Goal: Task Accomplishment & Management: Complete application form

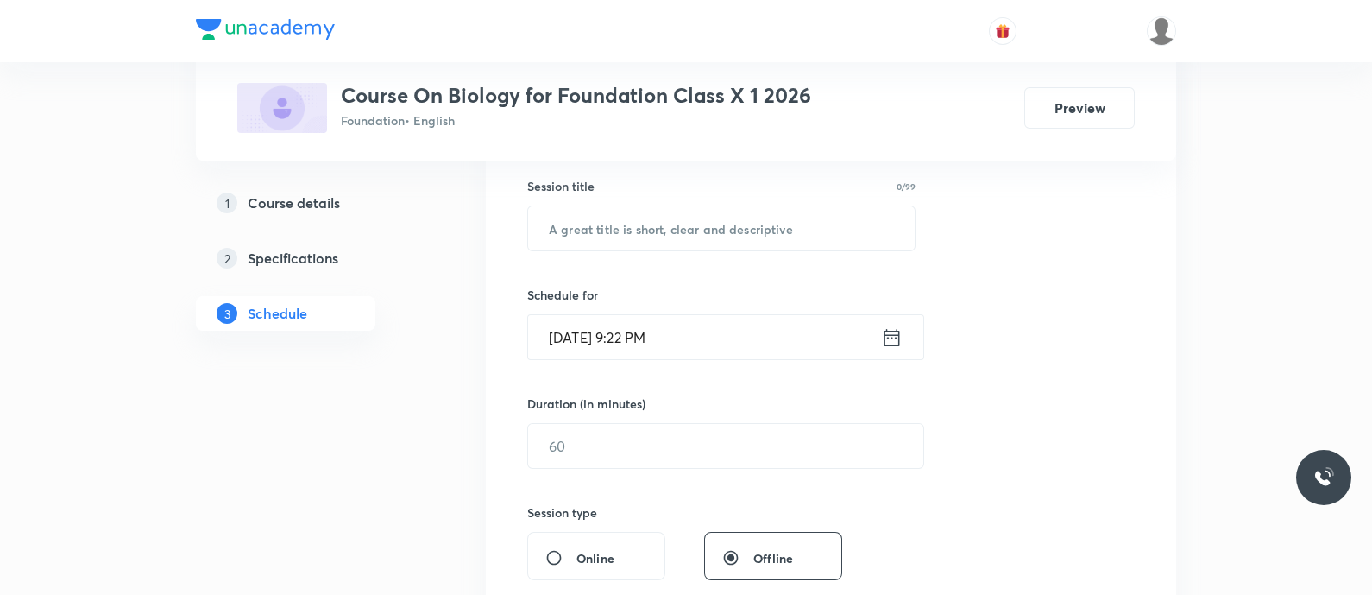
scroll to position [318, 0]
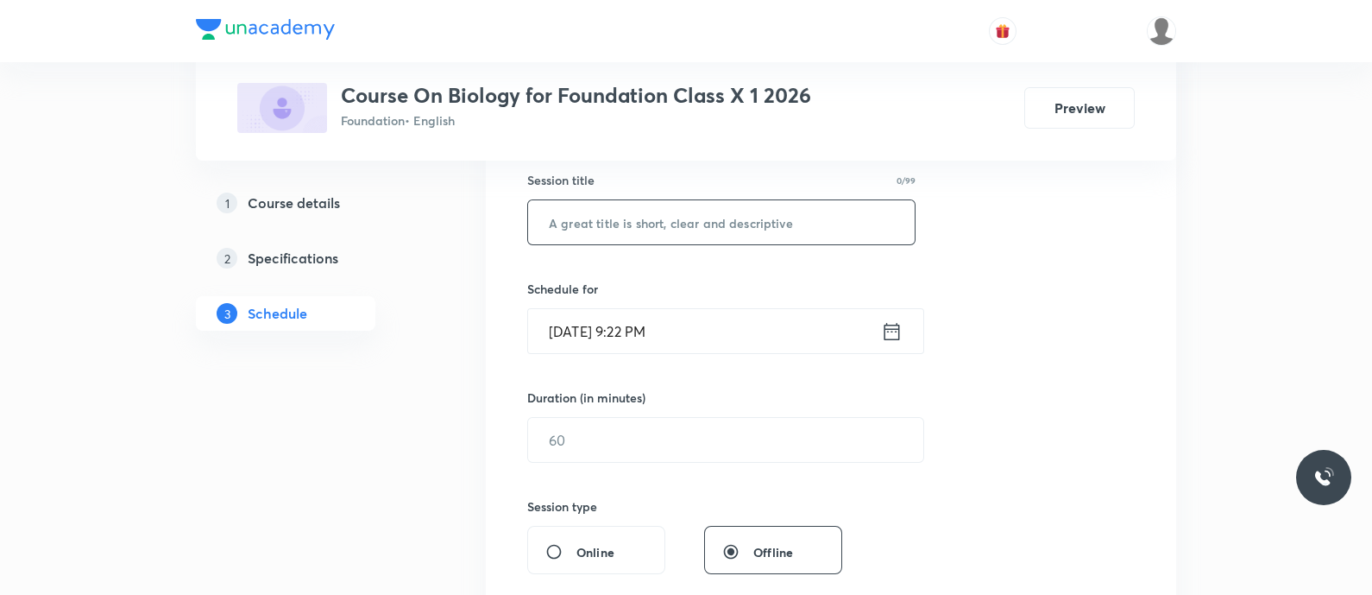
click at [607, 222] on input "text" at bounding box center [721, 222] width 387 height 44
paste input "Human Skeletal system - Locomotion and Movement"
click at [660, 229] on input "Human Skeletal system - Locomotion and Movement" at bounding box center [721, 222] width 387 height 44
type input "Human Skeletal System - Locomotion and Movement"
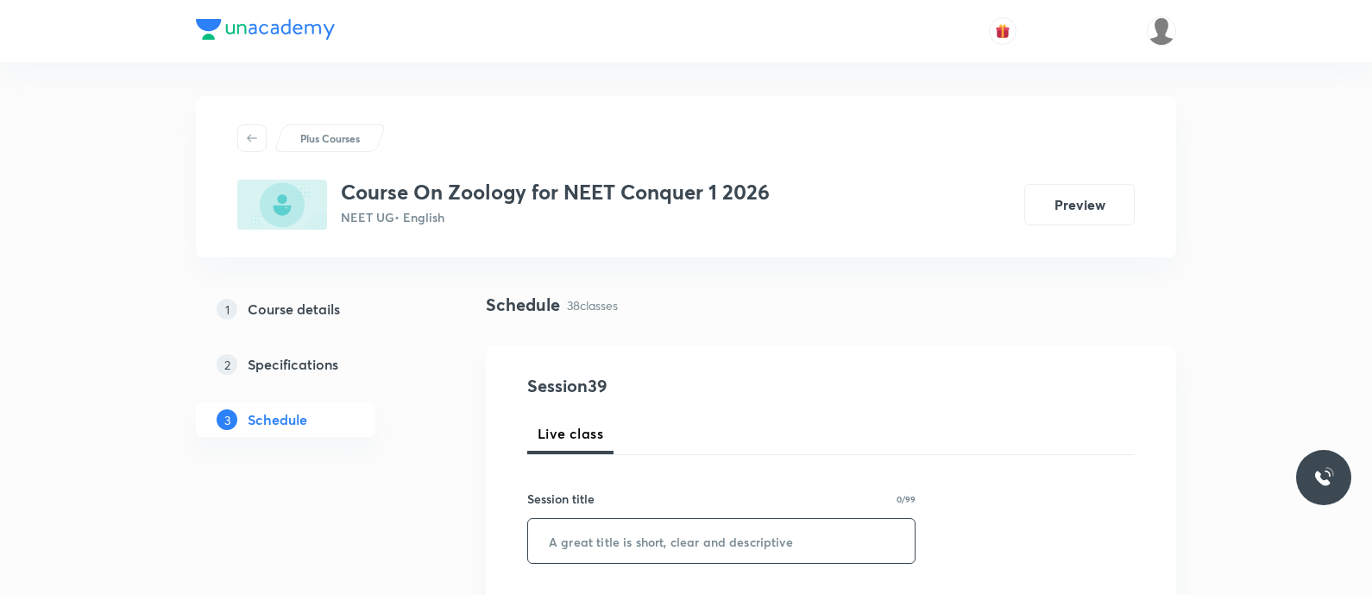
scroll to position [286, 0]
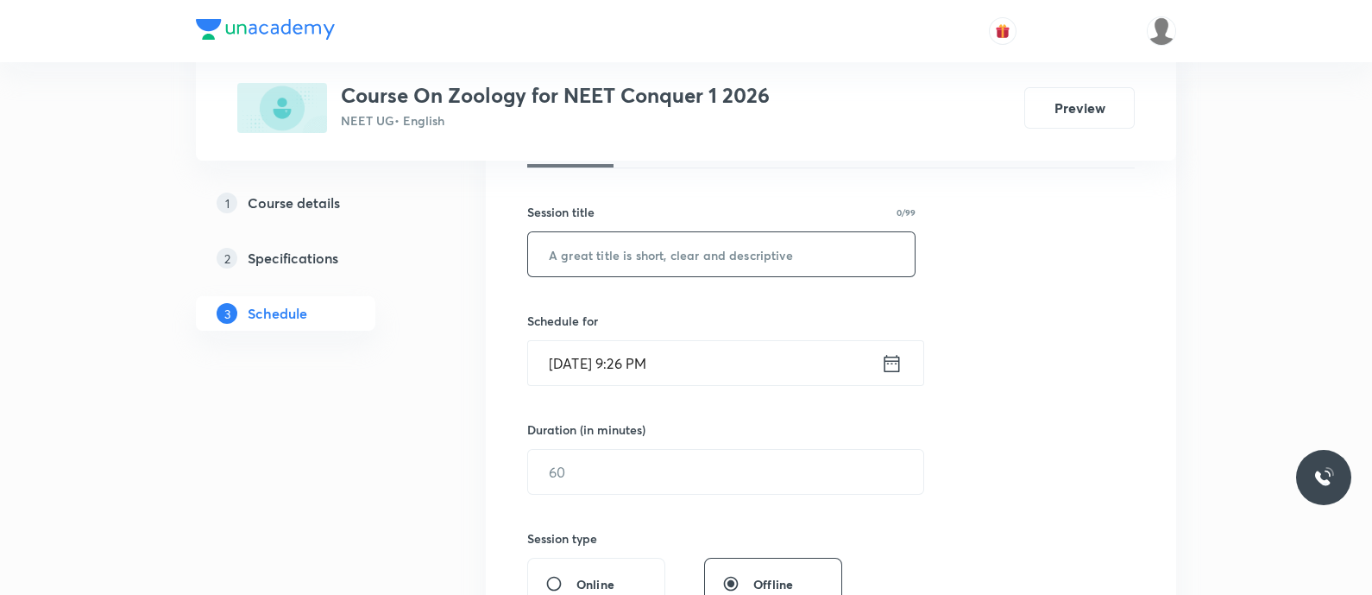
click at [588, 254] on input "text" at bounding box center [721, 254] width 387 height 44
click at [656, 256] on input "Human Skeletal system - Locomotion and Movement" at bounding box center [721, 254] width 387 height 44
click at [557, 255] on input "Human Skeletal System - Locomotion and Movement" at bounding box center [721, 254] width 387 height 44
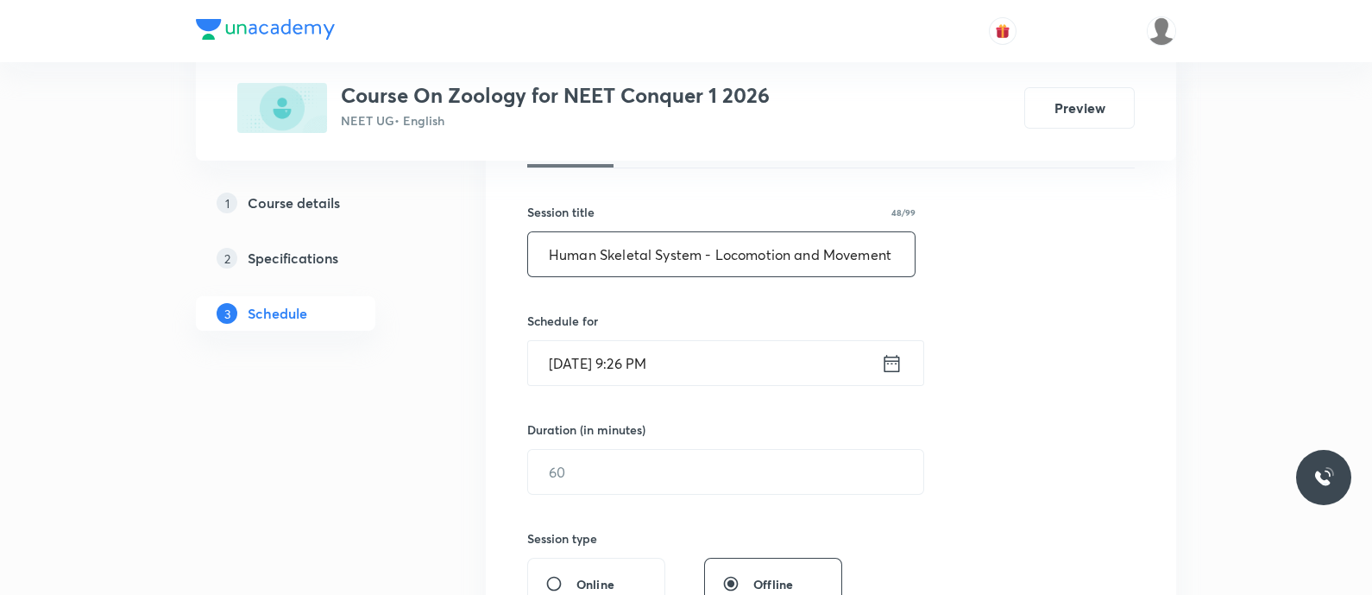
type input "Human Skeletal System - Locomotion and Movement"
click at [886, 364] on icon at bounding box center [892, 363] width 22 height 24
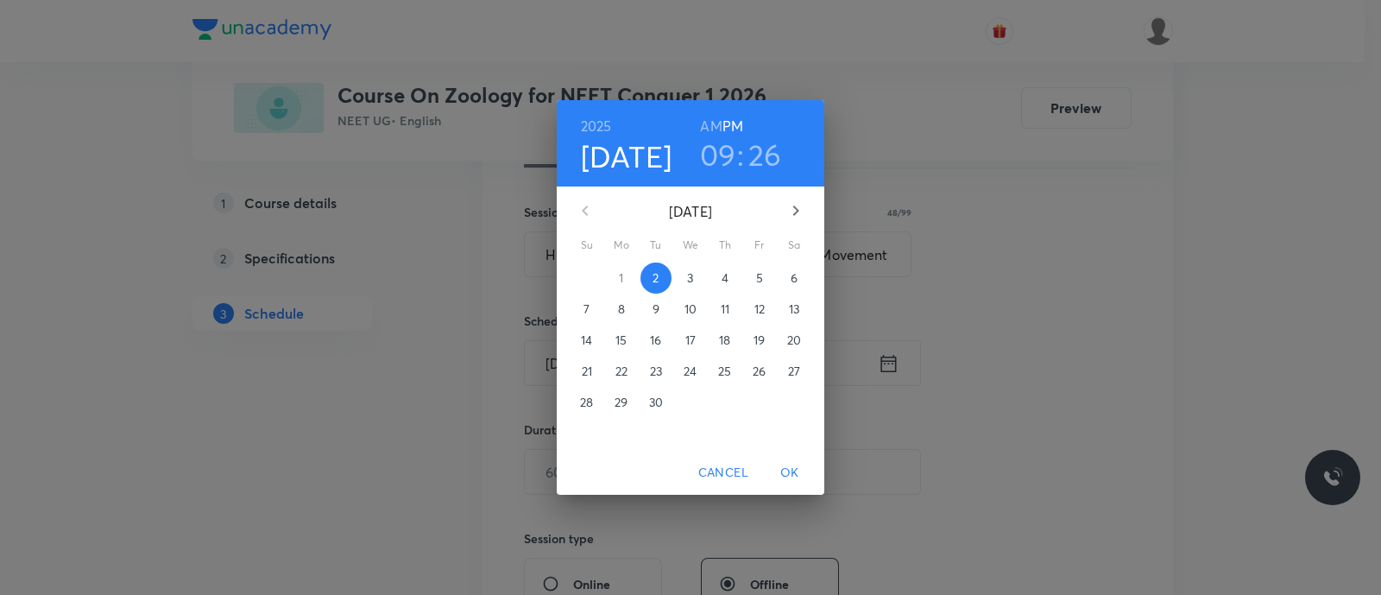
click at [723, 276] on p "4" at bounding box center [724, 277] width 7 height 17
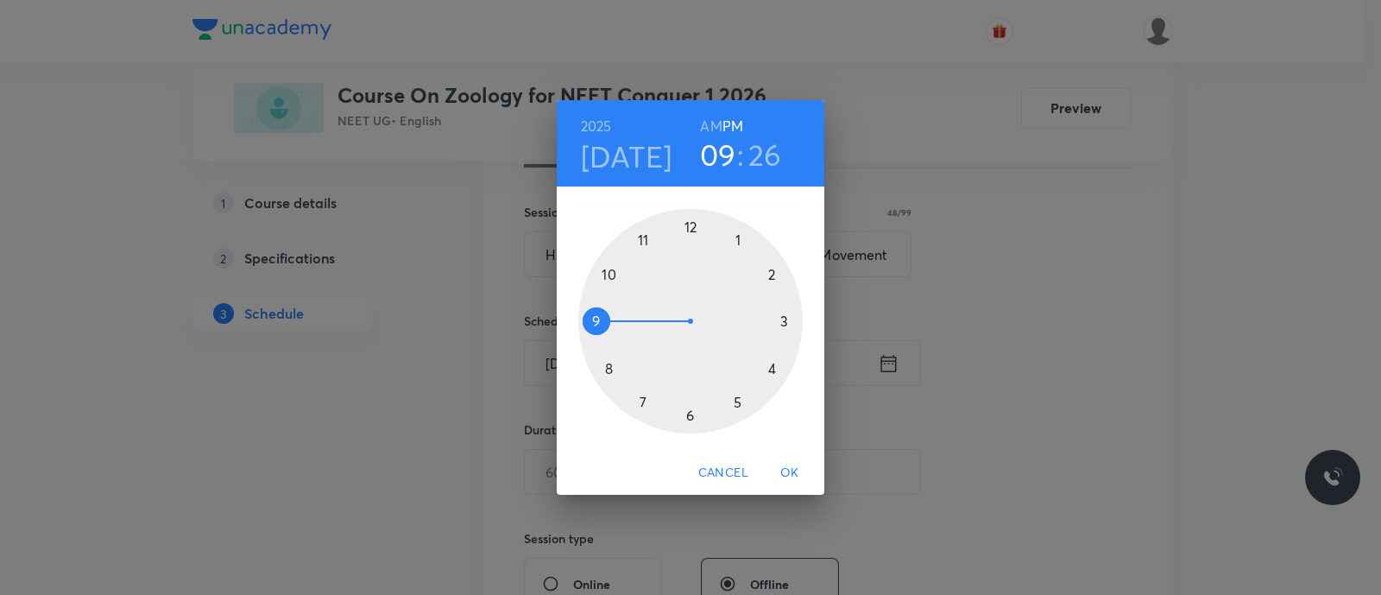
click at [708, 126] on h6 "AM" at bounding box center [711, 126] width 22 height 24
click at [610, 278] on div at bounding box center [690, 321] width 224 height 224
click at [687, 414] on div at bounding box center [690, 321] width 224 height 224
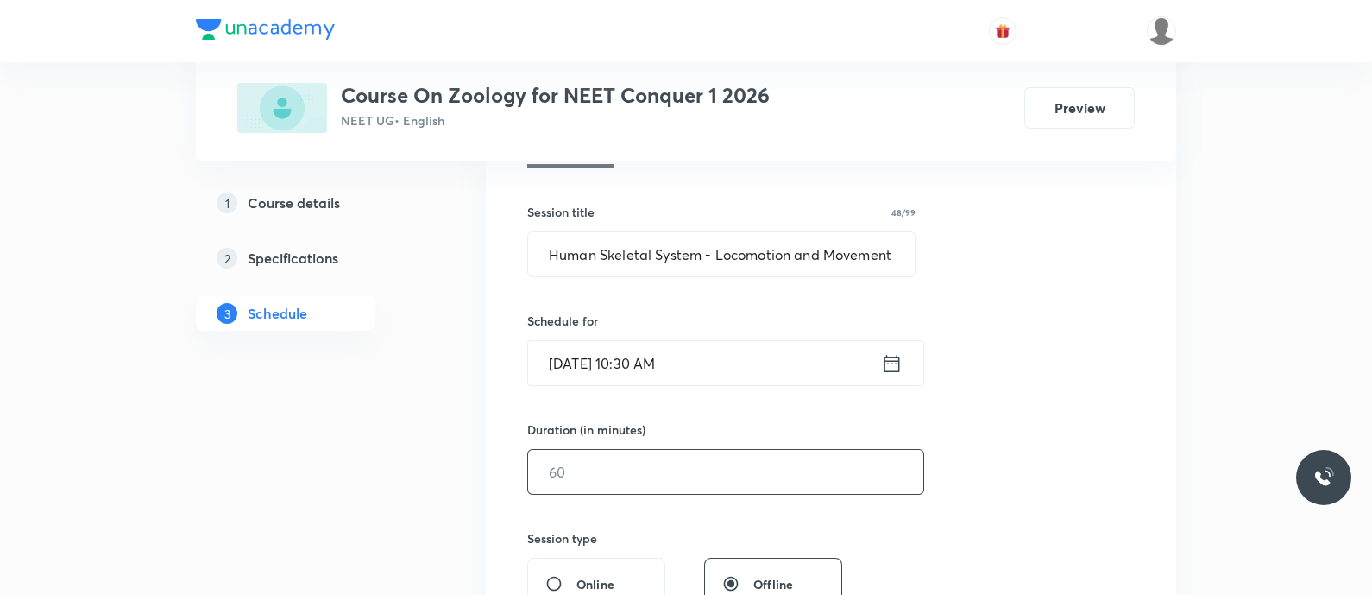
click at [648, 476] on input "text" at bounding box center [725, 472] width 395 height 44
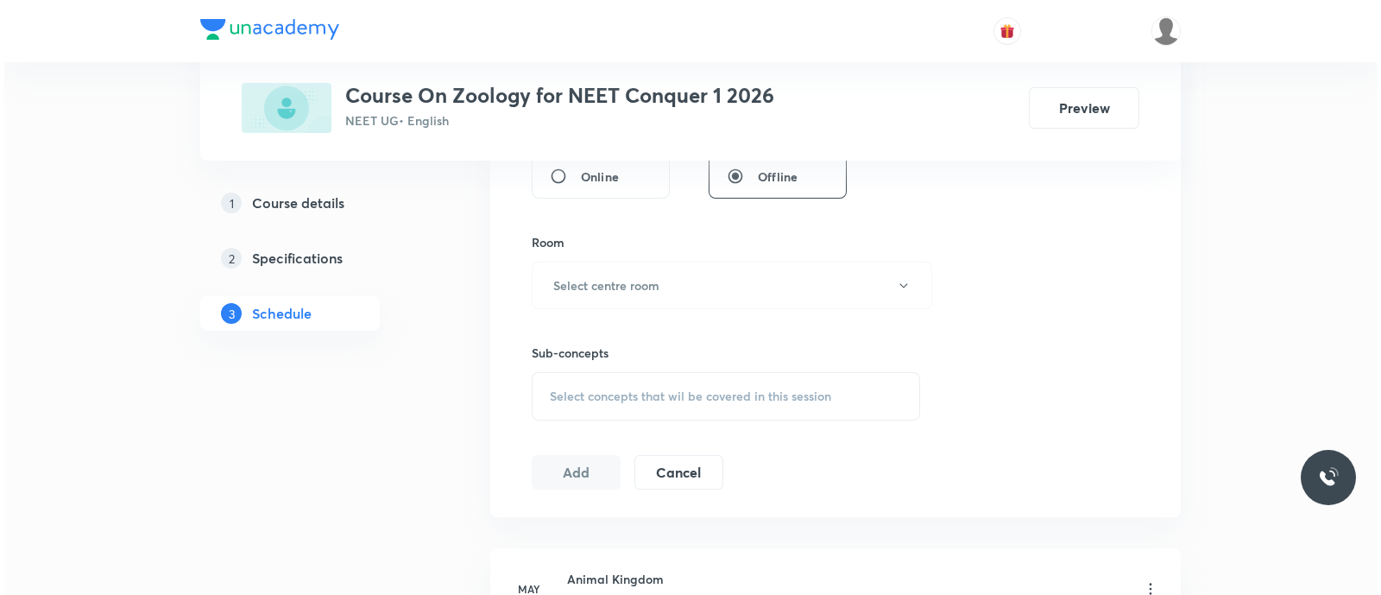
scroll to position [695, 0]
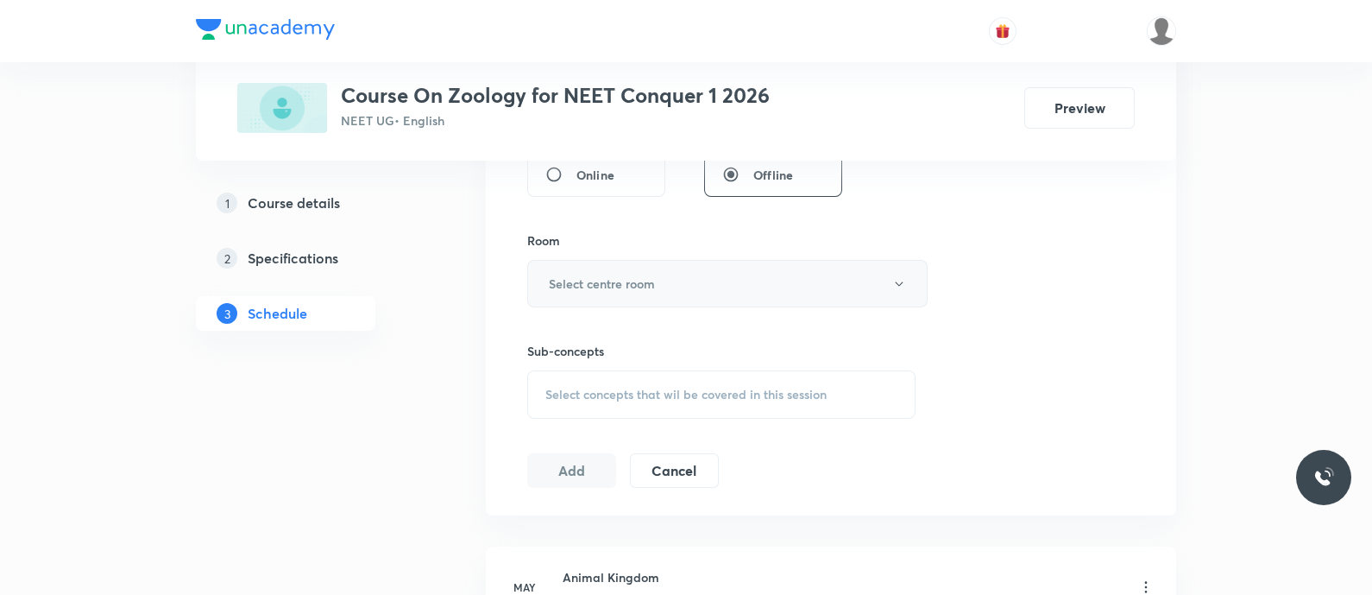
type input "90"
click at [600, 295] on button "Select centre room" at bounding box center [727, 283] width 400 height 47
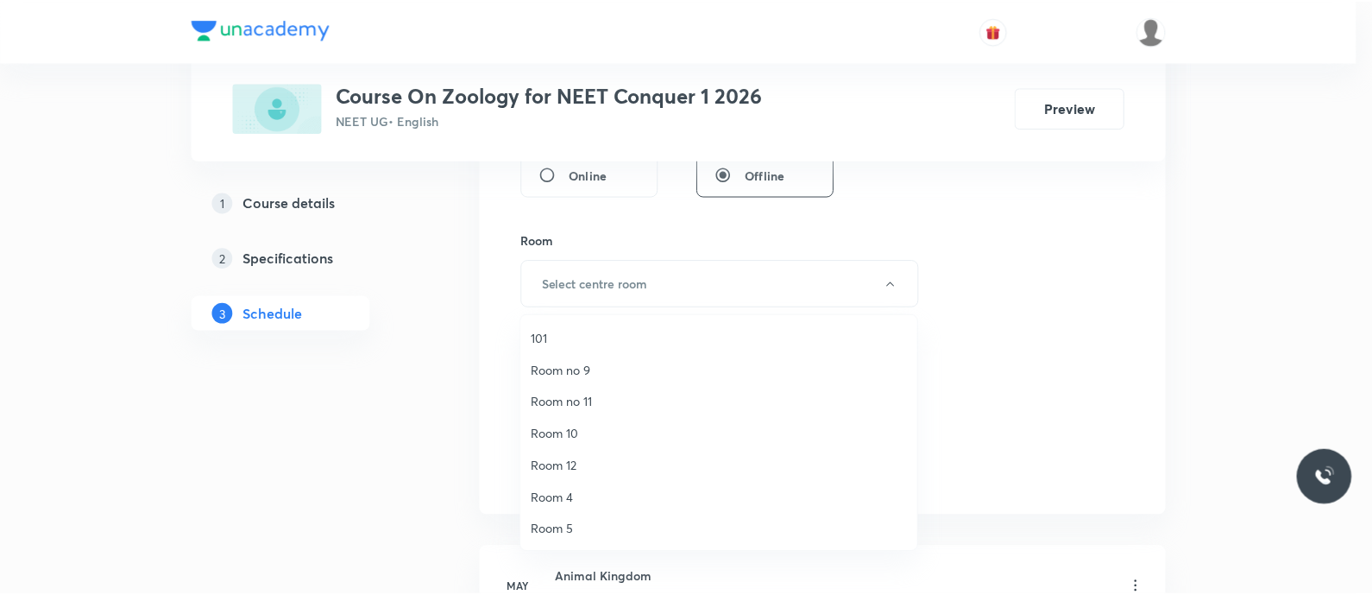
scroll to position [223, 0]
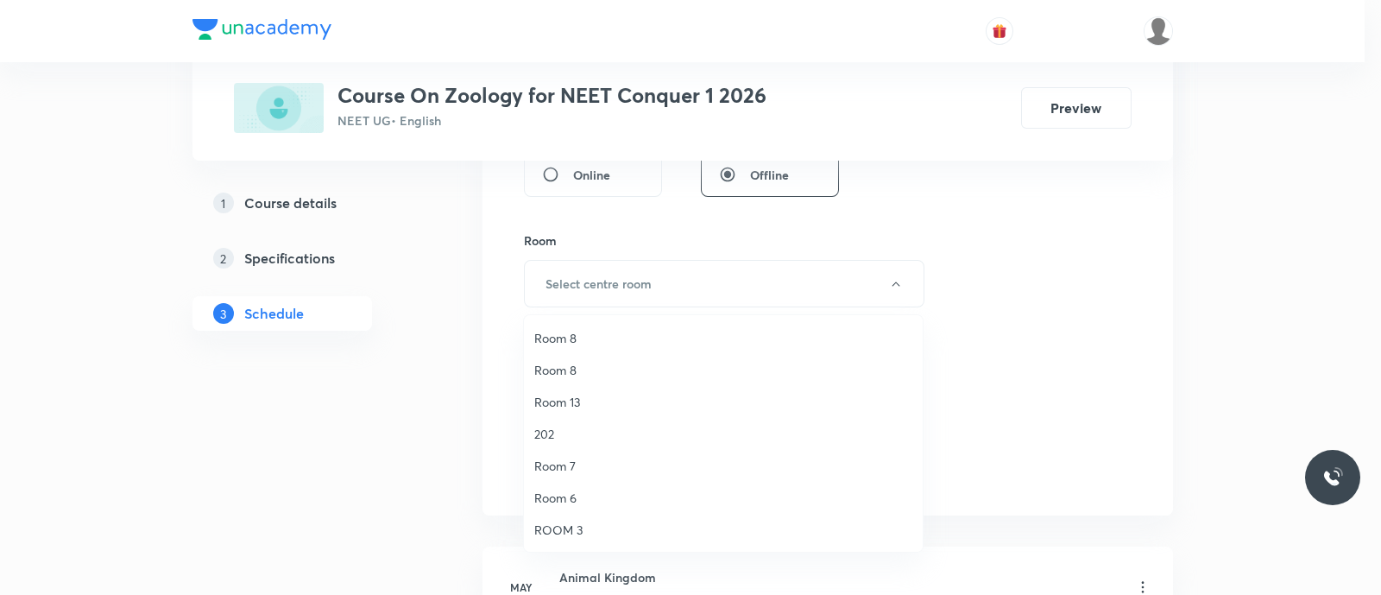
click at [580, 528] on span "ROOM 3" at bounding box center [723, 529] width 378 height 18
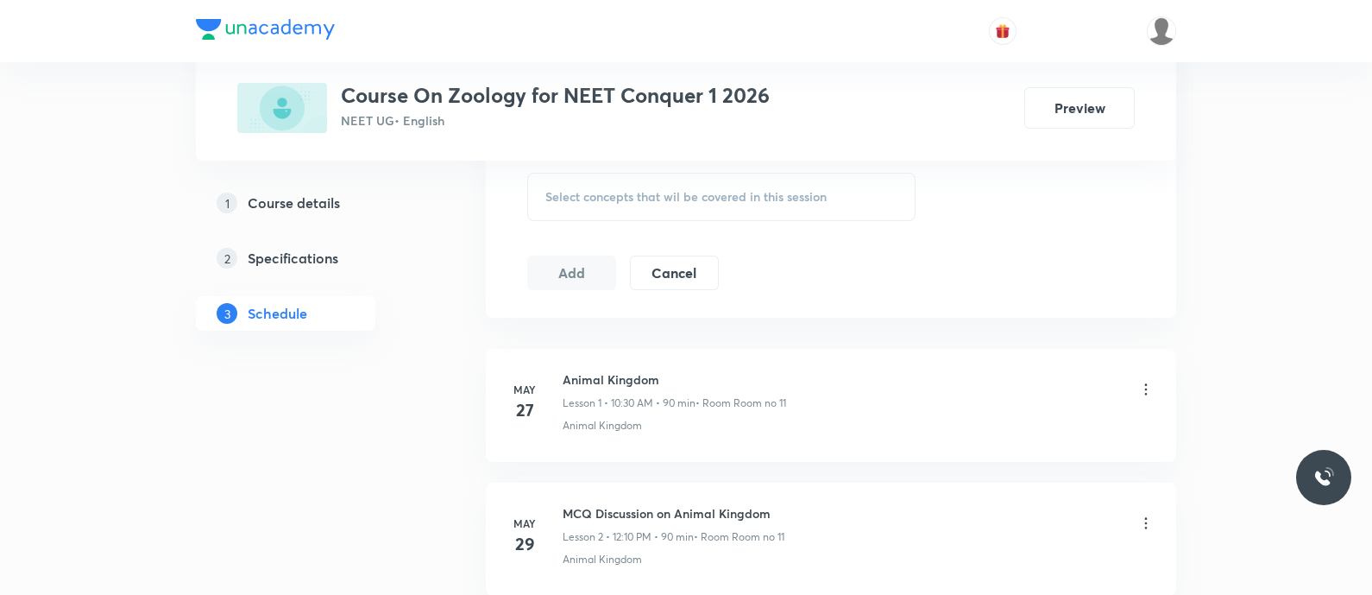
scroll to position [889, 0]
click at [587, 201] on span "Select concepts that wil be covered in this session" at bounding box center [685, 201] width 281 height 14
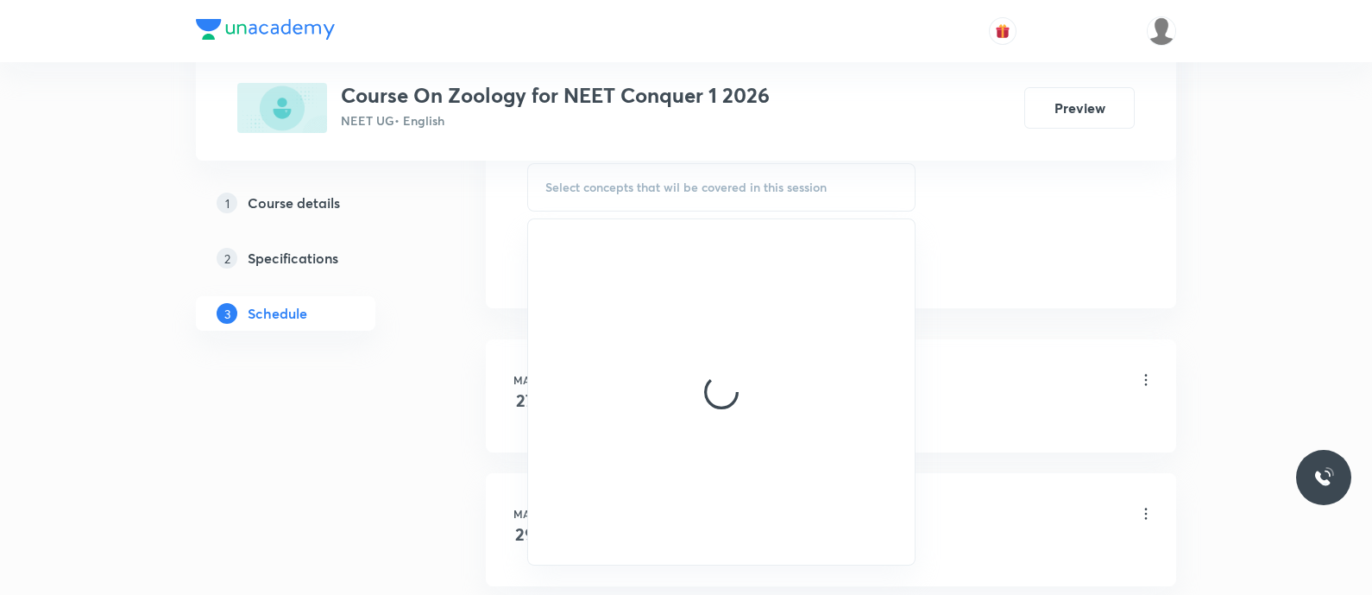
scroll to position [905, 0]
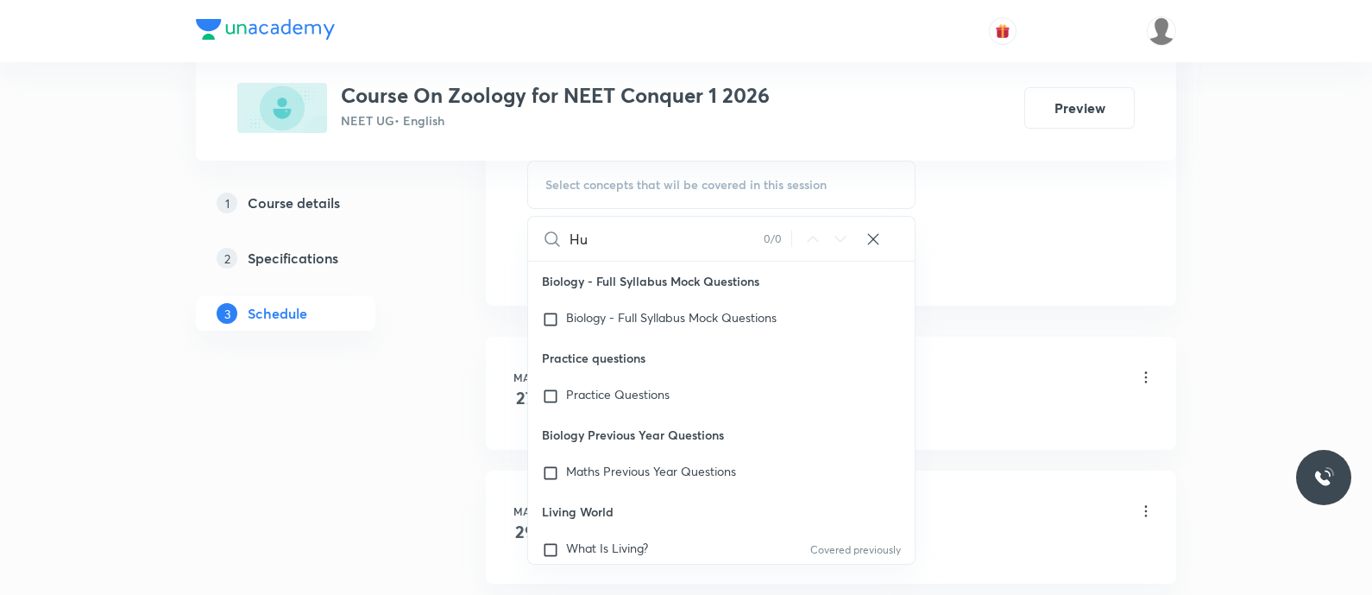
type input "H"
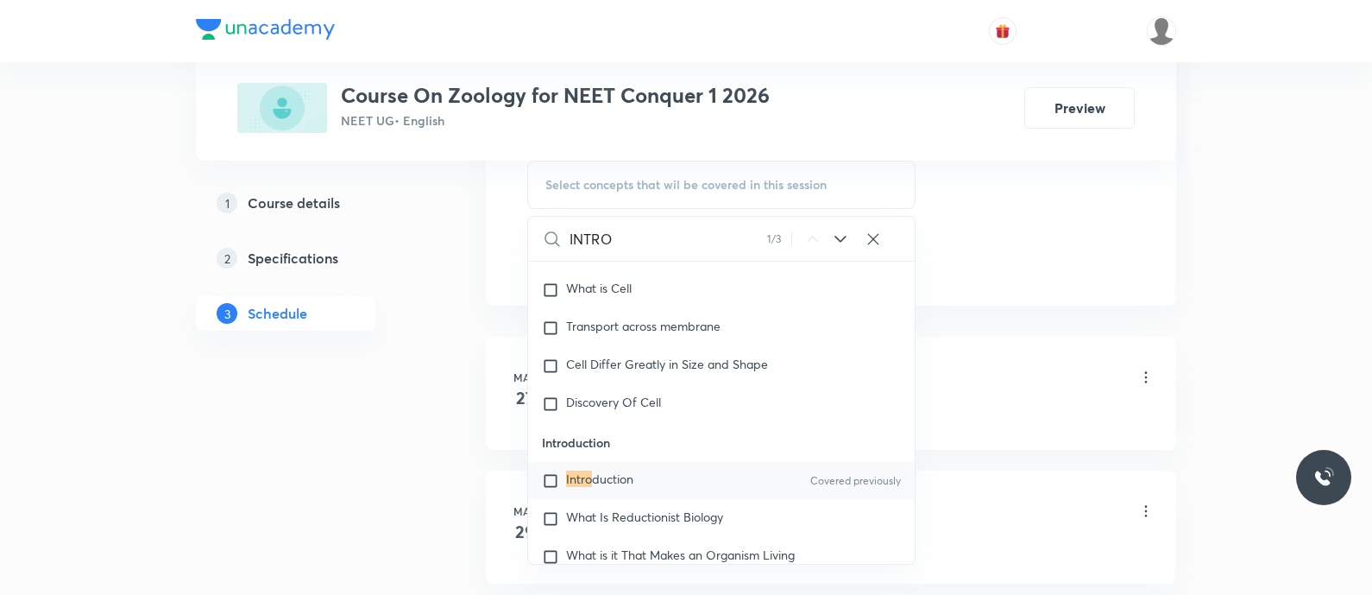
scroll to position [14223, 0]
type input "INTRO"
click at [603, 494] on div "Intro duction Covered previously" at bounding box center [721, 478] width 387 height 38
checkbox input "true"
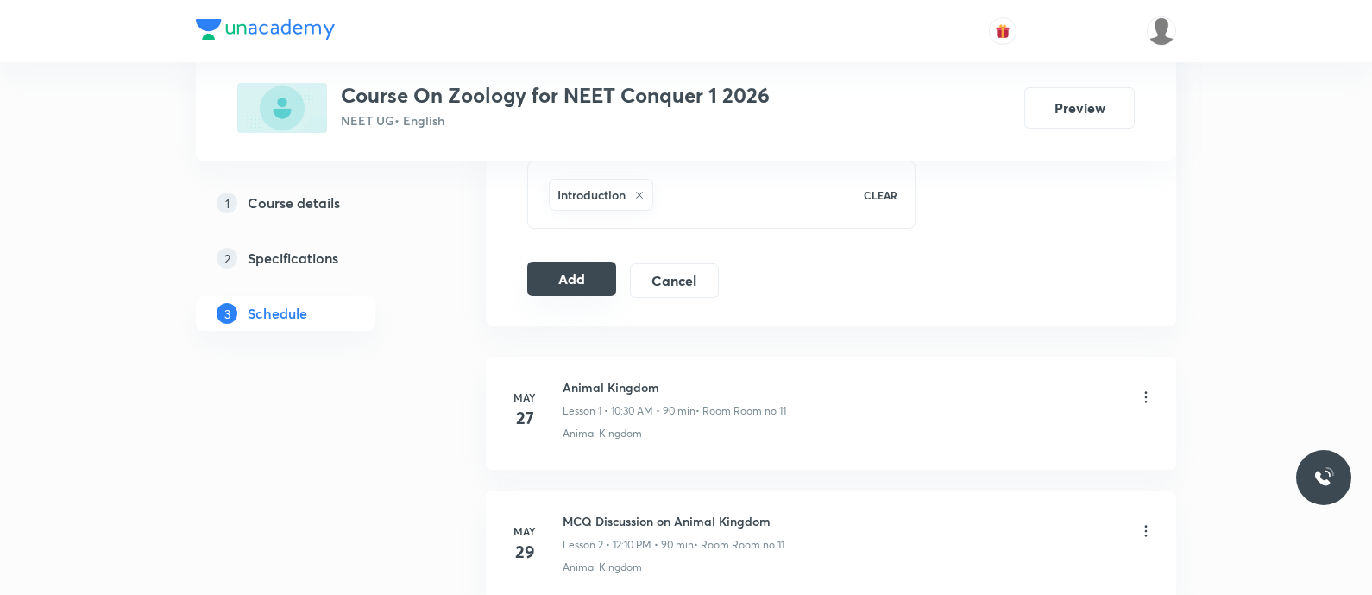
click at [578, 280] on button "Add" at bounding box center [571, 278] width 89 height 35
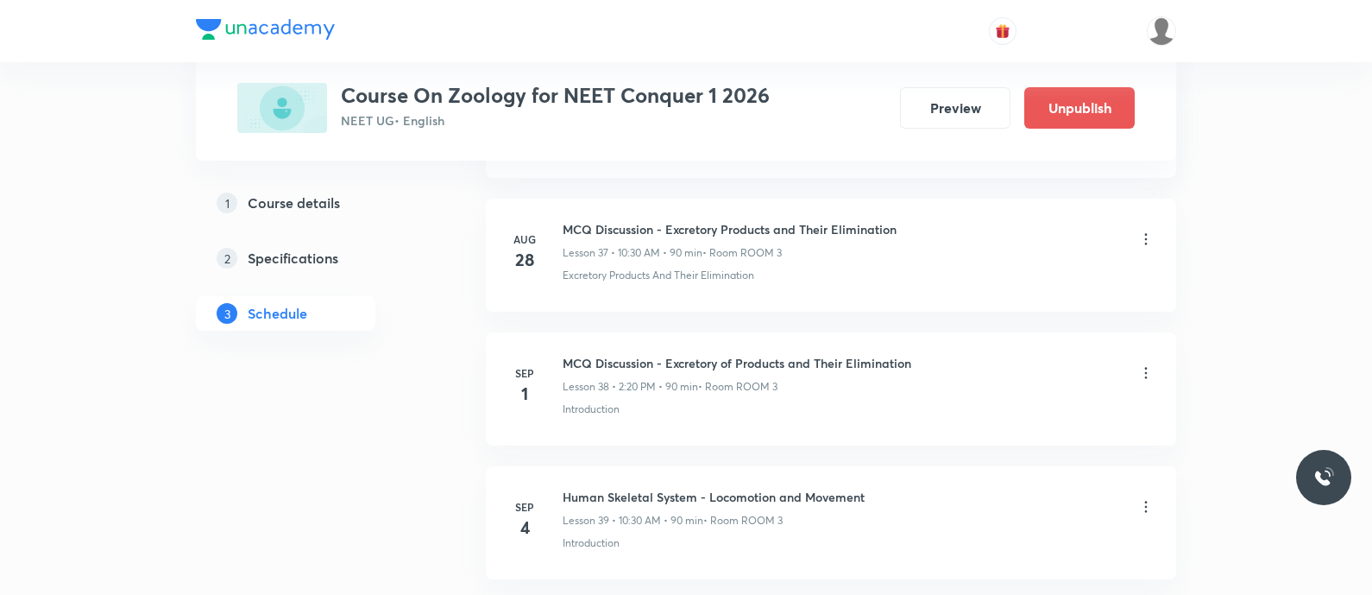
scroll to position [5199, 0]
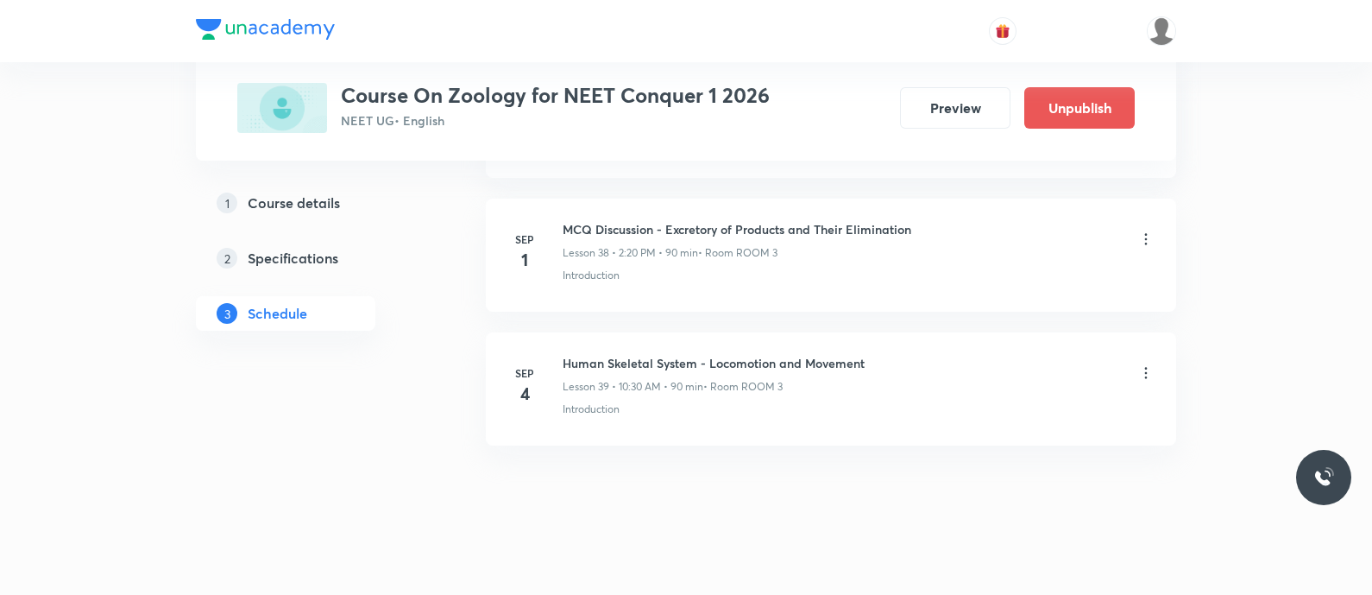
click at [647, 425] on li "Sep 4 Human Skeletal System - Locomotion and Movement Lesson 39 • 10:30 AM • 90…" at bounding box center [831, 388] width 690 height 113
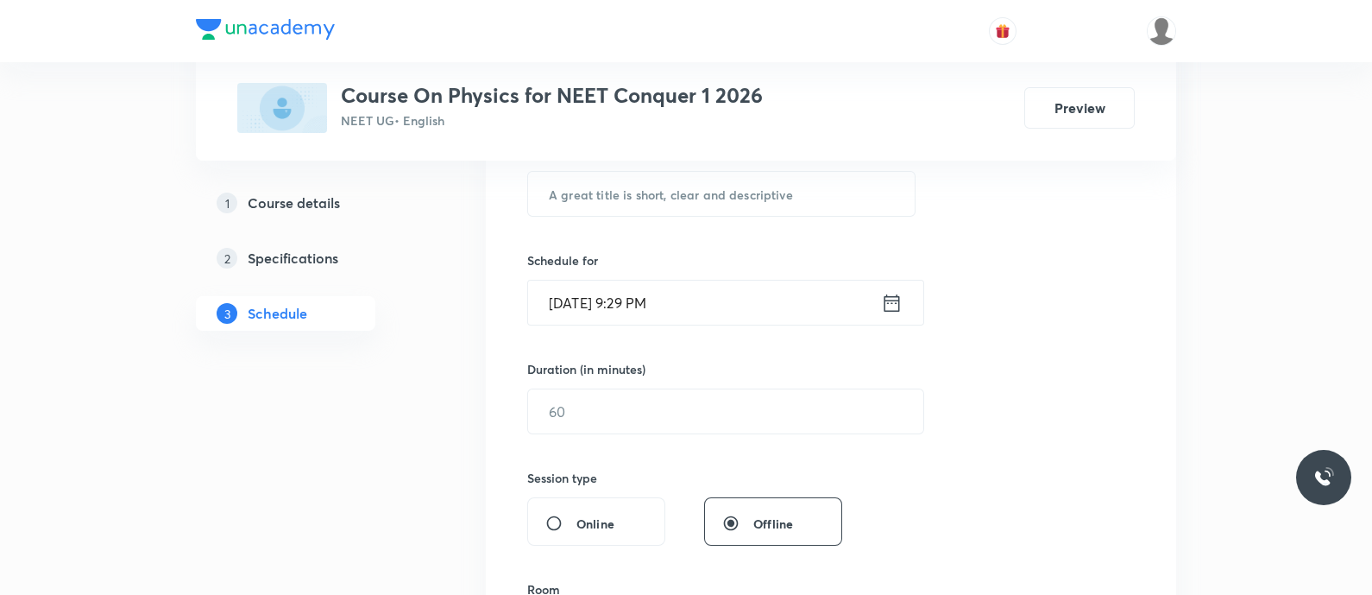
scroll to position [350, 0]
click at [607, 187] on input "text" at bounding box center [721, 190] width 387 height 44
paste input "Rotational Mechanics - problems"
click at [713, 192] on input "Rotational Mechanics - roblems" at bounding box center [721, 190] width 387 height 44
click at [695, 192] on input "Rotational Mechanics - Problems" at bounding box center [721, 190] width 387 height 44
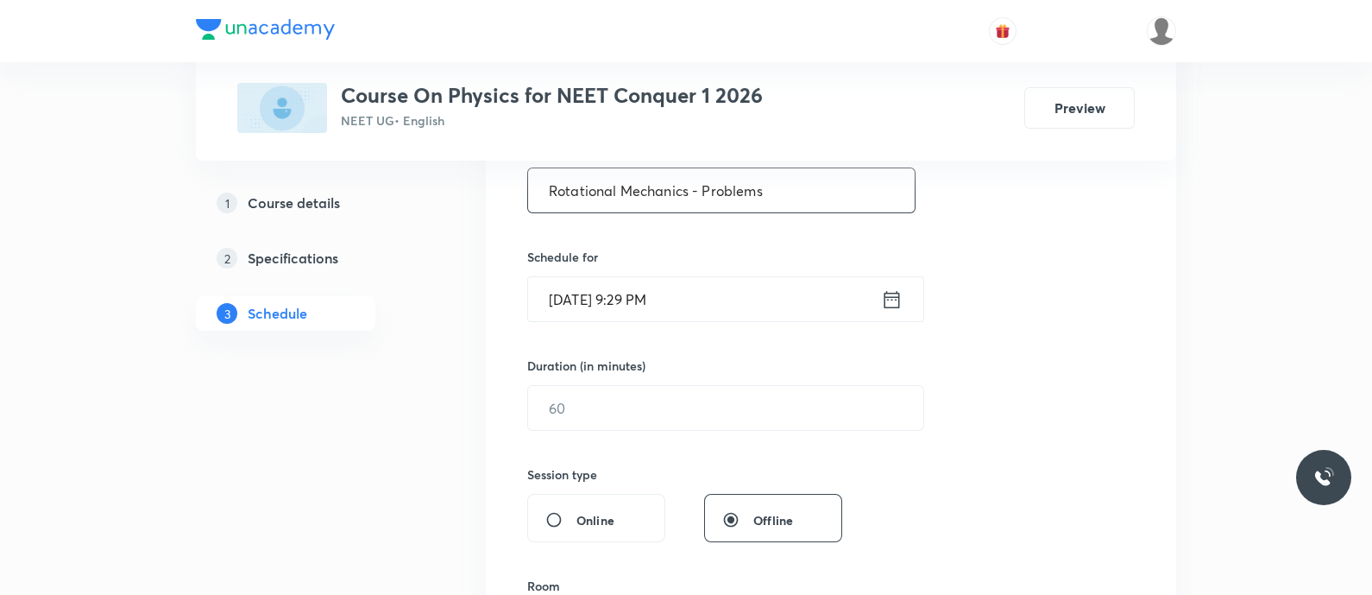
click at [562, 189] on input "Rotational Mechanics - Problems" at bounding box center [721, 190] width 387 height 44
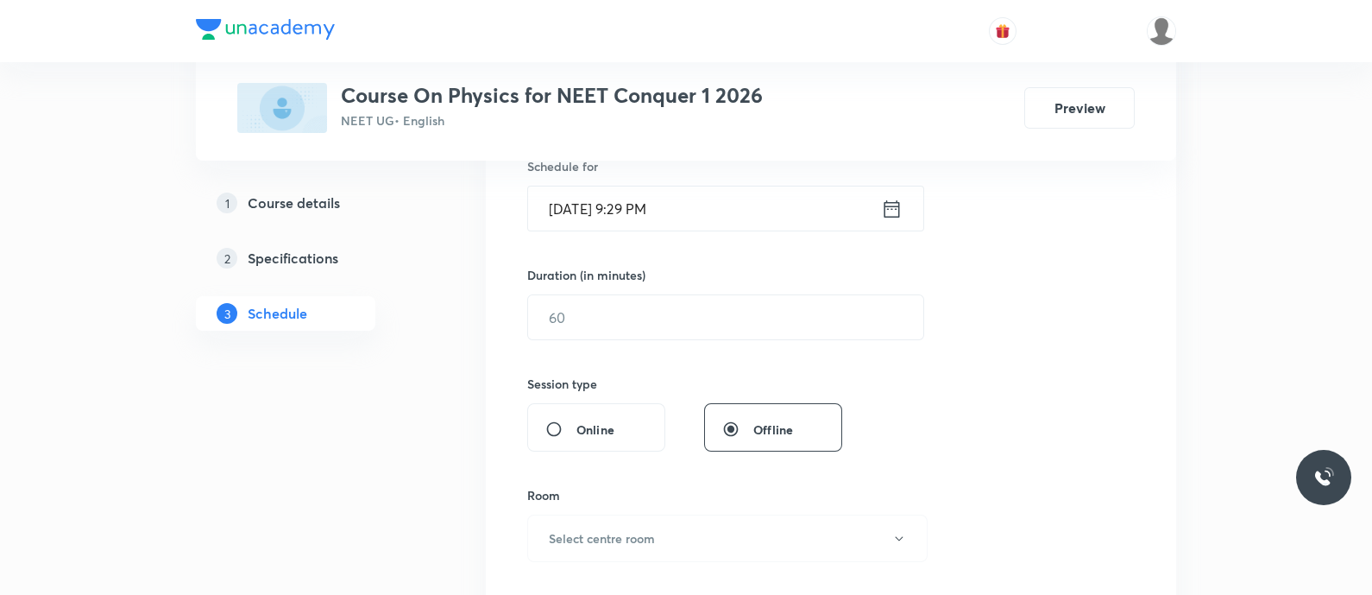
scroll to position [446, 0]
type input "Rotational Mechanics - Problems"
click at [887, 211] on icon at bounding box center [892, 204] width 22 height 24
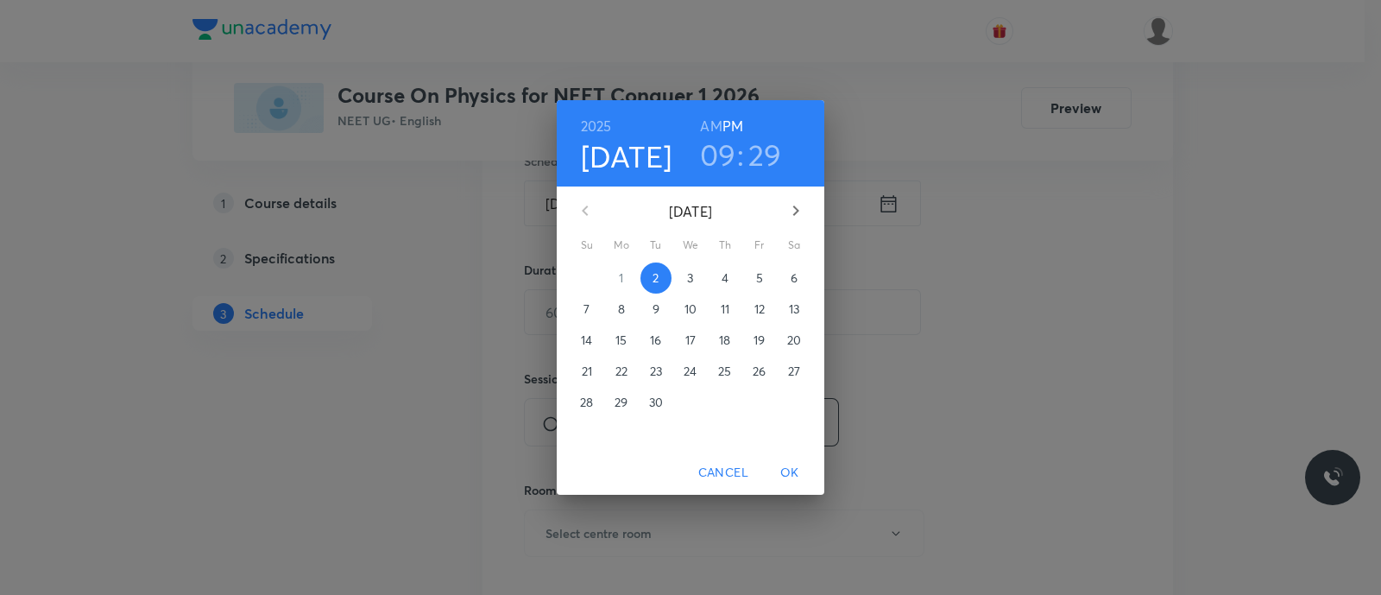
click at [722, 278] on p "4" at bounding box center [724, 277] width 7 height 17
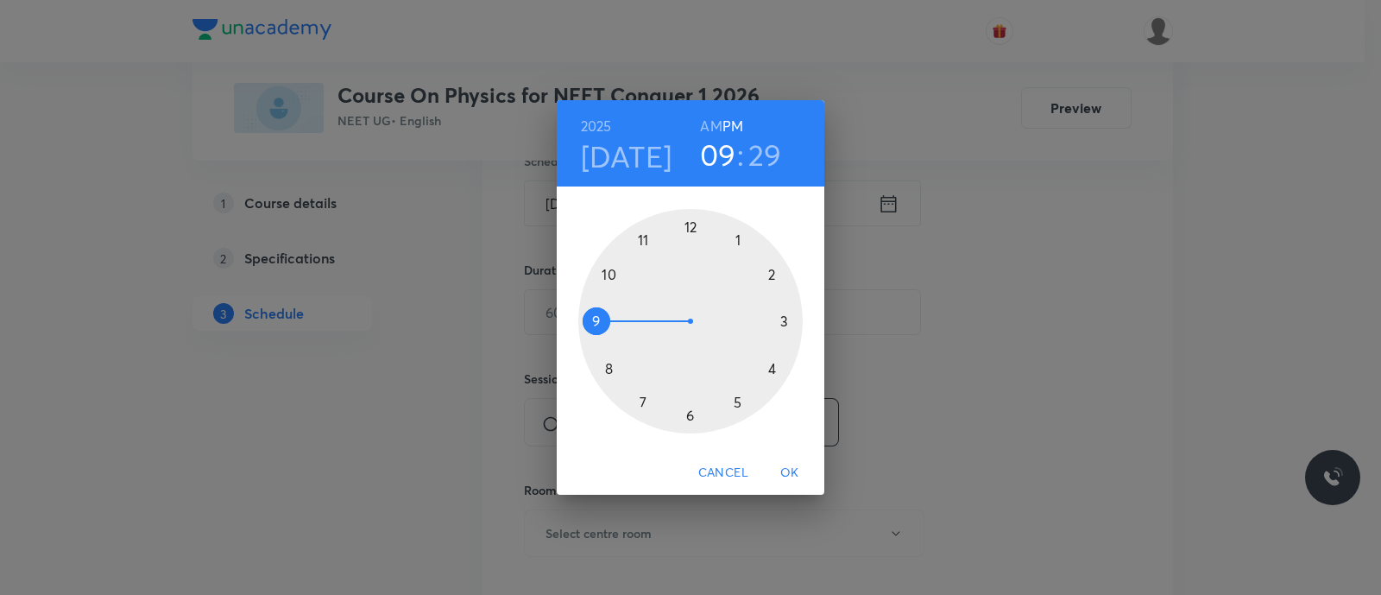
click at [689, 226] on div at bounding box center [690, 321] width 224 height 224
click at [771, 275] on div at bounding box center [690, 321] width 224 height 224
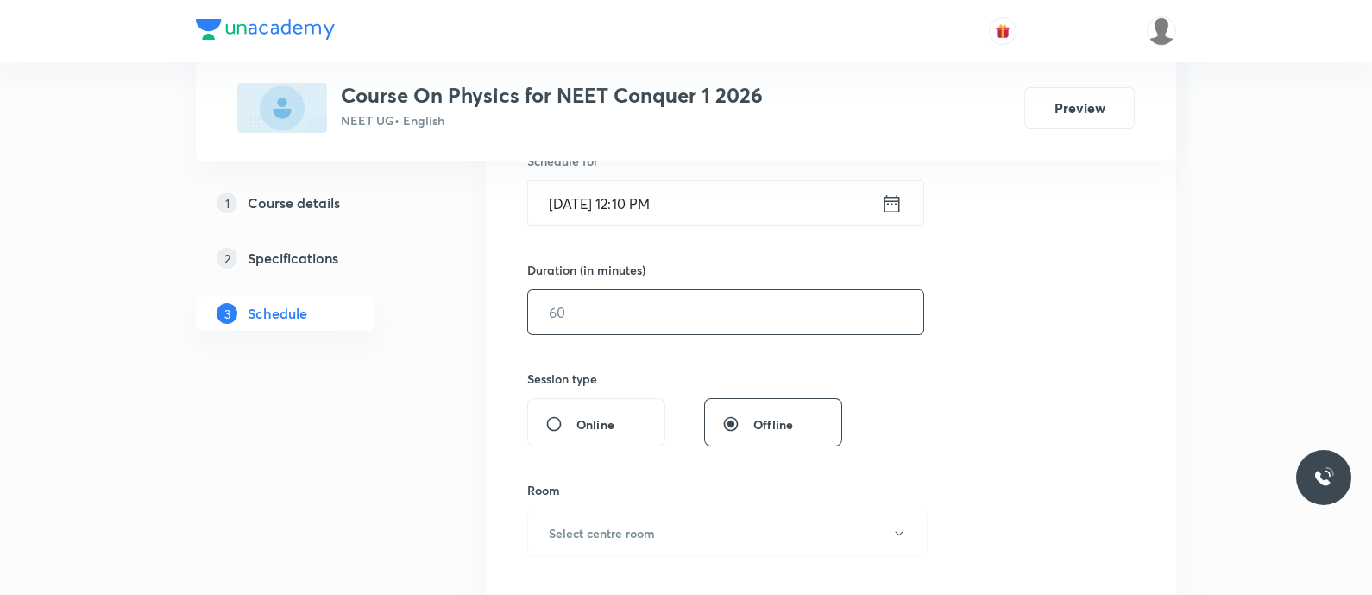
click at [708, 308] on input "text" at bounding box center [725, 312] width 395 height 44
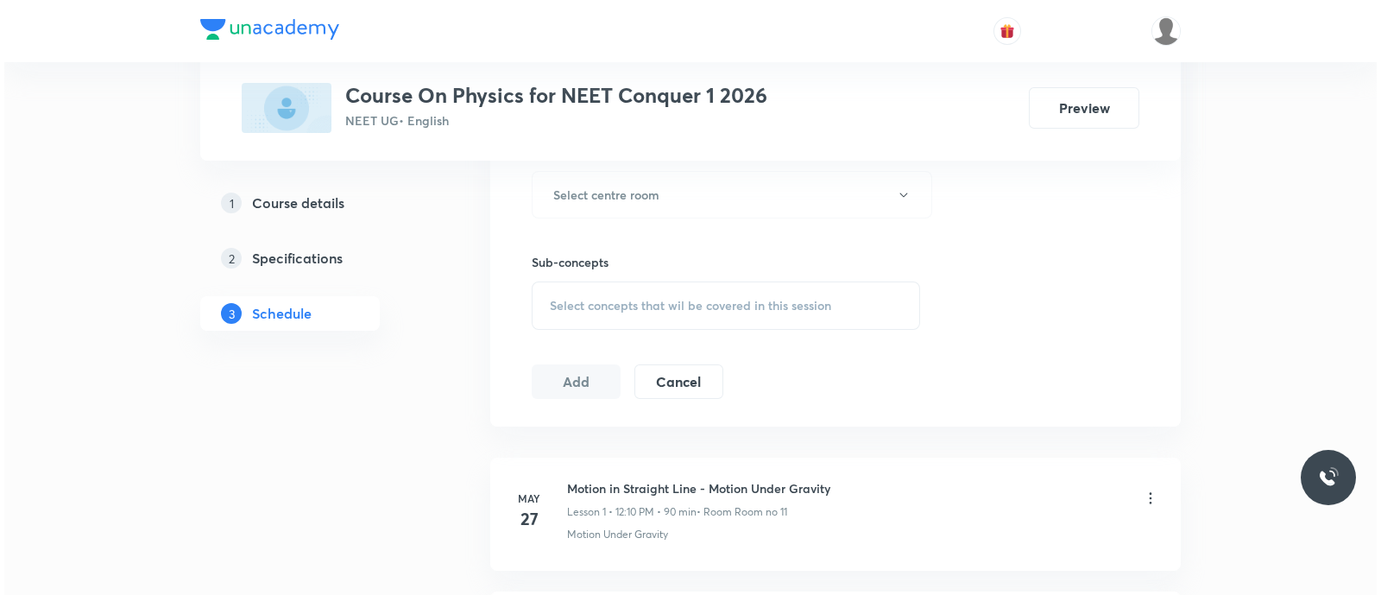
scroll to position [791, 0]
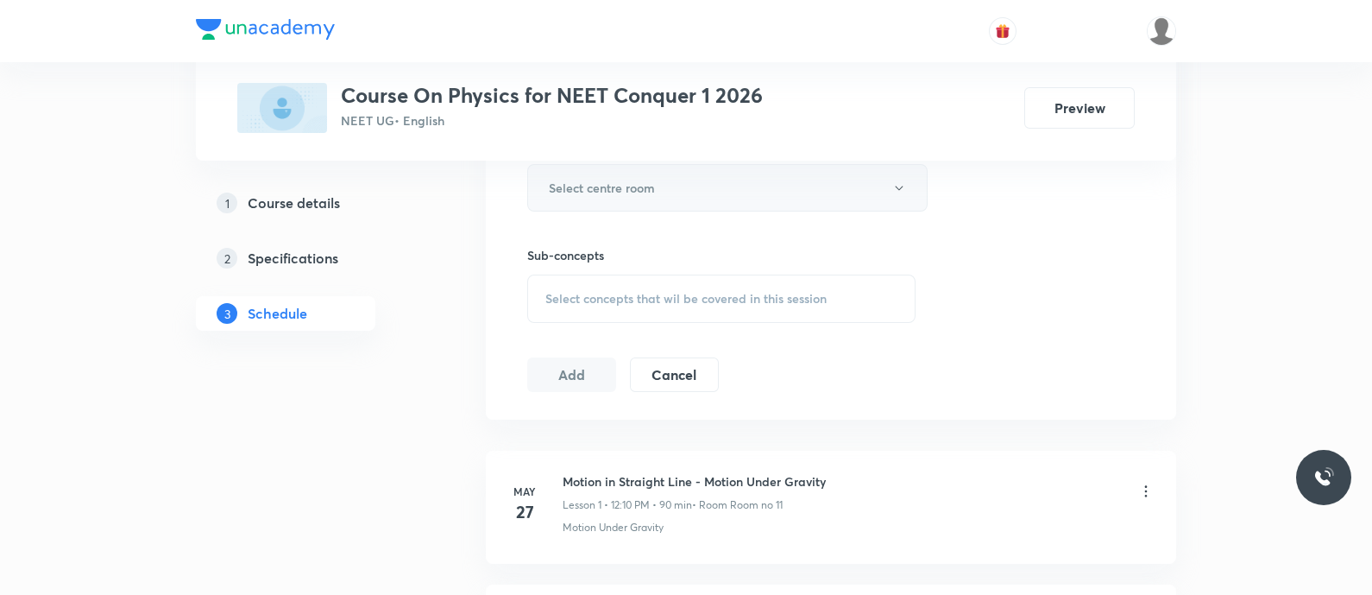
type input "90"
click at [646, 175] on button "Select centre room" at bounding box center [727, 187] width 400 height 47
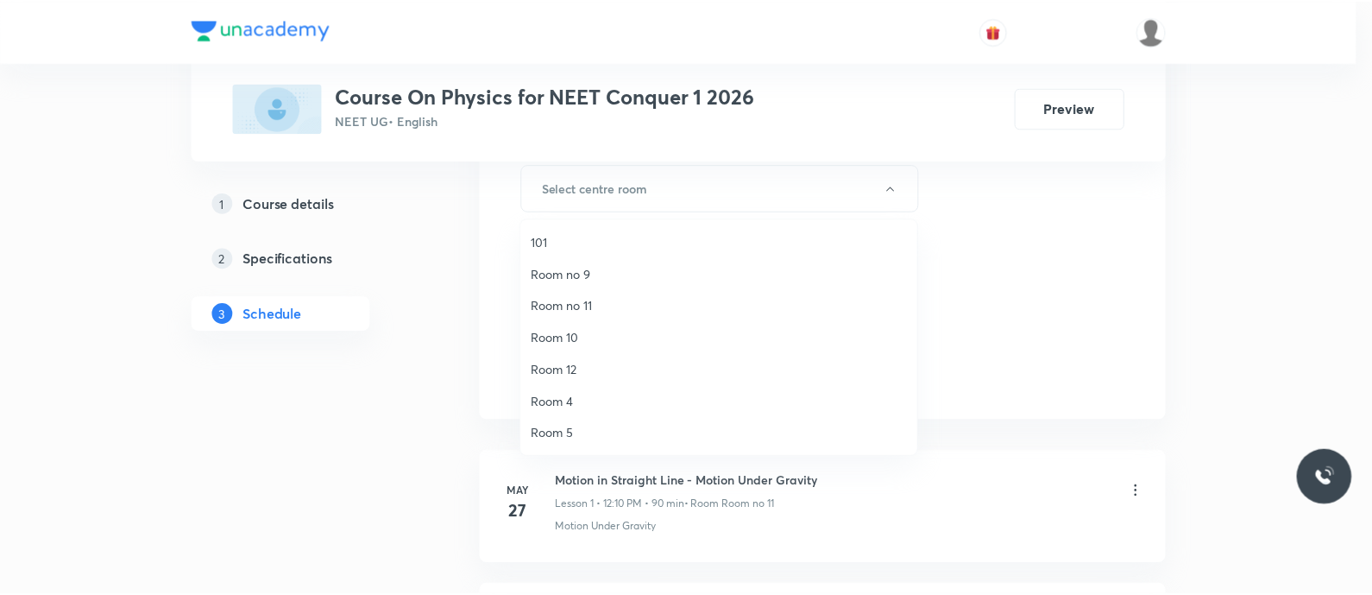
scroll to position [223, 0]
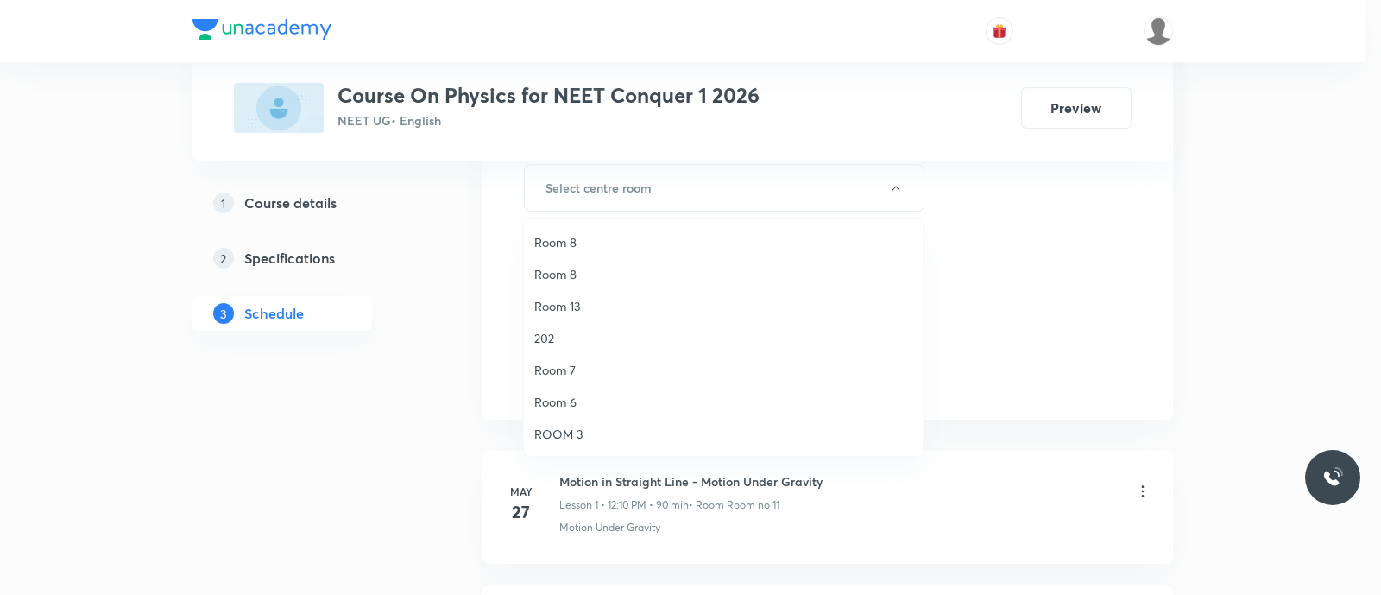
click at [578, 431] on span "ROOM 3" at bounding box center [723, 434] width 378 height 18
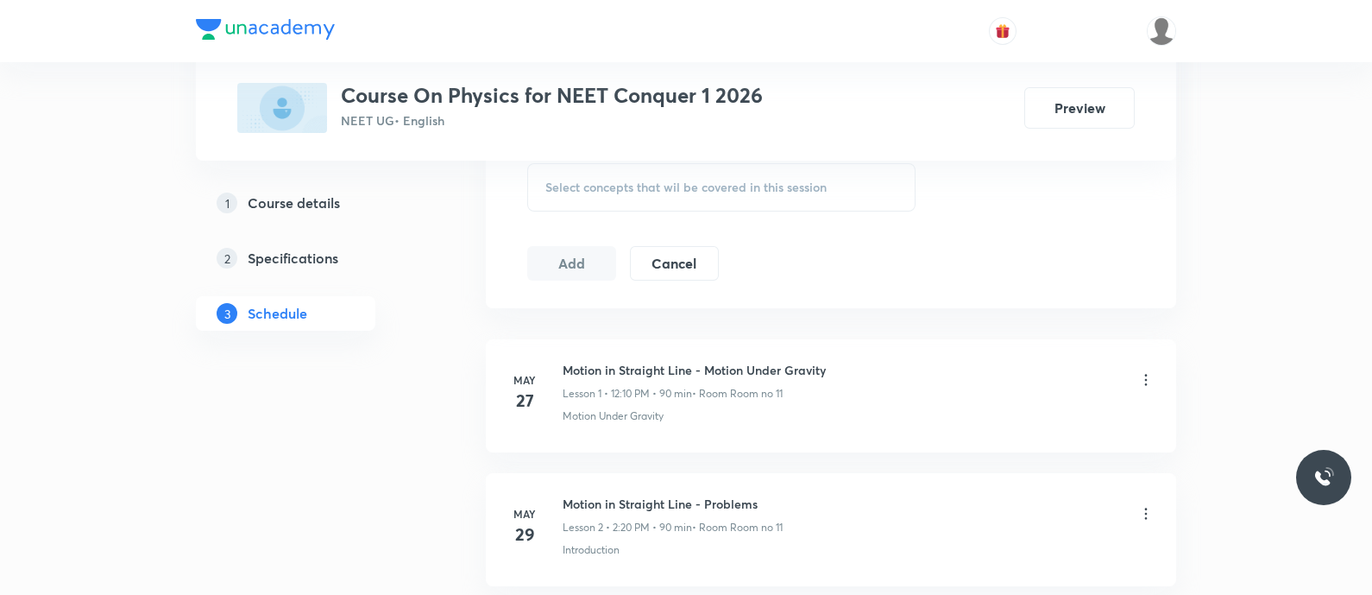
scroll to position [903, 0]
click at [569, 183] on span "Select concepts that wil be covered in this session" at bounding box center [685, 186] width 281 height 14
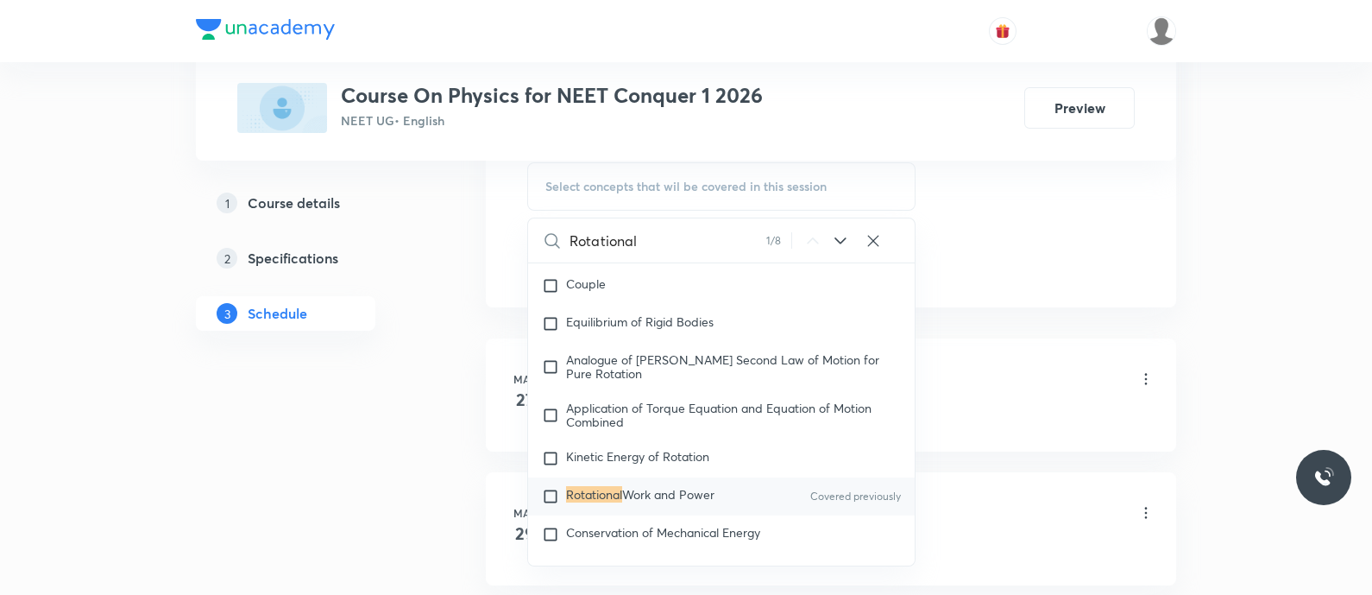
scroll to position [5463, 0]
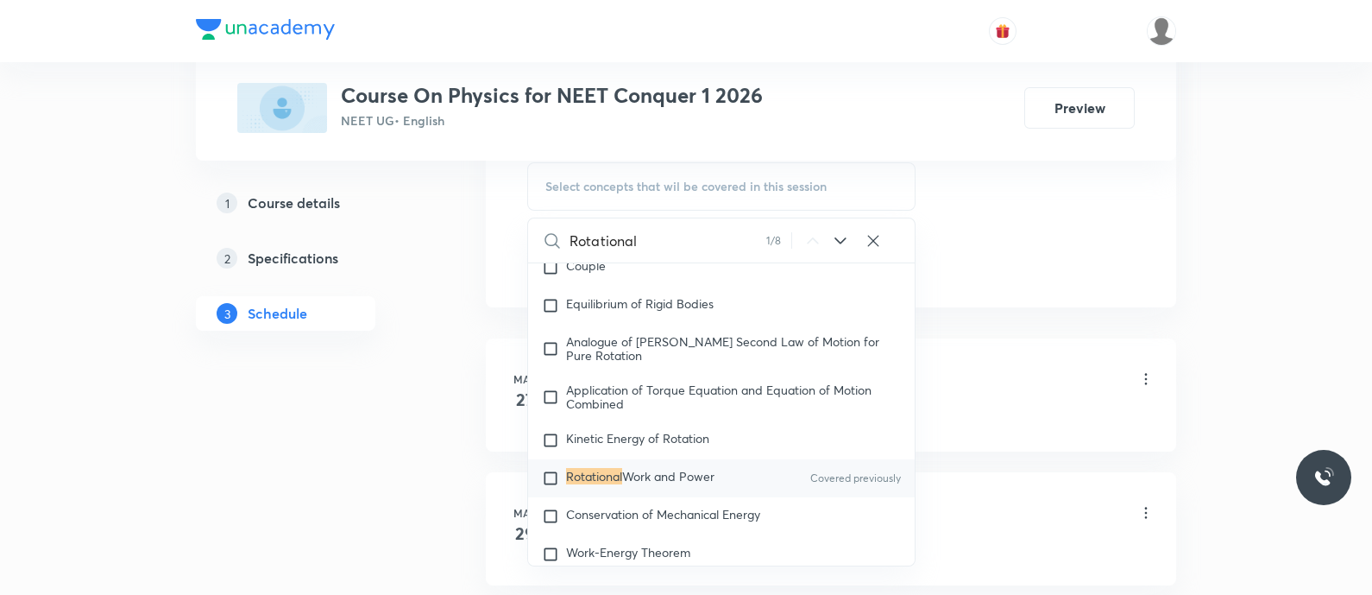
type input "Rotational"
click at [835, 233] on icon at bounding box center [840, 240] width 21 height 21
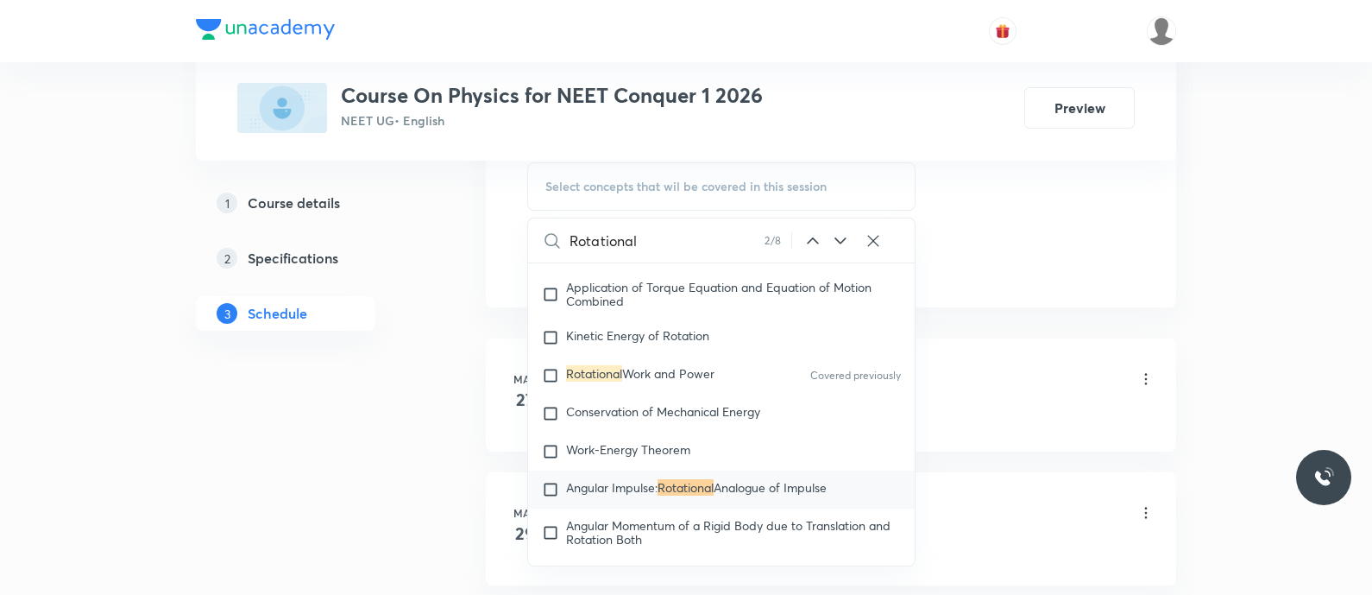
scroll to position [5578, 0]
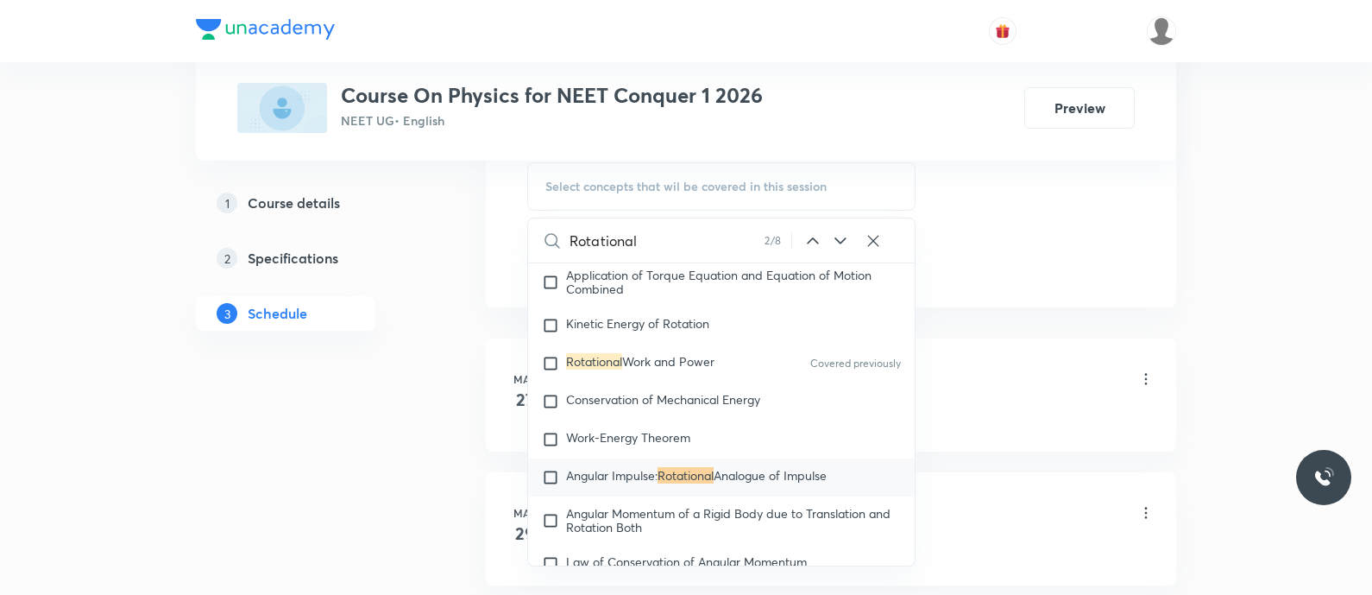
click at [843, 239] on icon at bounding box center [840, 240] width 21 height 21
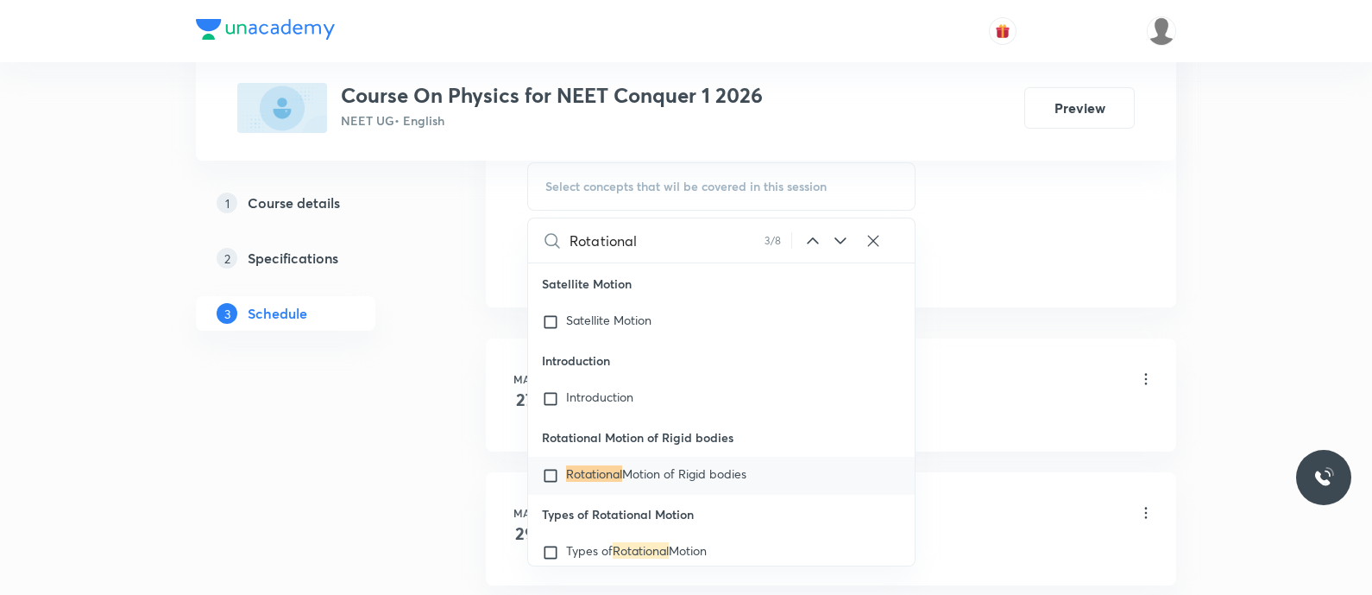
scroll to position [34995, 0]
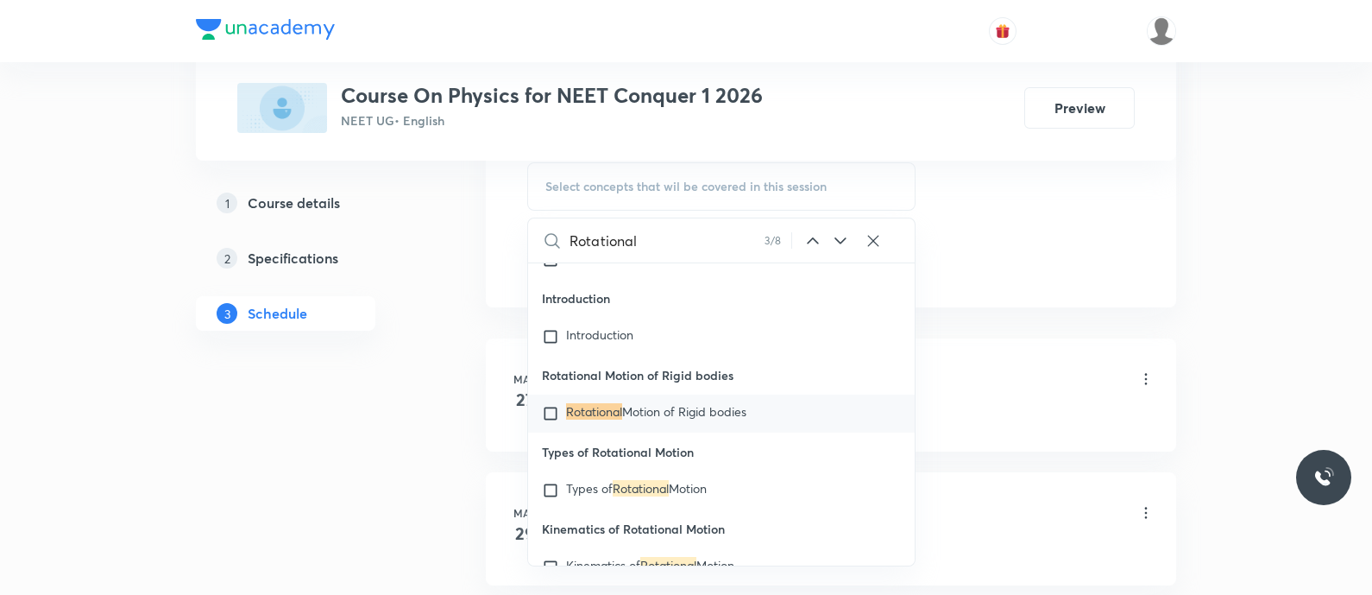
click at [843, 239] on icon at bounding box center [840, 240] width 21 height 21
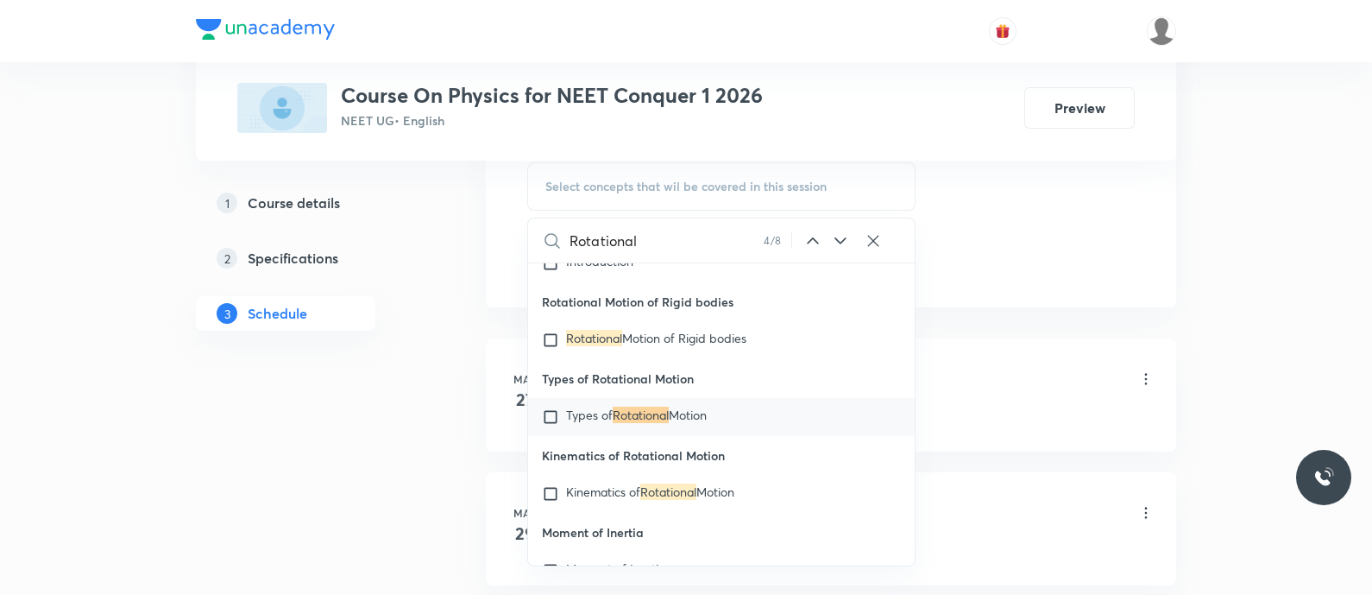
scroll to position [35072, 0]
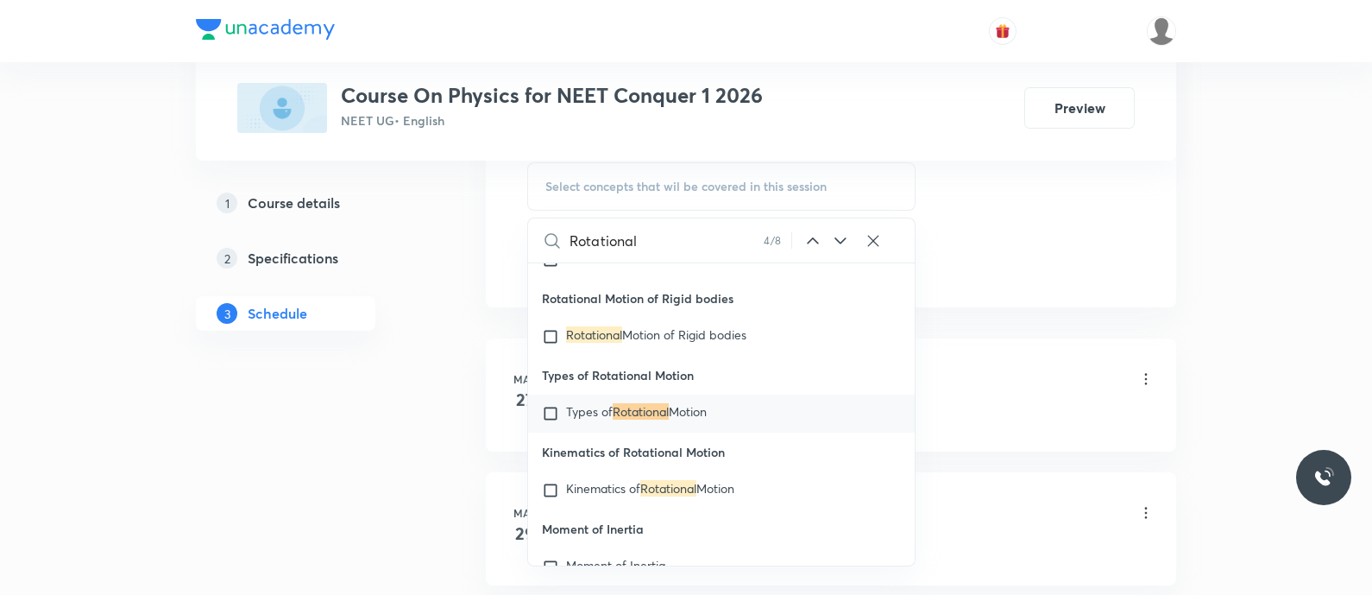
click at [656, 419] on mark "Rotational" at bounding box center [641, 411] width 56 height 16
checkbox input "true"
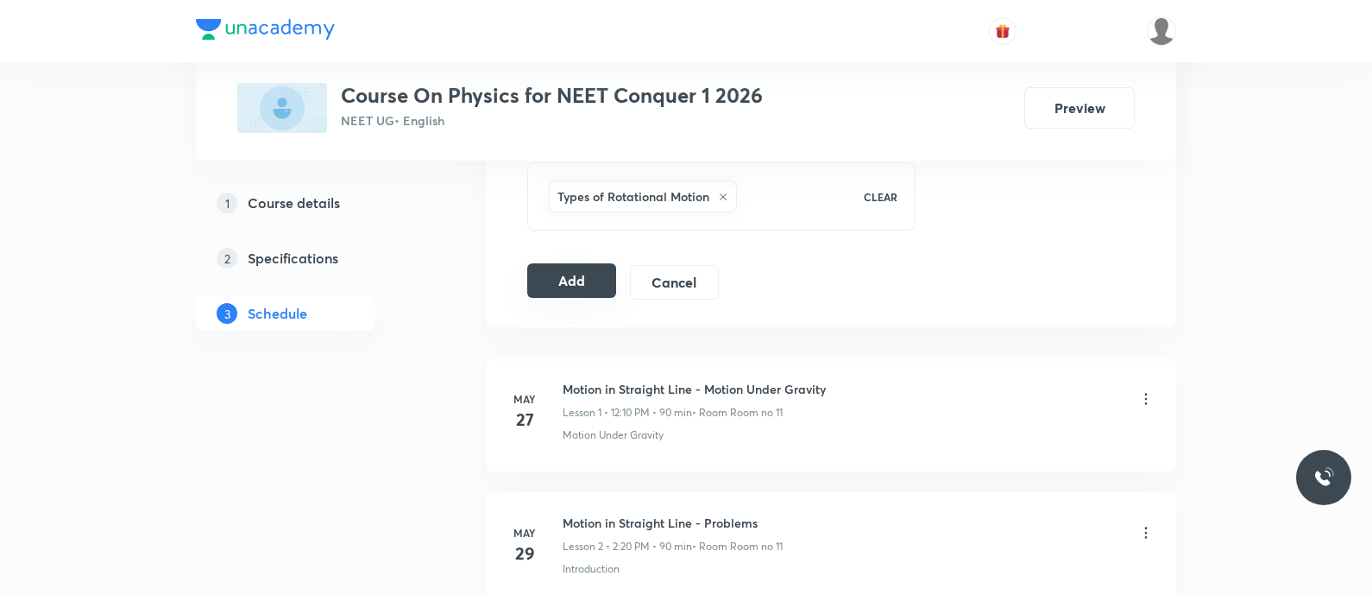
click at [580, 282] on button "Add" at bounding box center [571, 280] width 89 height 35
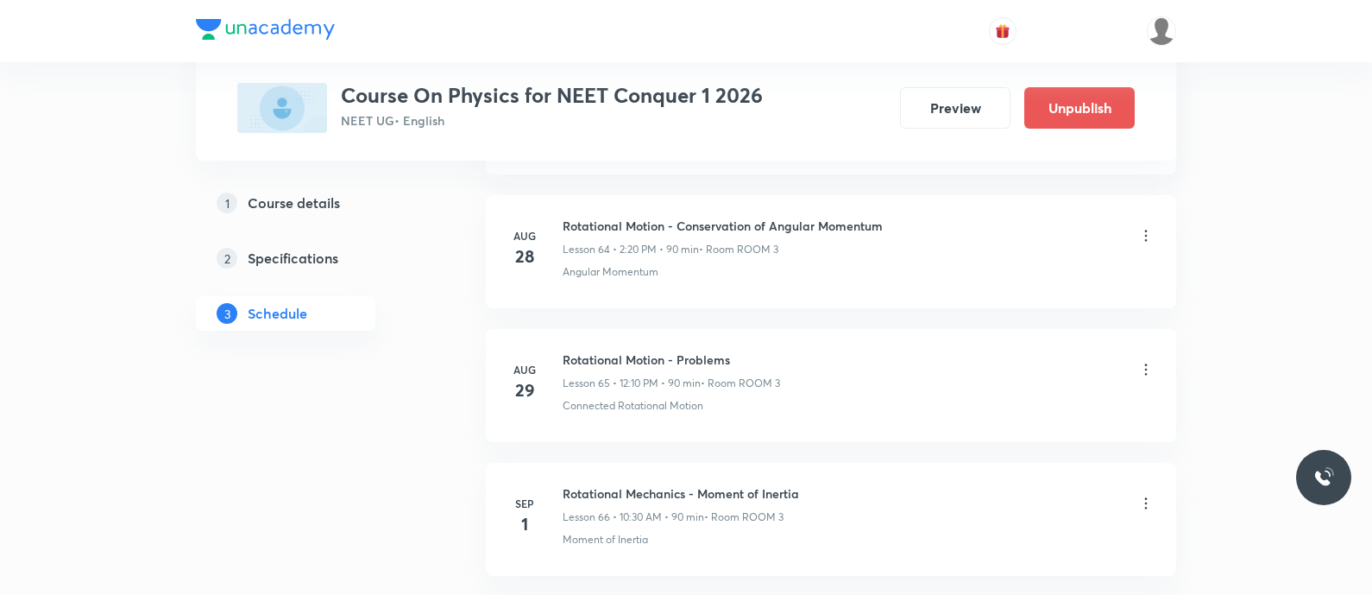
scroll to position [9069, 0]
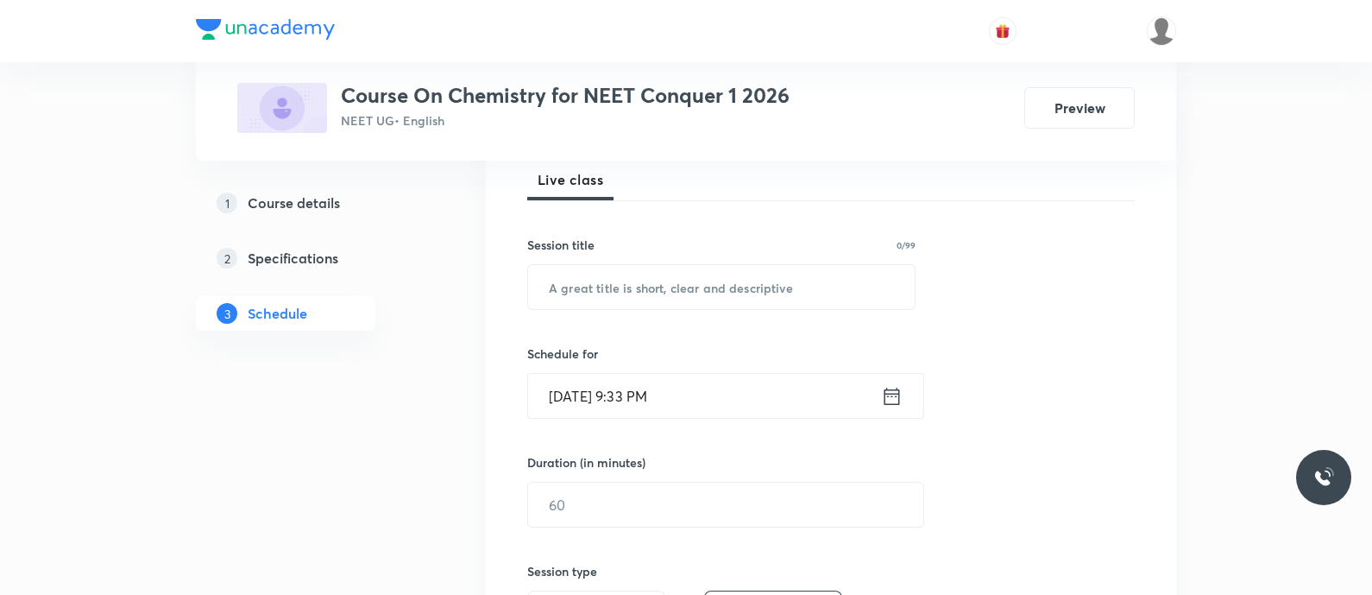
scroll to position [255, 0]
click at [651, 296] on input "text" at bounding box center [721, 286] width 387 height 44
paste input "Ionic equilibrium - Ionisation of Acids and Bases"
click at [591, 290] on input "Ionic equilibrium - Ionisation of Acids and Bases" at bounding box center [721, 286] width 387 height 44
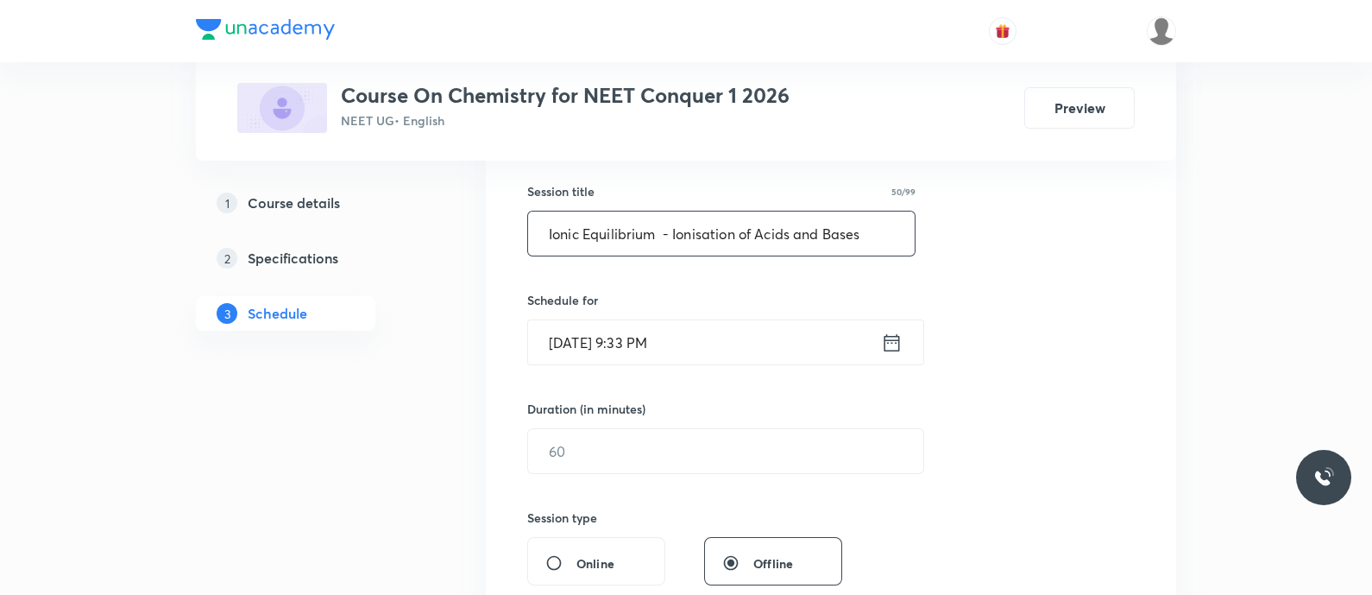
scroll to position [318, 0]
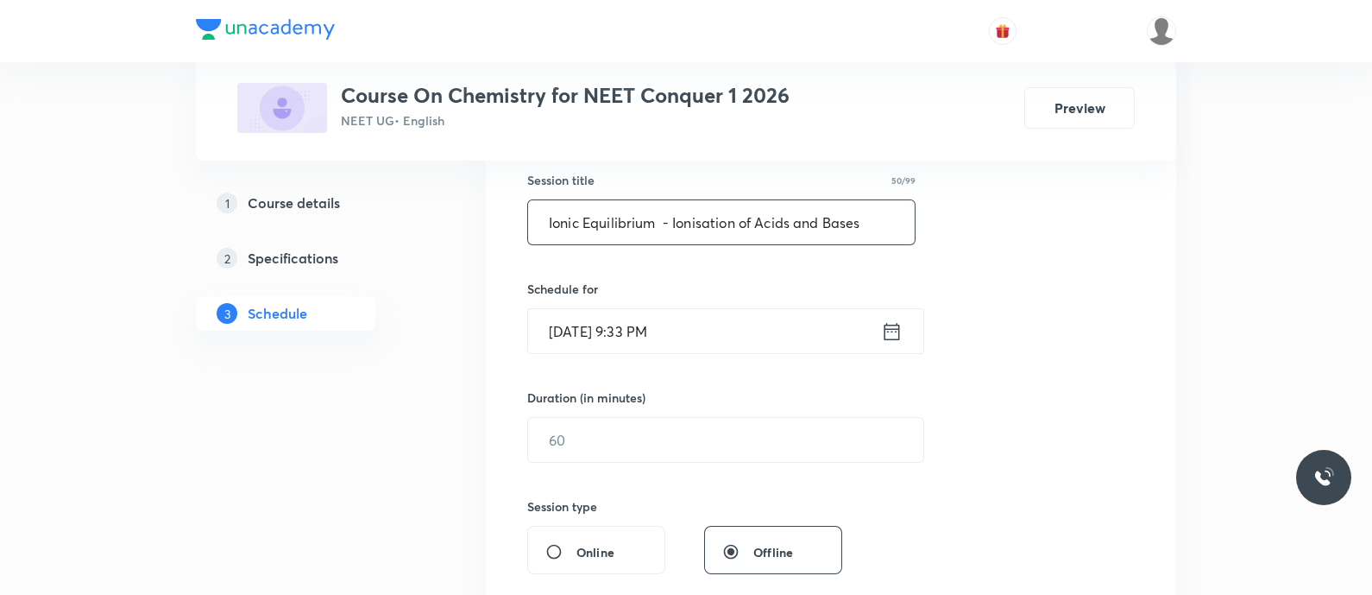
click at [555, 216] on input "Ionic Equilibrium - Ionisation of Acids and Bases" at bounding box center [721, 222] width 387 height 44
type input "Ionic Equilibrium - Ionisation of Acids and Bases"
click at [895, 336] on icon at bounding box center [892, 331] width 22 height 24
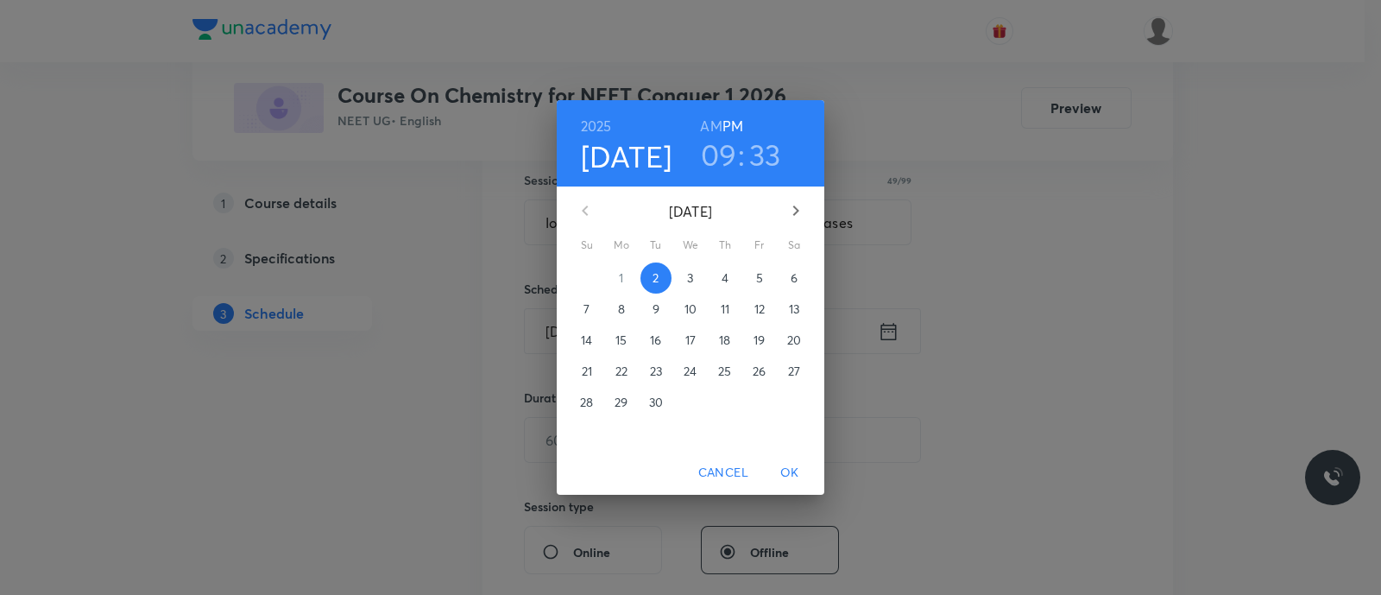
click at [724, 276] on p "4" at bounding box center [724, 277] width 7 height 17
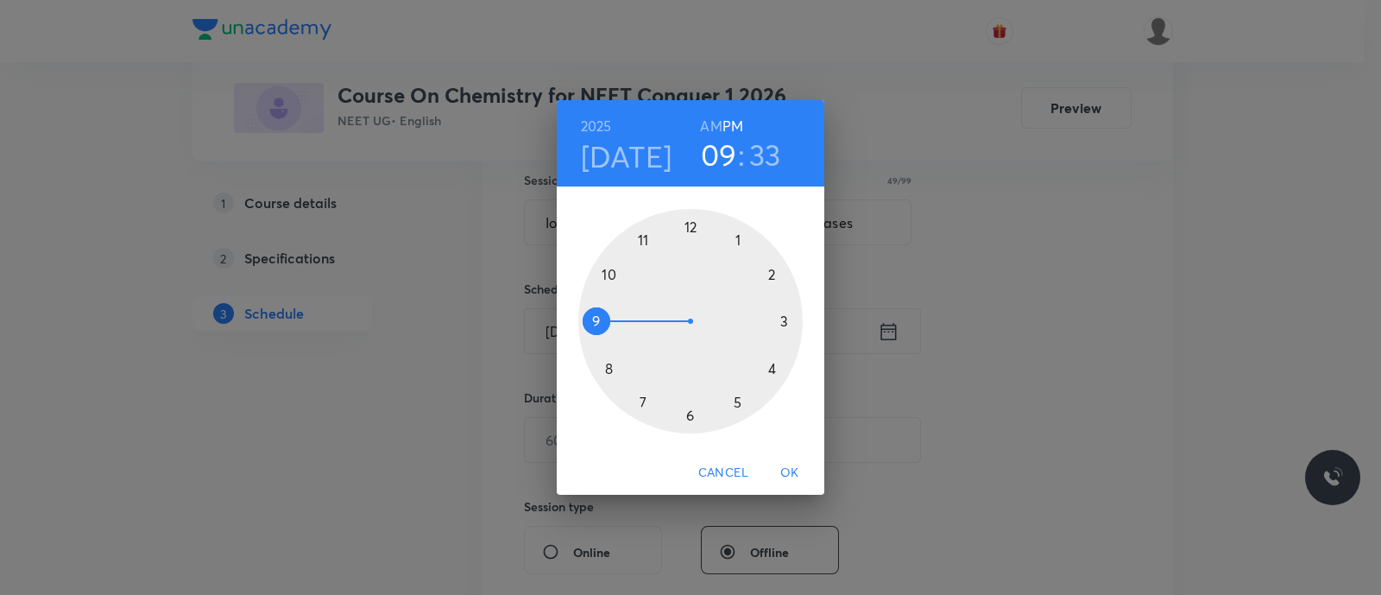
click at [774, 275] on div at bounding box center [690, 321] width 224 height 224
click at [773, 368] on div at bounding box center [690, 321] width 224 height 224
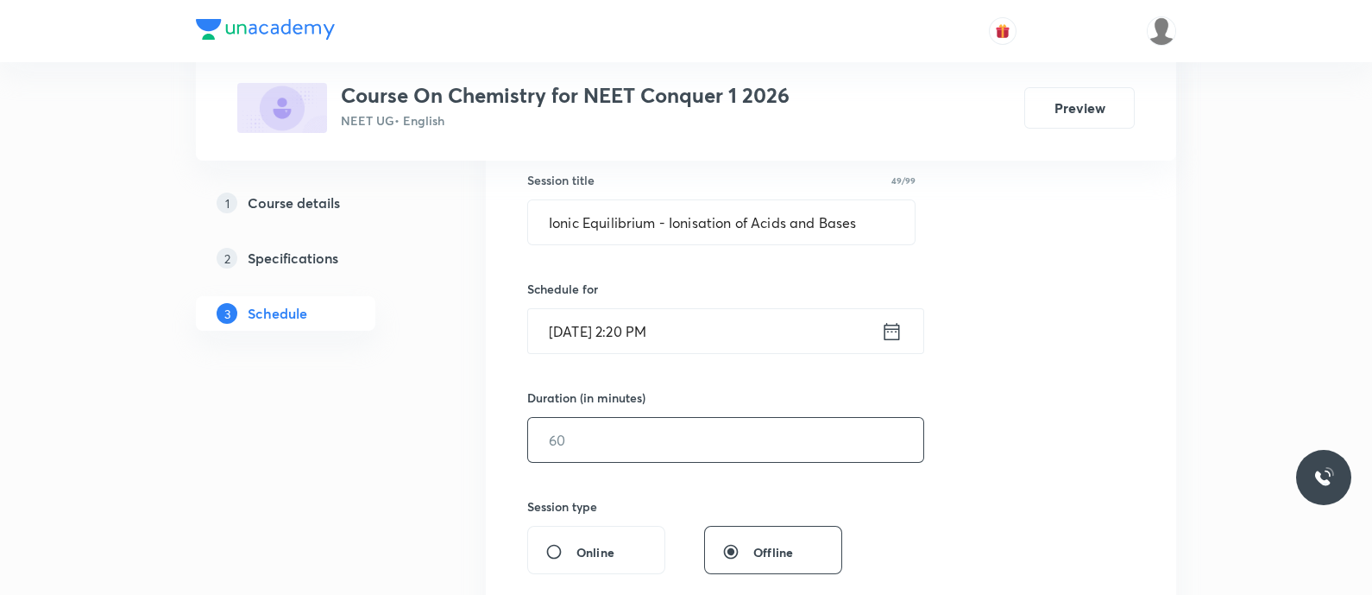
click at [645, 432] on input "text" at bounding box center [725, 440] width 395 height 44
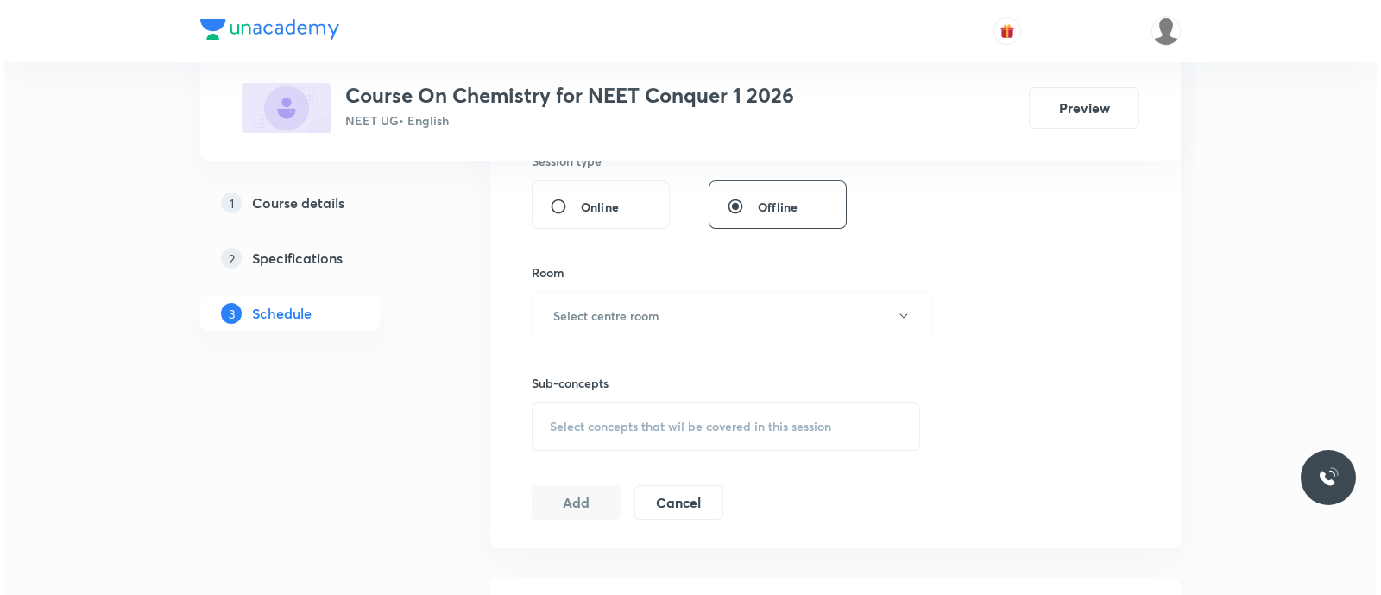
scroll to position [672, 0]
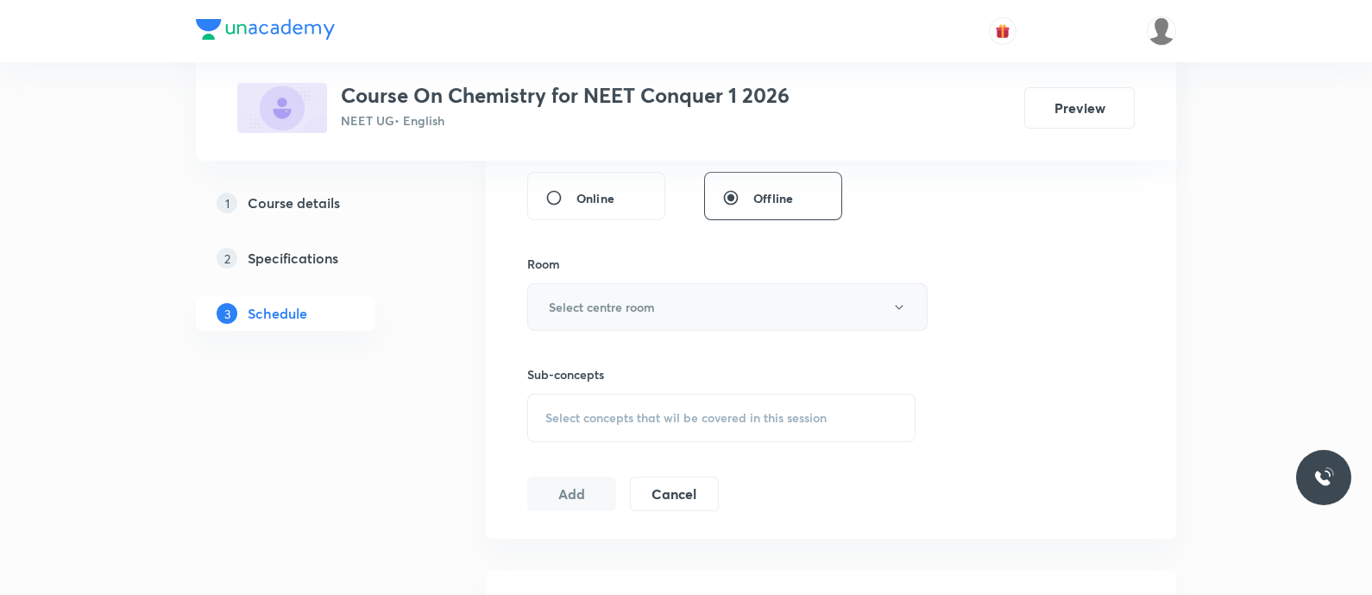
type input "90"
click at [600, 313] on h6 "Select centre room" at bounding box center [602, 307] width 106 height 18
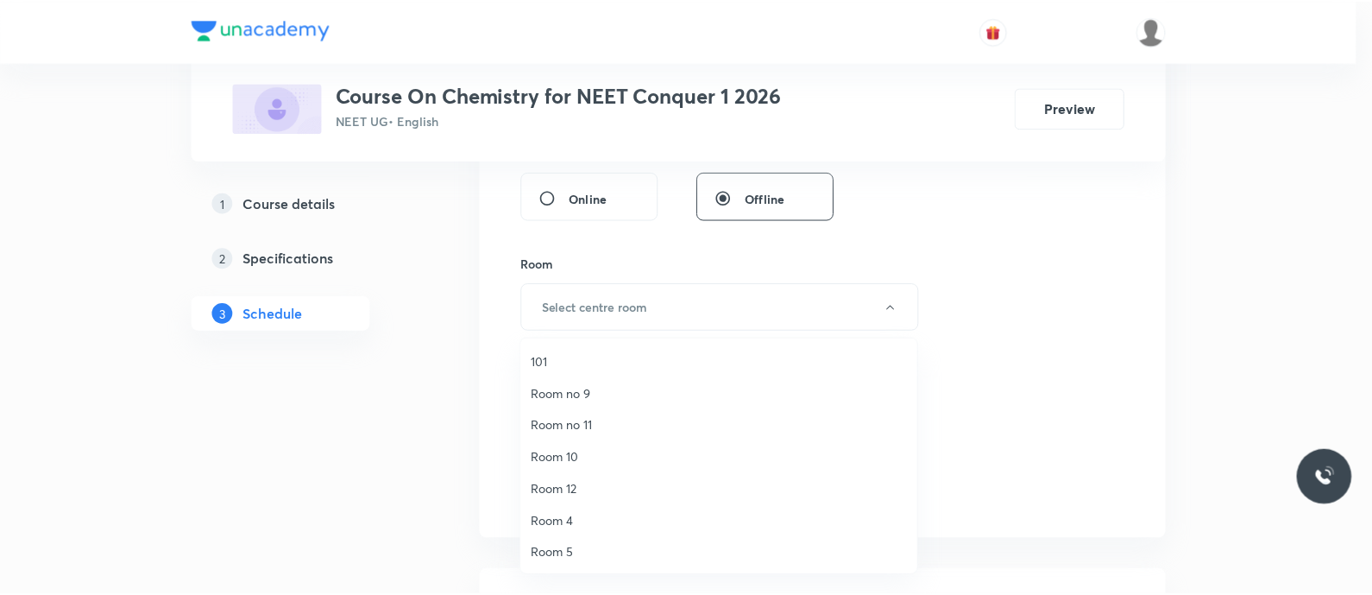
scroll to position [224, 0]
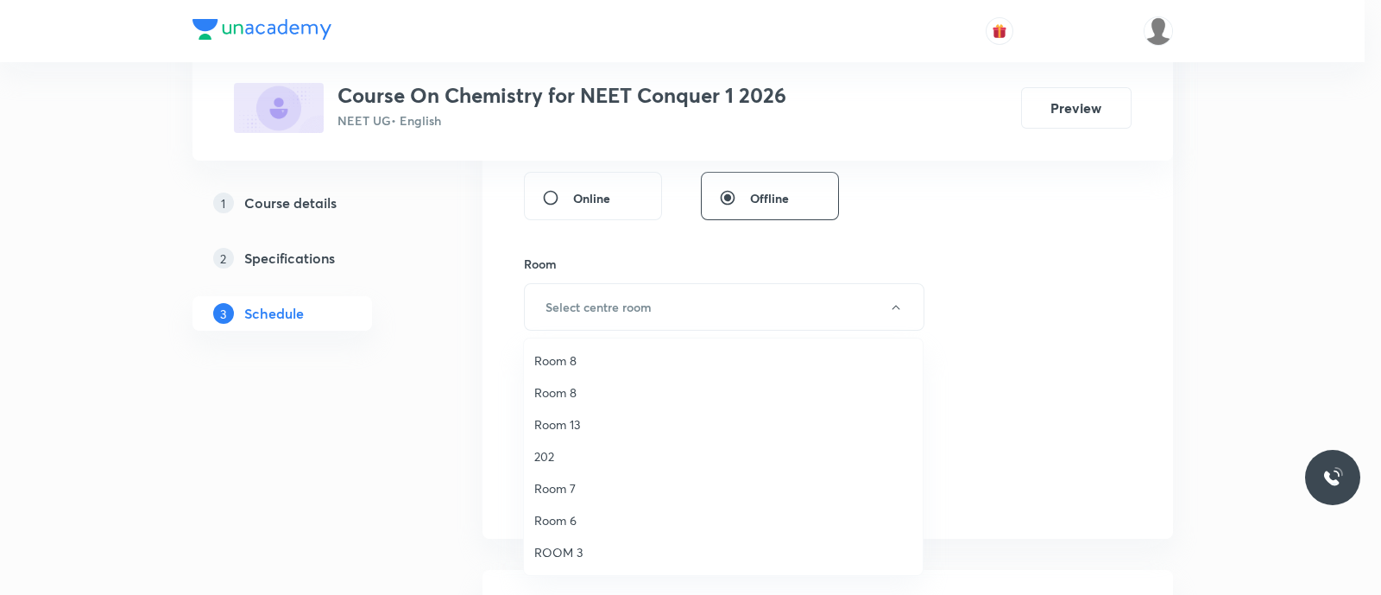
click at [579, 543] on span "ROOM 3" at bounding box center [723, 552] width 378 height 18
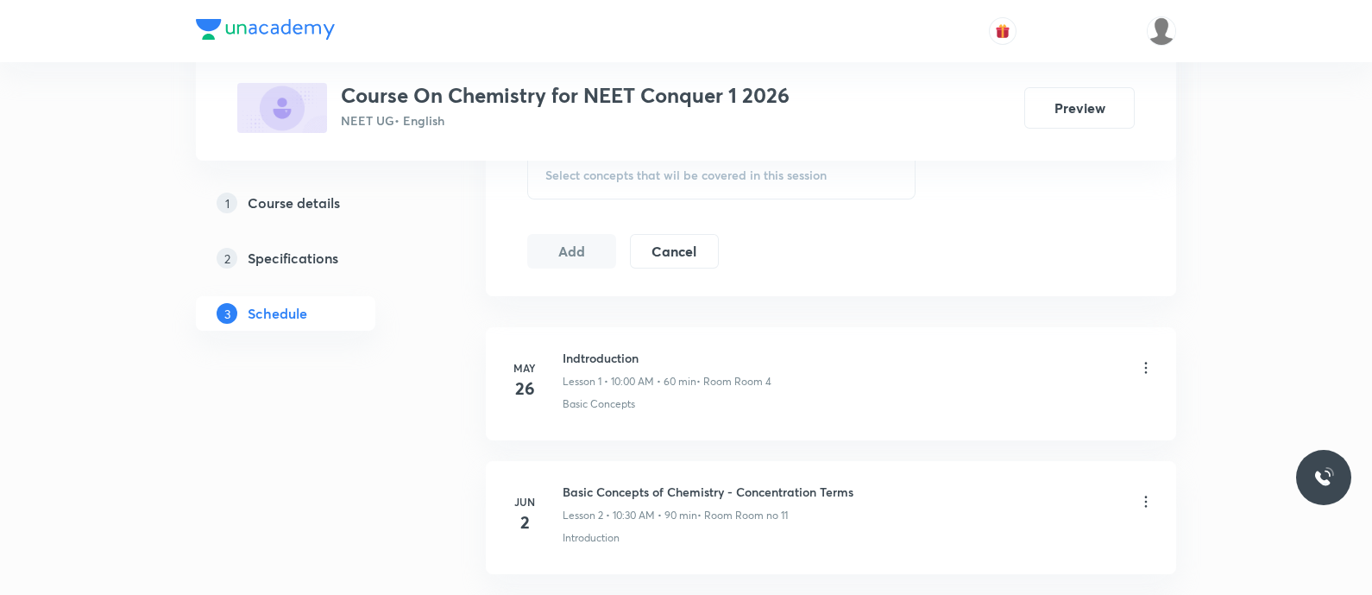
scroll to position [899, 0]
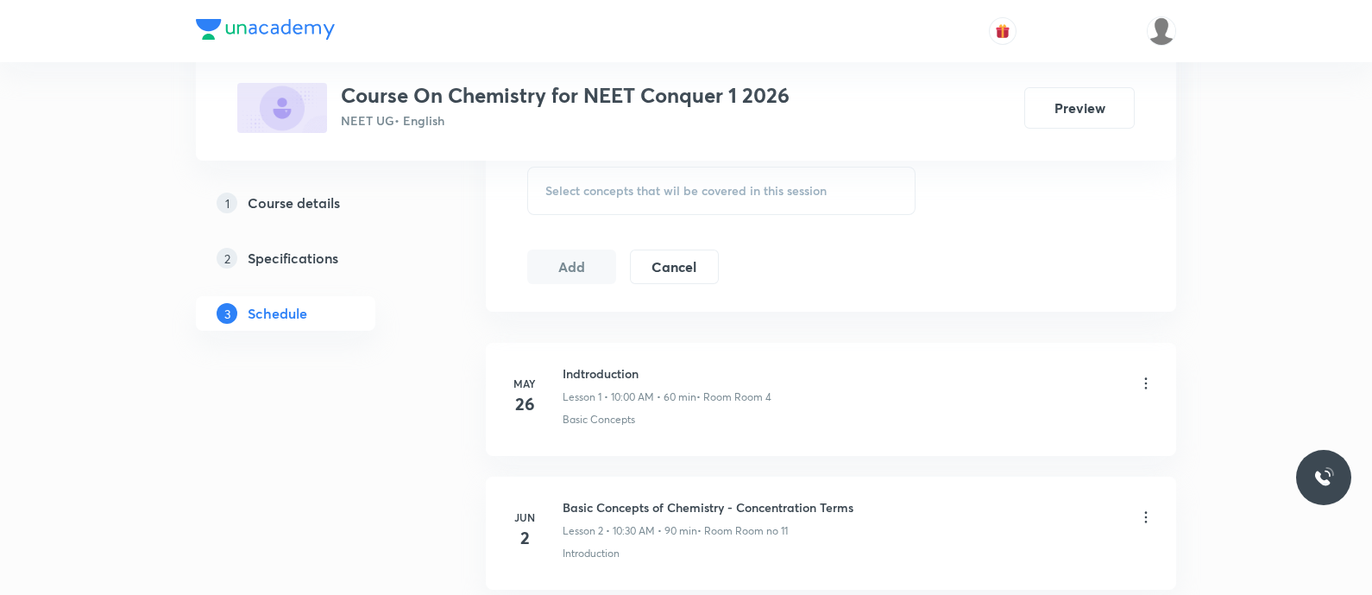
click at [557, 190] on span "Select concepts that wil be covered in this session" at bounding box center [685, 191] width 281 height 14
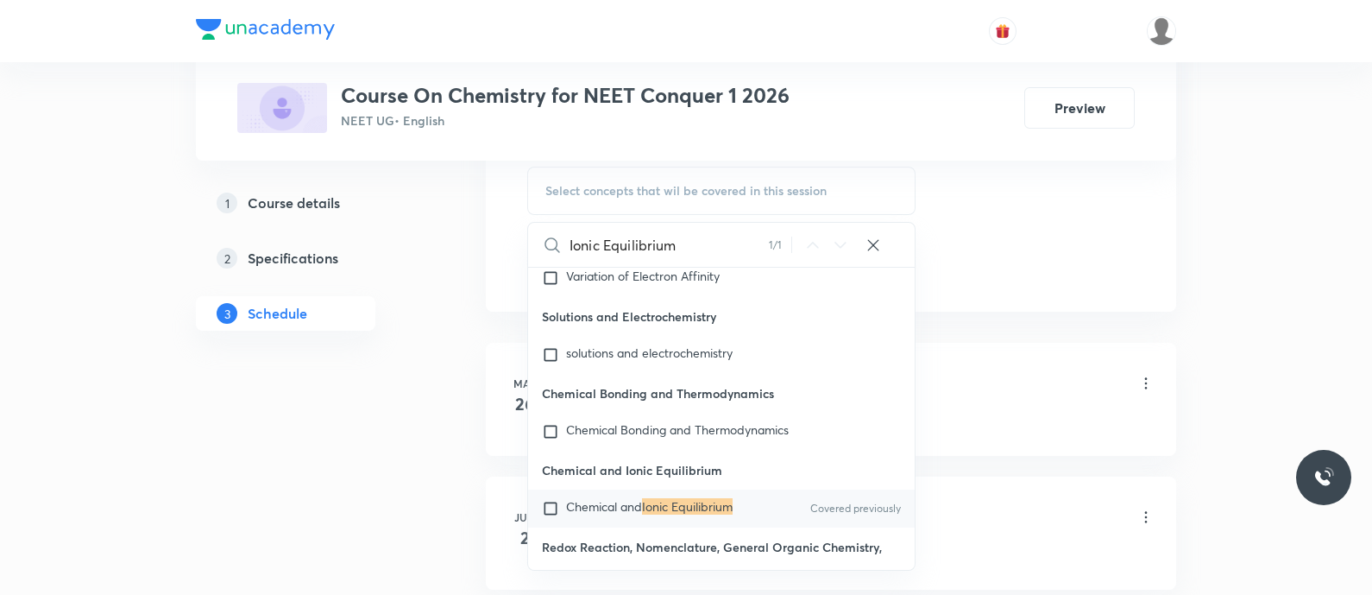
scroll to position [18982, 0]
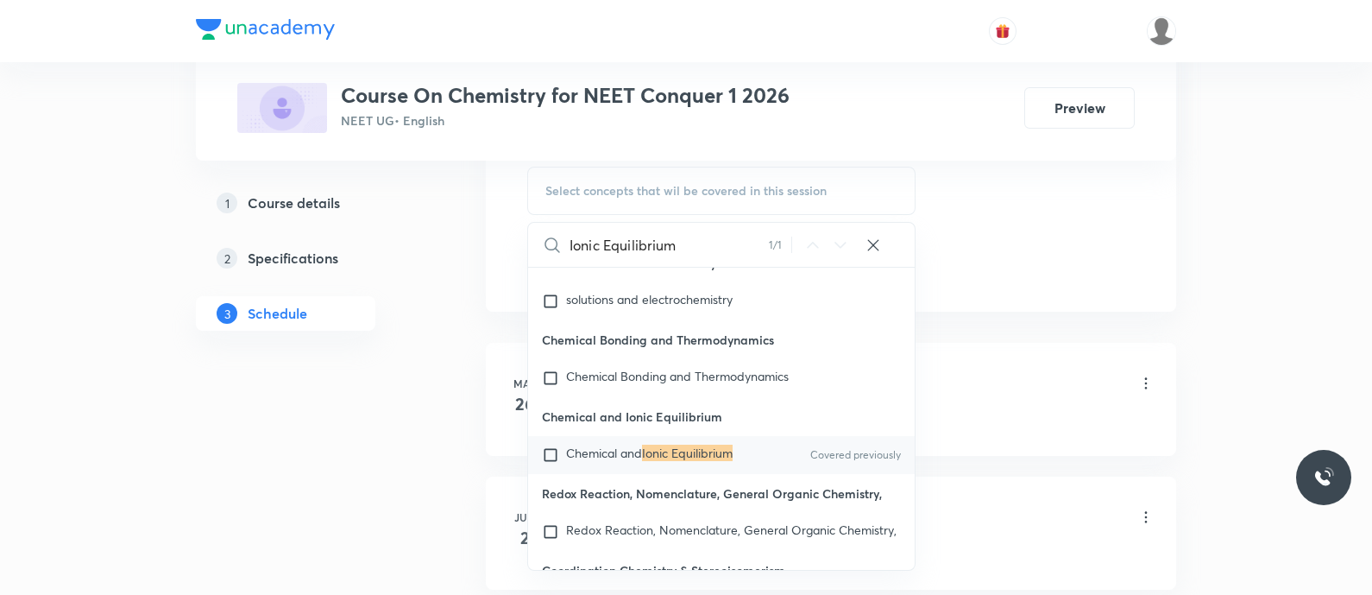
type input "Ionic Equilibrium"
click at [613, 461] on span "Chemical and" at bounding box center [604, 452] width 76 height 16
checkbox input "true"
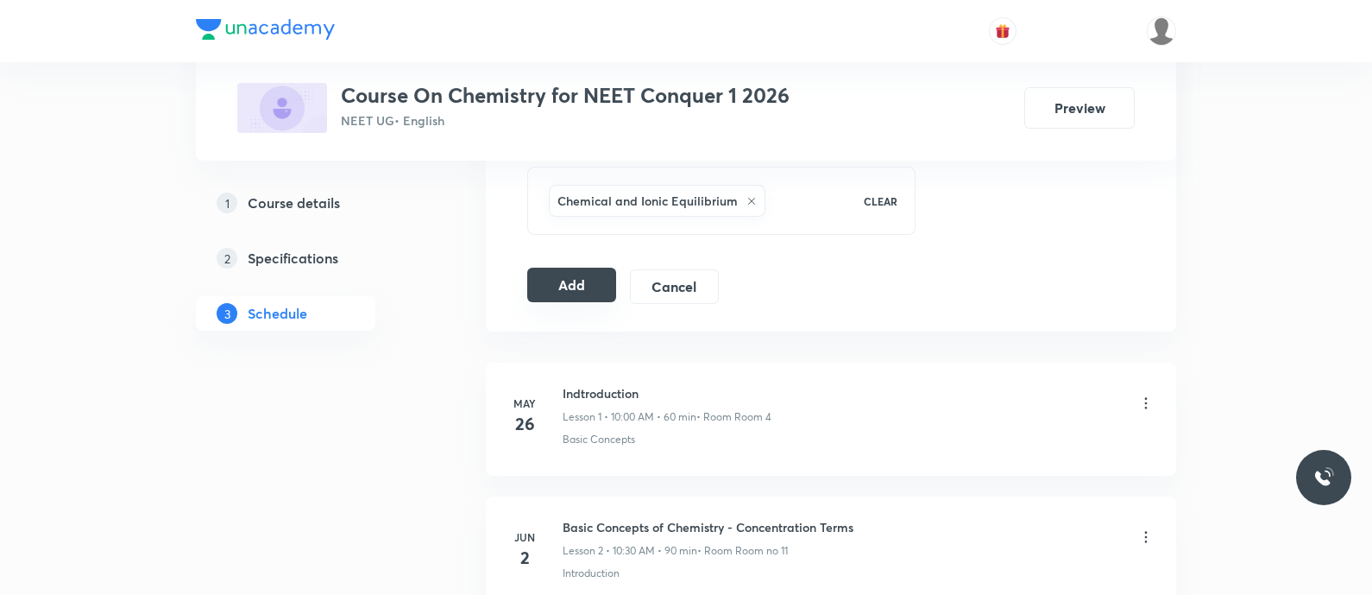
click at [556, 285] on button "Add" at bounding box center [571, 284] width 89 height 35
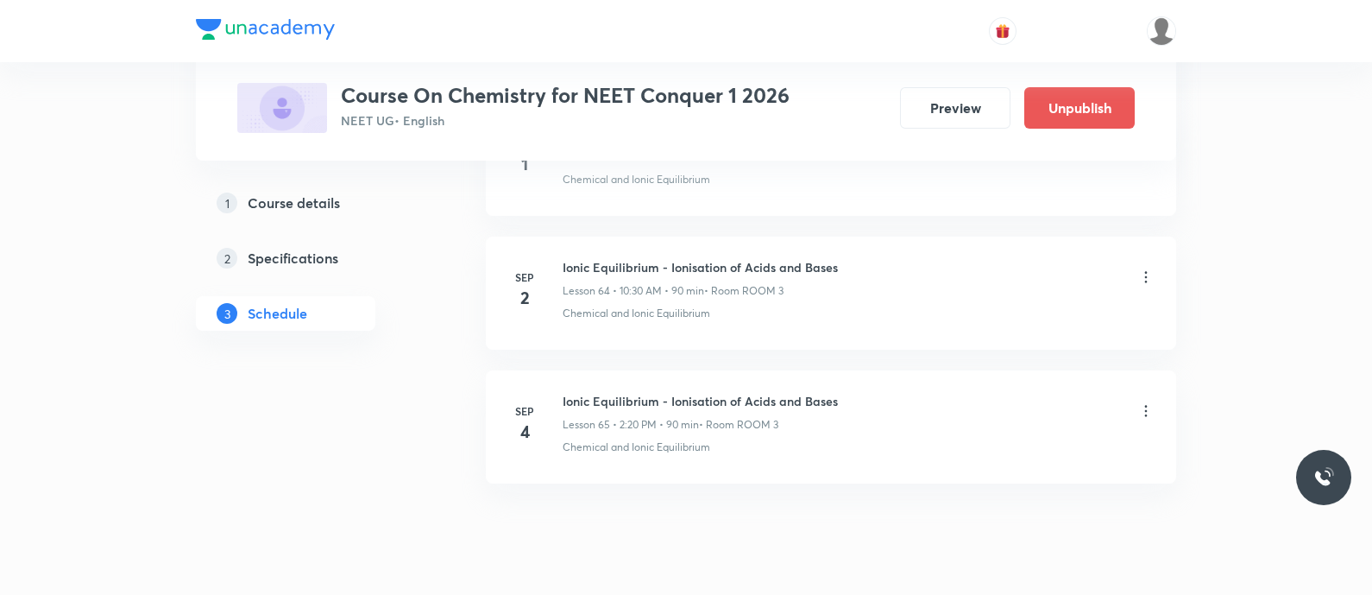
scroll to position [8668, 0]
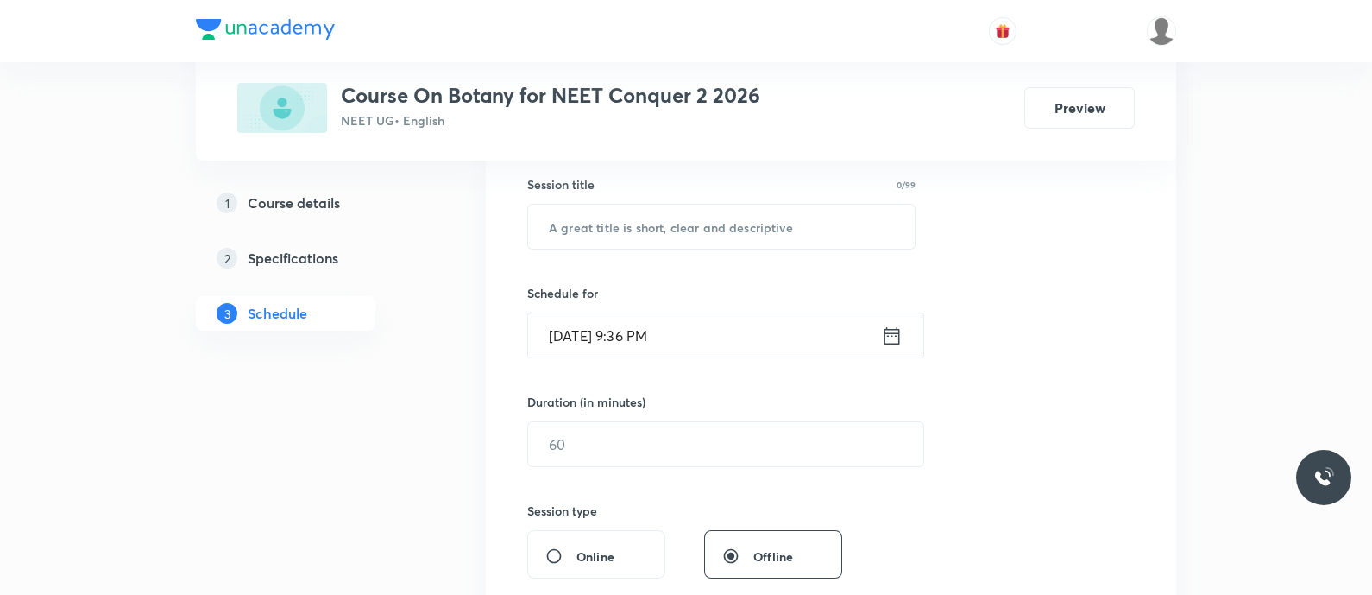
scroll to position [317, 0]
click at [568, 231] on input "text" at bounding box center [721, 224] width 387 height 44
paste input "Morphology of the Flowering Plants - Asteraceae and Poacecae"
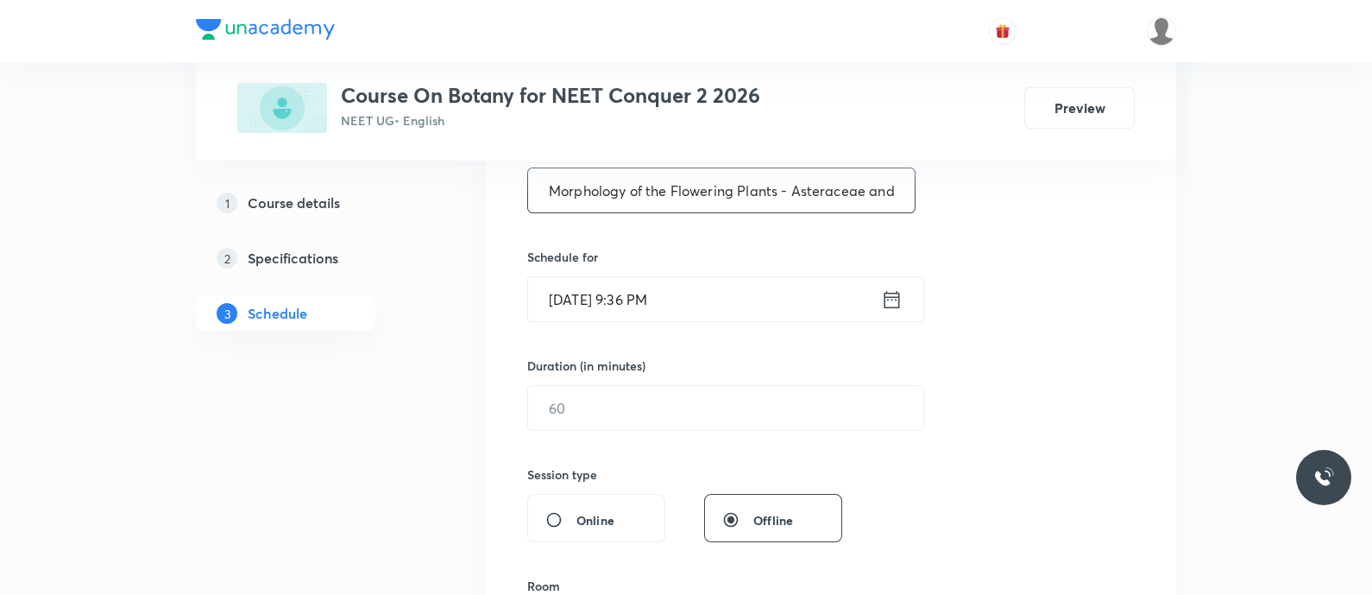
scroll to position [364, 0]
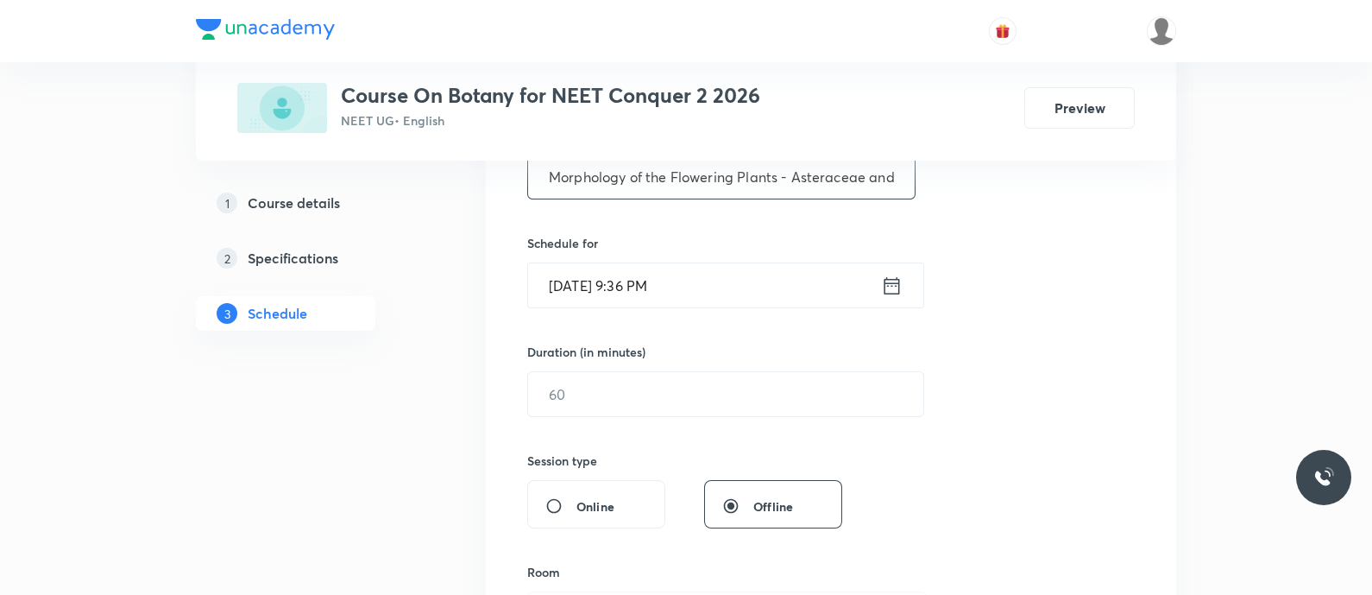
type input "Morphology of the Flowering Plants - Asteraceae and Poacecae"
click at [889, 284] on icon at bounding box center [892, 284] width 16 height 17
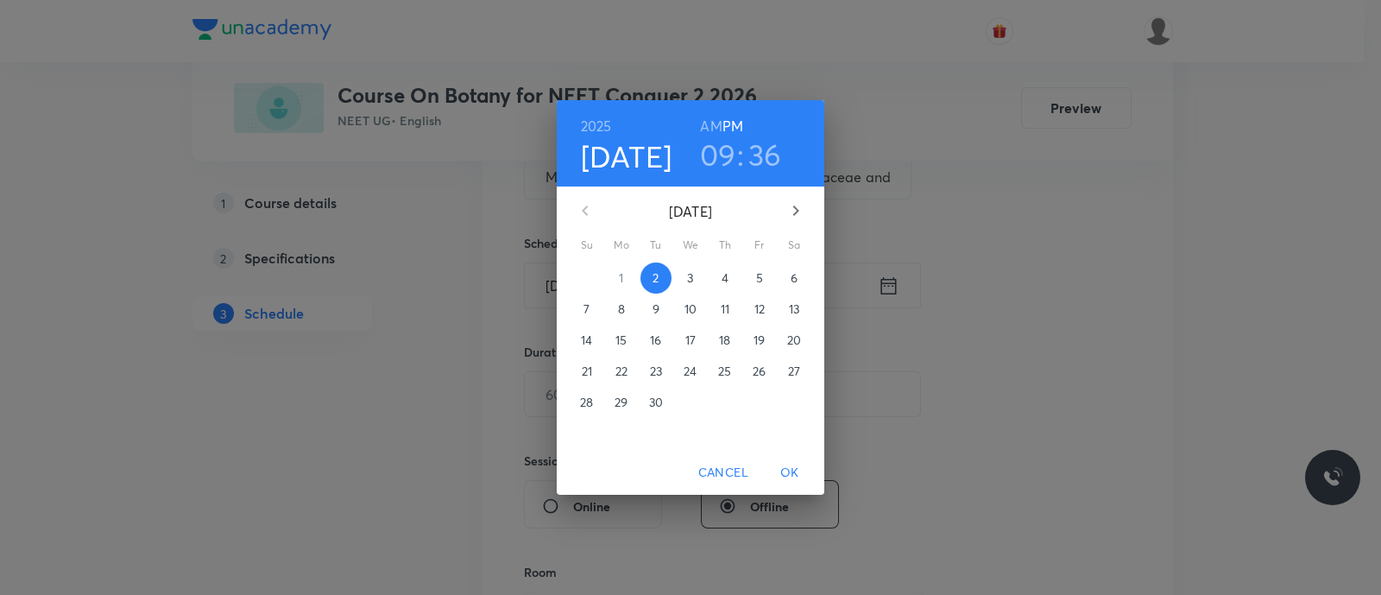
click at [729, 275] on span "4" at bounding box center [724, 277] width 31 height 17
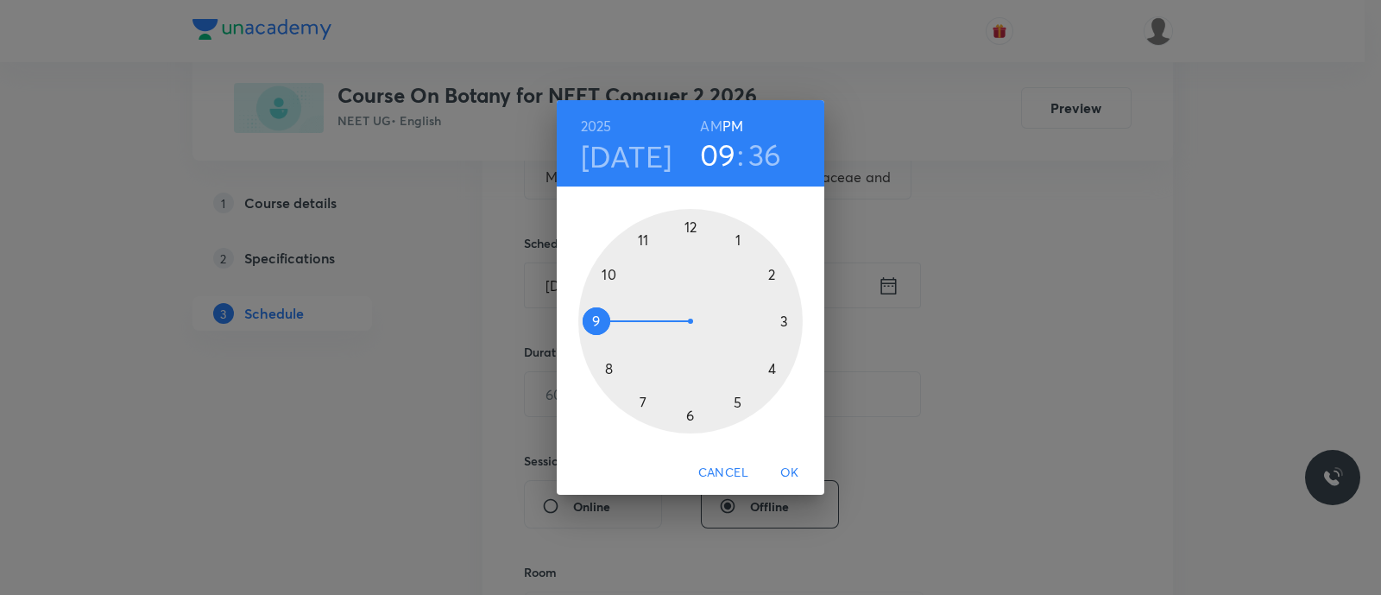
click at [611, 273] on div at bounding box center [690, 321] width 224 height 224
click at [708, 125] on h6 "AM" at bounding box center [711, 126] width 22 height 24
click at [695, 414] on div at bounding box center [690, 321] width 224 height 224
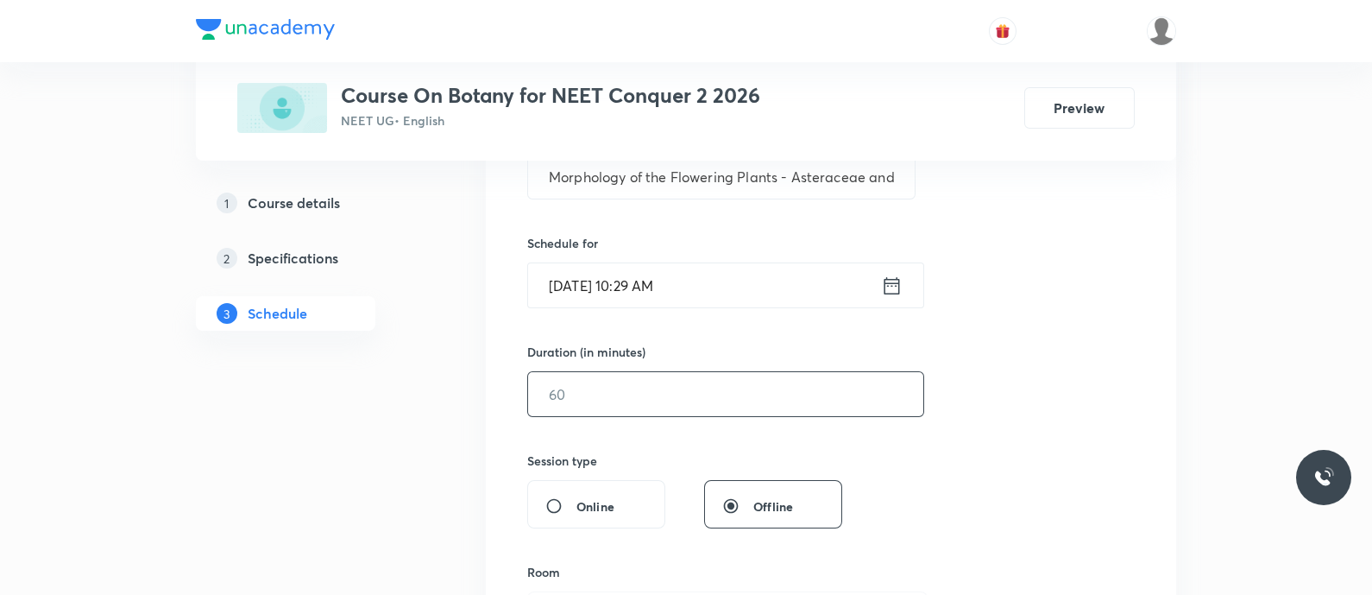
click at [678, 398] on input "text" at bounding box center [725, 394] width 395 height 44
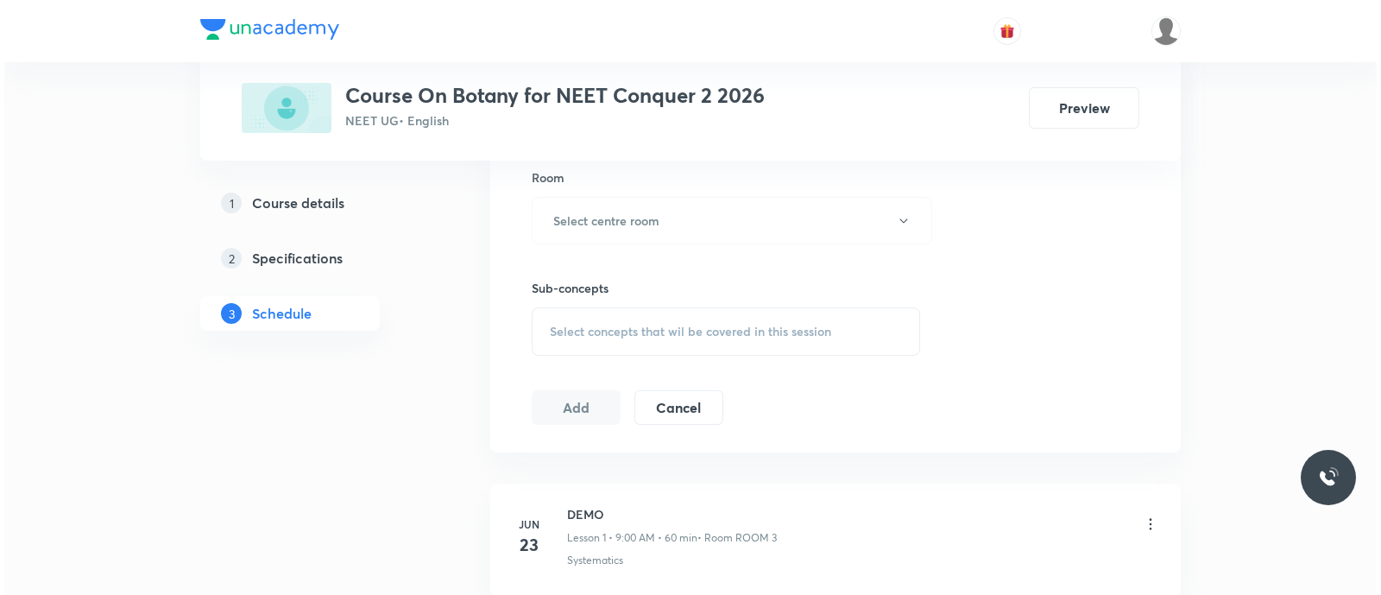
scroll to position [774, 0]
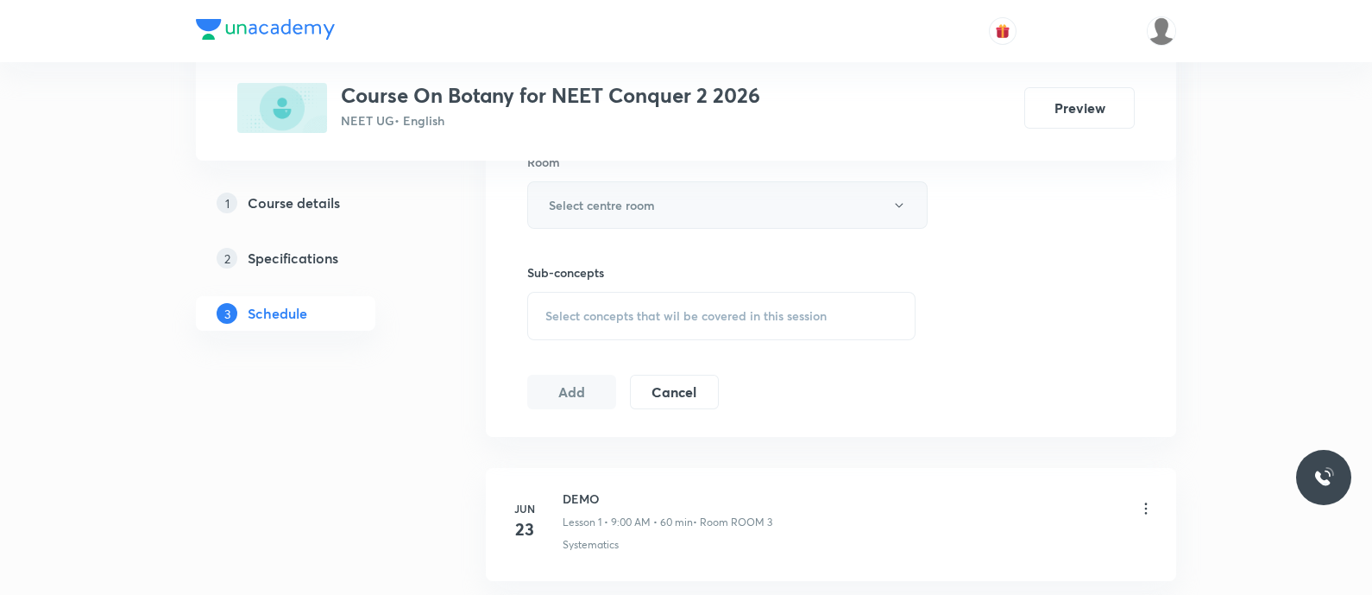
type input "90"
click at [617, 207] on h6 "Select centre room" at bounding box center [602, 205] width 106 height 18
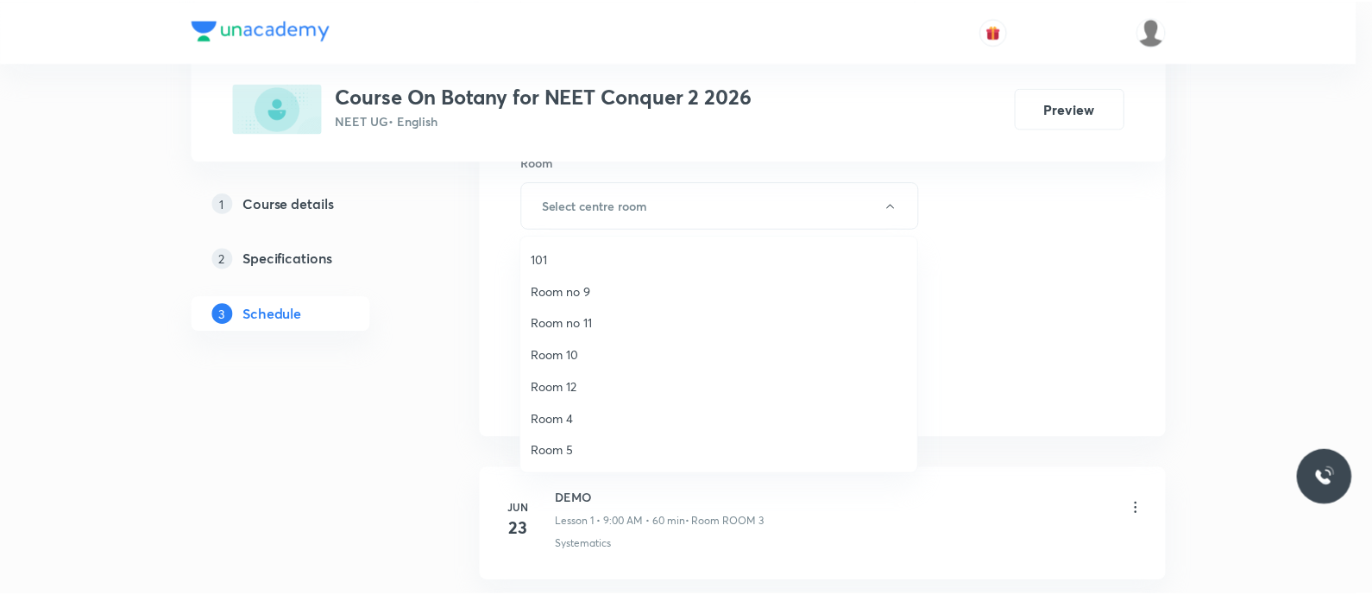
scroll to position [223, 0]
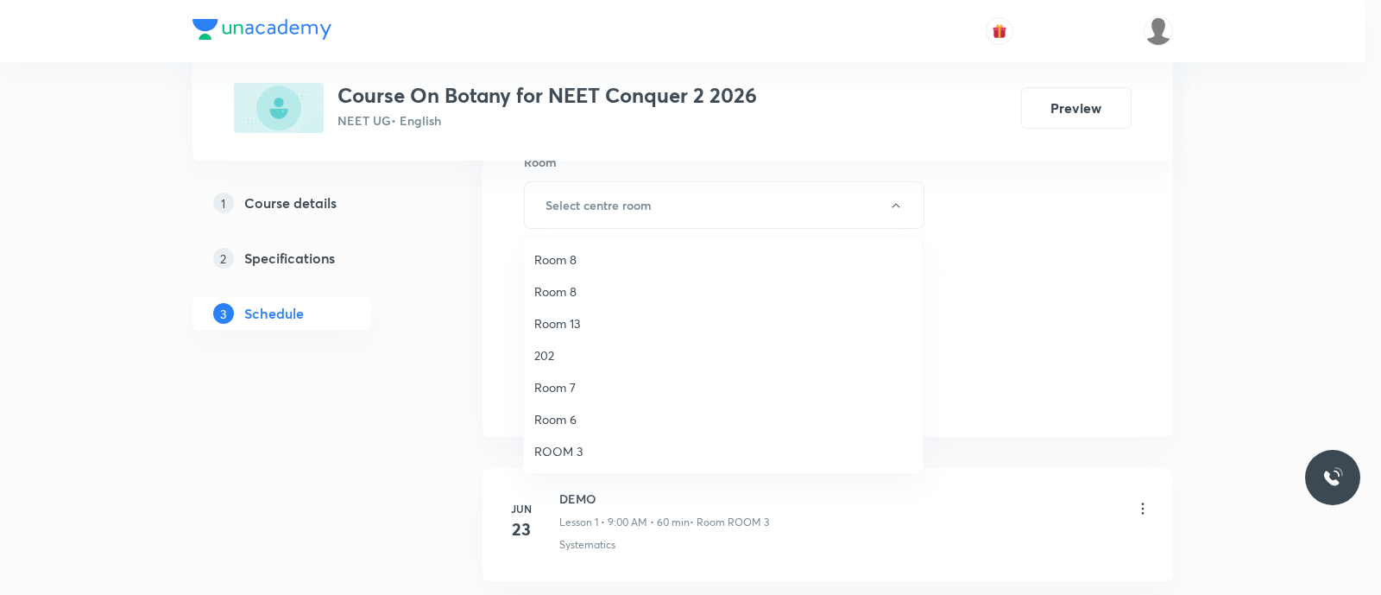
click at [583, 387] on span "Room 7" at bounding box center [723, 387] width 378 height 18
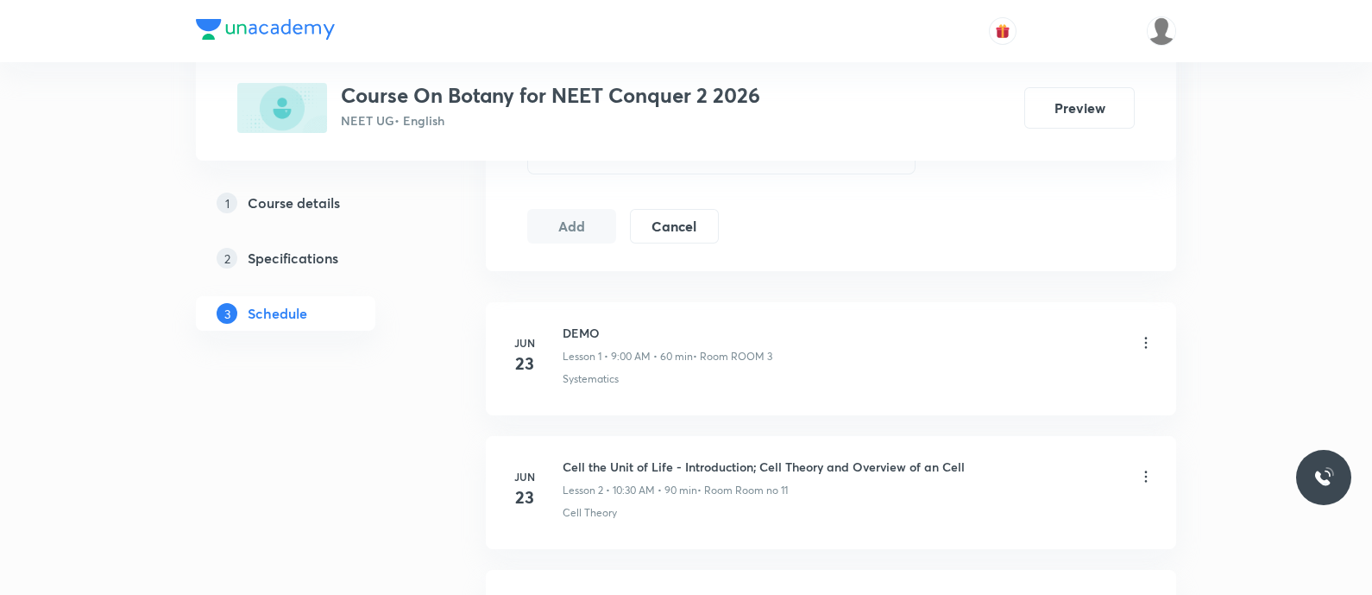
scroll to position [875, 0]
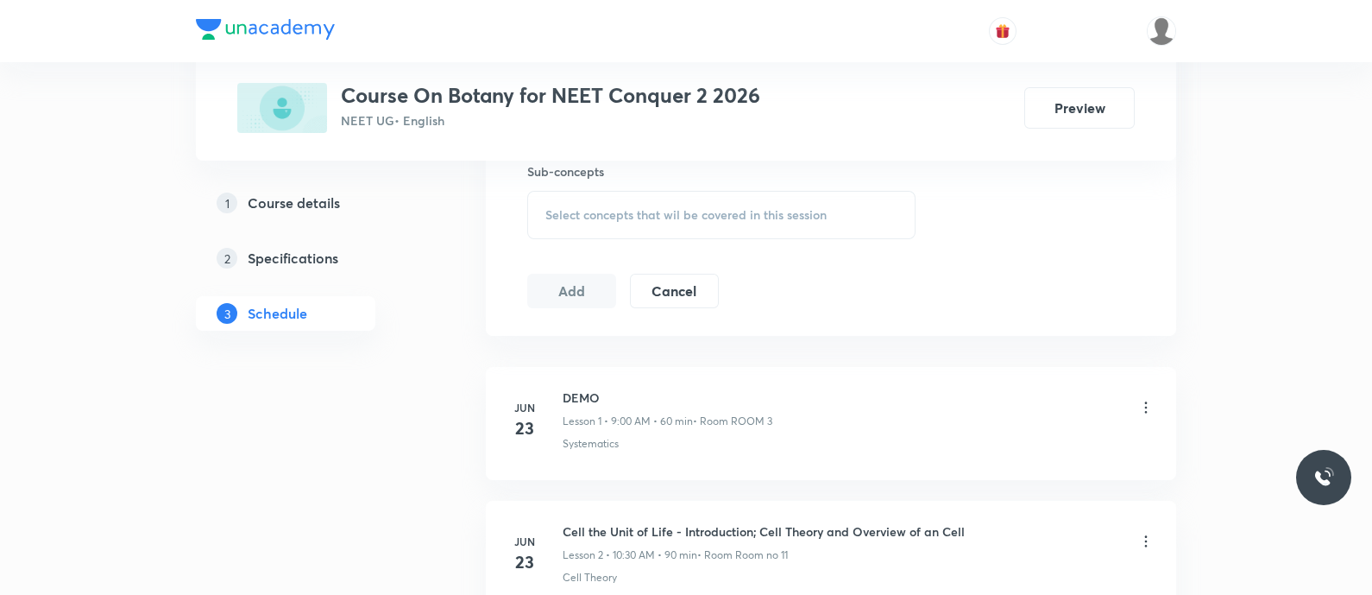
click at [560, 217] on span "Select concepts that wil be covered in this session" at bounding box center [685, 215] width 281 height 14
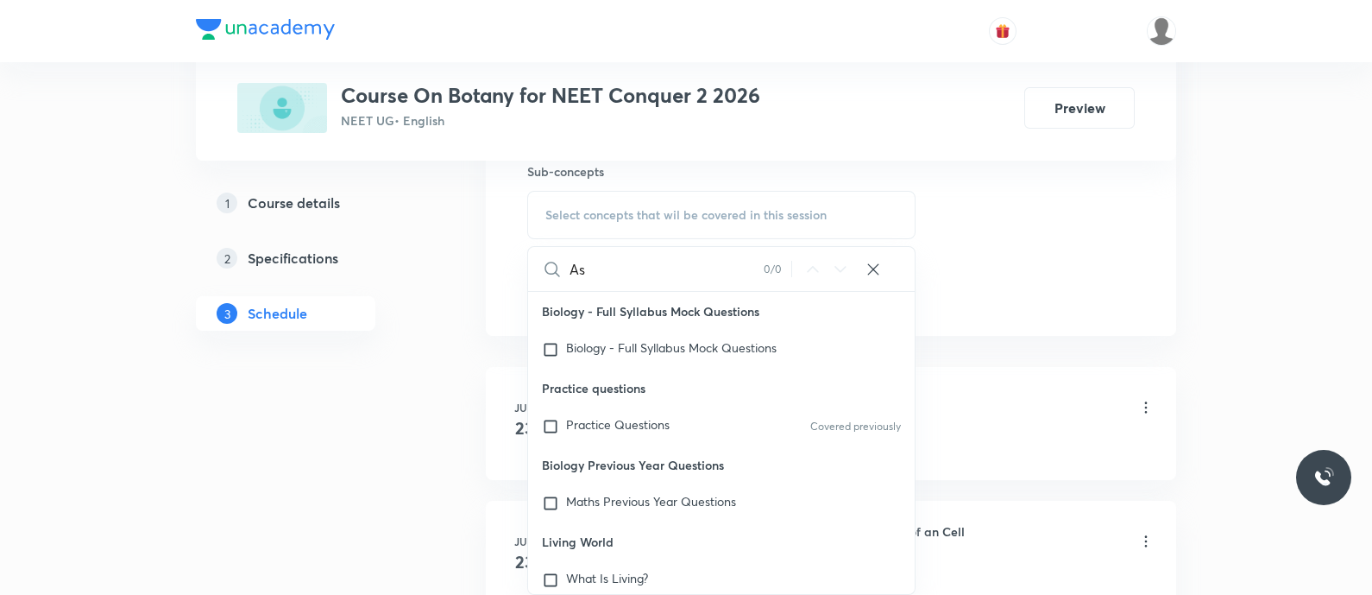
type input "A"
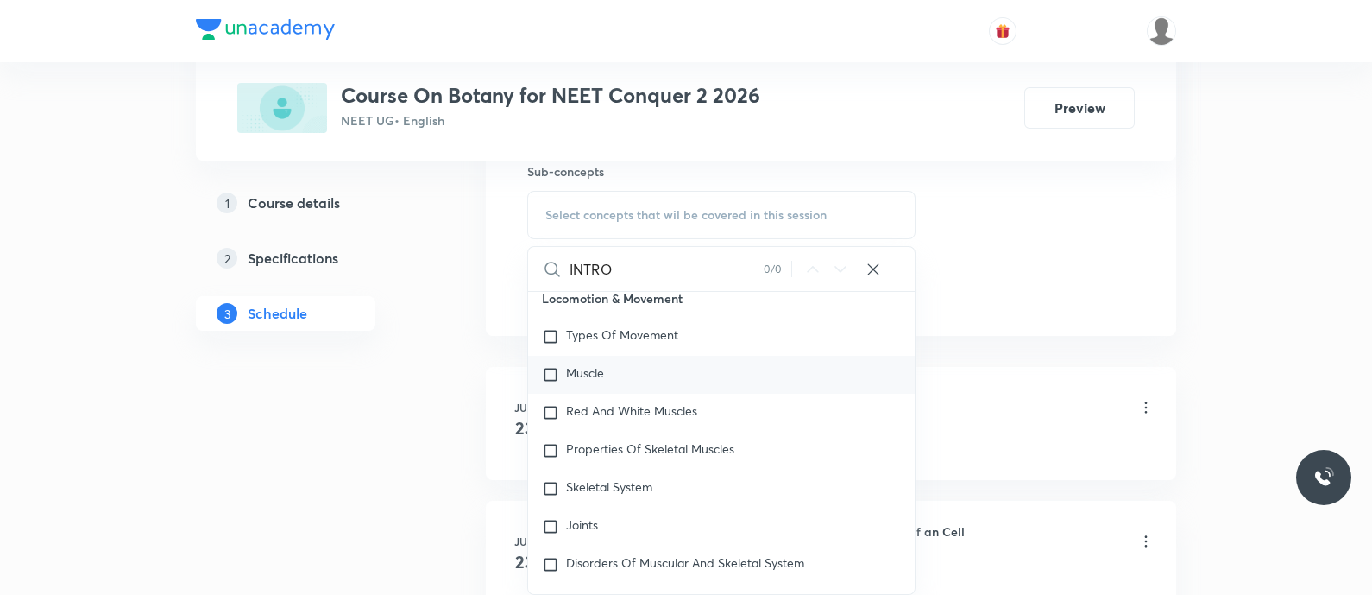
scroll to position [8038, 0]
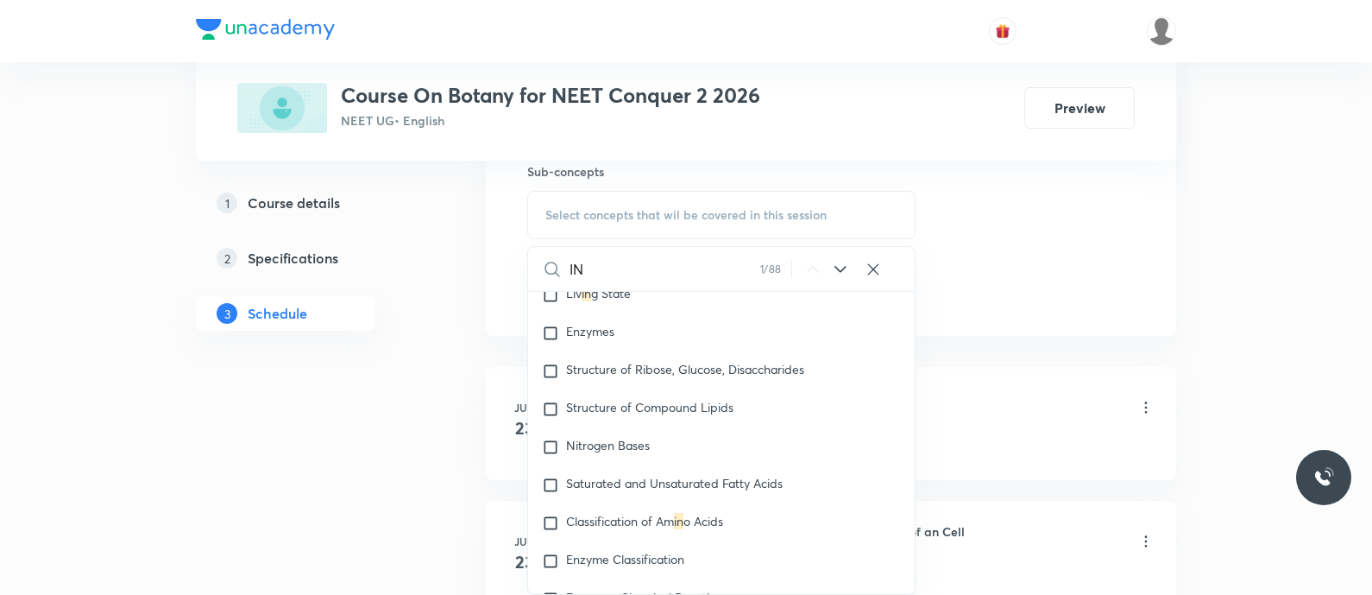
type input "I"
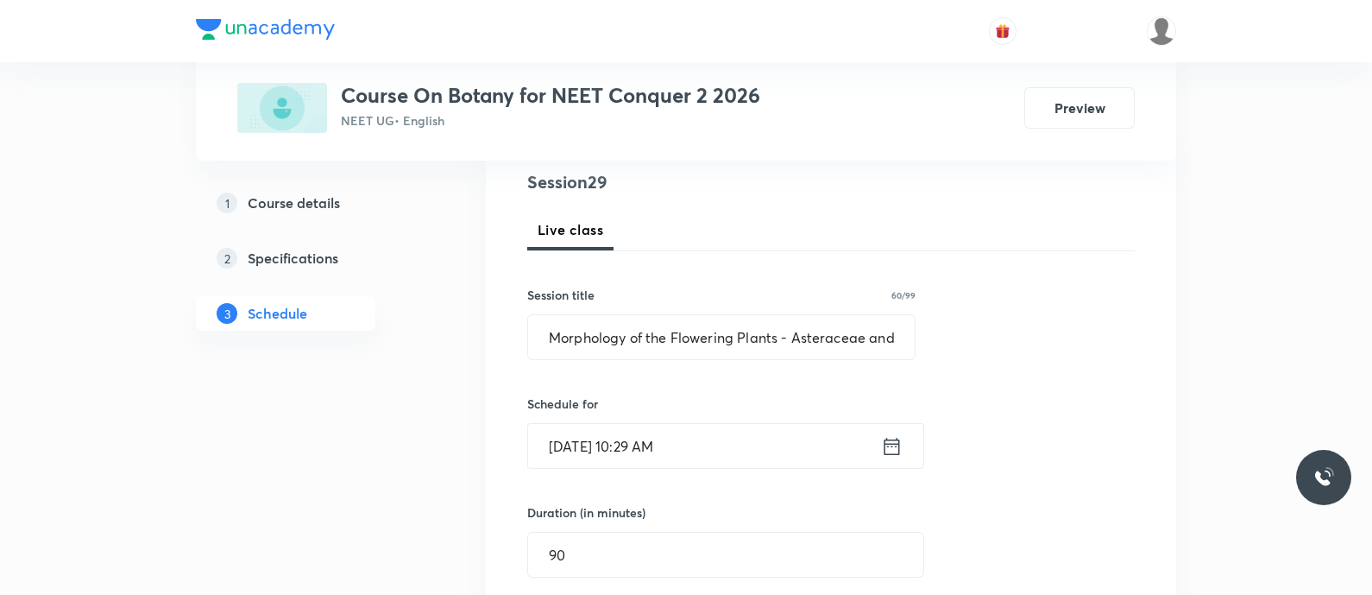
scroll to position [205, 0]
click at [567, 337] on input "Morphology of the Flowering Plants - Asteraceae and Poacecae" at bounding box center [721, 336] width 387 height 44
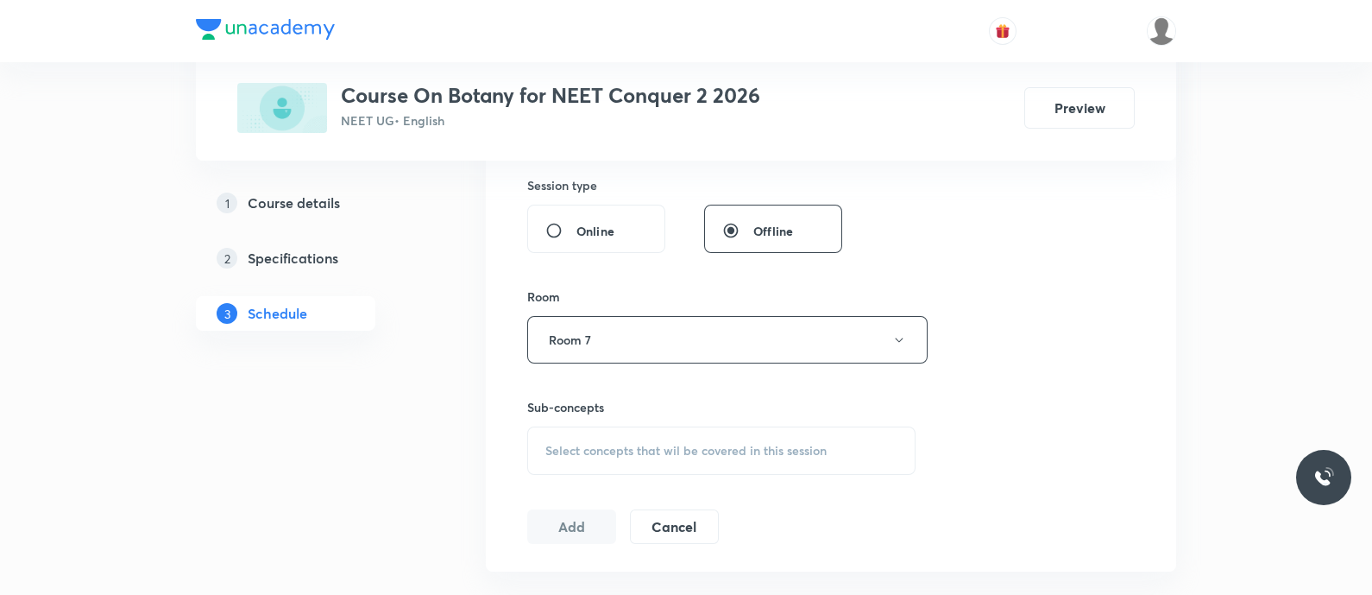
scroll to position [0, 0]
click at [599, 435] on div "Select concepts that wil be covered in this session" at bounding box center [721, 450] width 388 height 48
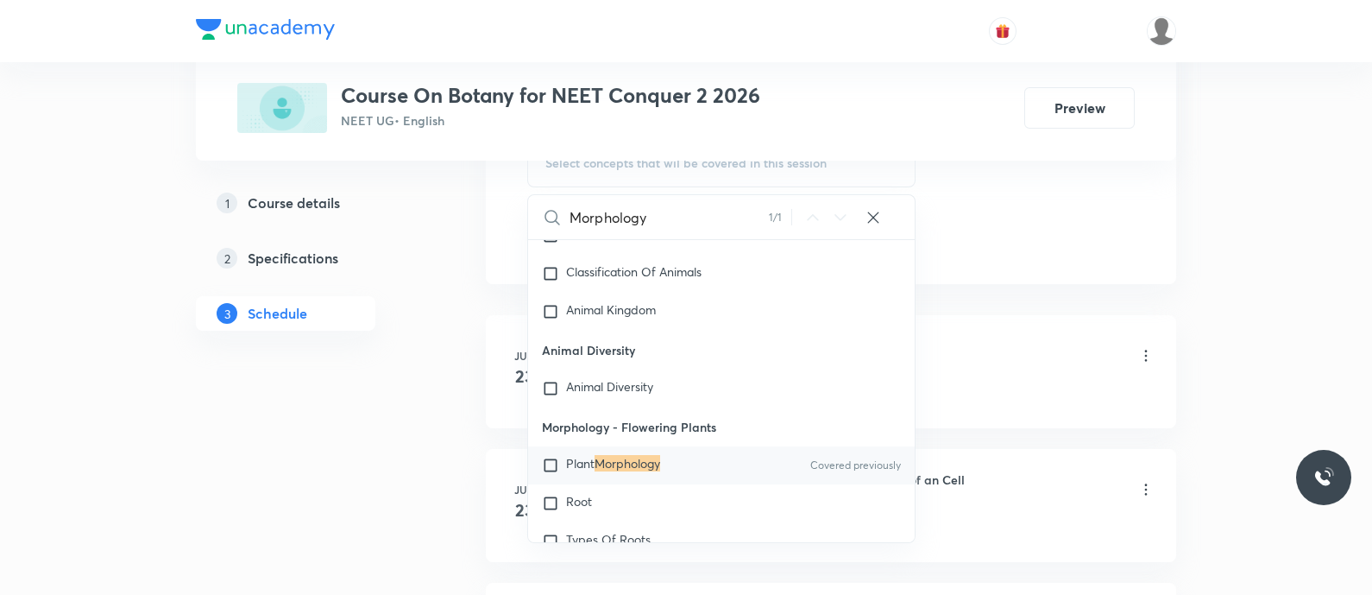
scroll to position [1359, 0]
type input "Morphology"
click at [595, 454] on span "Plant" at bounding box center [580, 462] width 28 height 16
checkbox input "true"
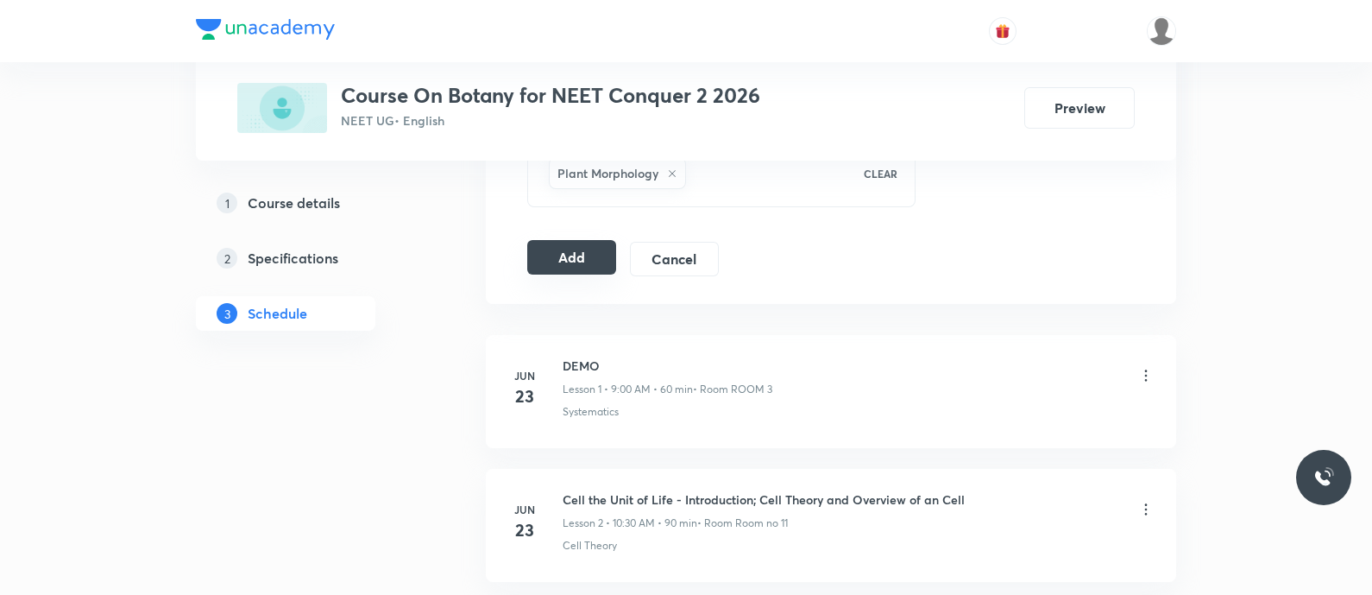
click at [560, 252] on button "Add" at bounding box center [571, 257] width 89 height 35
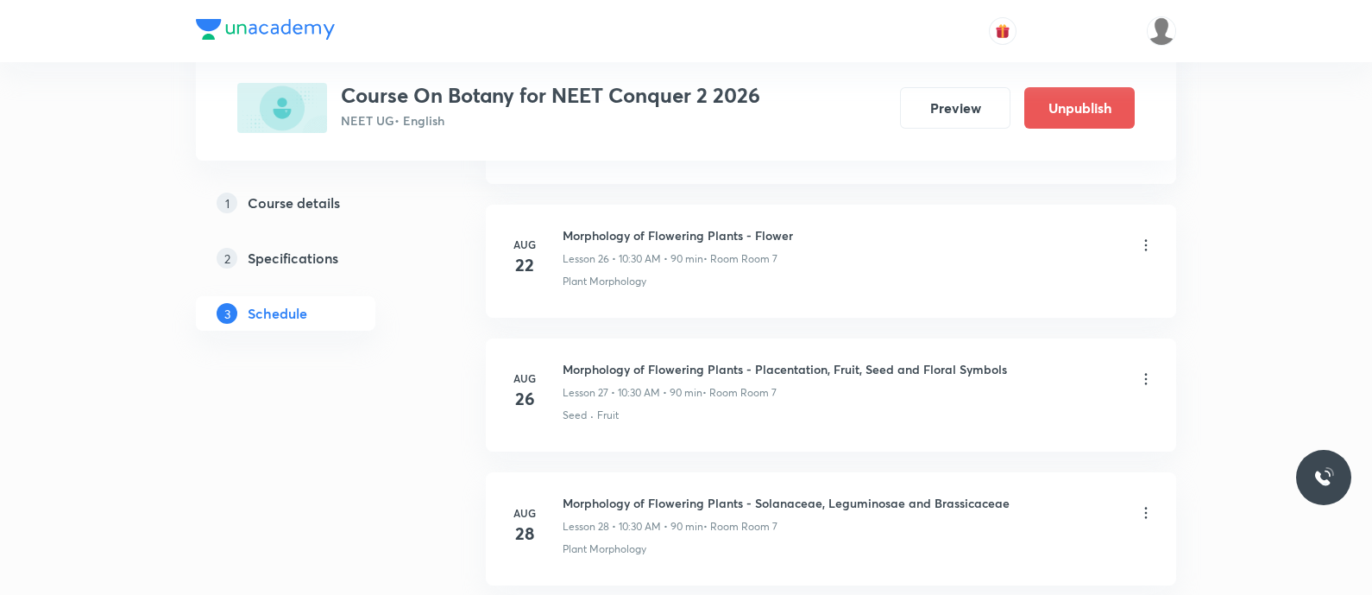
scroll to position [3866, 0]
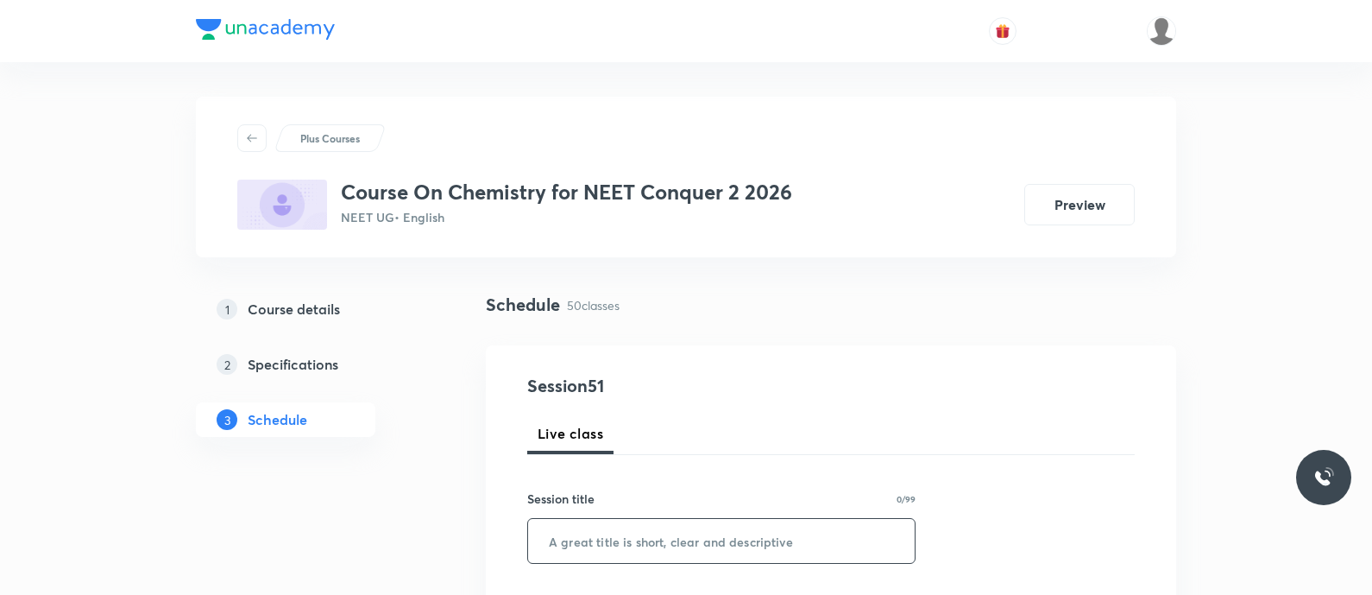
scroll to position [299, 0]
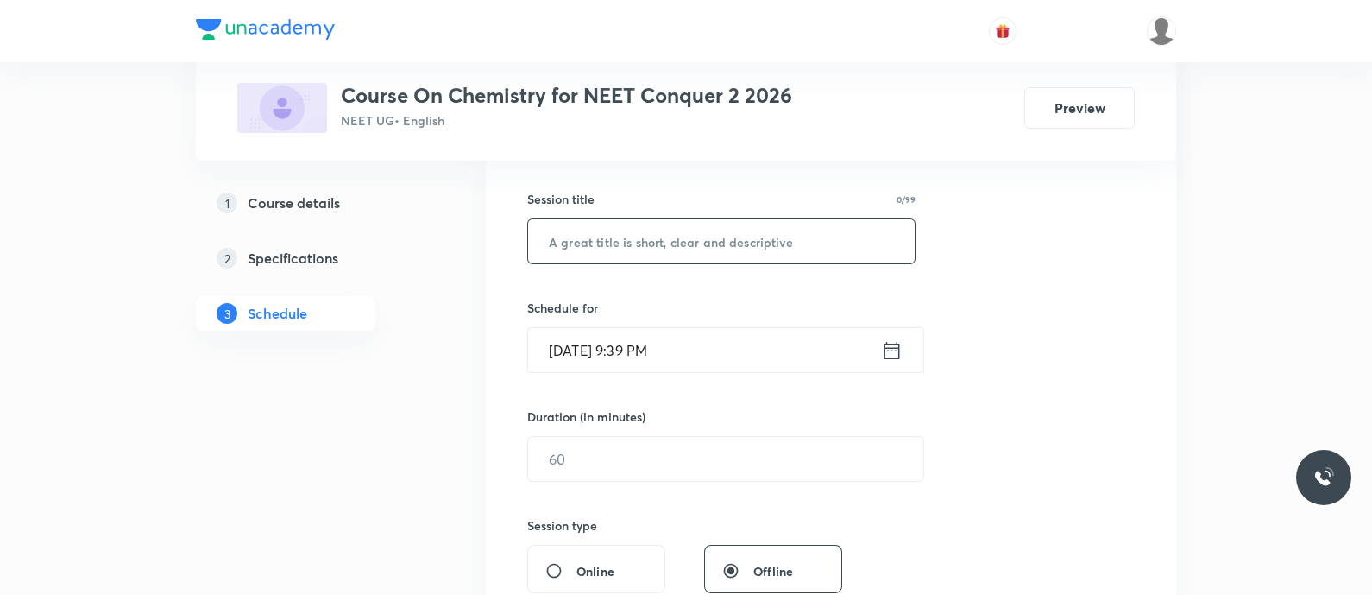
click at [662, 249] on input "text" at bounding box center [721, 241] width 387 height 44
type input "Ionic Equilibrium - Ionisation of Acids and Bases"
click at [657, 373] on div "Session 51 Live class Session title 49/99 Ionic Equilibrium - Ionisation of Aci…" at bounding box center [830, 478] width 607 height 810
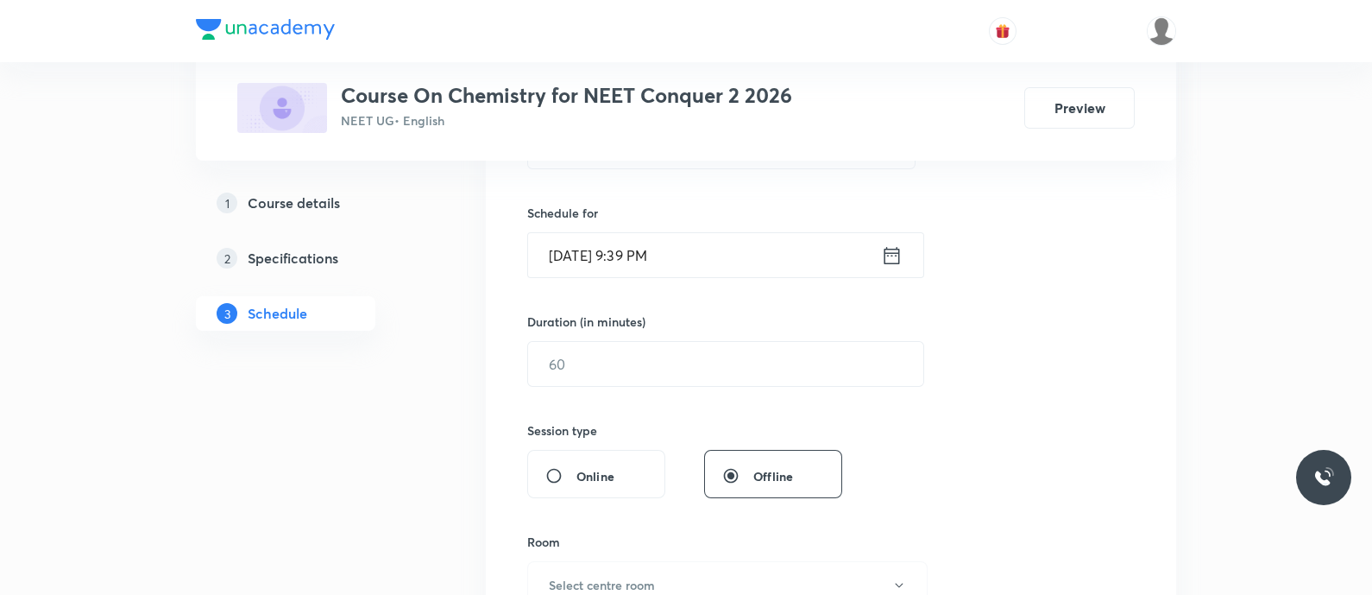
scroll to position [402, 0]
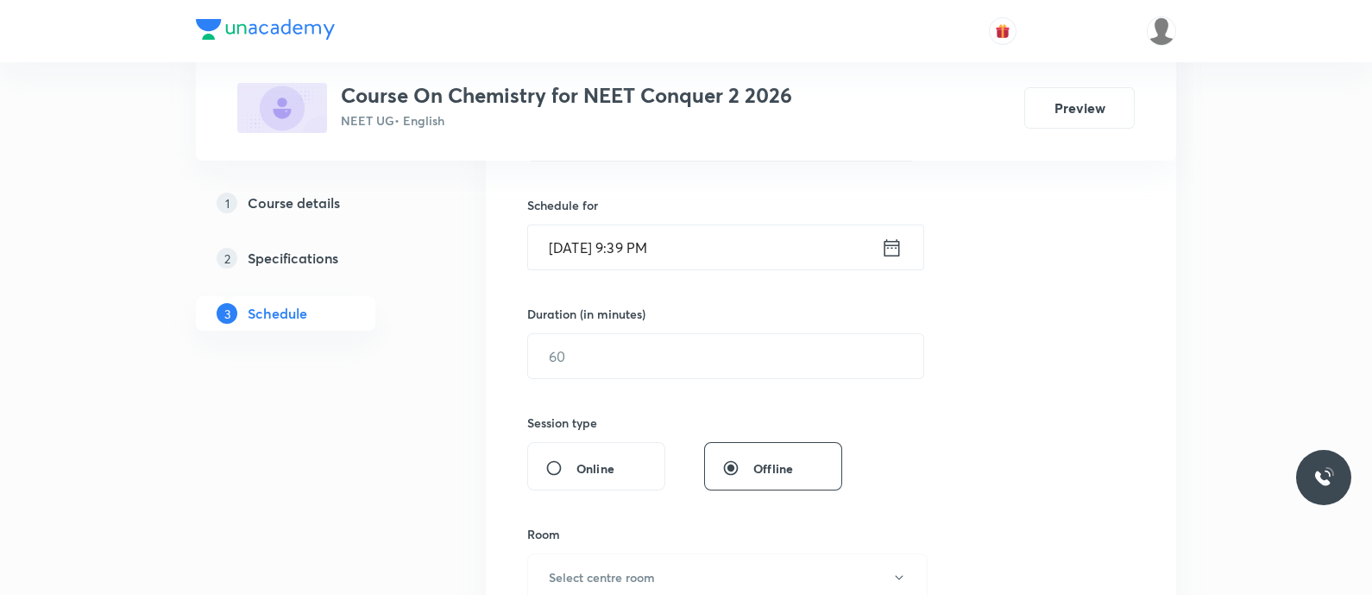
click at [894, 244] on icon at bounding box center [892, 248] width 22 height 24
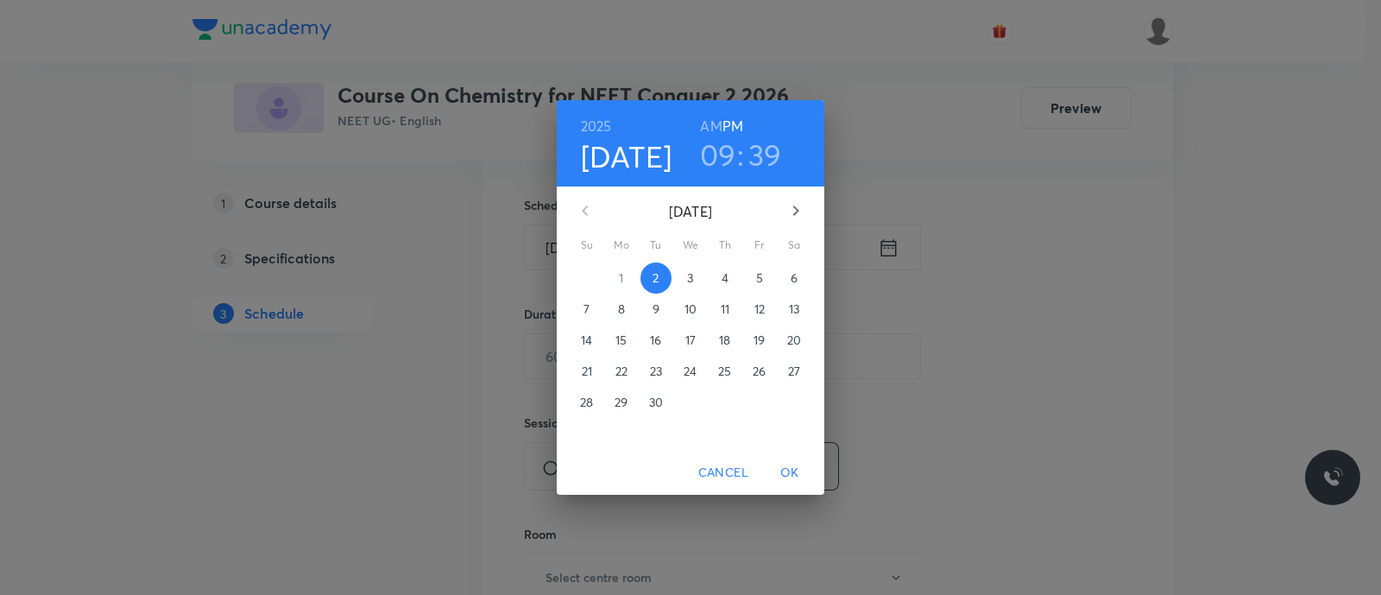
click at [721, 276] on p "4" at bounding box center [724, 277] width 7 height 17
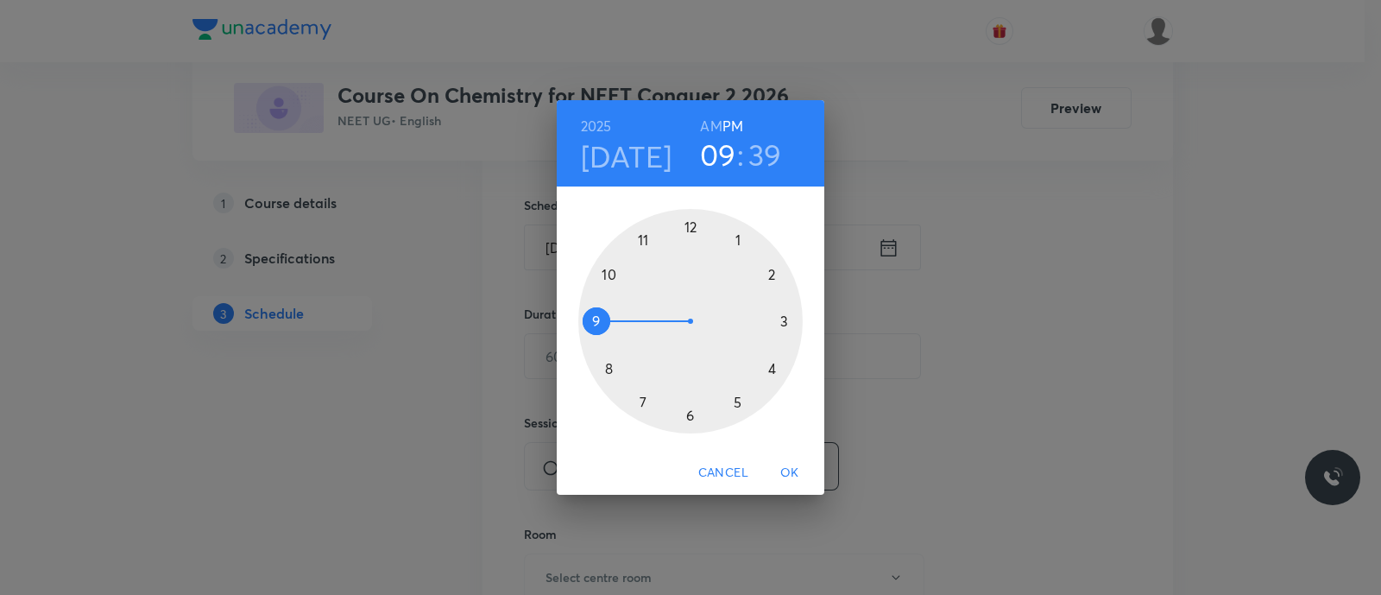
click at [694, 229] on div at bounding box center [690, 321] width 224 height 224
click at [771, 273] on div at bounding box center [690, 321] width 224 height 224
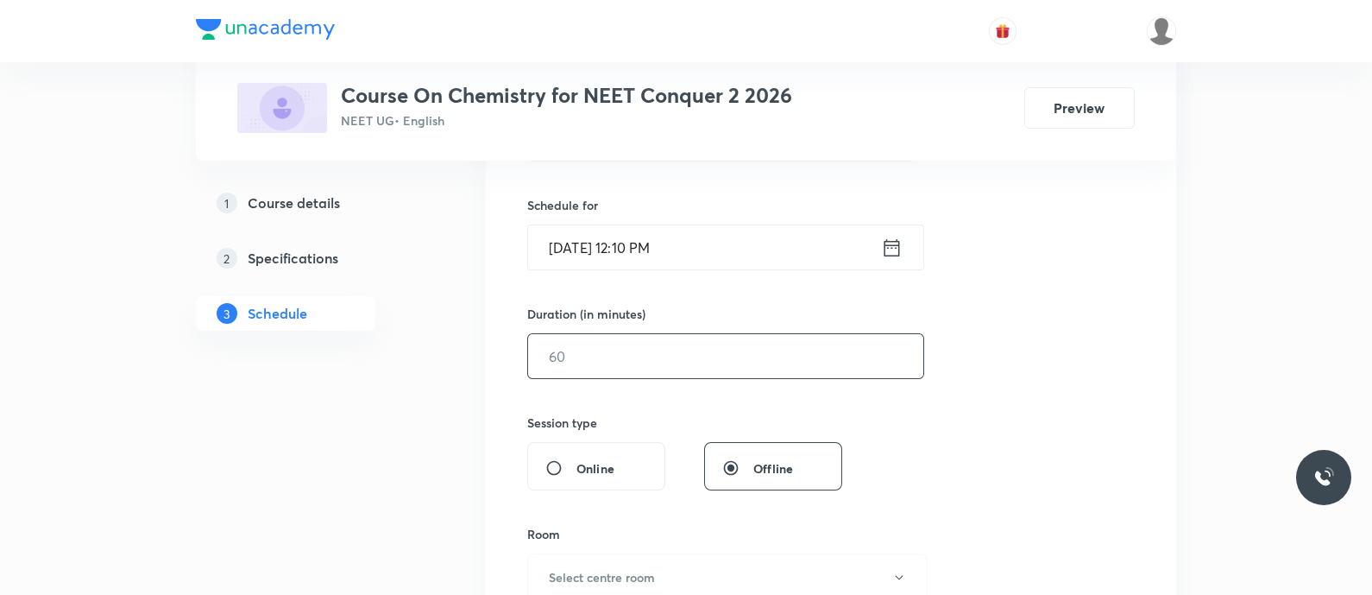
click at [656, 355] on input "text" at bounding box center [725, 356] width 395 height 44
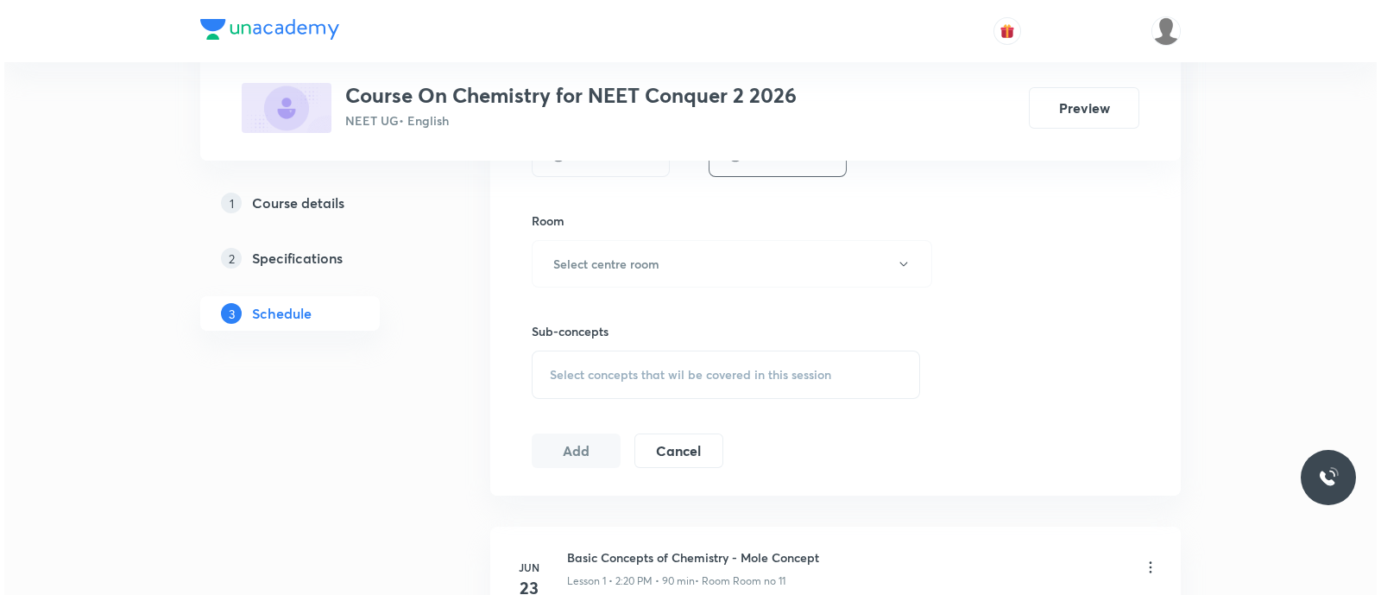
scroll to position [715, 0]
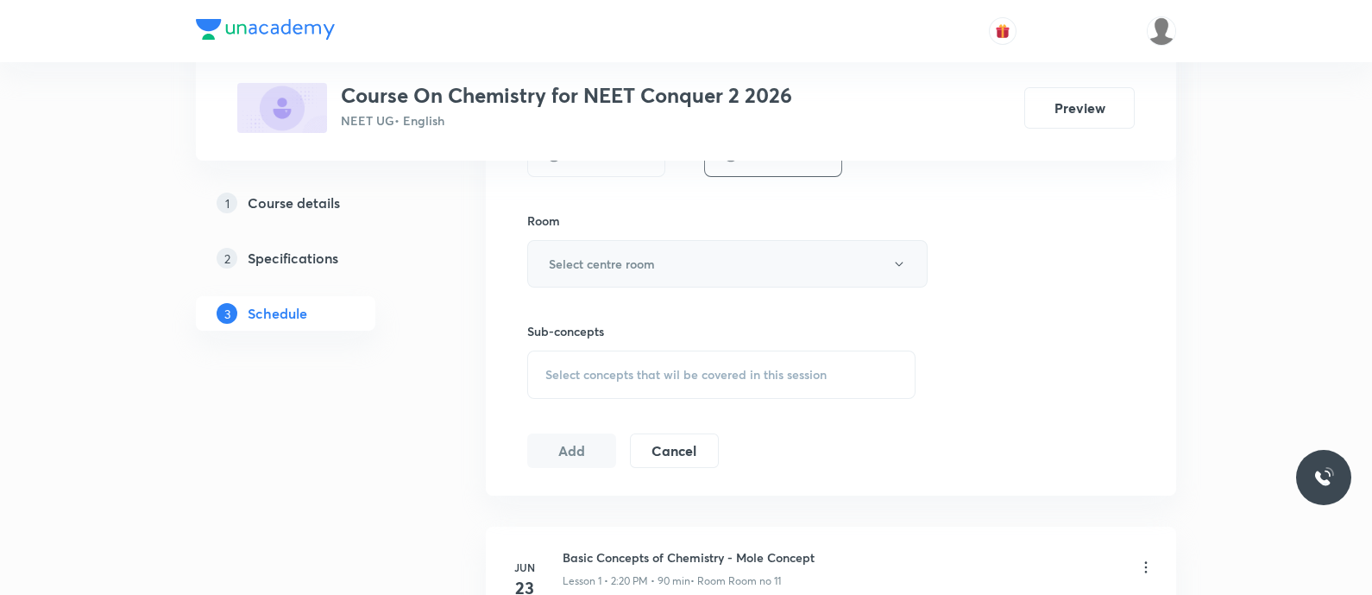
type input "90"
click at [621, 259] on h6 "Select centre room" at bounding box center [602, 264] width 106 height 18
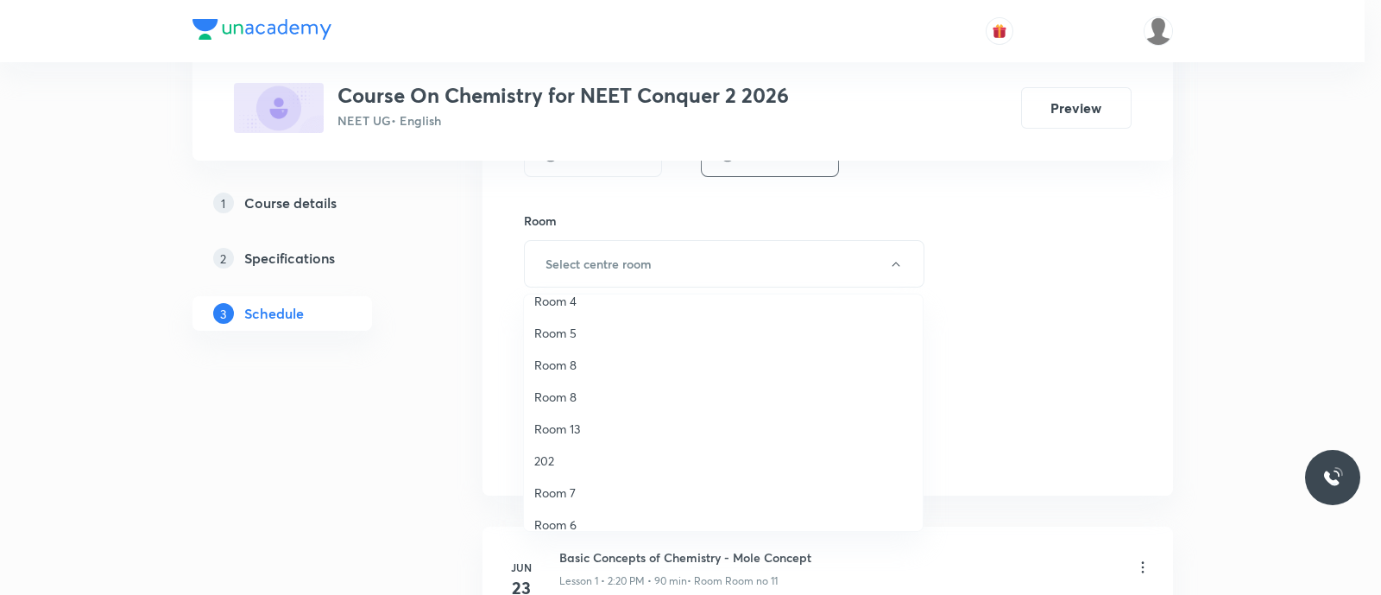
scroll to position [167, 0]
click at [581, 338] on span "Room 5" at bounding box center [723, 341] width 378 height 18
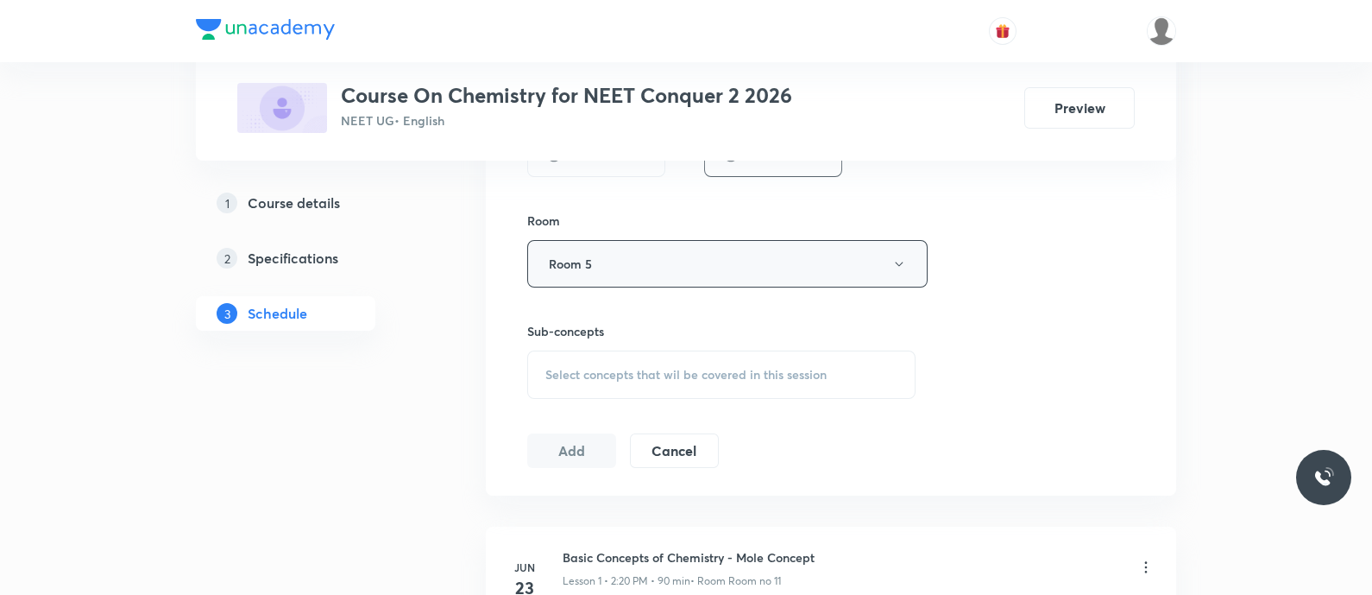
click at [597, 267] on button "Room 5" at bounding box center [727, 263] width 400 height 47
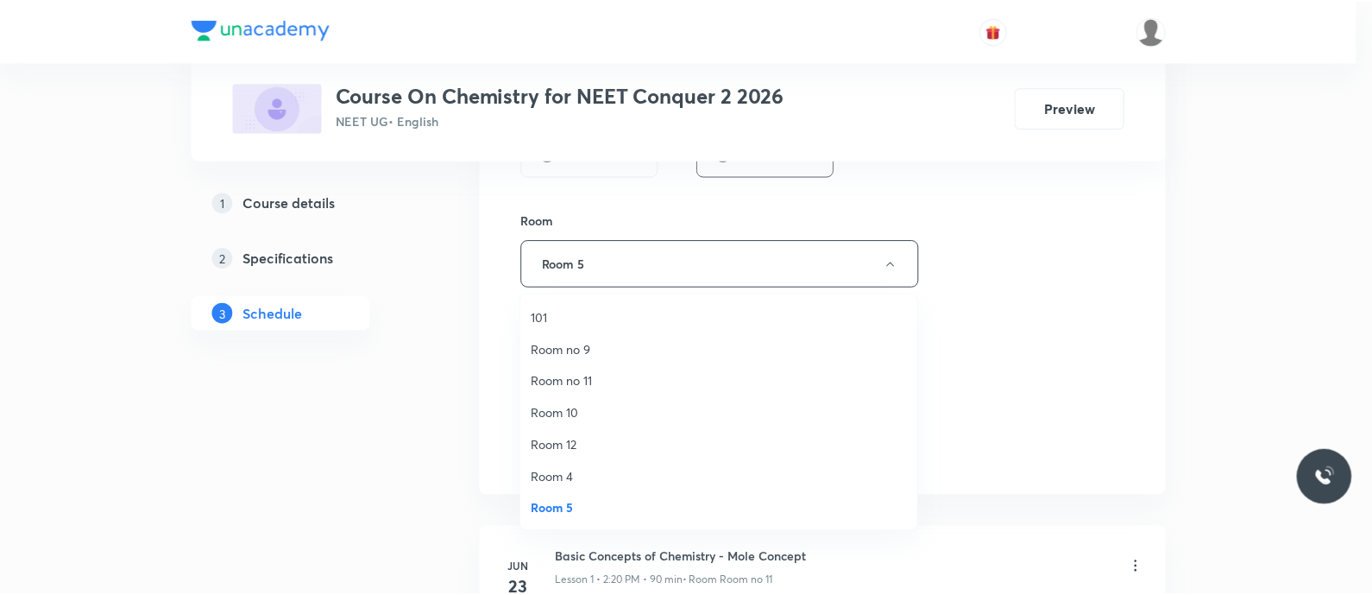
scroll to position [224, 0]
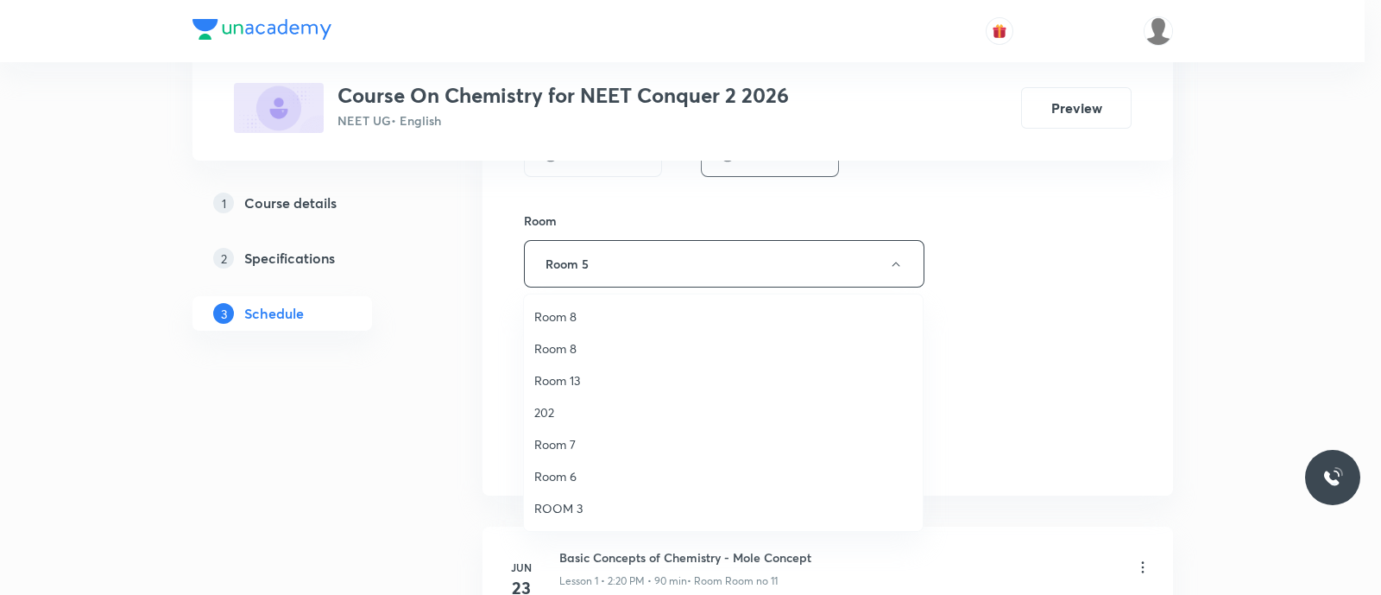
click at [569, 444] on span "Room 7" at bounding box center [723, 444] width 378 height 18
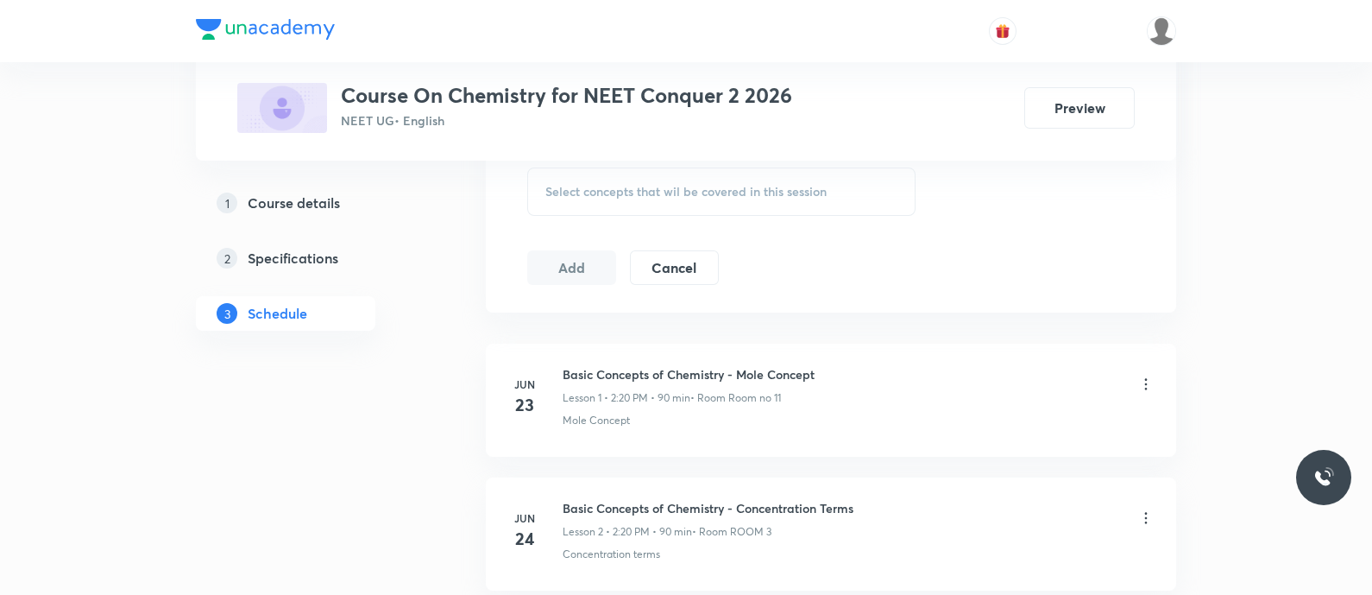
scroll to position [899, 0]
click at [577, 184] on span "Select concepts that wil be covered in this session" at bounding box center [685, 191] width 281 height 14
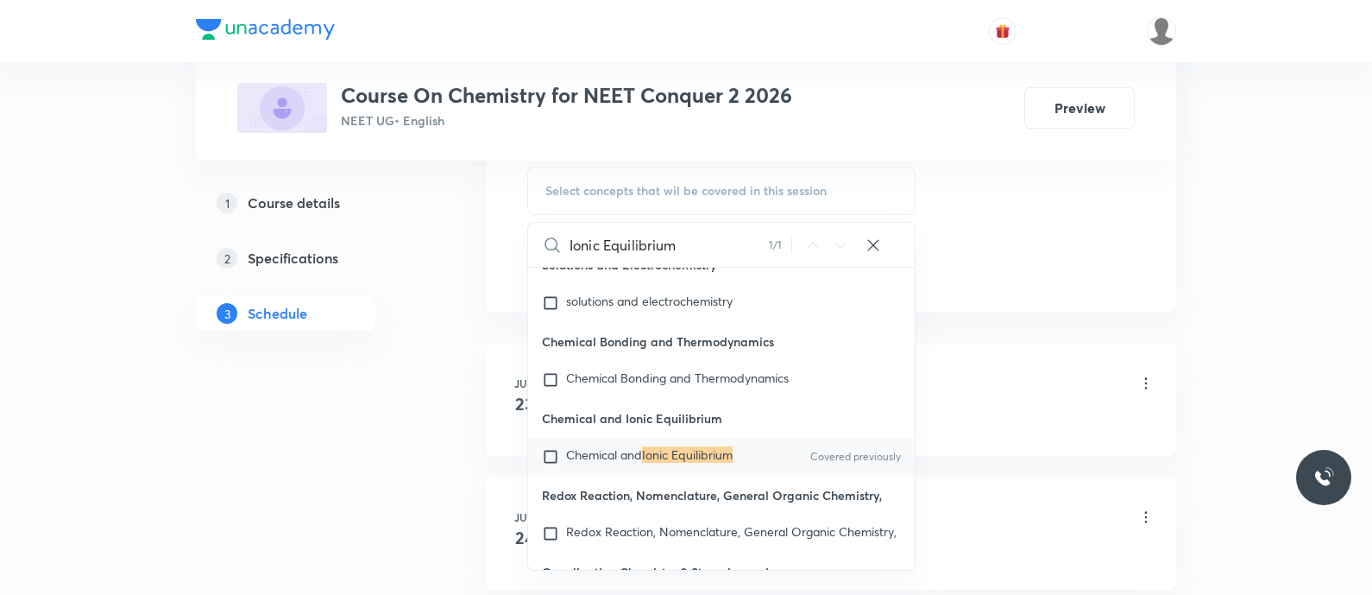
scroll to position [19109, 0]
type input "Ionic Equilibrium"
click at [575, 462] on span "Chemical and" at bounding box center [604, 453] width 76 height 16
checkbox input "true"
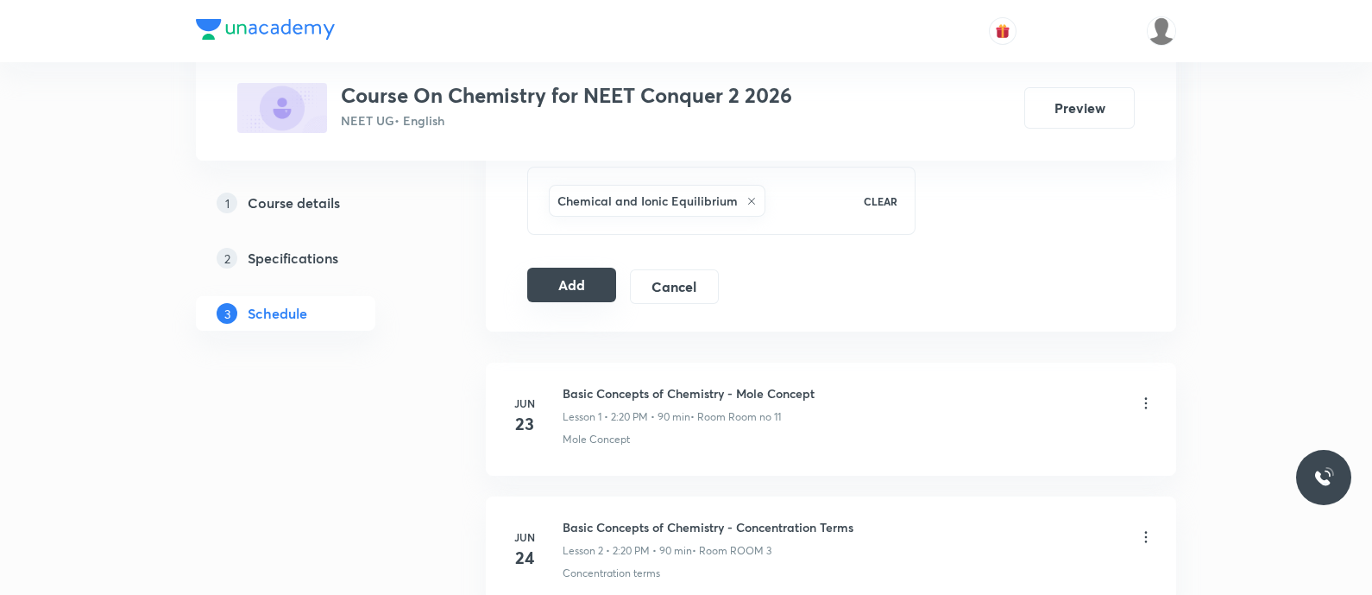
click at [570, 280] on button "Add" at bounding box center [571, 284] width 89 height 35
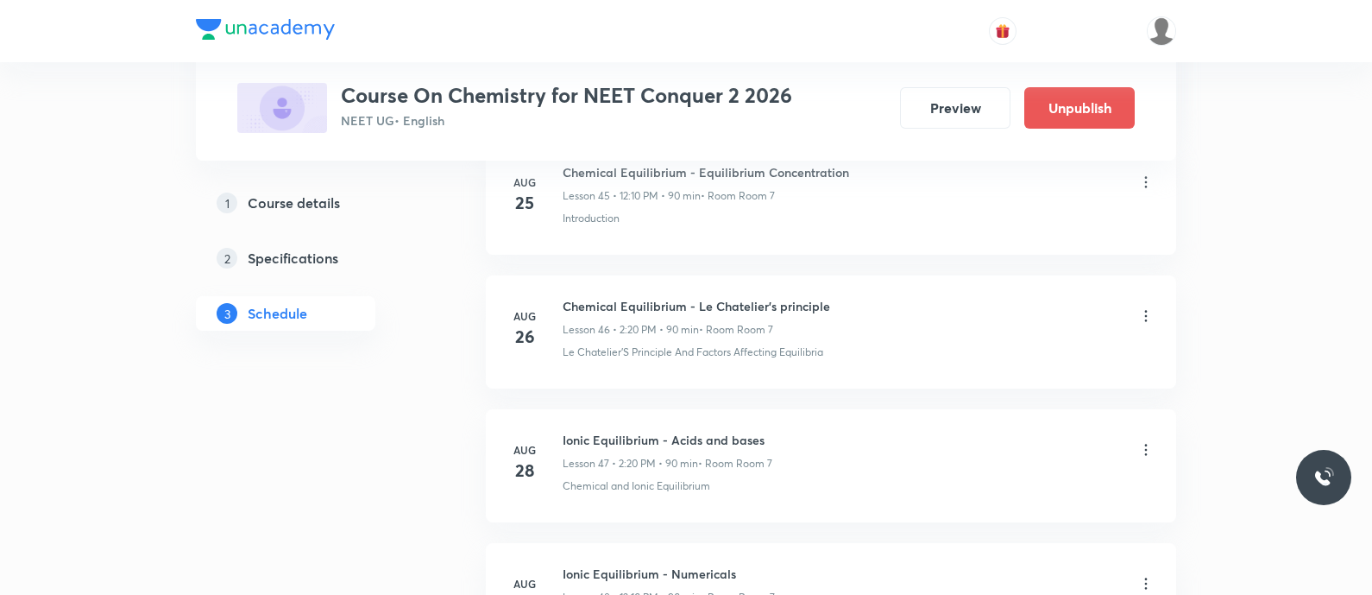
scroll to position [6799, 0]
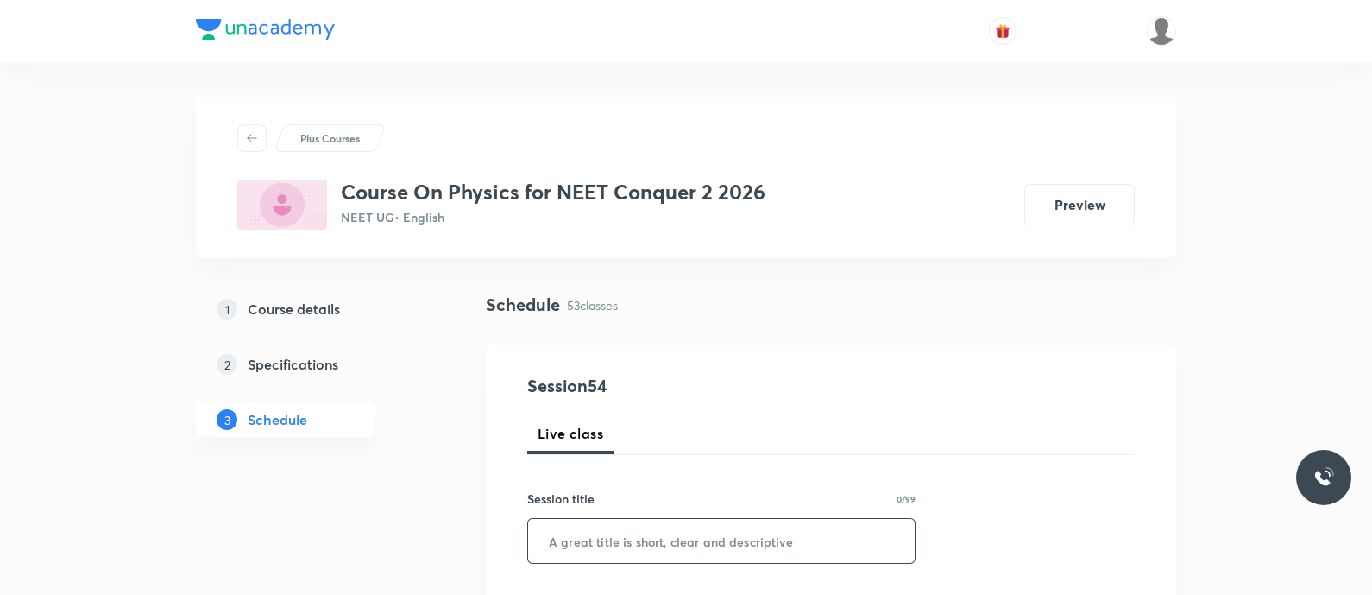
click at [667, 544] on input "text" at bounding box center [721, 541] width 387 height 44
paste input "Rotational Mechanics - problems"
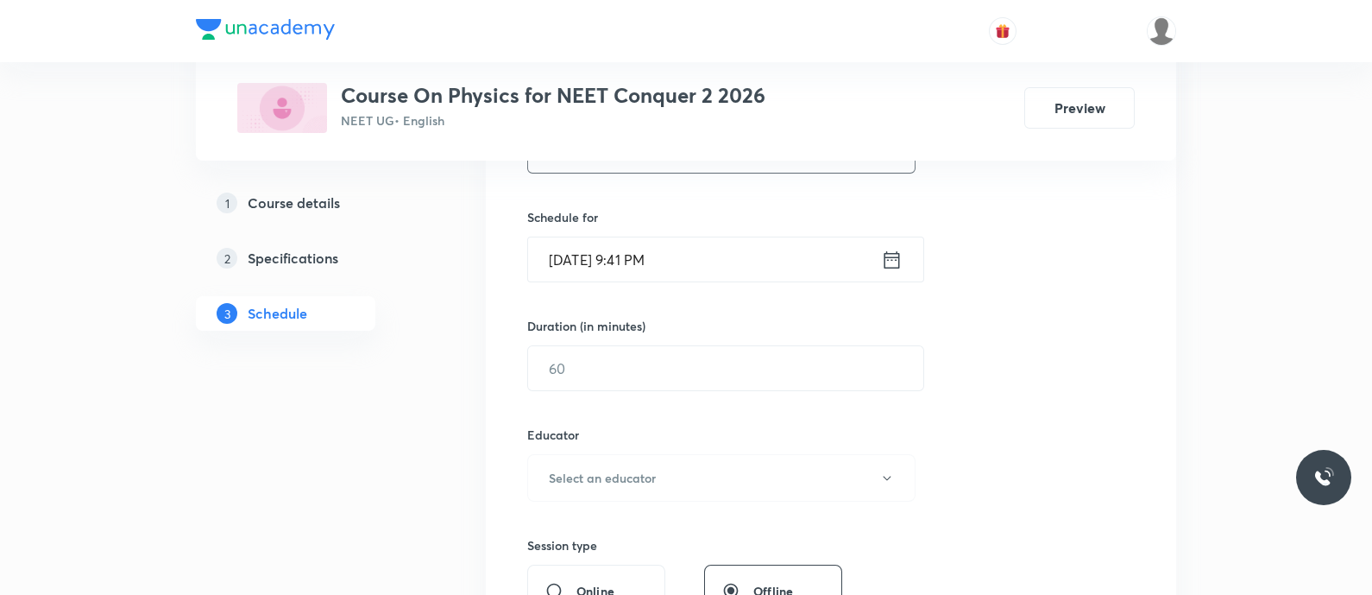
scroll to position [392, 0]
type input "Rotational Mechanics - Problems"
click at [894, 257] on icon at bounding box center [892, 258] width 22 height 24
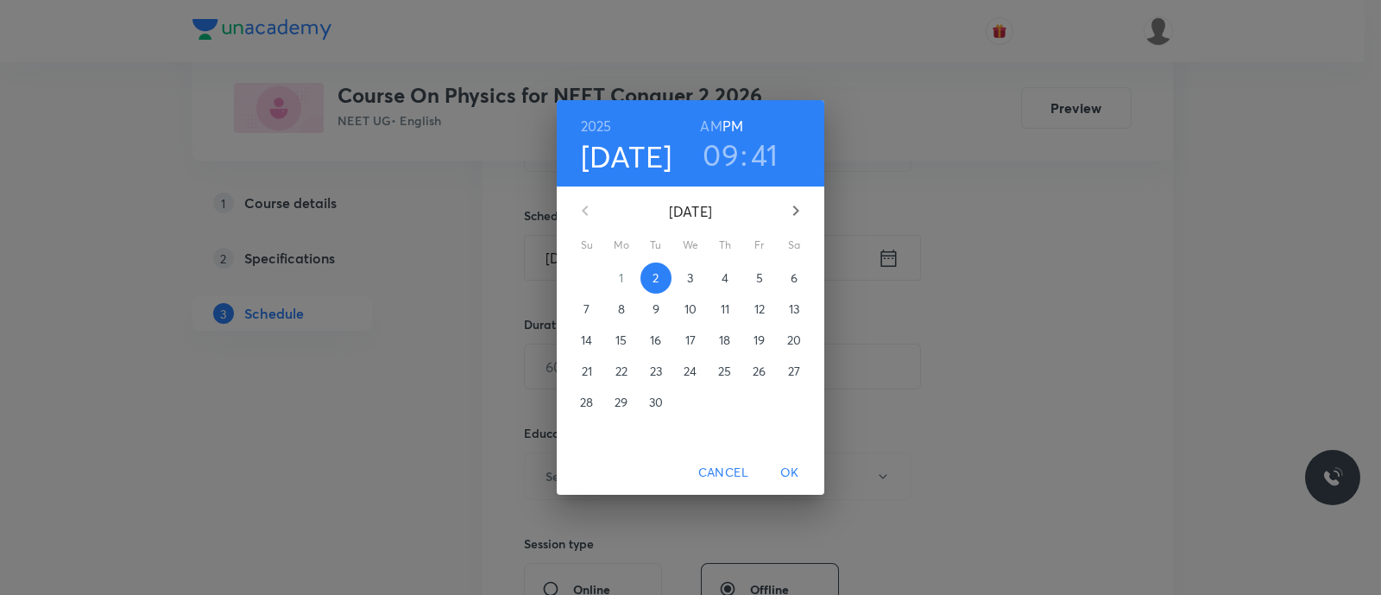
click at [721, 283] on p "4" at bounding box center [724, 277] width 7 height 17
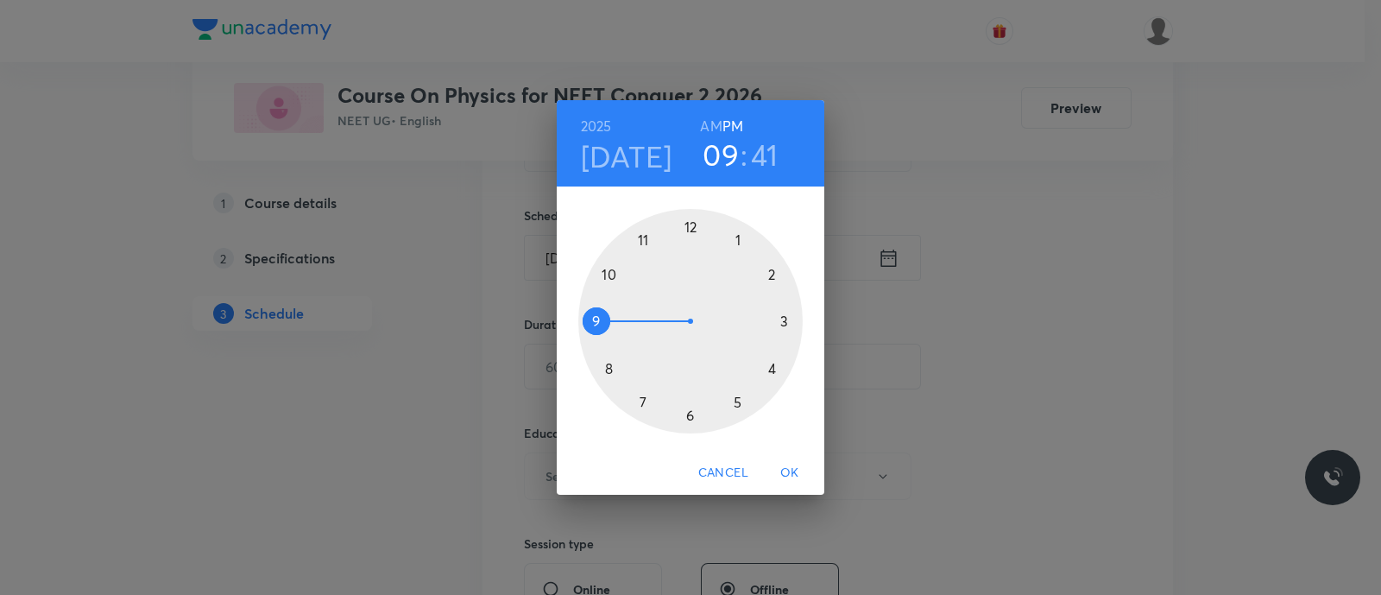
click at [771, 277] on div at bounding box center [690, 321] width 224 height 224
click at [777, 365] on div at bounding box center [690, 321] width 224 height 224
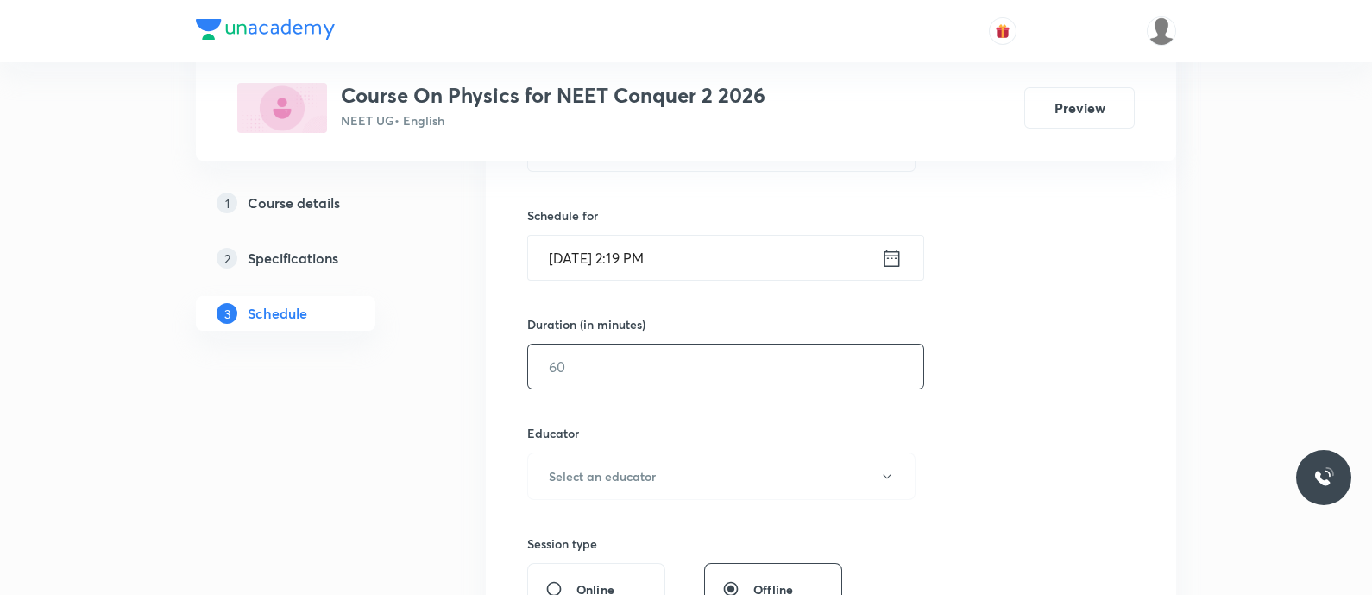
click at [733, 365] on input "text" at bounding box center [725, 366] width 395 height 44
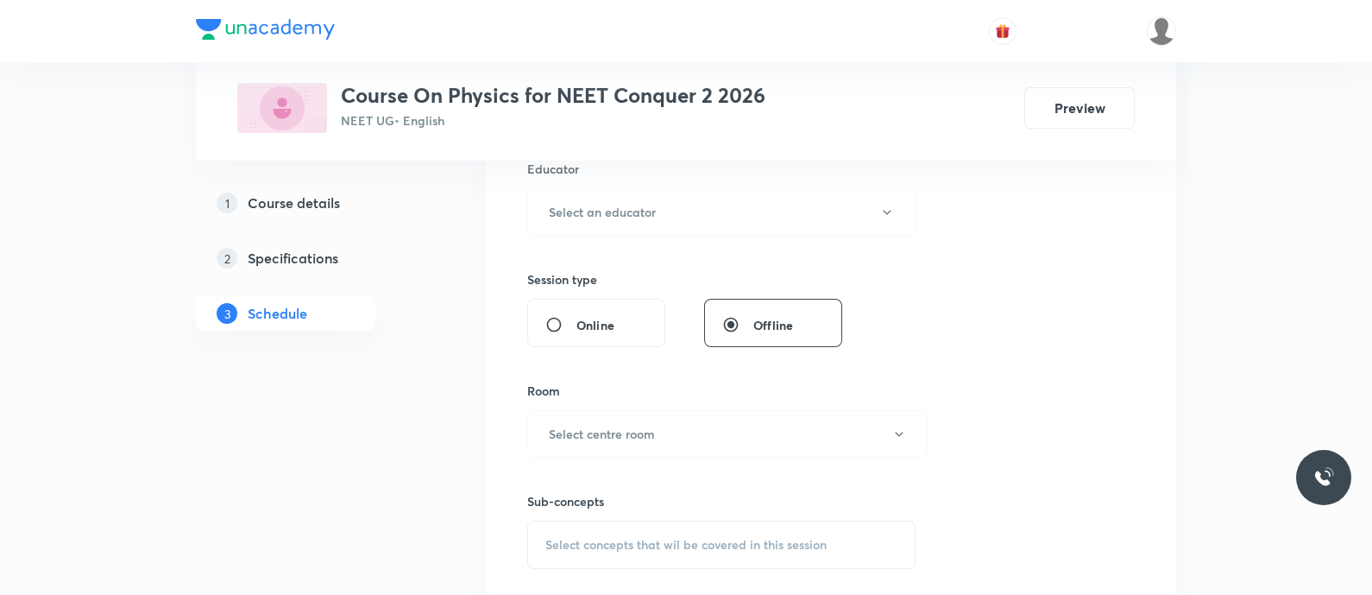
scroll to position [658, 0]
type input "90"
click at [613, 211] on h6 "Select an educator" at bounding box center [602, 210] width 107 height 18
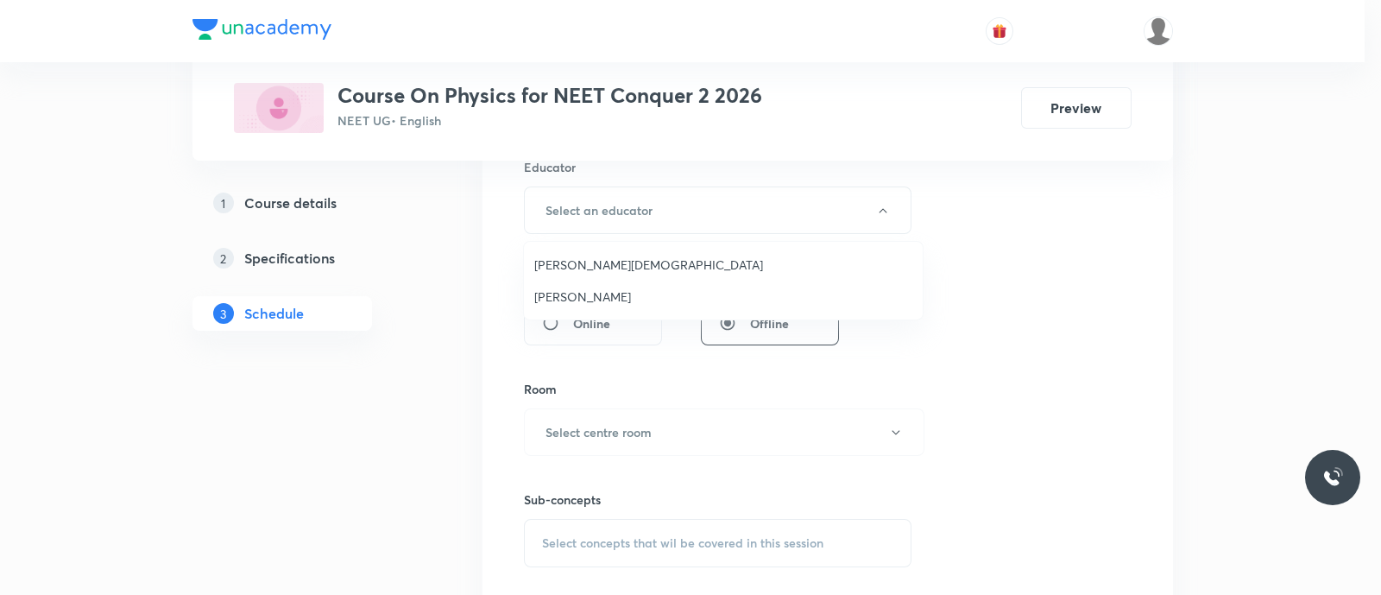
click at [614, 286] on li "Pradeep Kumar Guthi" at bounding box center [723, 296] width 399 height 32
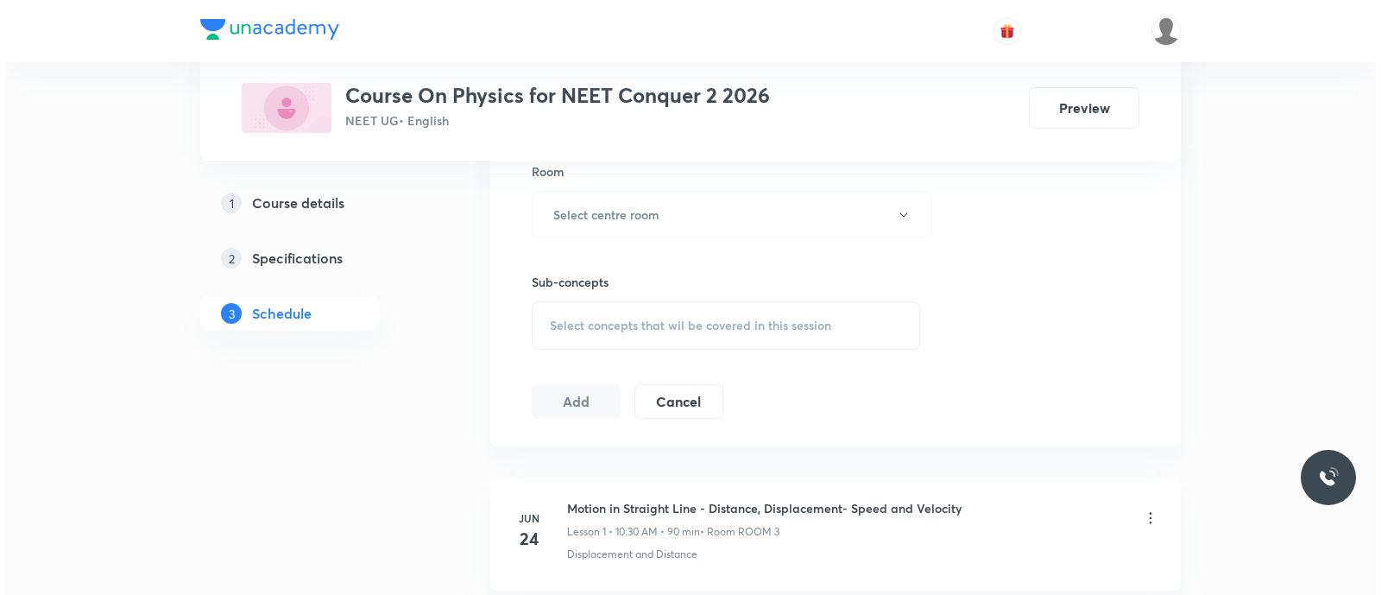
scroll to position [892, 0]
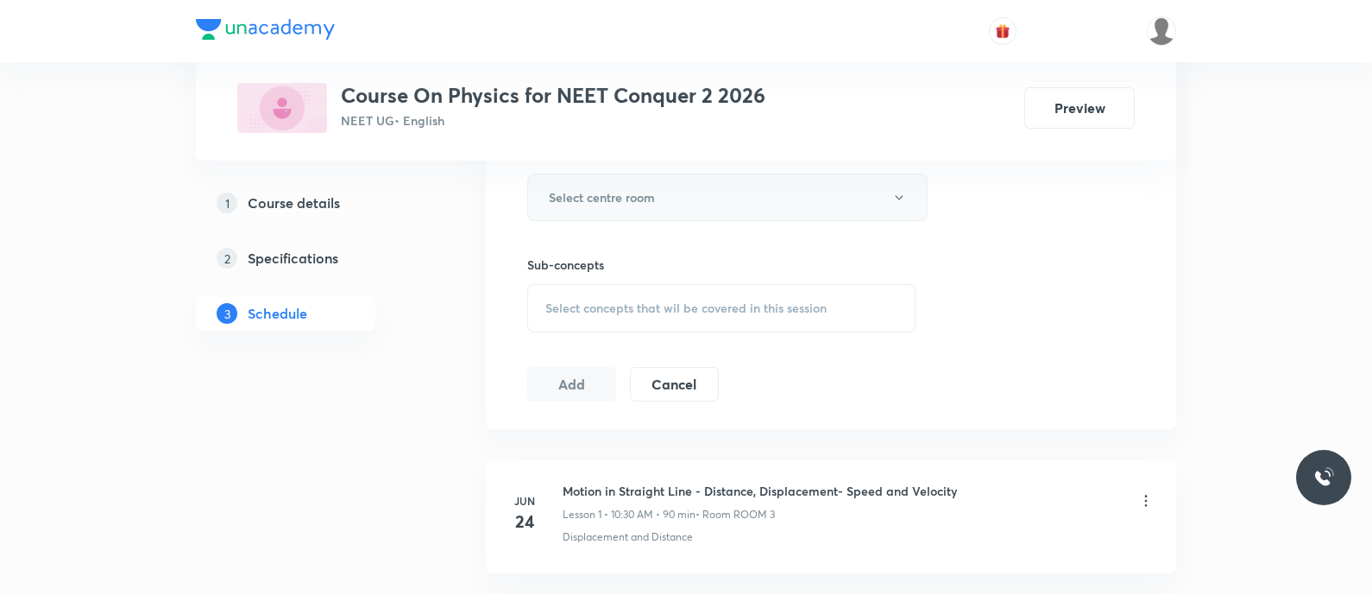
click at [595, 190] on h6 "Select centre room" at bounding box center [602, 197] width 106 height 18
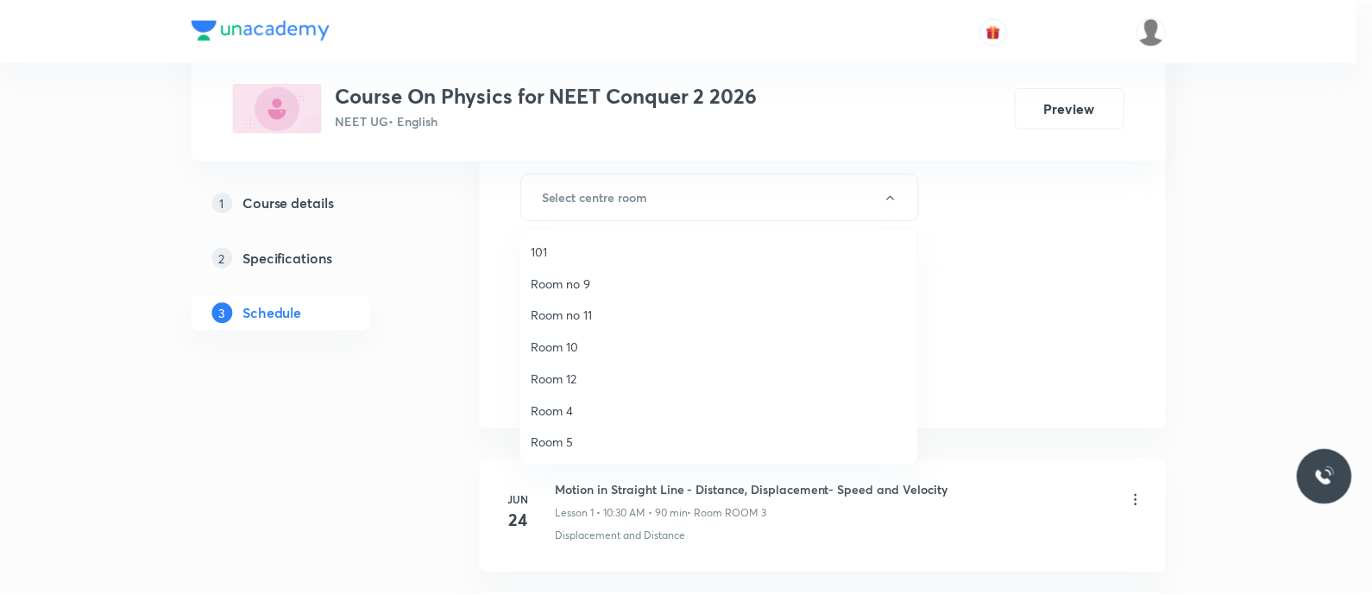
scroll to position [223, 0]
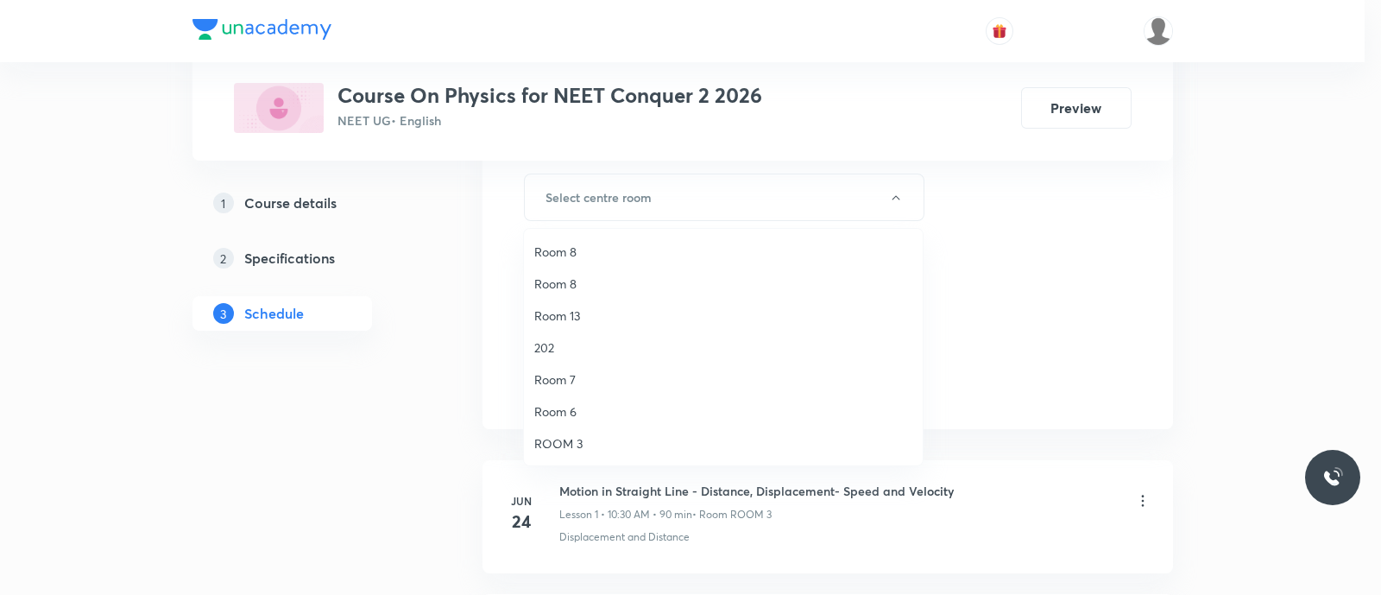
click at [554, 376] on span "Room 7" at bounding box center [723, 379] width 378 height 18
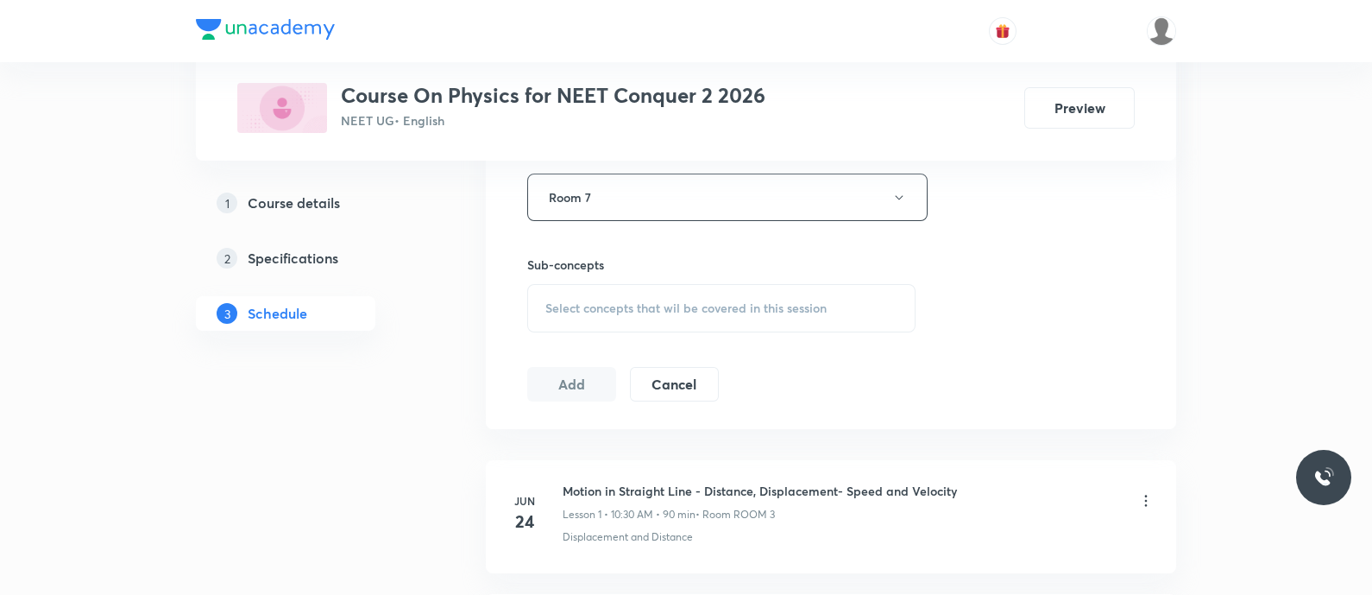
click at [566, 308] on span "Select concepts that wil be covered in this session" at bounding box center [685, 308] width 281 height 14
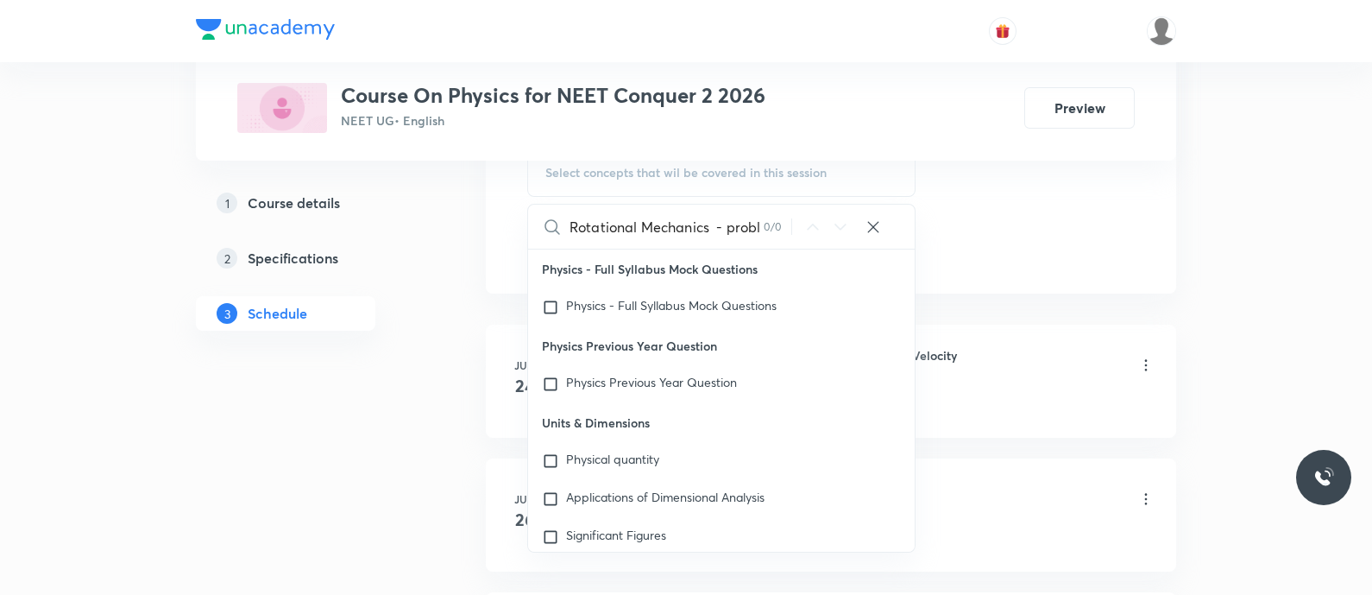
scroll to position [0, 0]
type input "Rotational Mech"
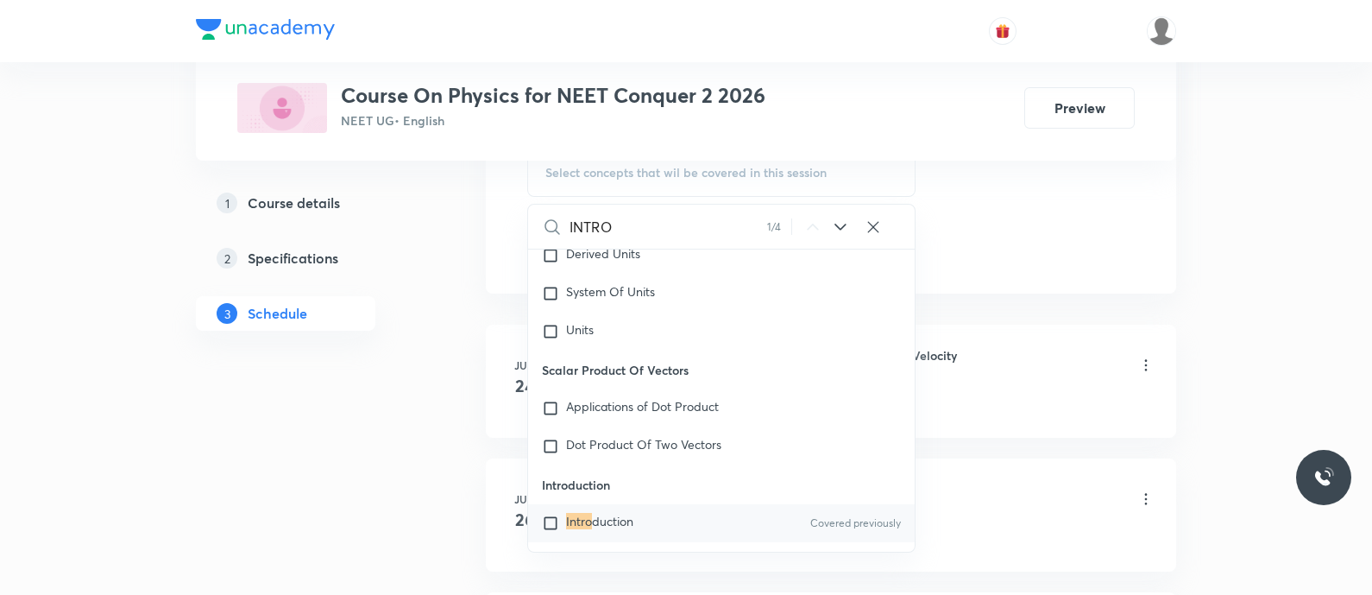
scroll to position [29099, 0]
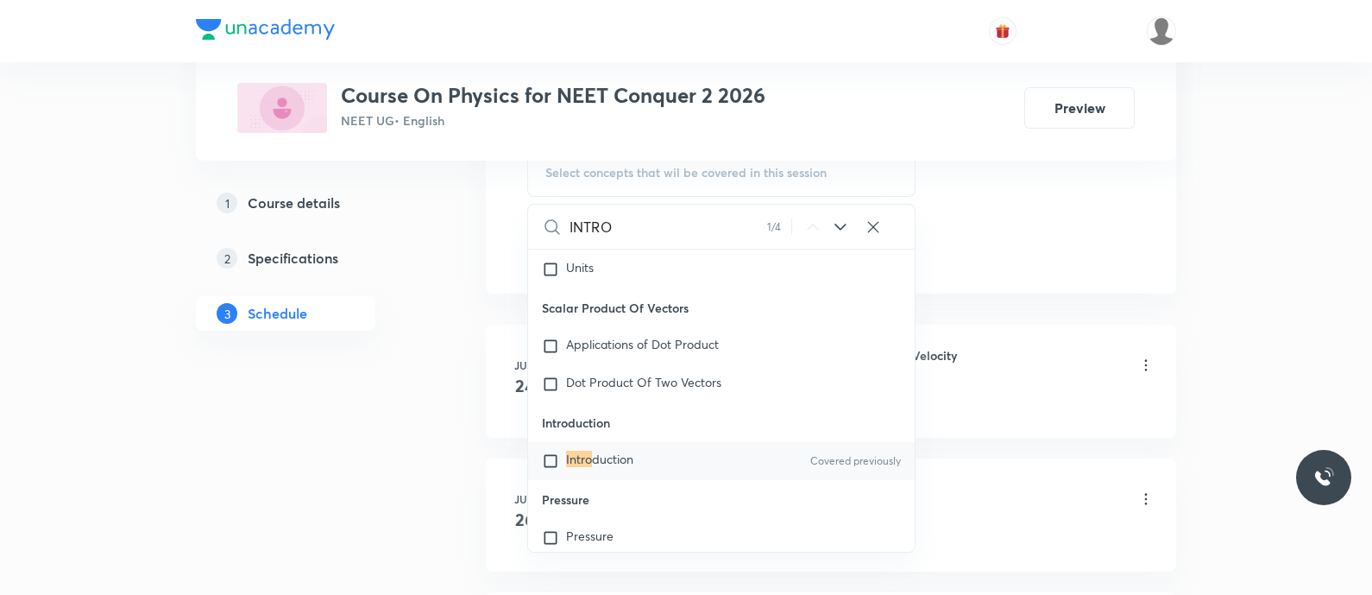
type input "INTRO"
click at [581, 467] on mark "Intro" at bounding box center [579, 458] width 26 height 16
checkbox input "true"
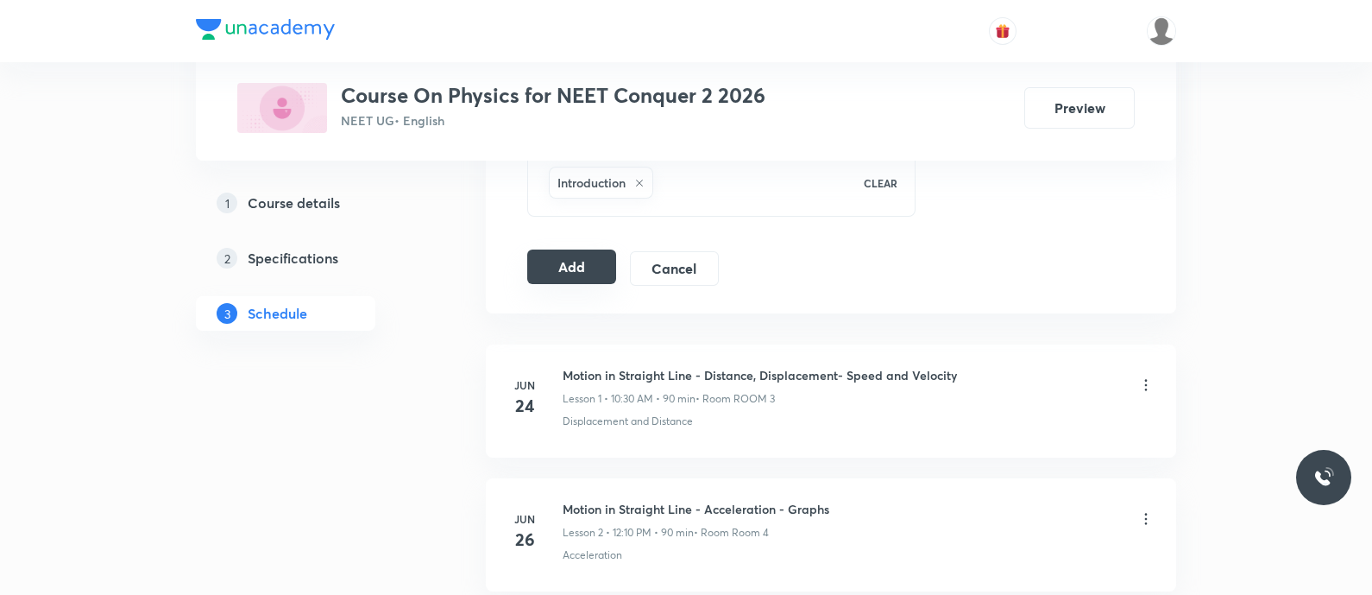
click at [584, 256] on button "Add" at bounding box center [571, 266] width 89 height 35
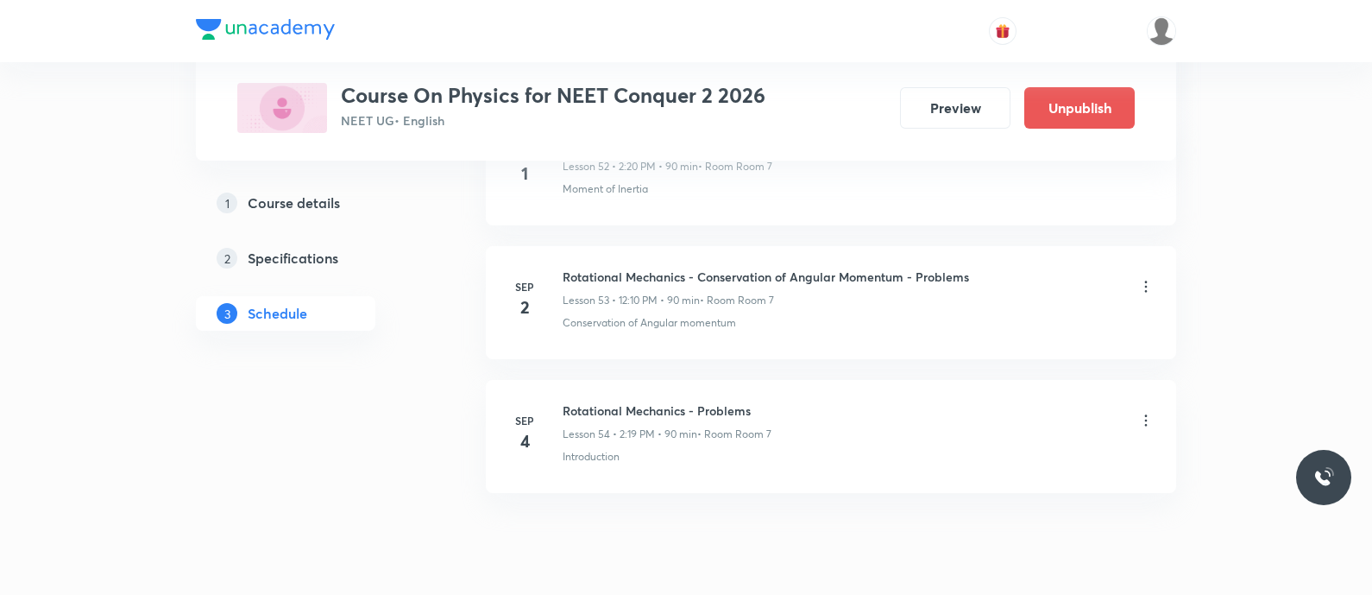
scroll to position [7201, 0]
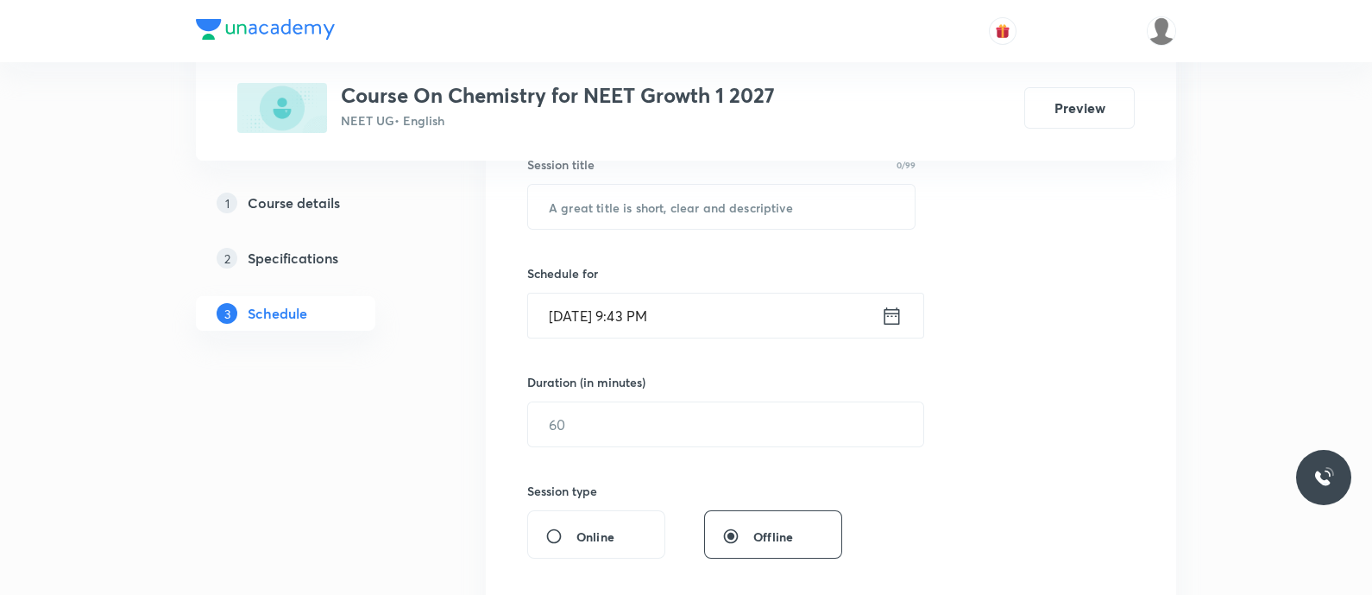
scroll to position [336, 0]
click at [596, 212] on input "text" at bounding box center [721, 205] width 387 height 44
paste input "Chemical Equilibrium - Equilibrium constant"
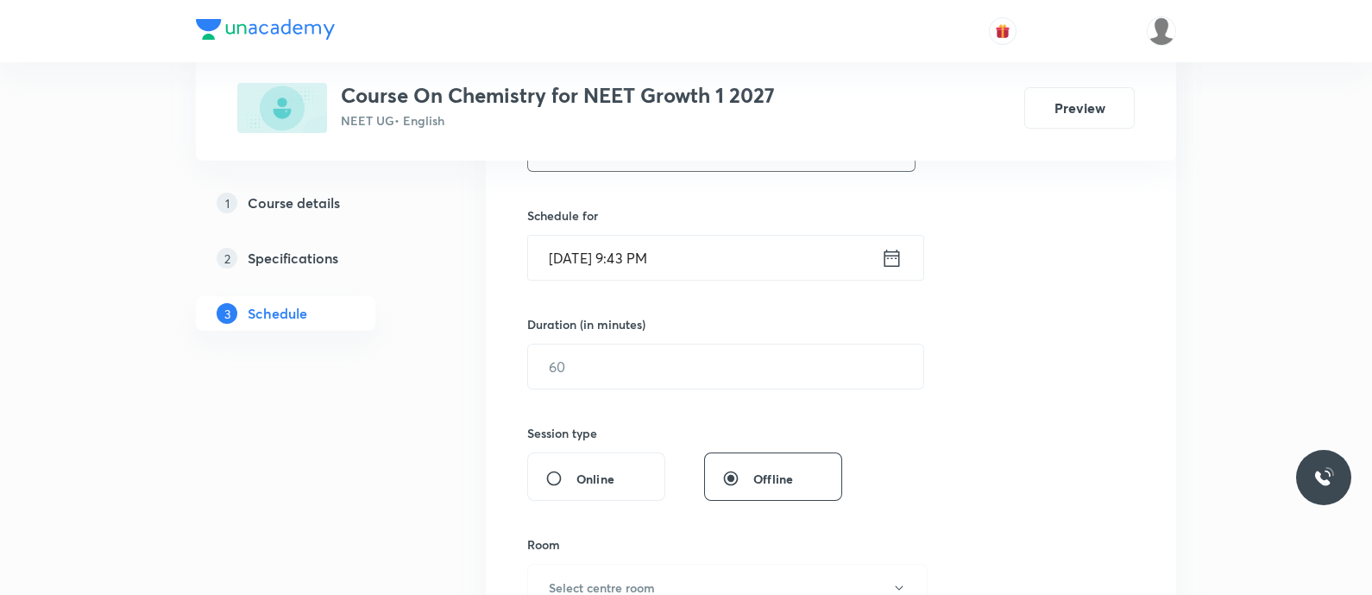
scroll to position [396, 0]
type input "Chemical Equilibrium - Equilibrium Constant"
click at [884, 249] on icon at bounding box center [892, 254] width 22 height 24
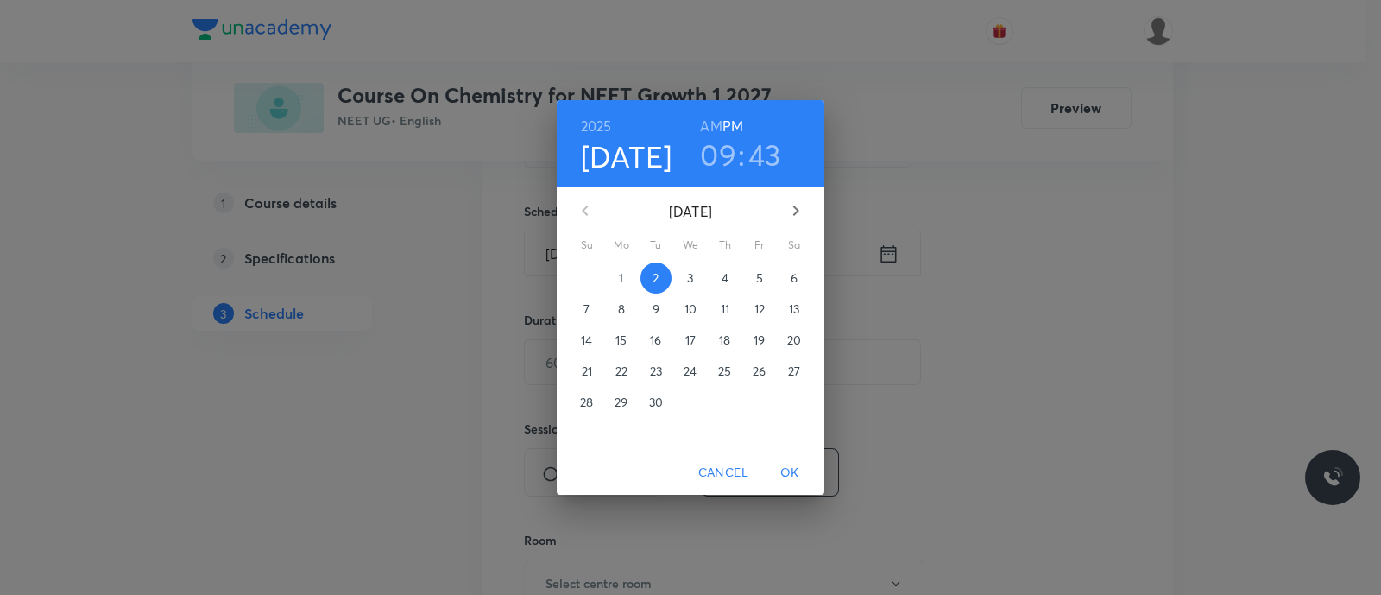
click at [723, 274] on p "4" at bounding box center [724, 277] width 7 height 17
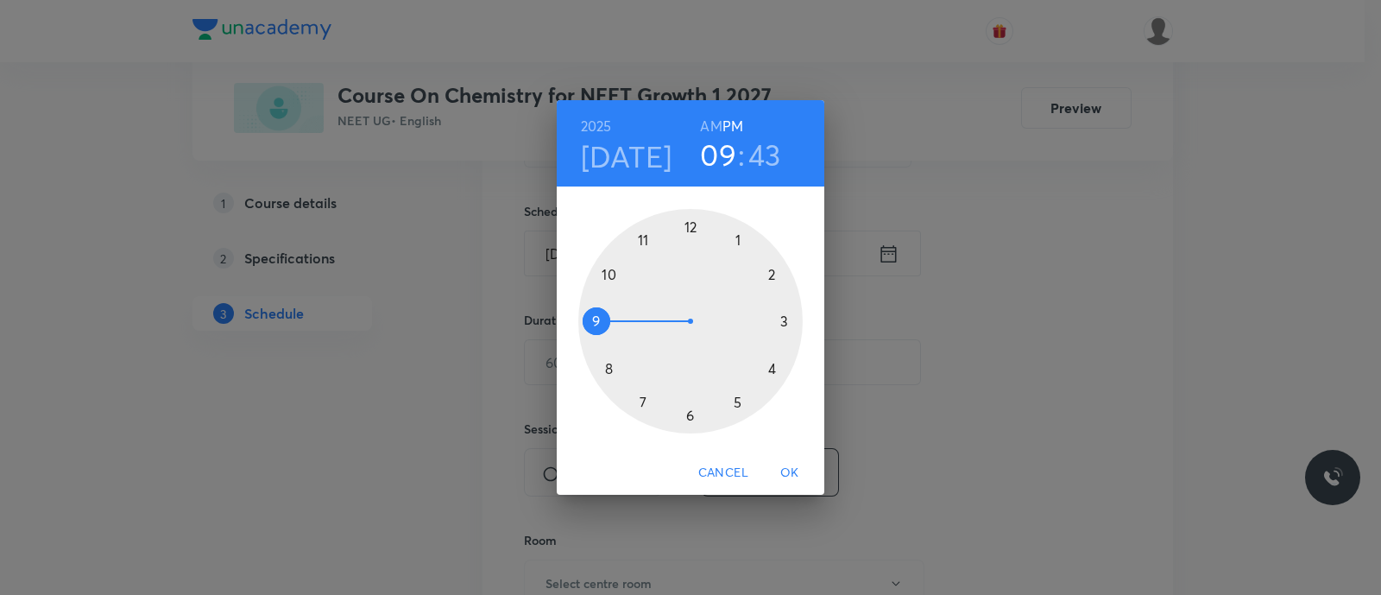
click at [737, 404] on div at bounding box center [690, 321] width 224 height 224
click at [689, 415] on div at bounding box center [690, 321] width 224 height 224
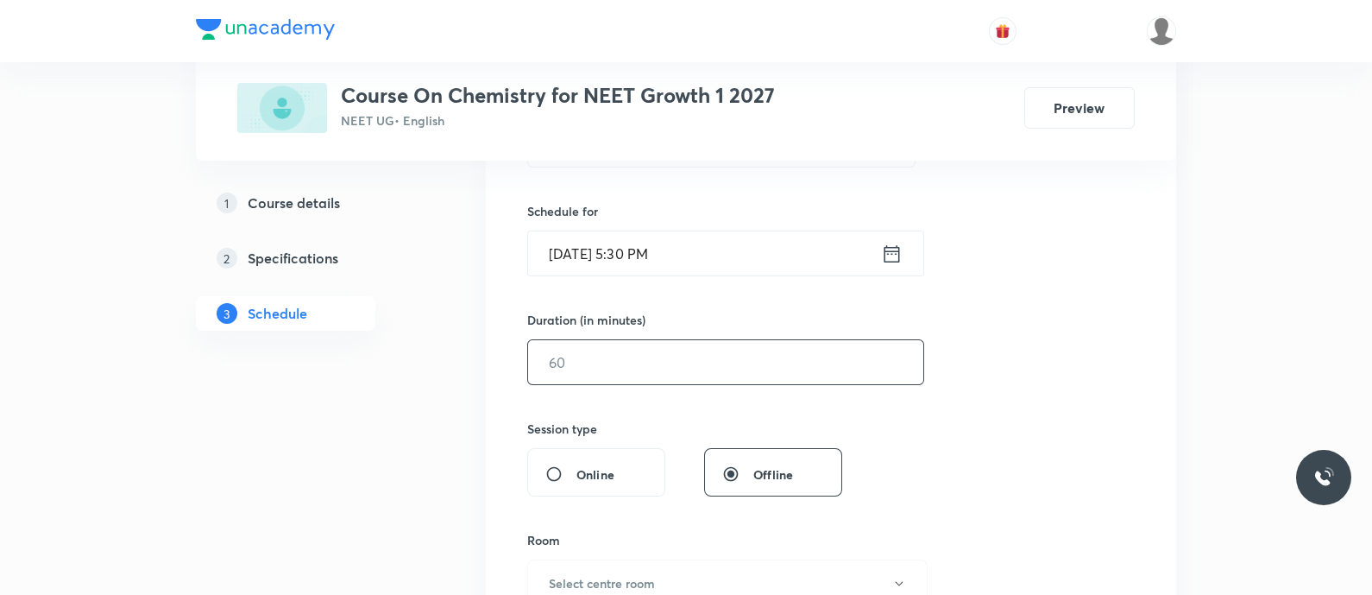
click at [642, 362] on input "text" at bounding box center [725, 362] width 395 height 44
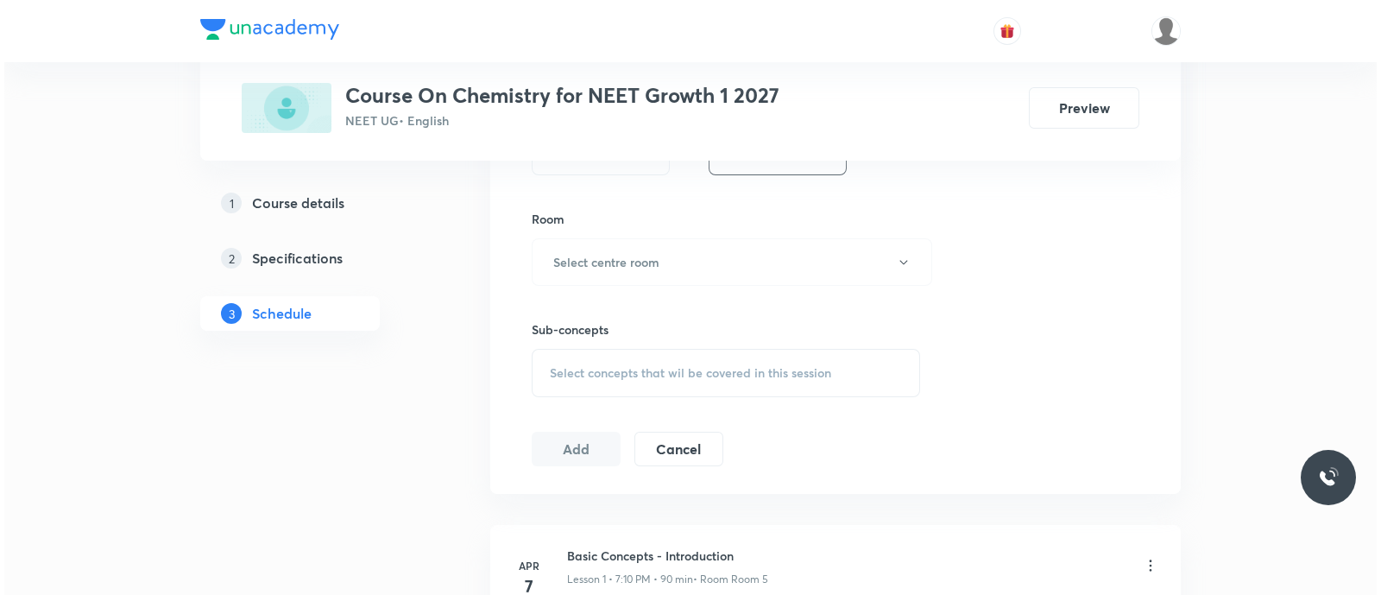
scroll to position [718, 0]
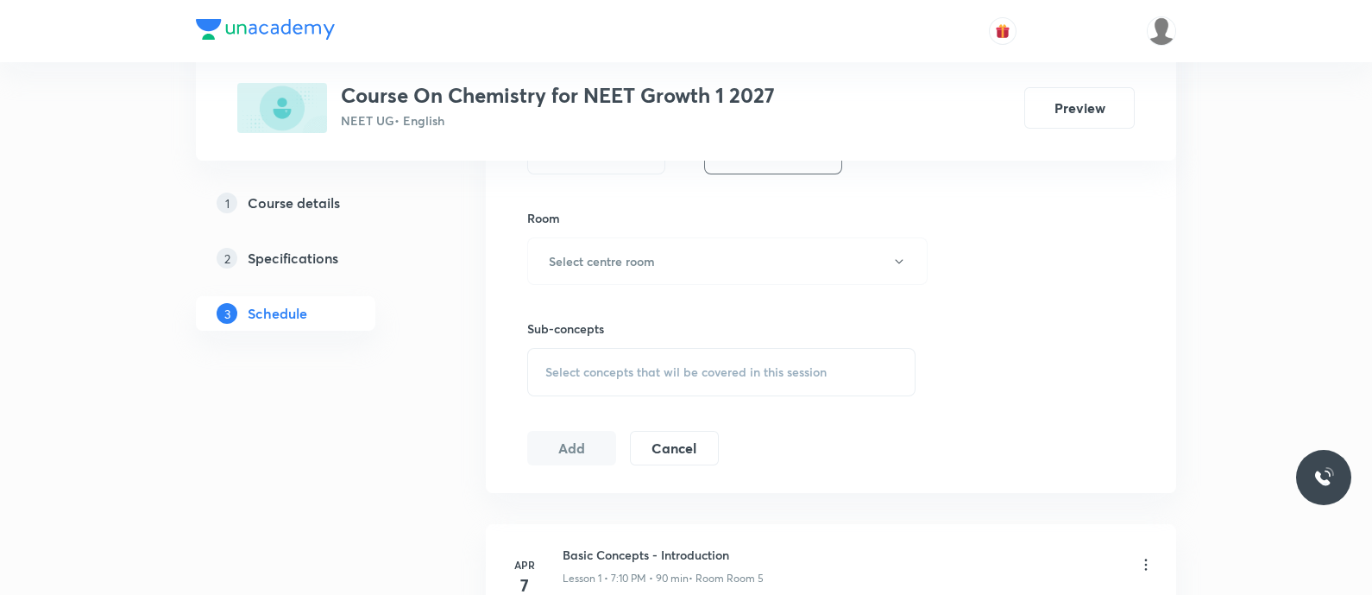
type input "90"
click at [629, 233] on div "Room Select centre room" at bounding box center [721, 247] width 388 height 76
click at [621, 256] on h6 "Select centre room" at bounding box center [602, 261] width 106 height 18
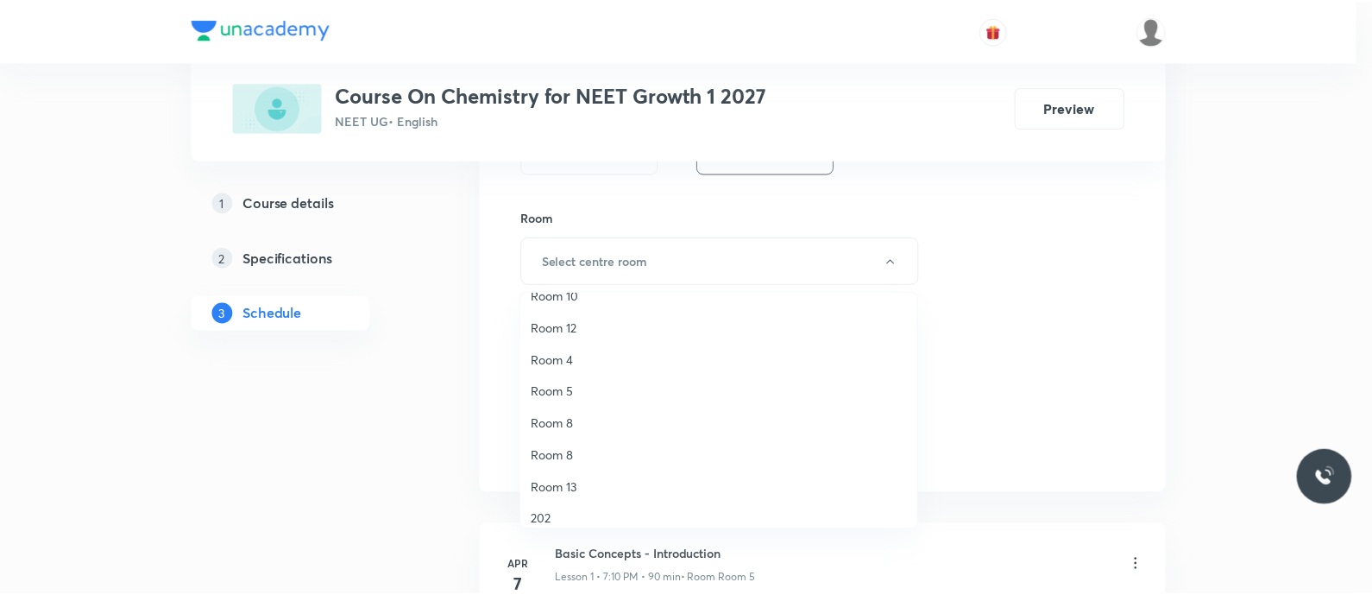
scroll to position [112, 0]
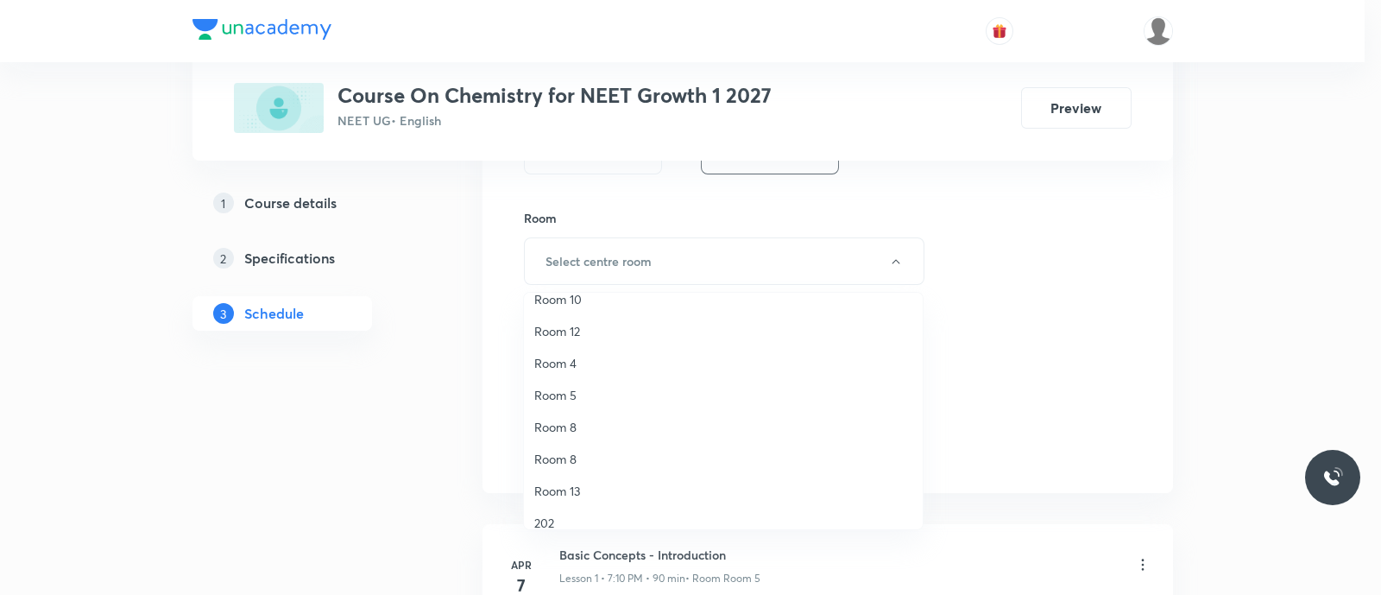
click at [563, 393] on span "Room 5" at bounding box center [723, 395] width 378 height 18
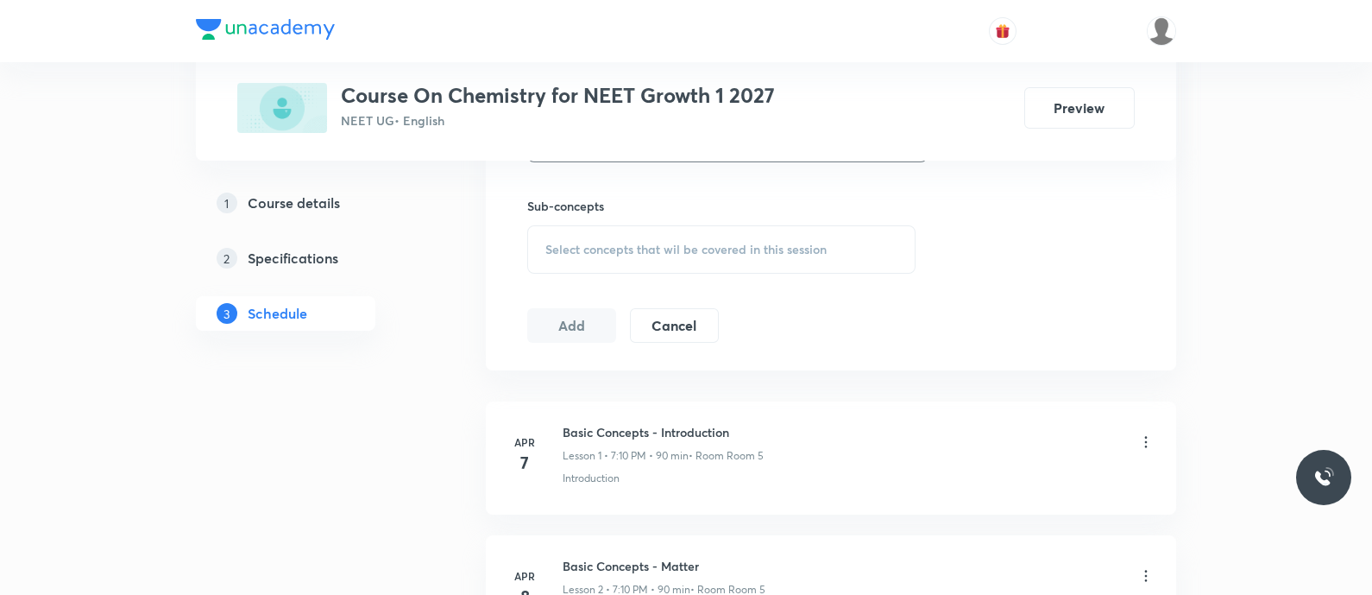
scroll to position [840, 0]
click at [566, 242] on span "Select concepts that wil be covered in this session" at bounding box center [685, 249] width 281 height 14
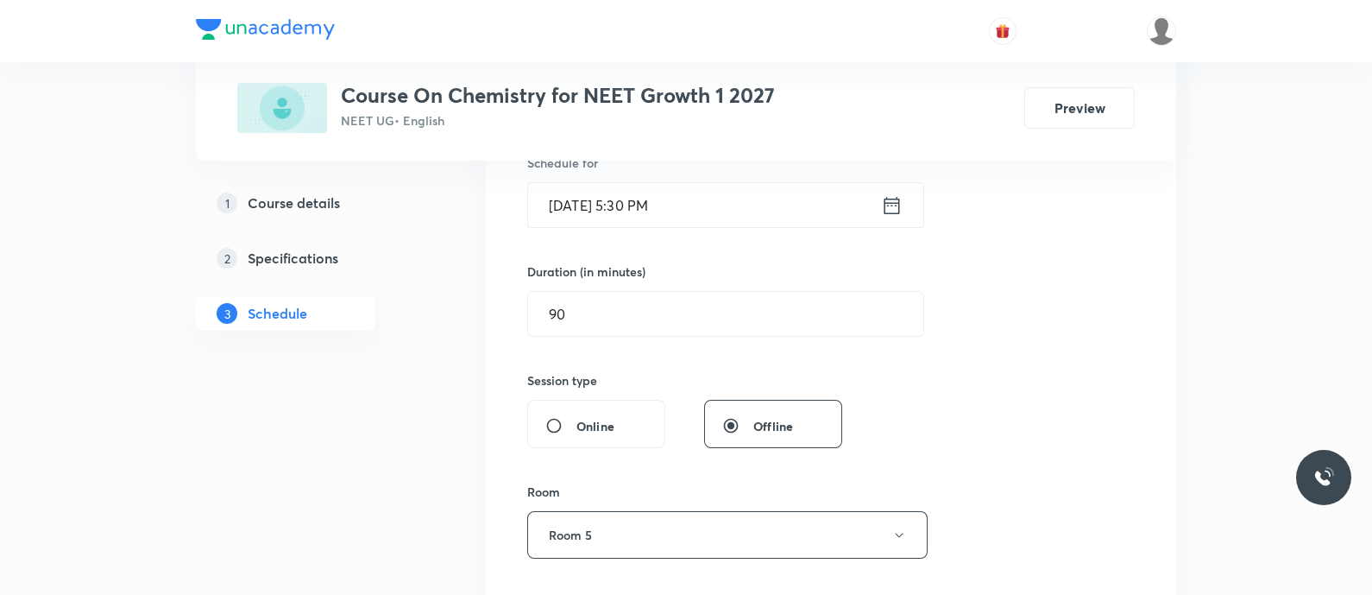
scroll to position [297, 0]
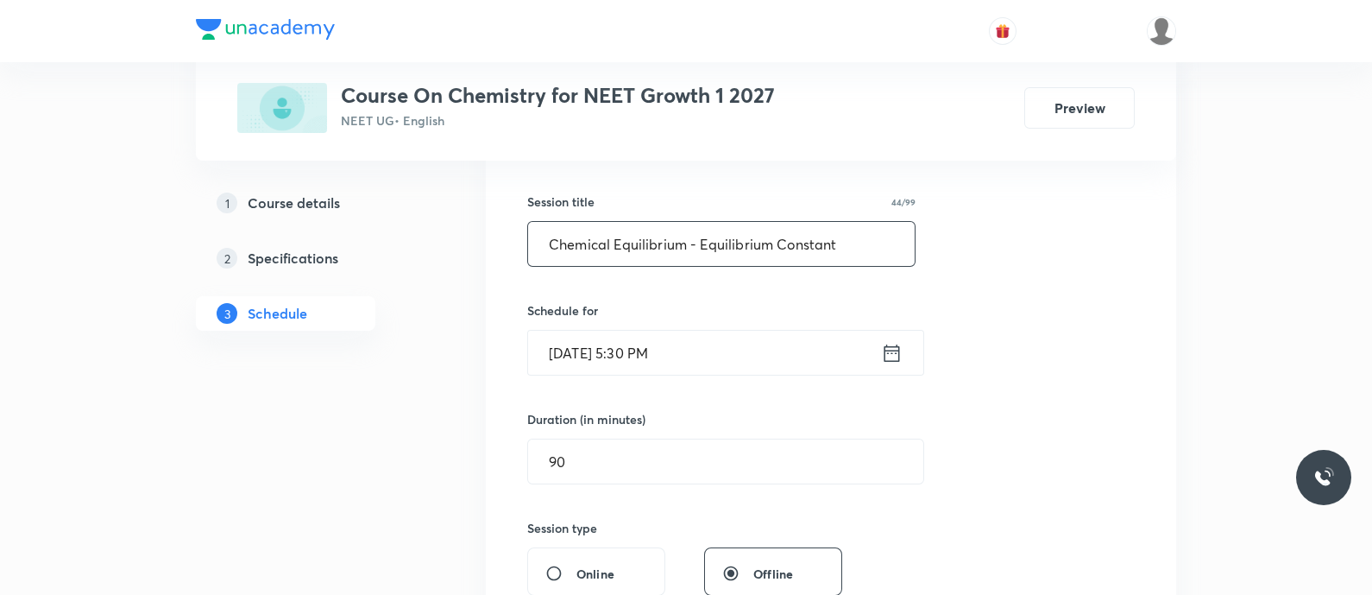
click at [703, 242] on input "Chemical Equilibrium - Equilibrium Constant" at bounding box center [721, 244] width 387 height 44
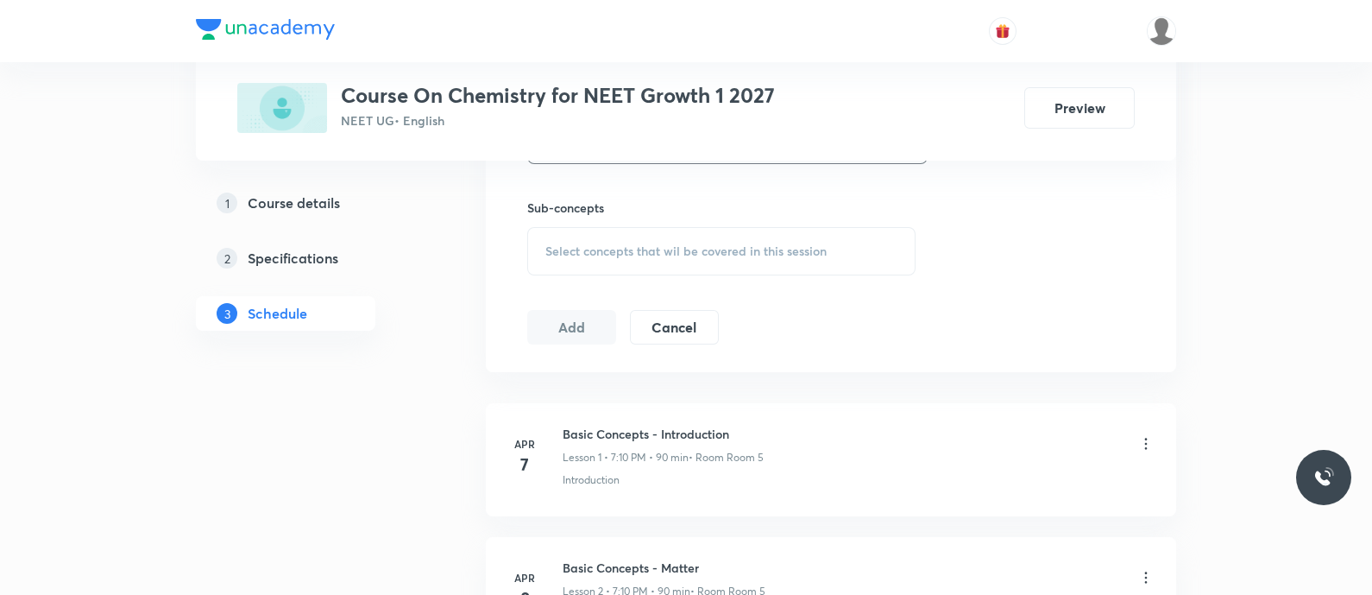
scroll to position [840, 0]
click at [703, 242] on span "Select concepts that wil be covered in this session" at bounding box center [685, 249] width 281 height 14
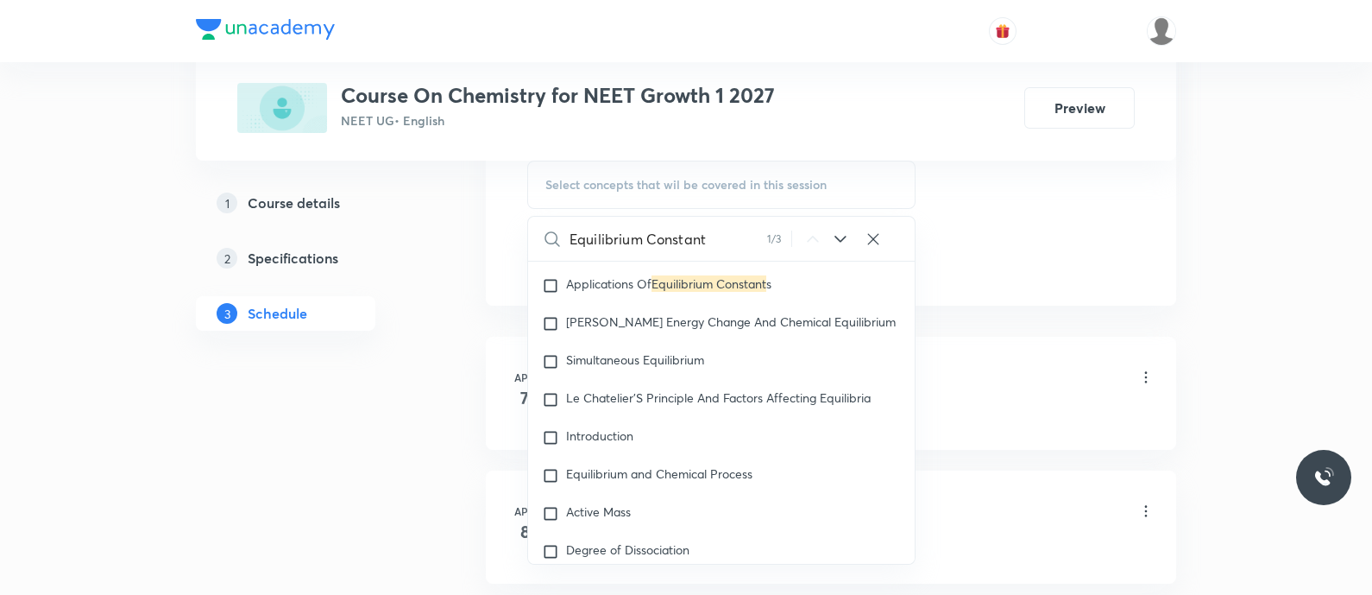
scroll to position [2765, 0]
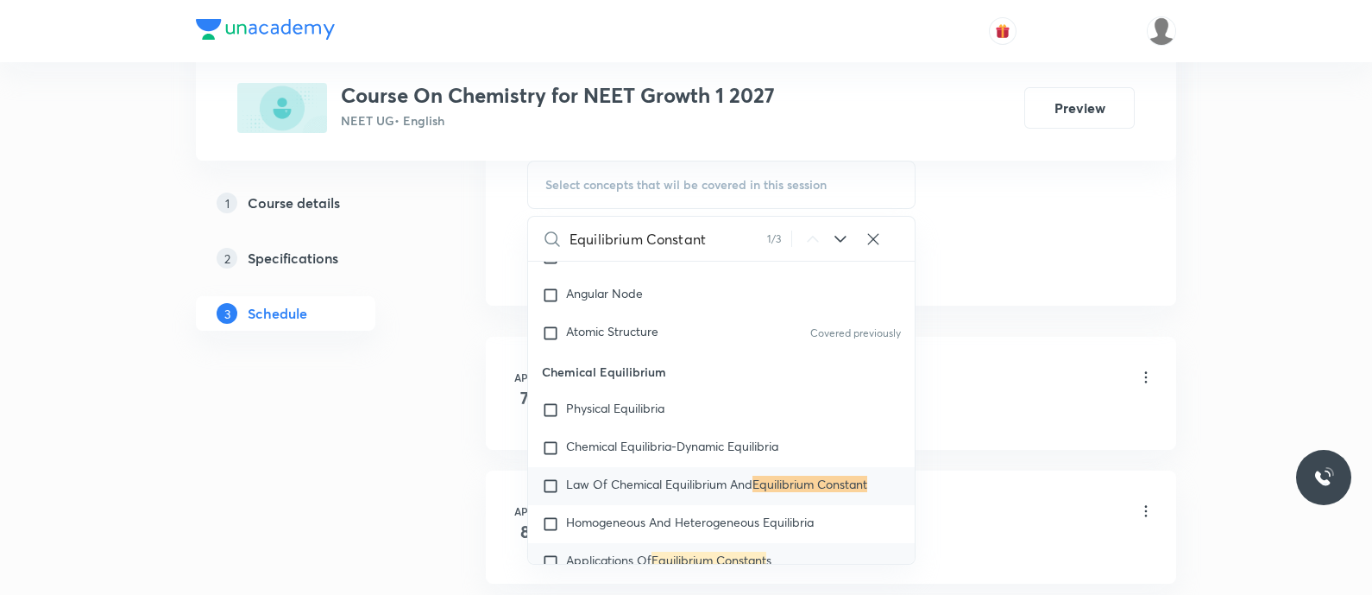
type input "Equilibrium Constant"
click at [632, 551] on span "Applications Of" at bounding box center [608, 559] width 85 height 16
checkbox input "true"
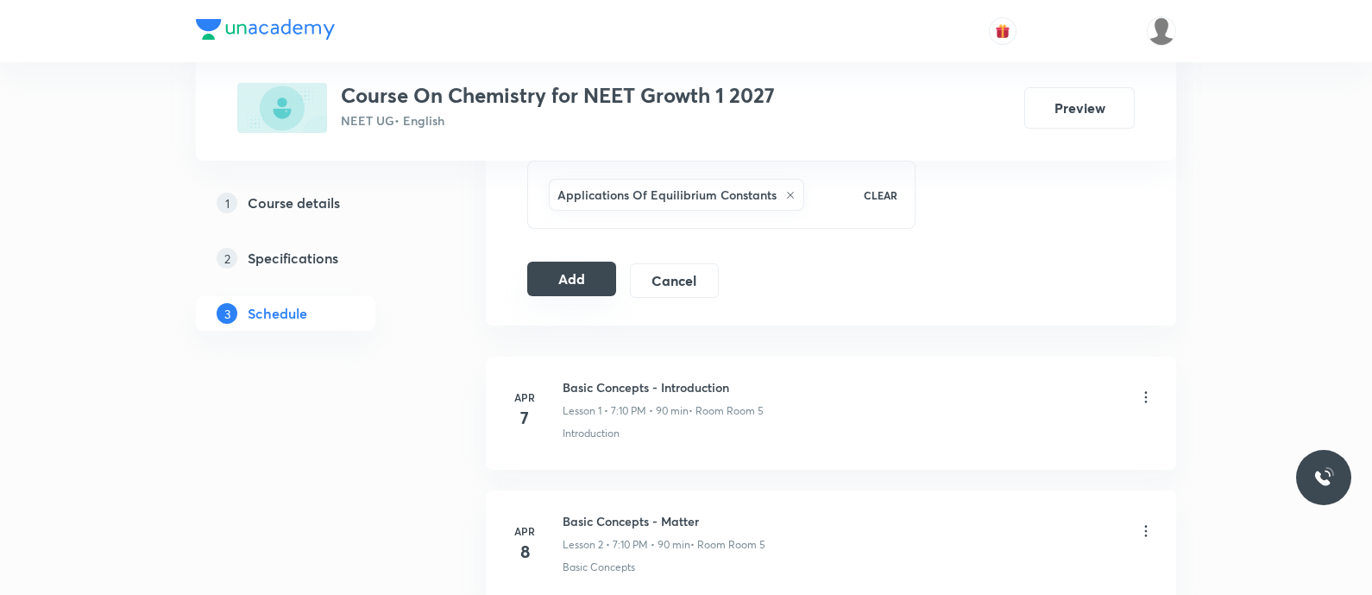
click at [562, 279] on button "Add" at bounding box center [571, 278] width 89 height 35
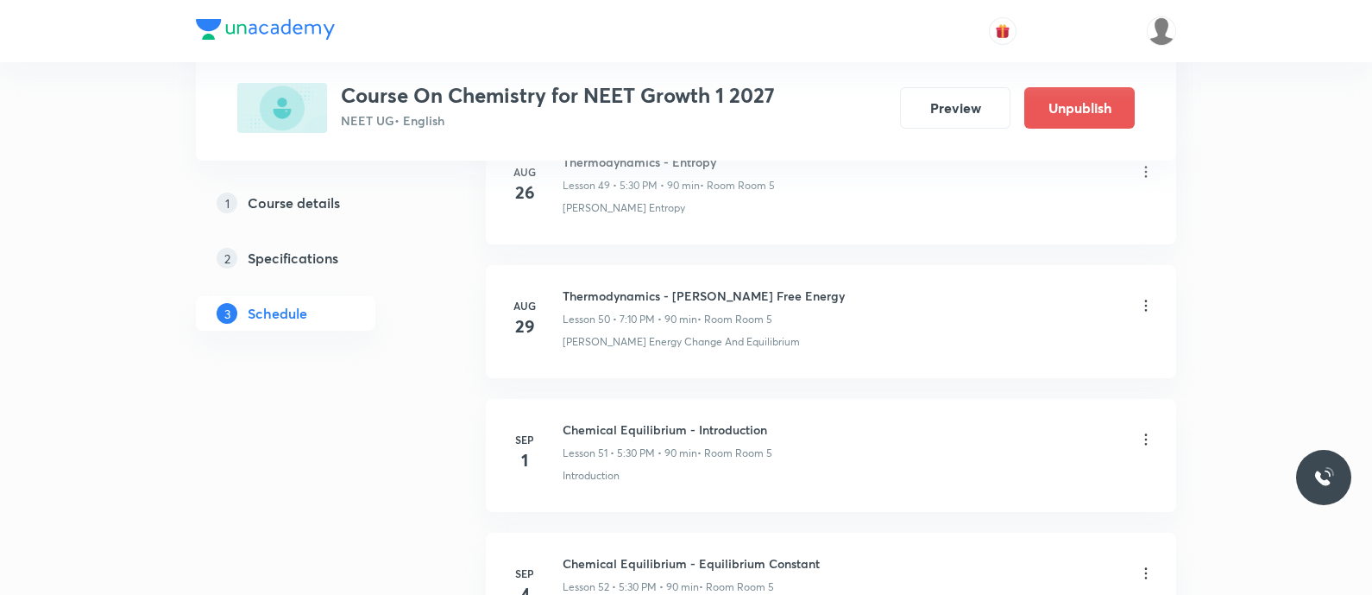
scroll to position [6933, 0]
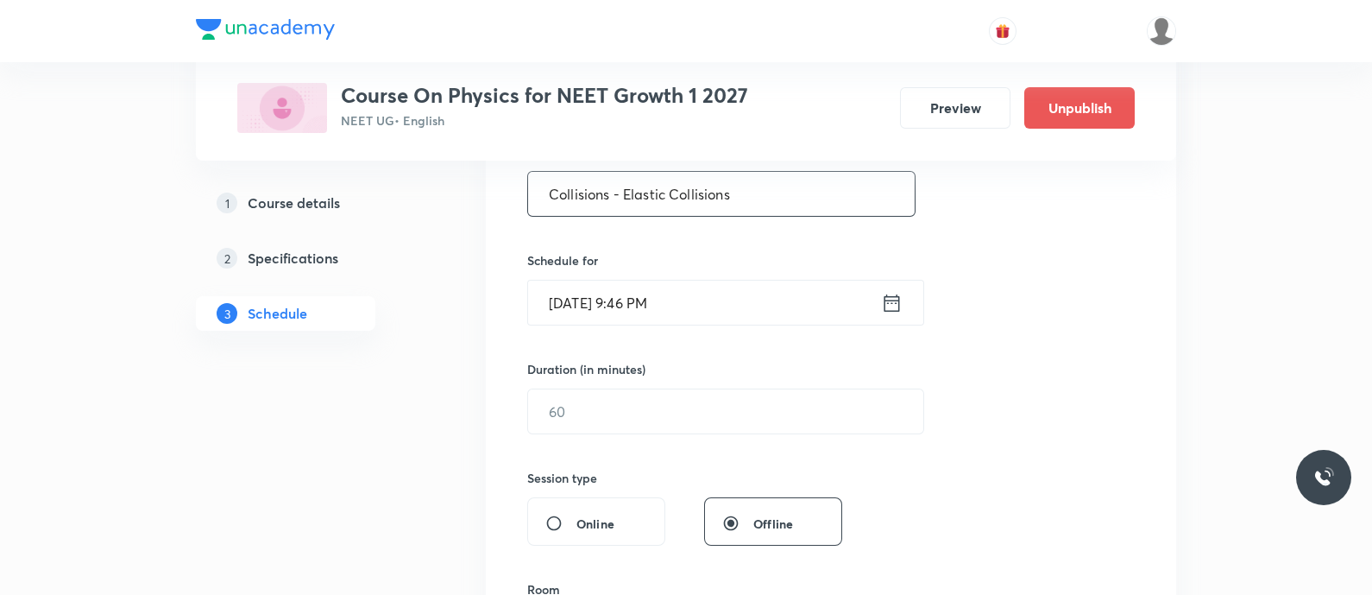
click at [619, 201] on input "Collisions - Elastic Collisions" at bounding box center [721, 194] width 387 height 44
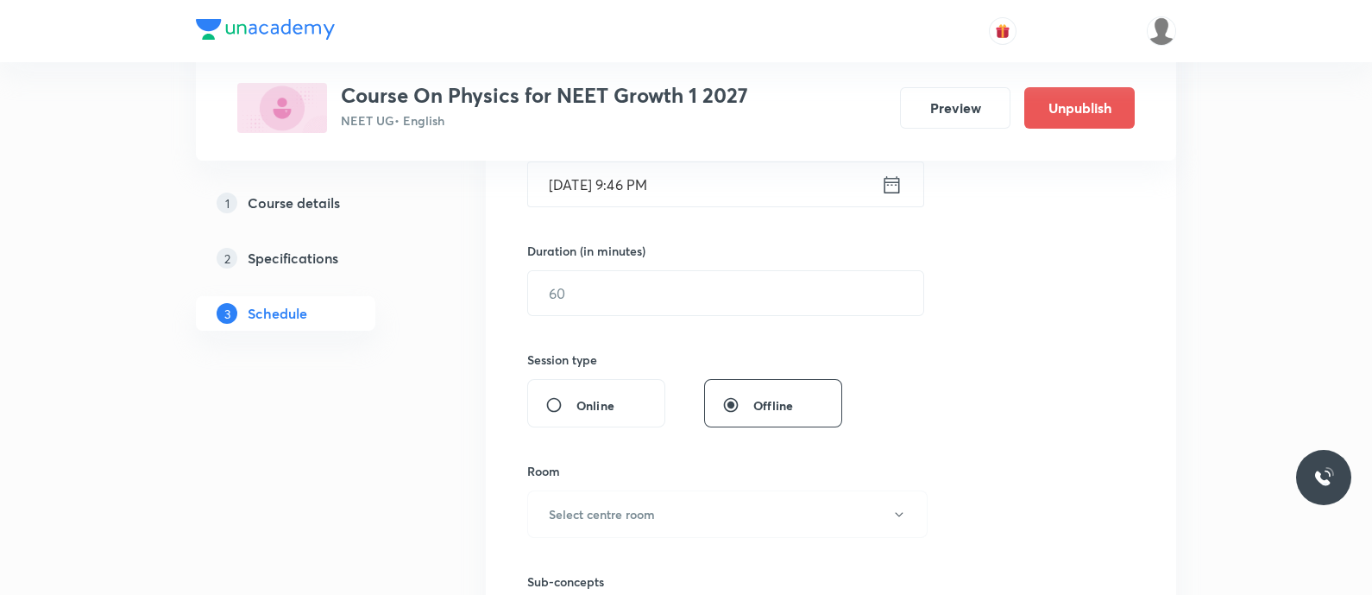
scroll to position [469, 0]
type input "Collisions - Elastic Collisions"
click at [889, 184] on icon at bounding box center [892, 180] width 22 height 24
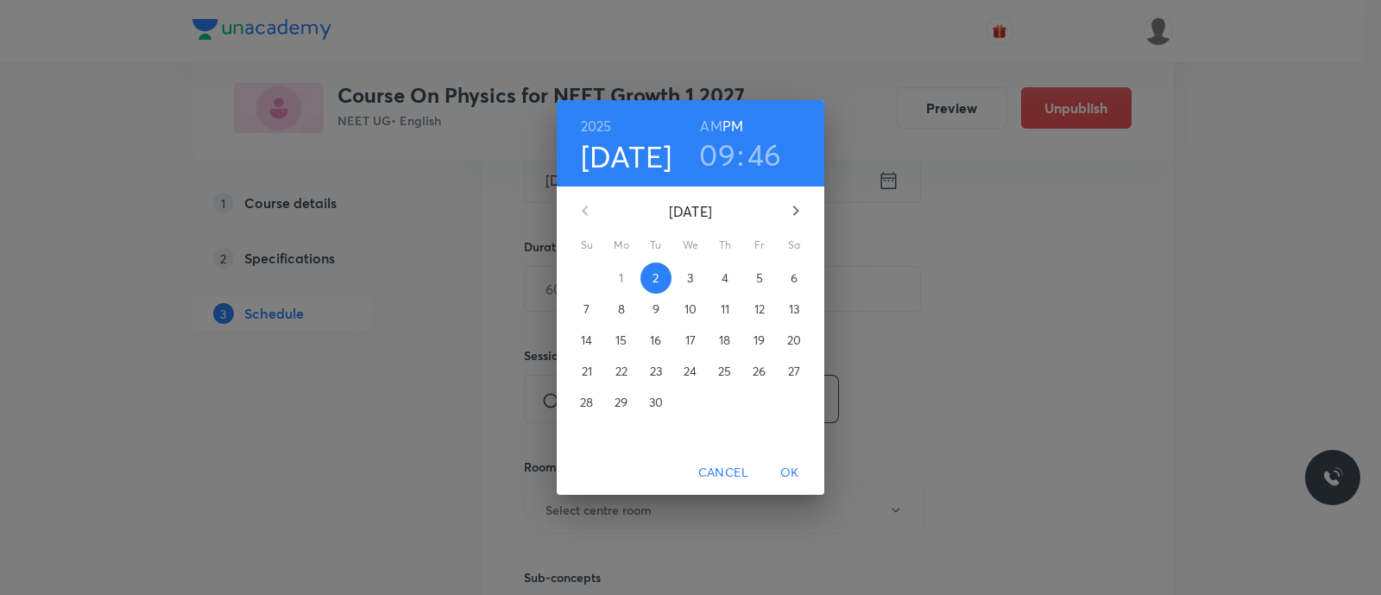
click at [720, 277] on span "4" at bounding box center [724, 277] width 31 height 17
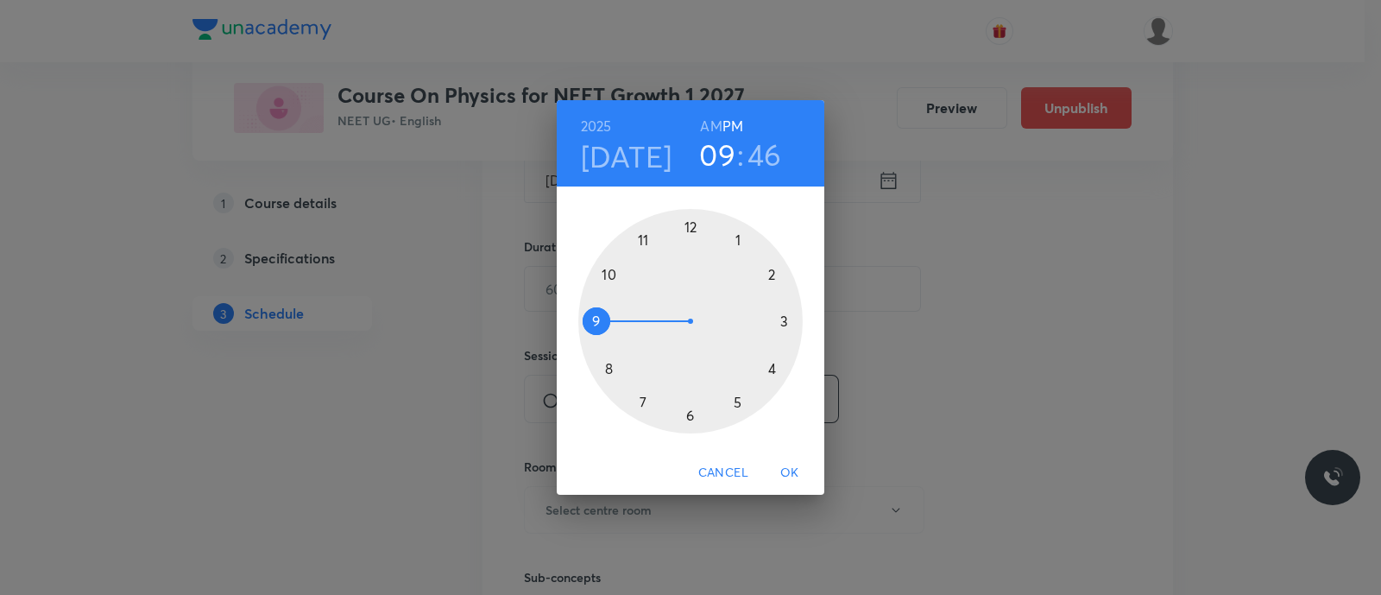
click at [643, 405] on div at bounding box center [690, 321] width 224 height 224
click at [777, 275] on div at bounding box center [690, 321] width 224 height 224
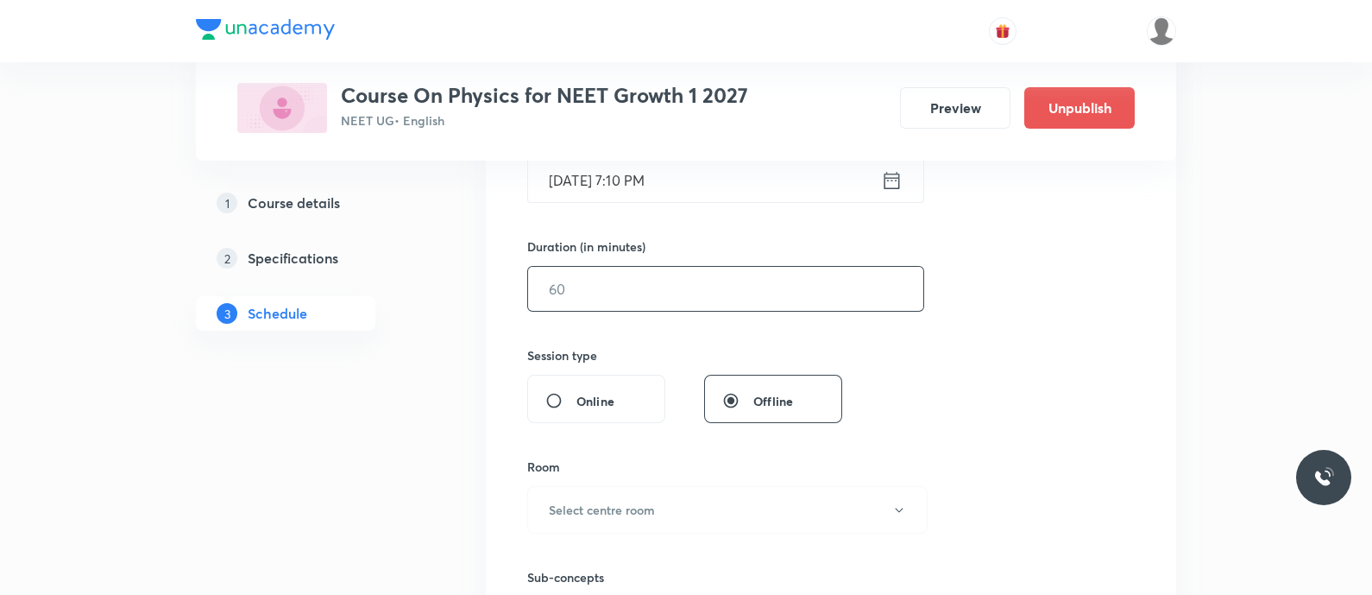
click at [686, 288] on input "text" at bounding box center [725, 289] width 395 height 44
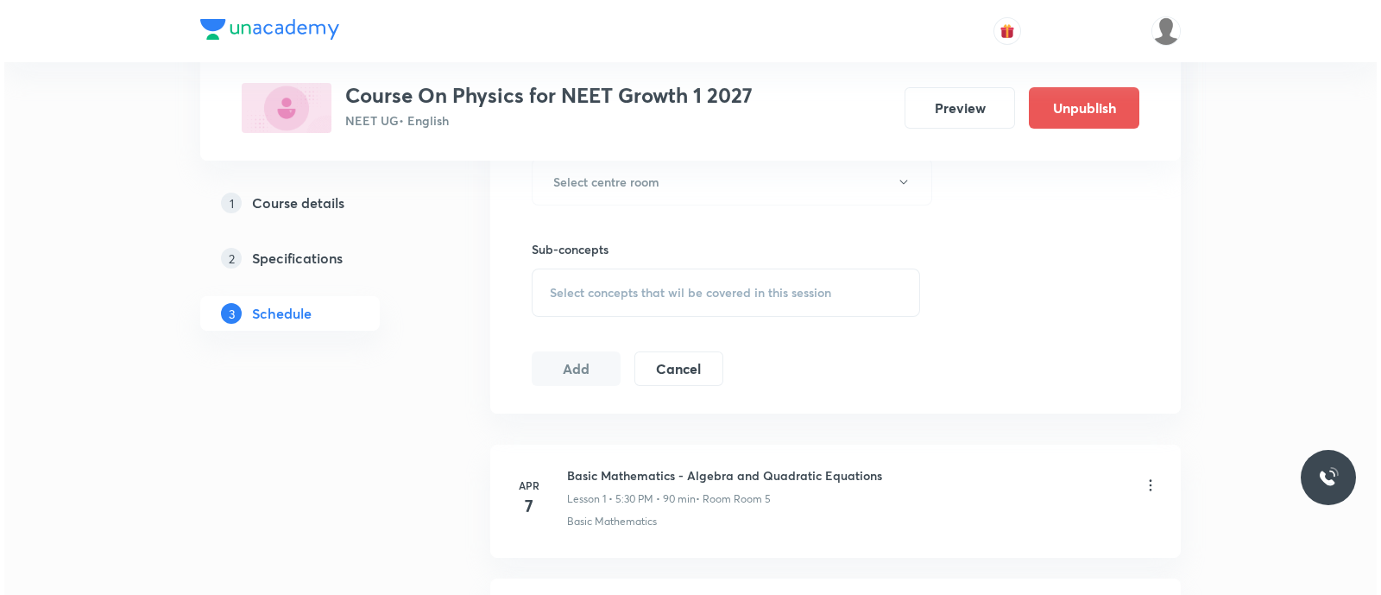
scroll to position [799, 0]
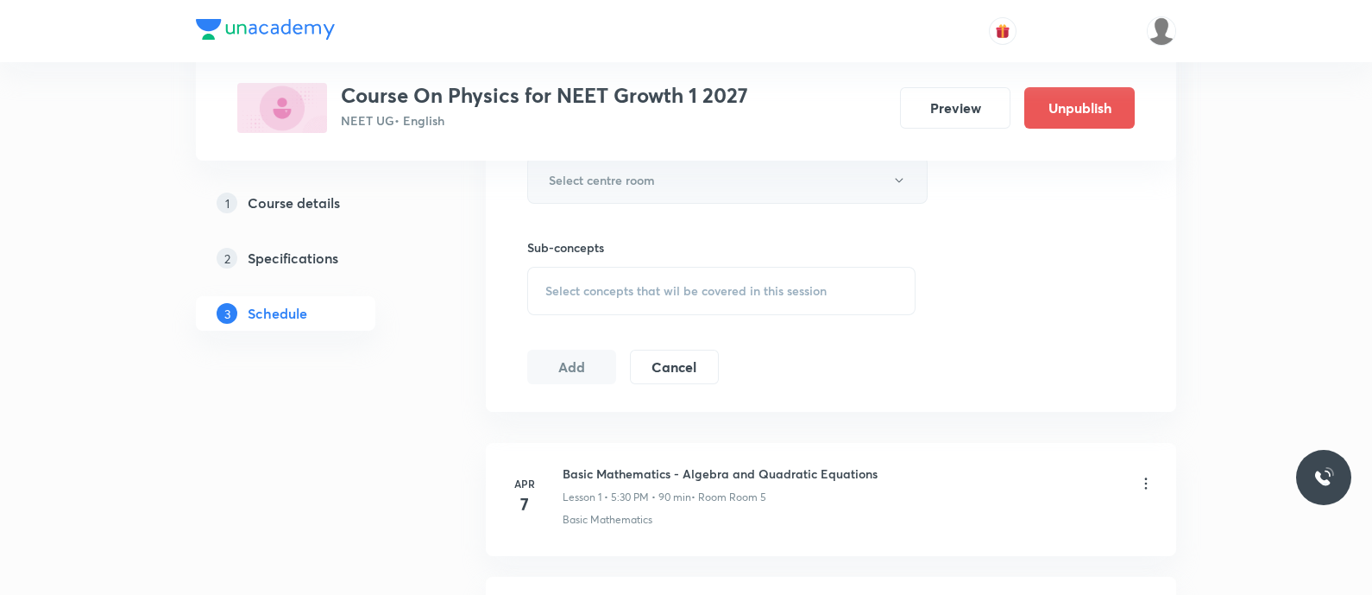
type input "90"
click at [632, 176] on h6 "Select centre room" at bounding box center [602, 180] width 106 height 18
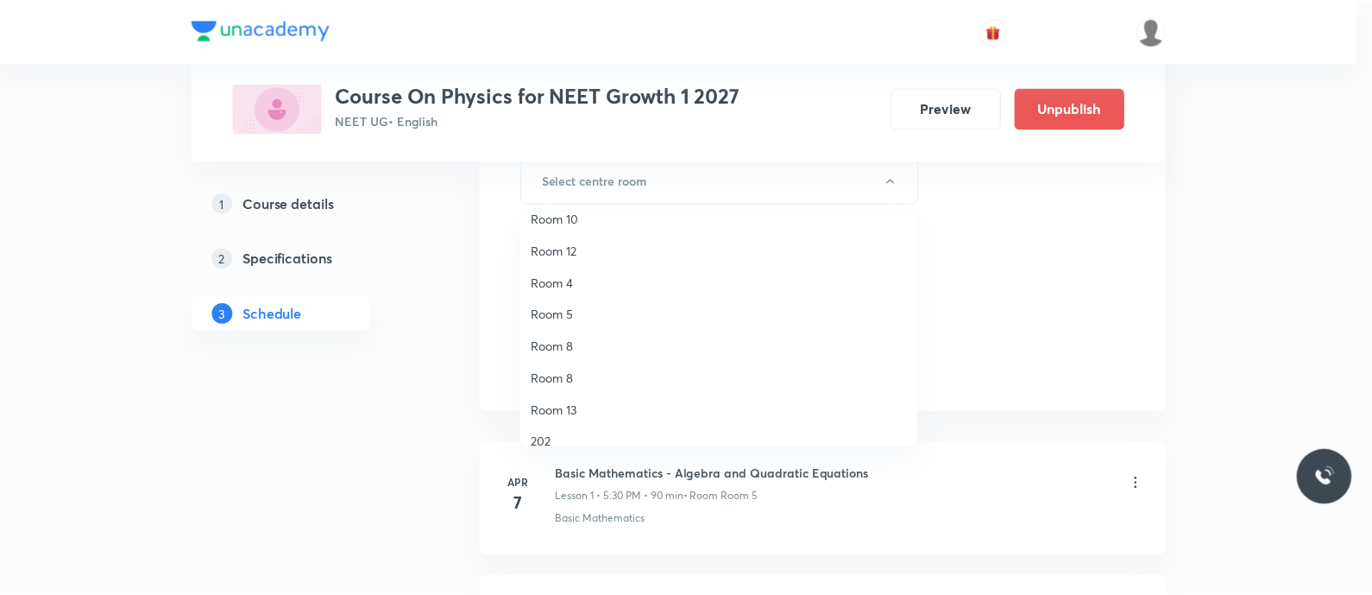
scroll to position [115, 0]
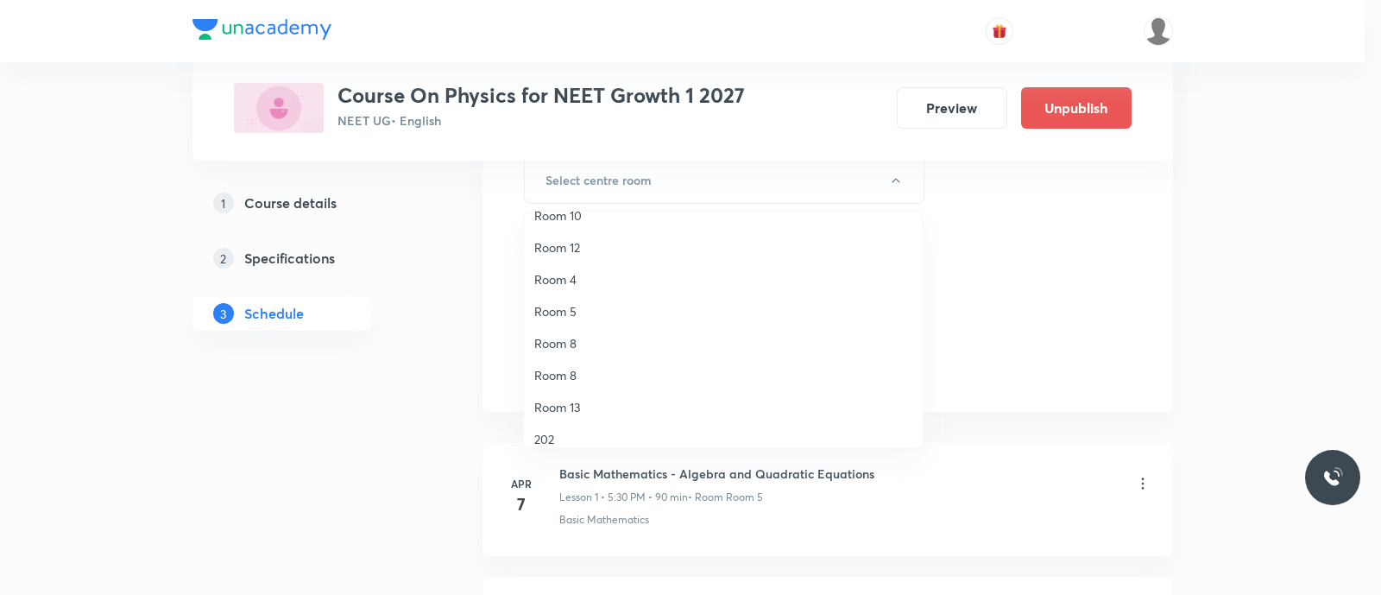
click at [583, 308] on span "Room 5" at bounding box center [723, 311] width 378 height 18
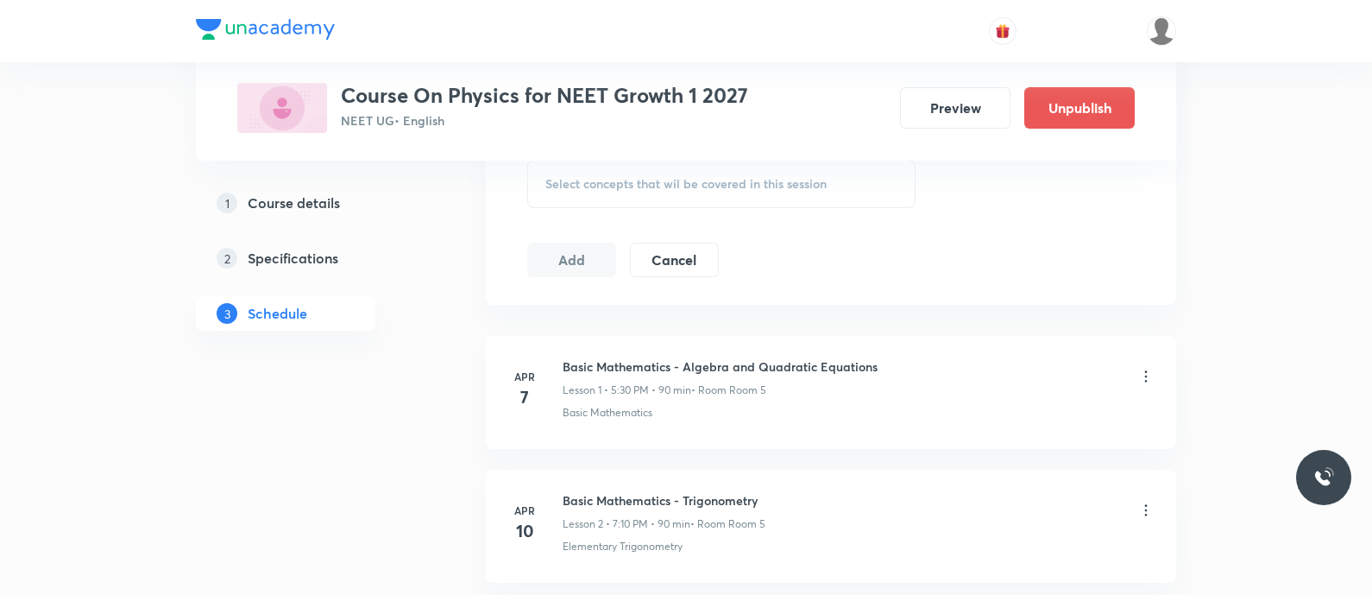
scroll to position [907, 0]
click at [587, 181] on span "Select concepts that wil be covered in this session" at bounding box center [685, 183] width 281 height 14
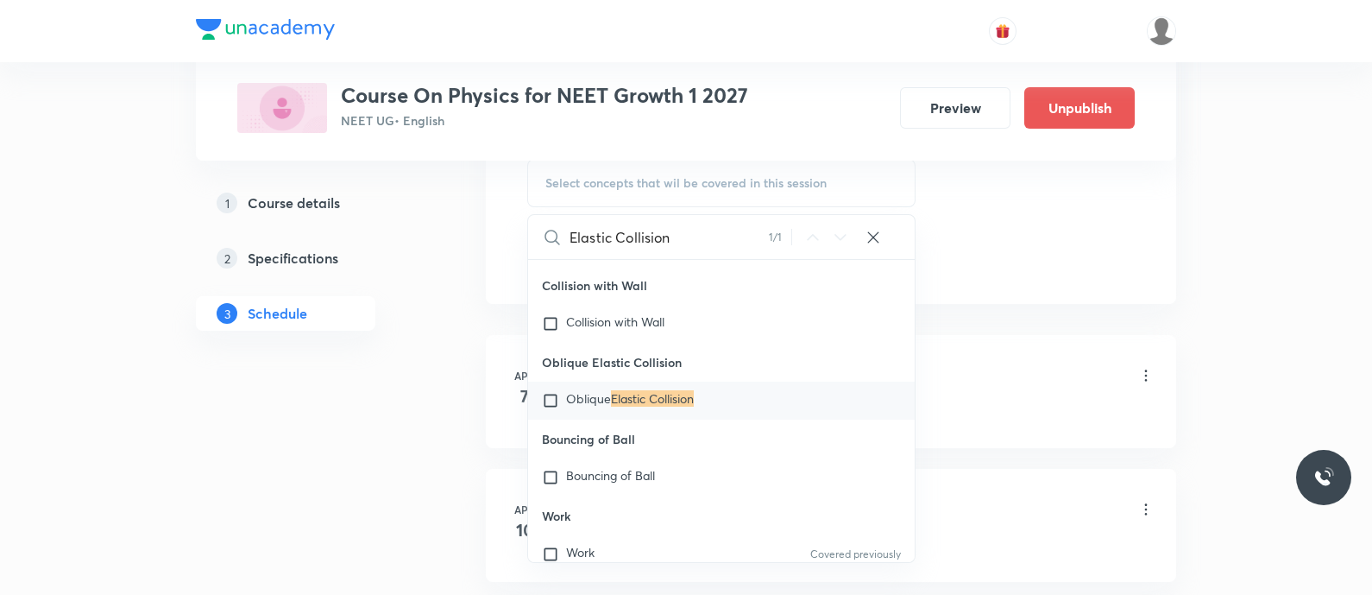
scroll to position [37003, 0]
type input "Elastic Collision"
click at [582, 405] on span "Oblique" at bounding box center [588, 396] width 45 height 16
checkbox input "true"
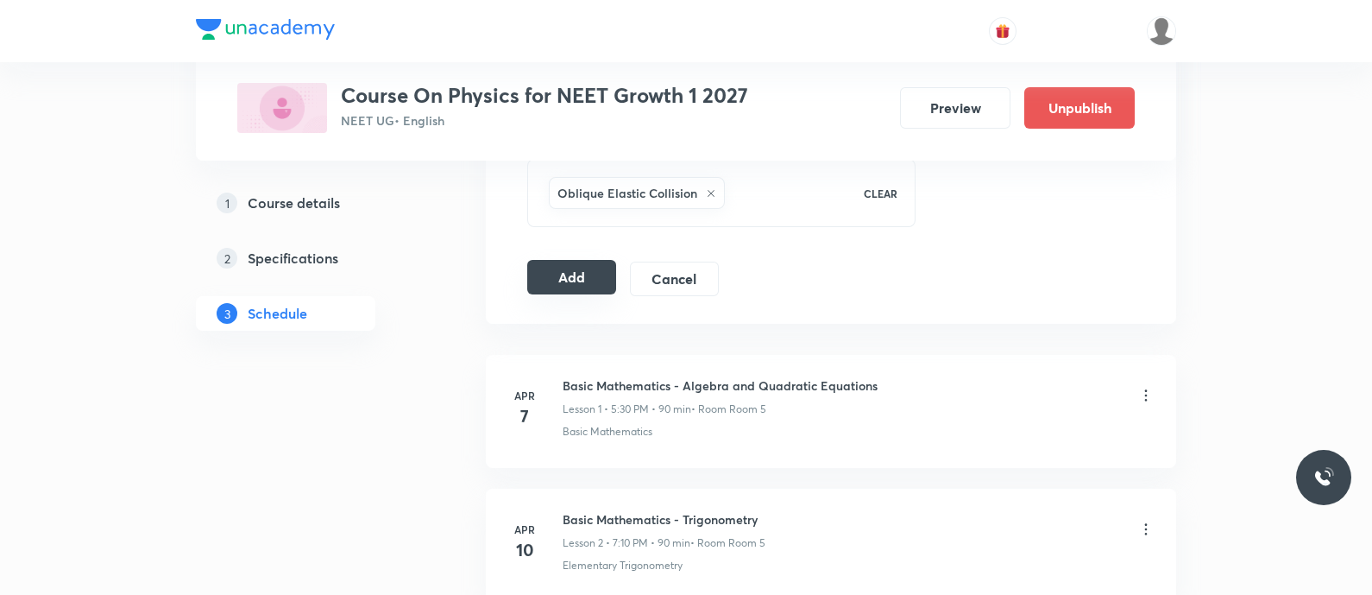
click at [582, 272] on button "Add" at bounding box center [571, 277] width 89 height 35
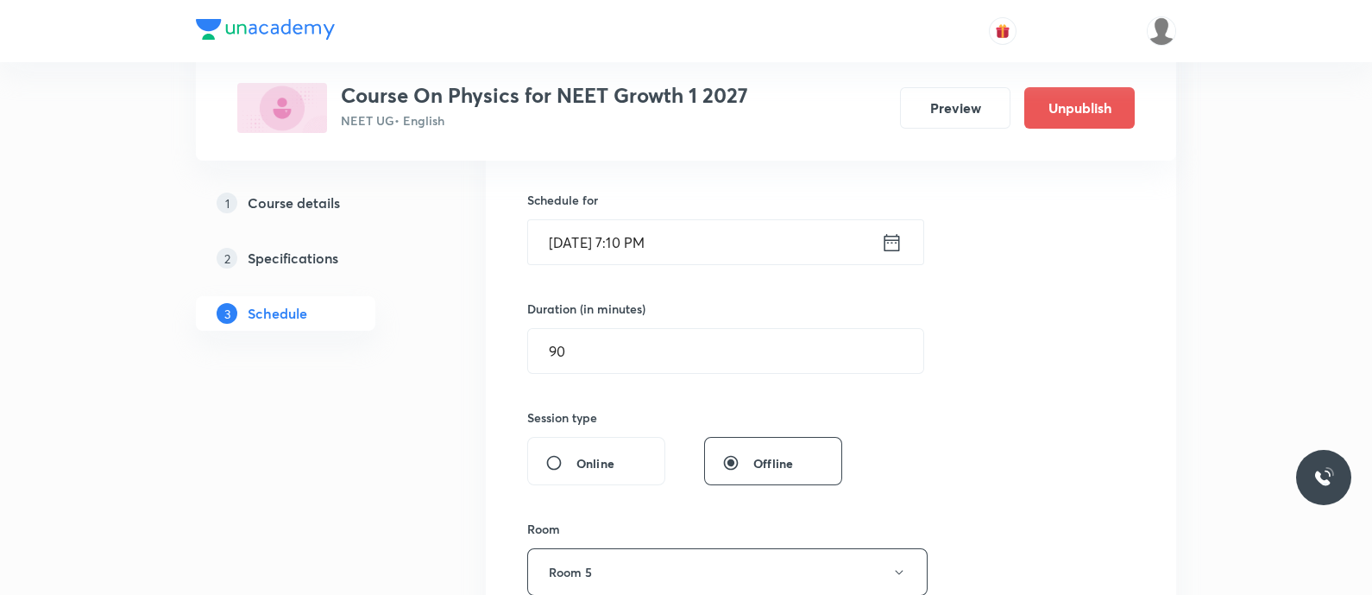
scroll to position [406, 0]
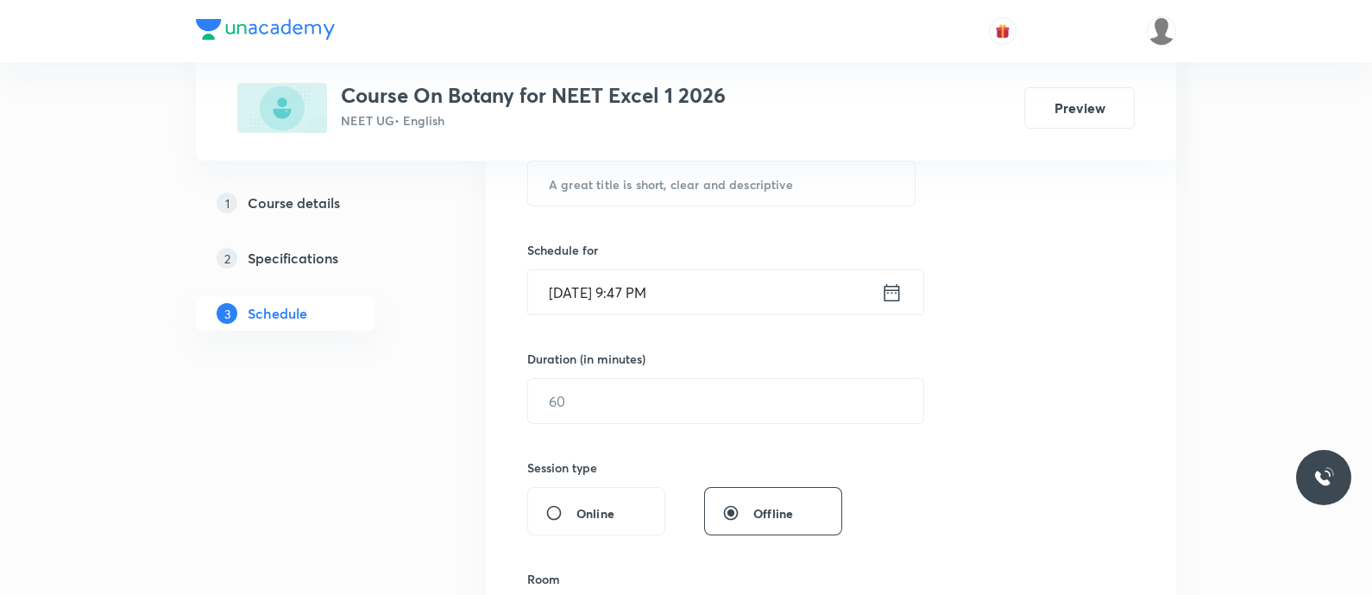
scroll to position [357, 0]
click at [570, 184] on input "text" at bounding box center [721, 183] width 387 height 44
paste input "Microbes in Human Welfare - Household and Industrial products"
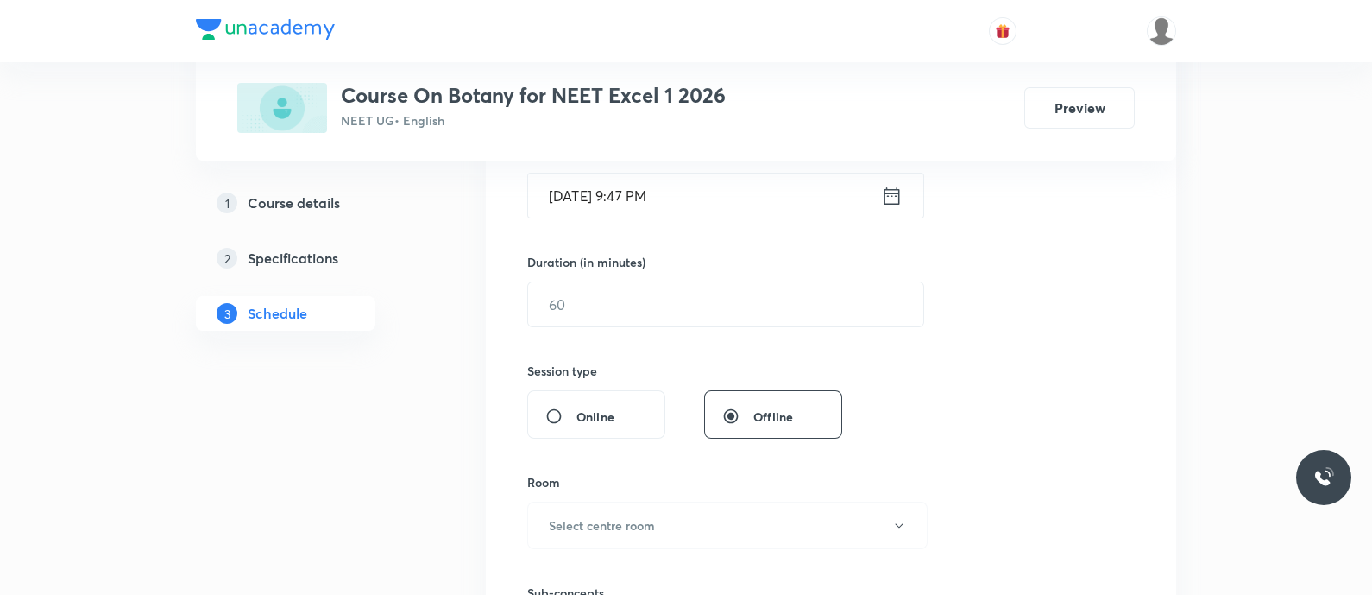
scroll to position [484, 0]
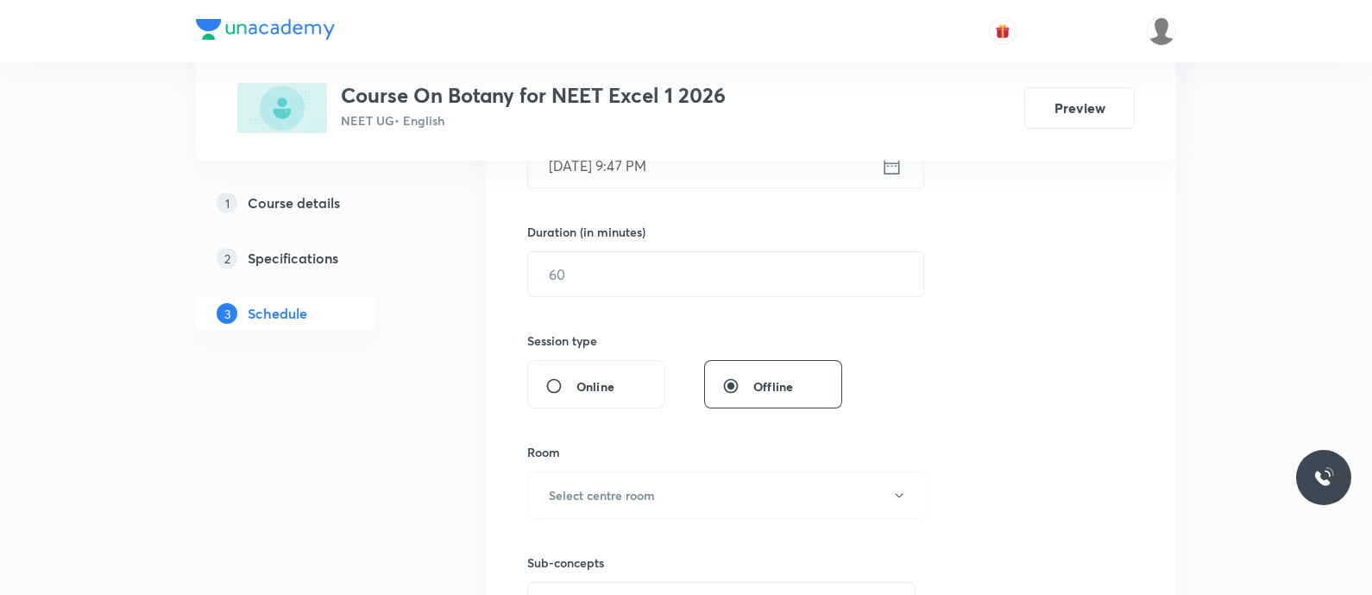
type input "Microbes in Human Welfare - Household and Industrial Products"
click at [884, 170] on icon at bounding box center [892, 164] width 16 height 17
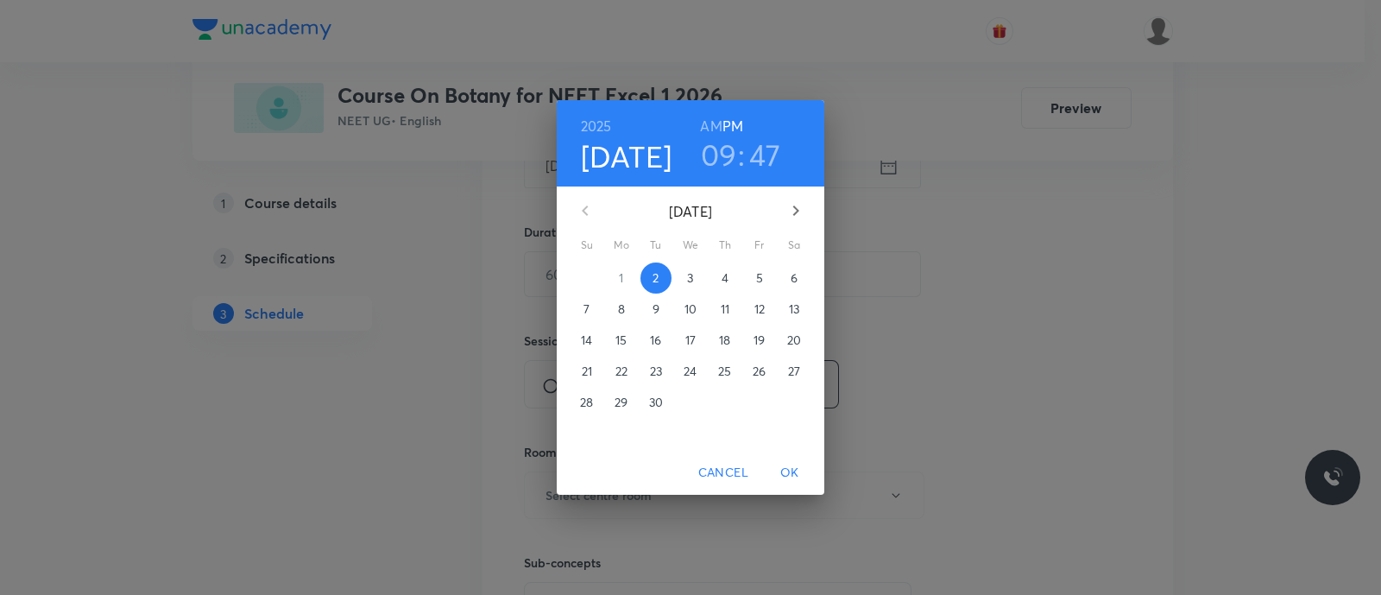
click at [725, 285] on p "4" at bounding box center [724, 277] width 7 height 17
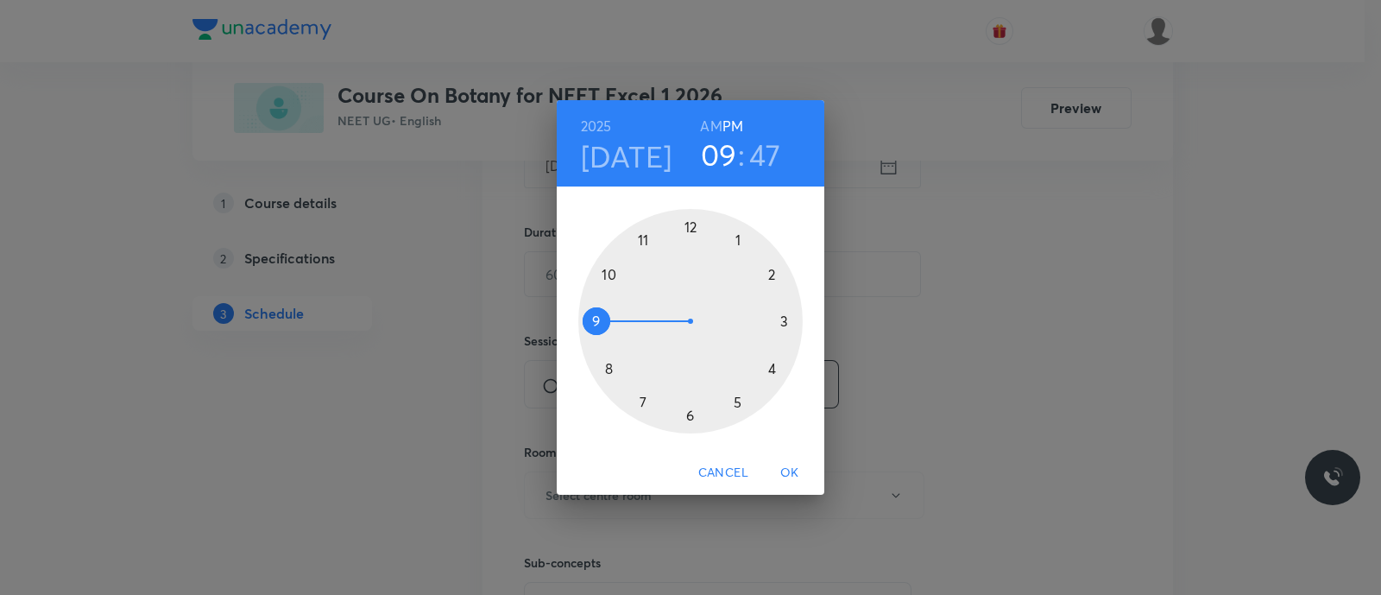
click at [733, 399] on div at bounding box center [690, 321] width 224 height 224
click at [695, 413] on div at bounding box center [690, 321] width 224 height 224
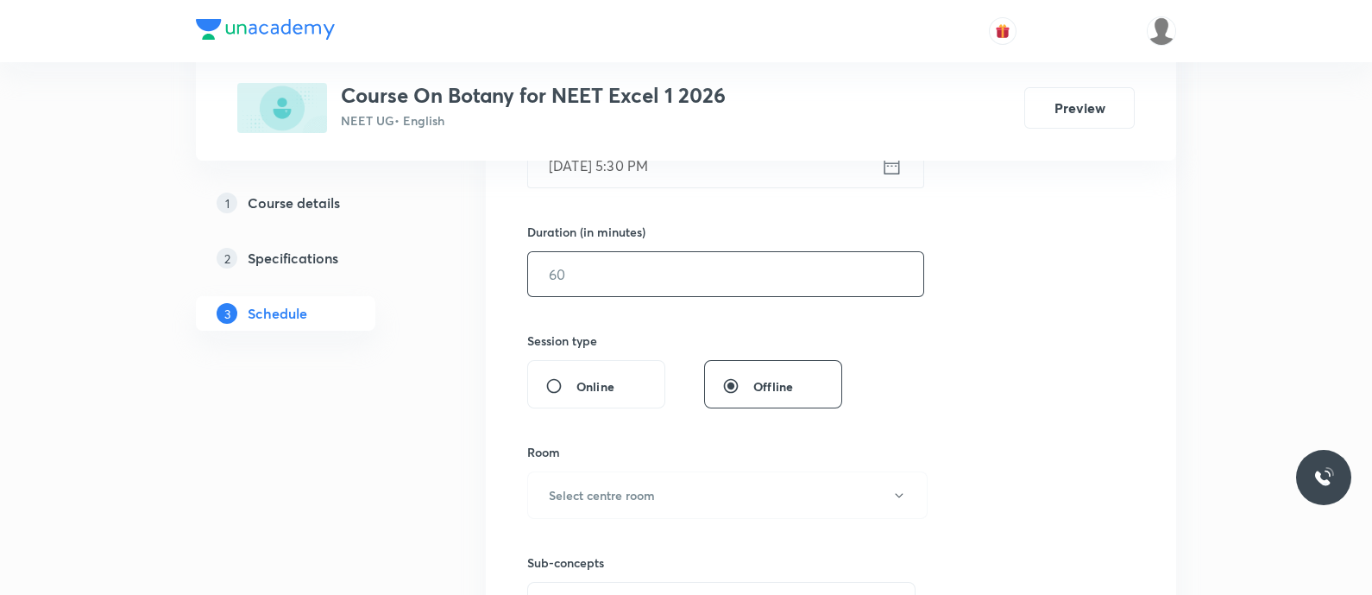
click at [595, 276] on input "text" at bounding box center [725, 274] width 395 height 44
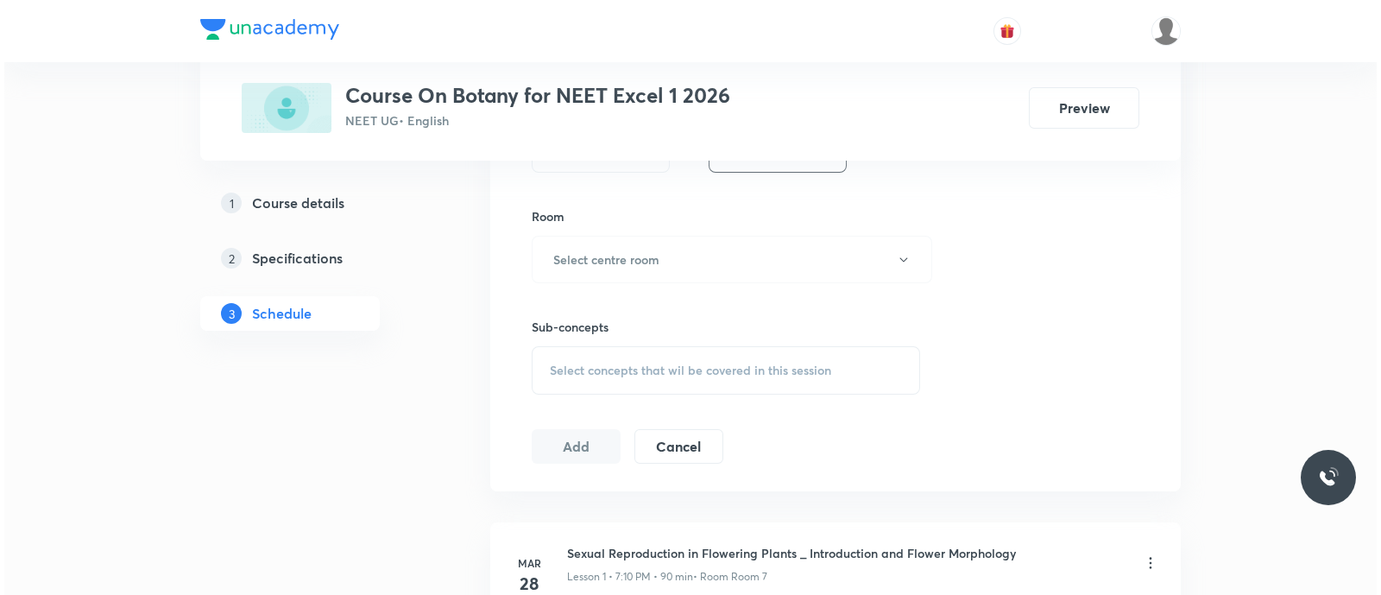
scroll to position [721, 0]
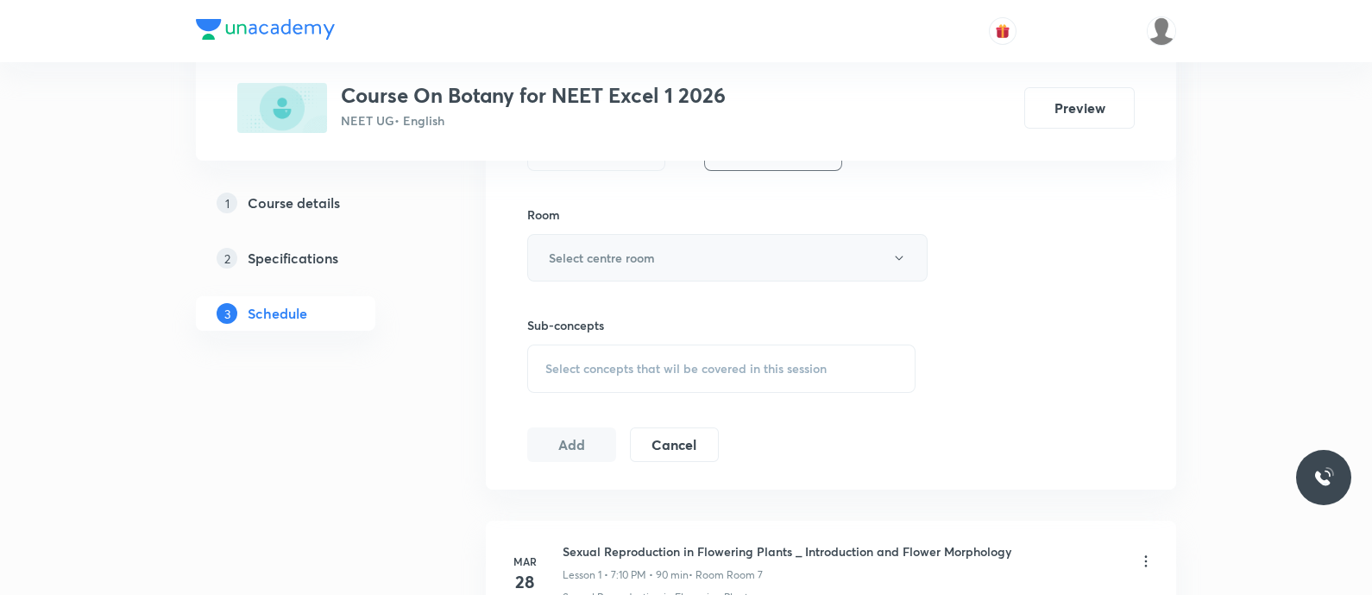
type input "90"
click at [585, 263] on h6 "Select centre room" at bounding box center [602, 258] width 106 height 18
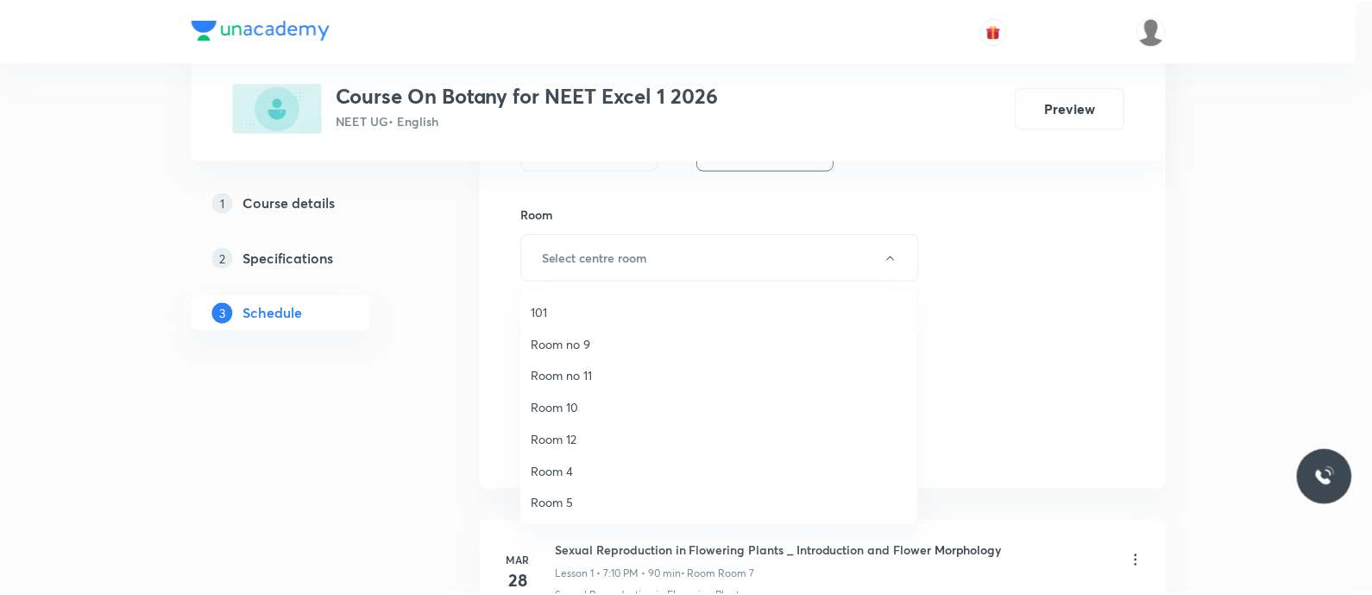
scroll to position [223, 0]
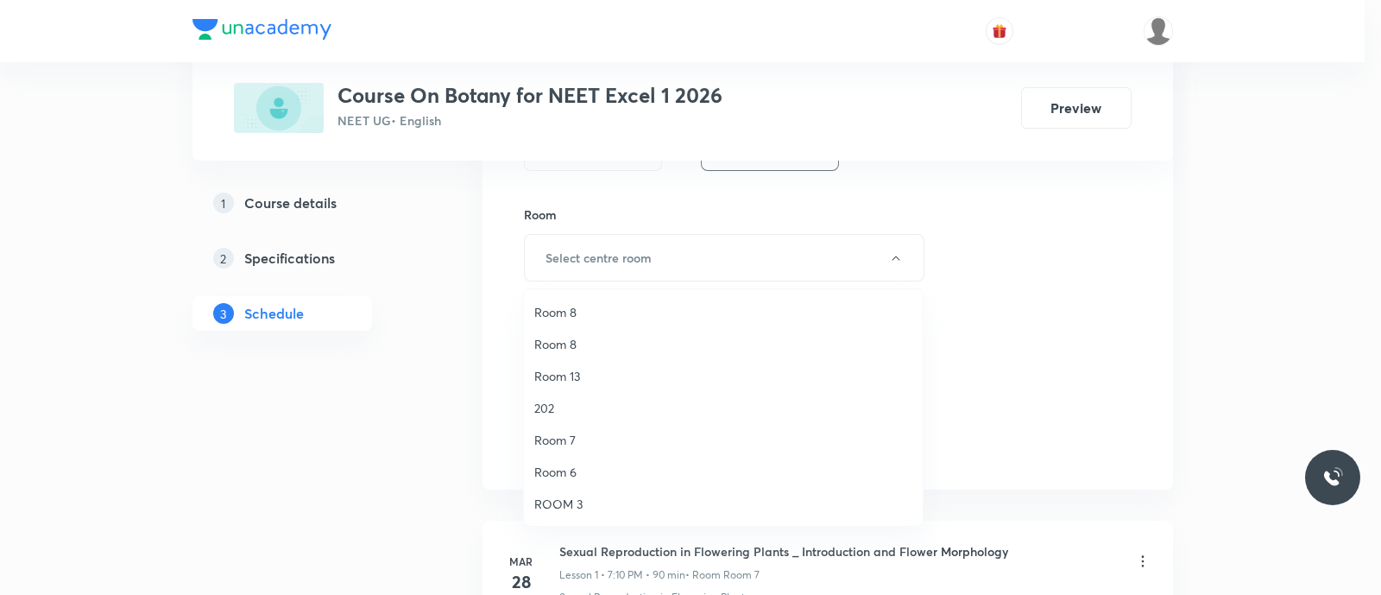
click at [570, 431] on span "Room 7" at bounding box center [723, 440] width 378 height 18
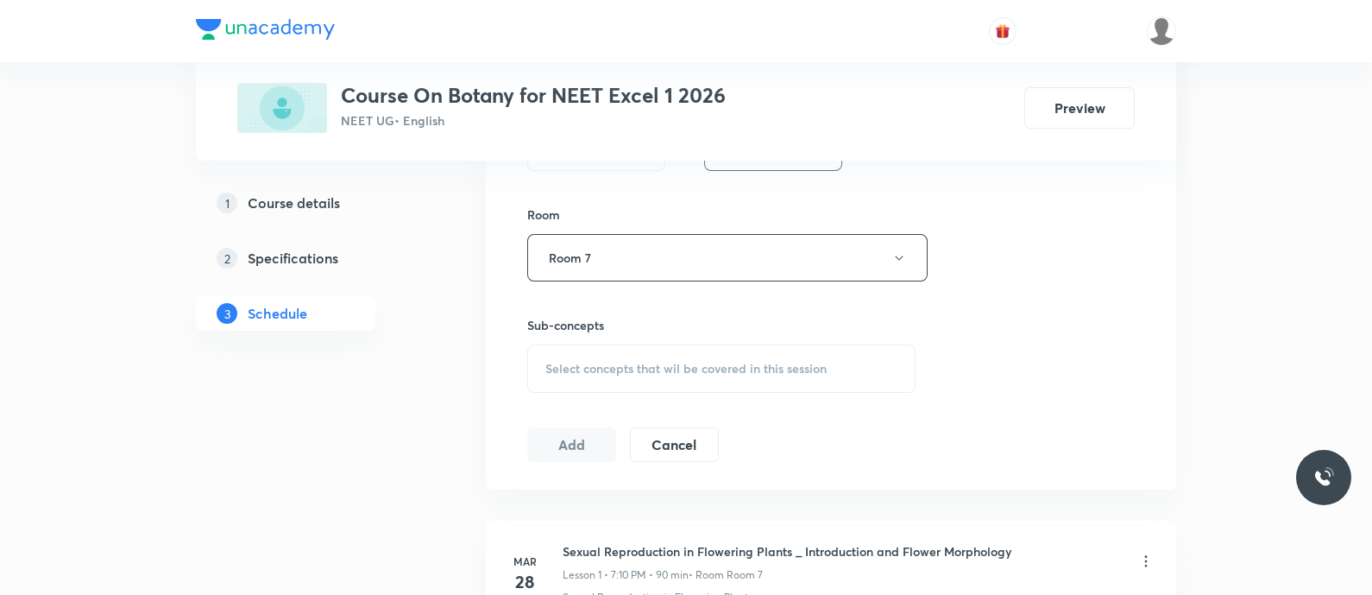
click at [569, 368] on span "Select concepts that wil be covered in this session" at bounding box center [685, 369] width 281 height 14
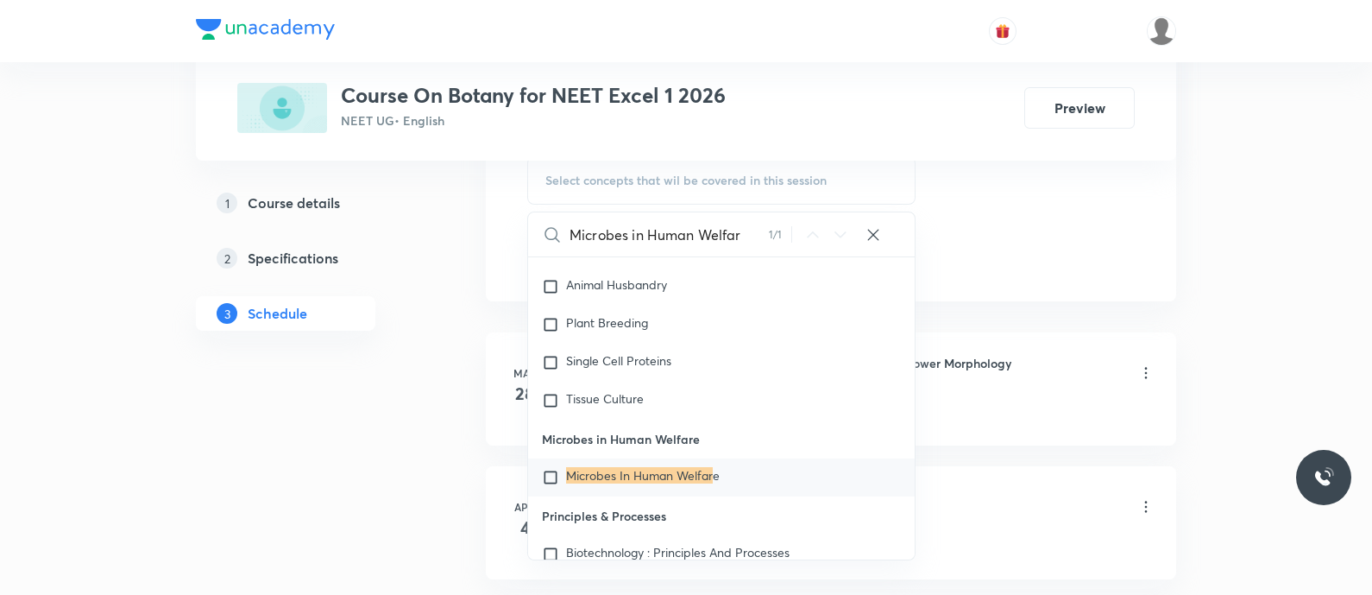
scroll to position [14329, 0]
type input "Microbes in Human Welfar"
click at [597, 475] on mark "Microbes In Human Welfar" at bounding box center [639, 473] width 147 height 16
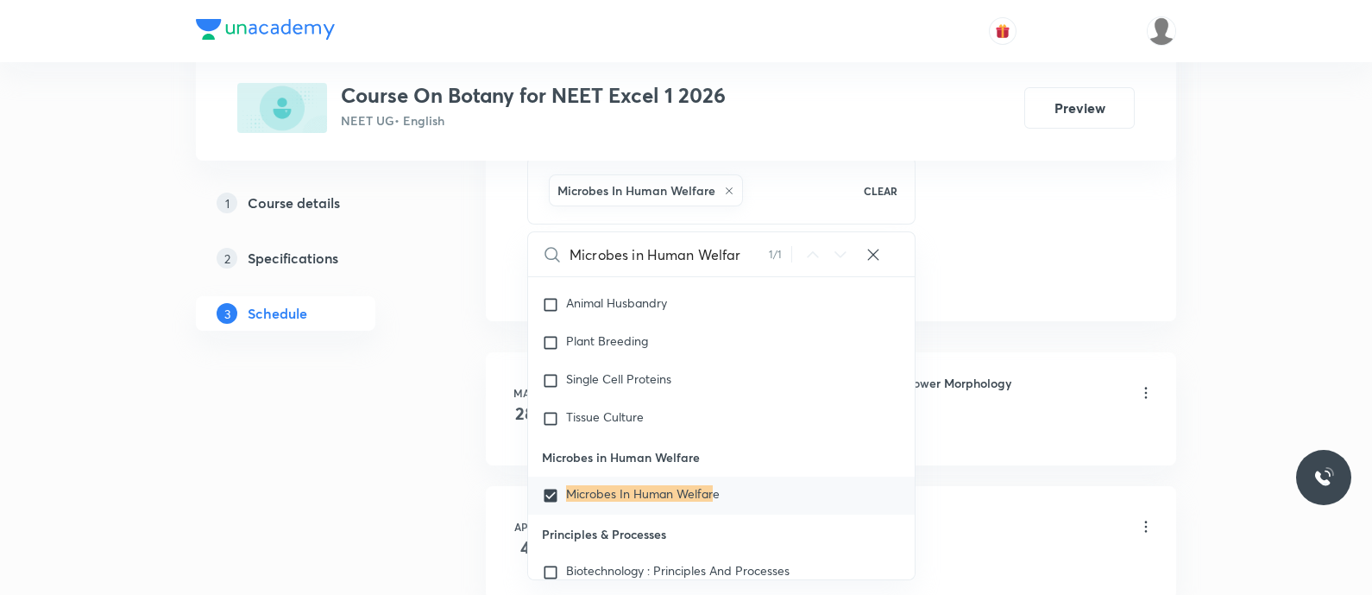
checkbox input "true"
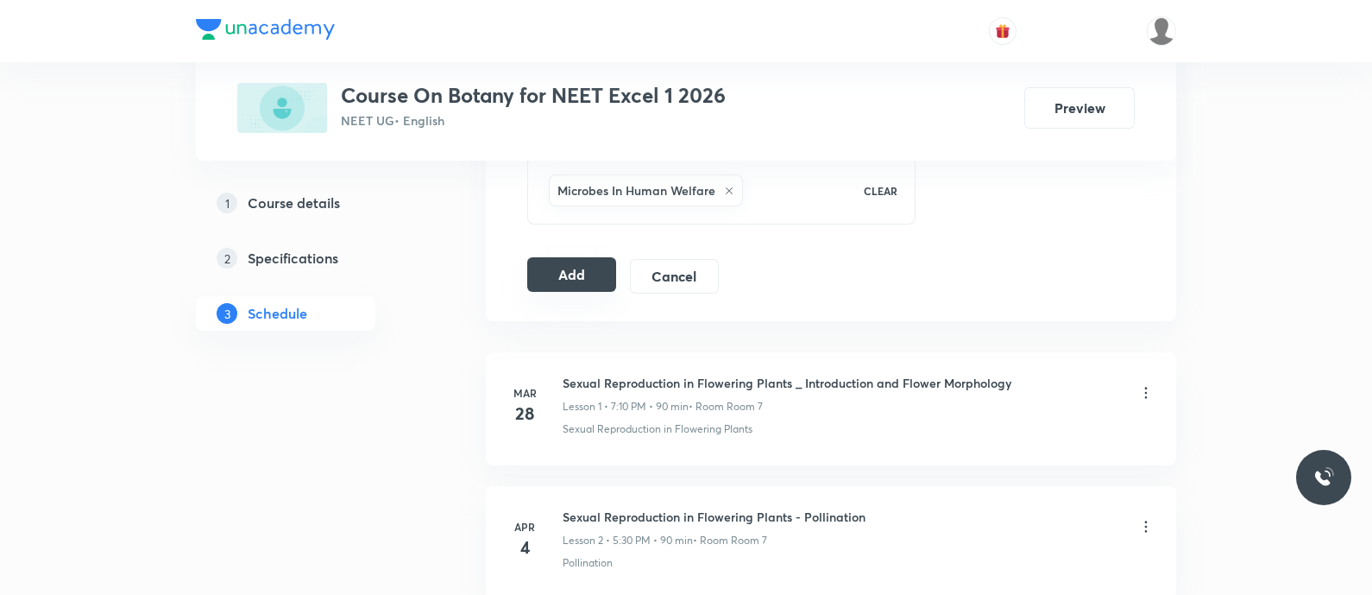
click at [561, 273] on button "Add" at bounding box center [571, 274] width 89 height 35
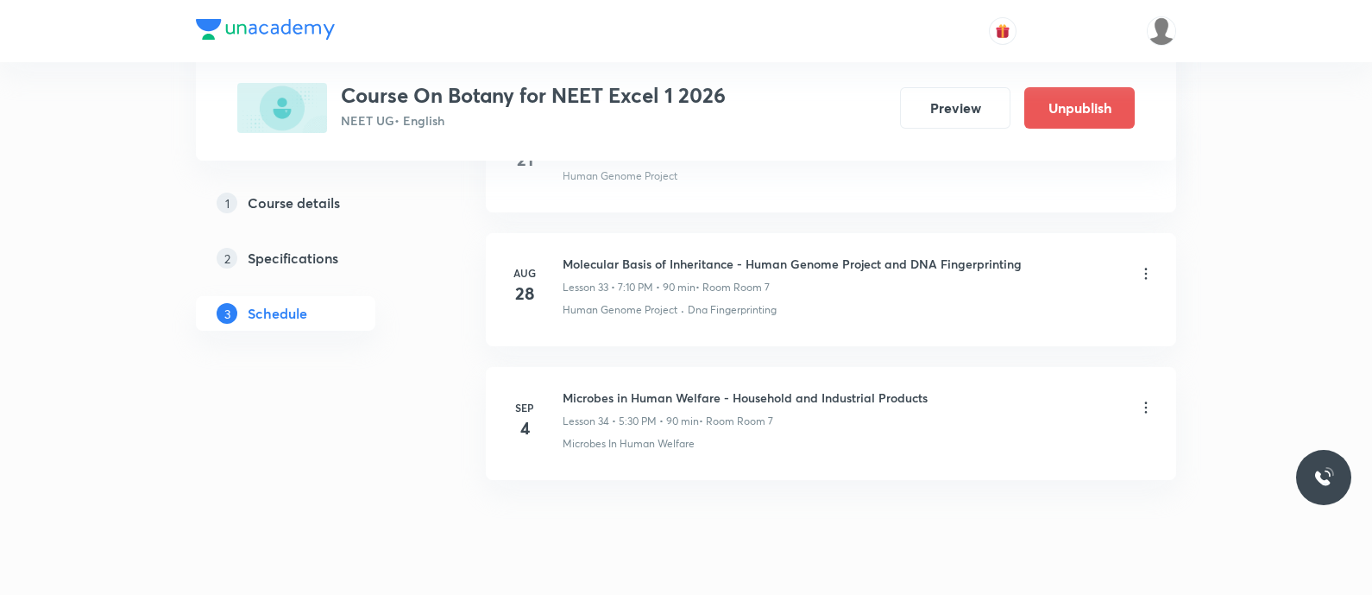
scroll to position [4551, 0]
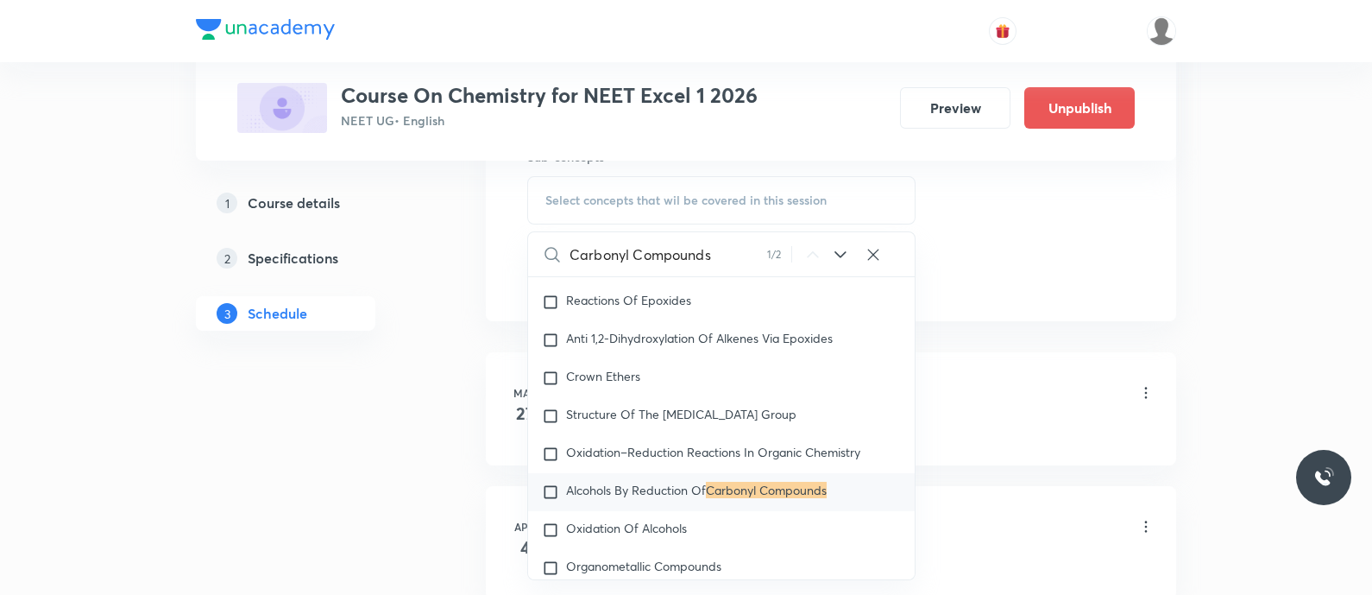
scroll to position [38440, 0]
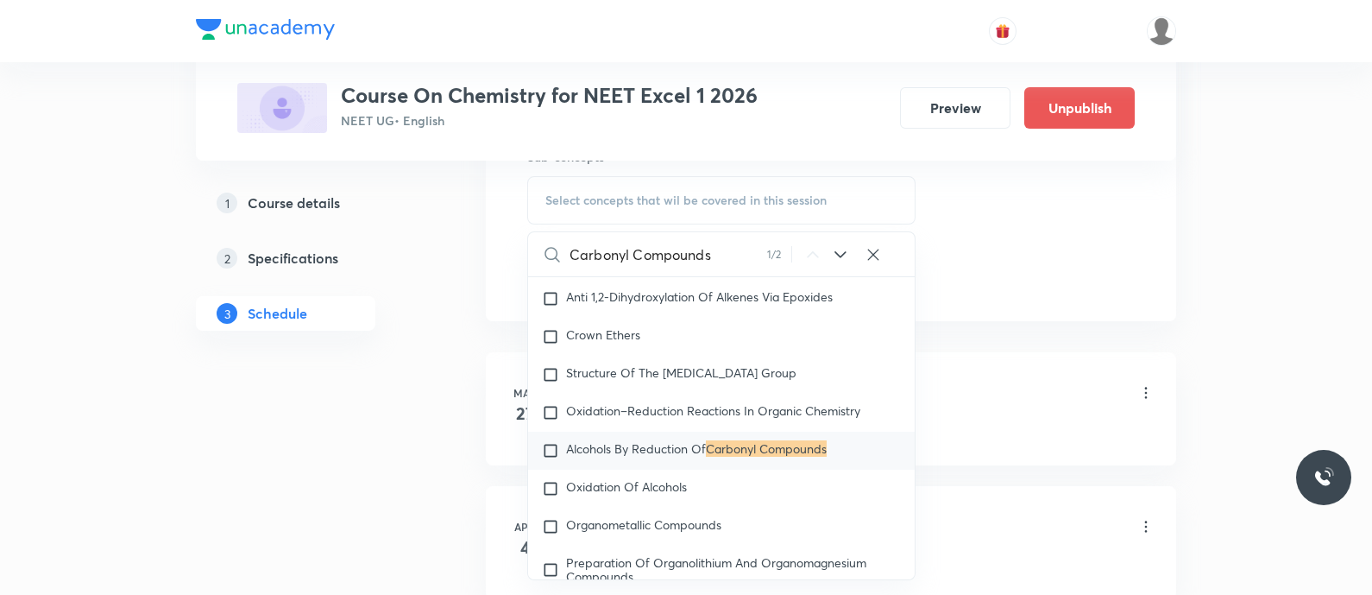
click at [849, 248] on icon at bounding box center [840, 254] width 21 height 21
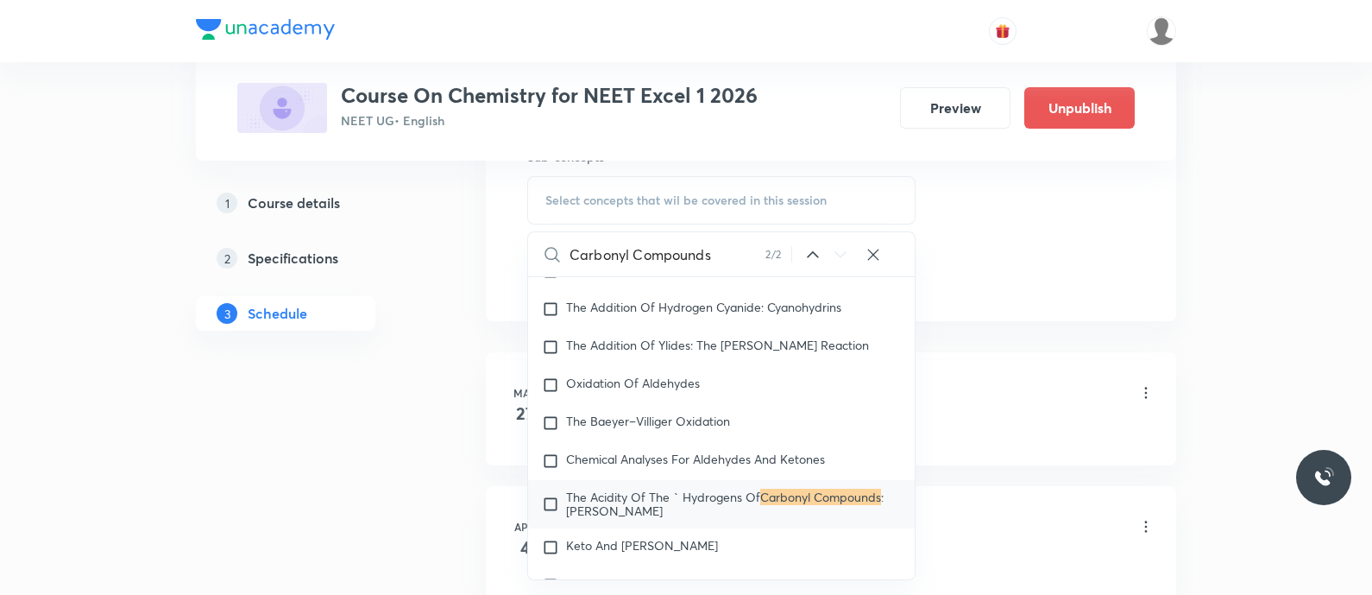
scroll to position [40933, 0]
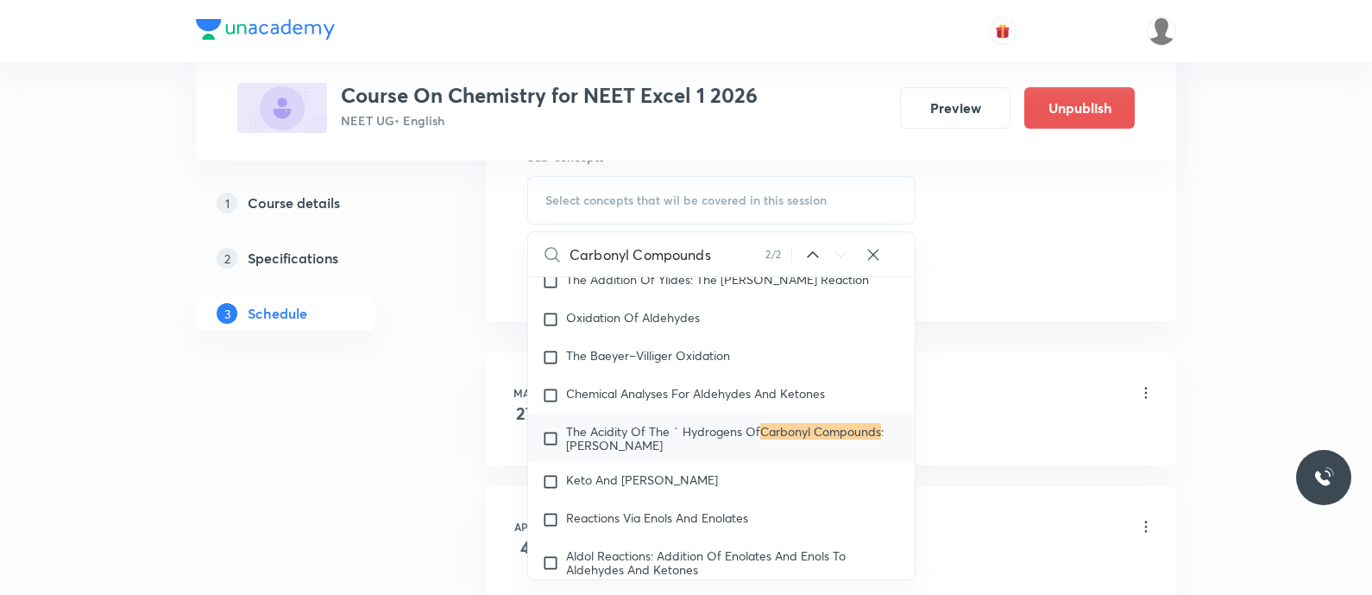
click at [723, 253] on input "Carbonyl Compounds" at bounding box center [667, 254] width 196 height 44
type input "[MEDICAL_DATA]"
click at [723, 253] on input "[MEDICAL_DATA]" at bounding box center [667, 254] width 196 height 44
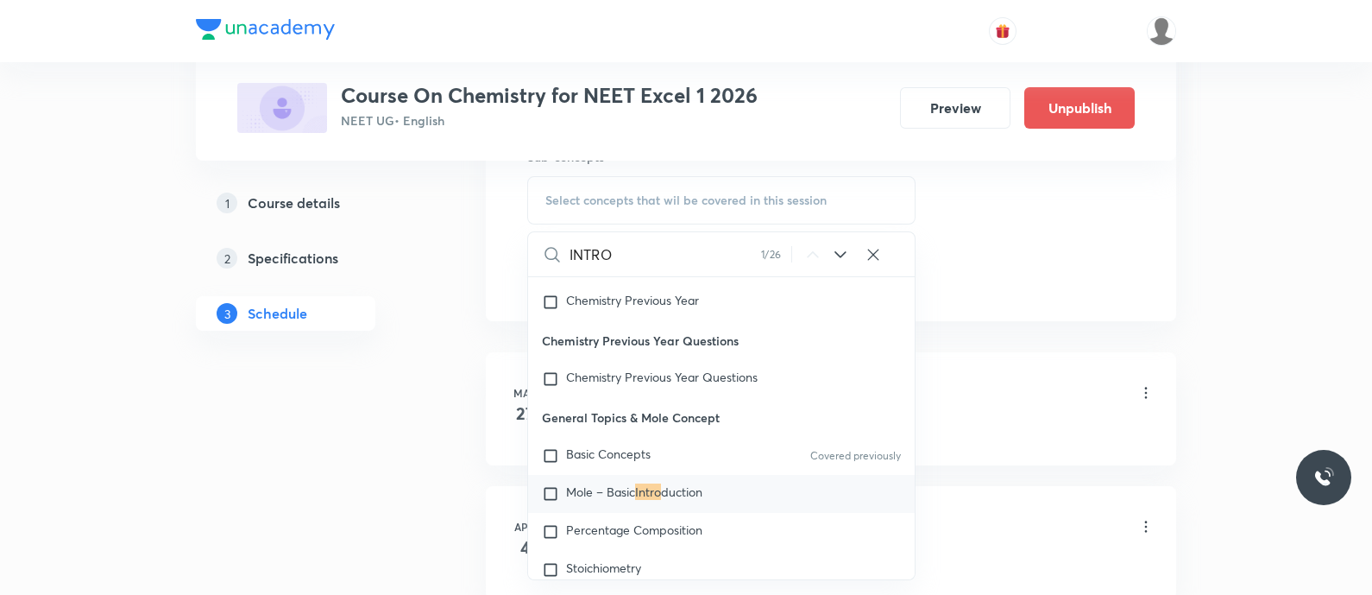
scroll to position [65, 0]
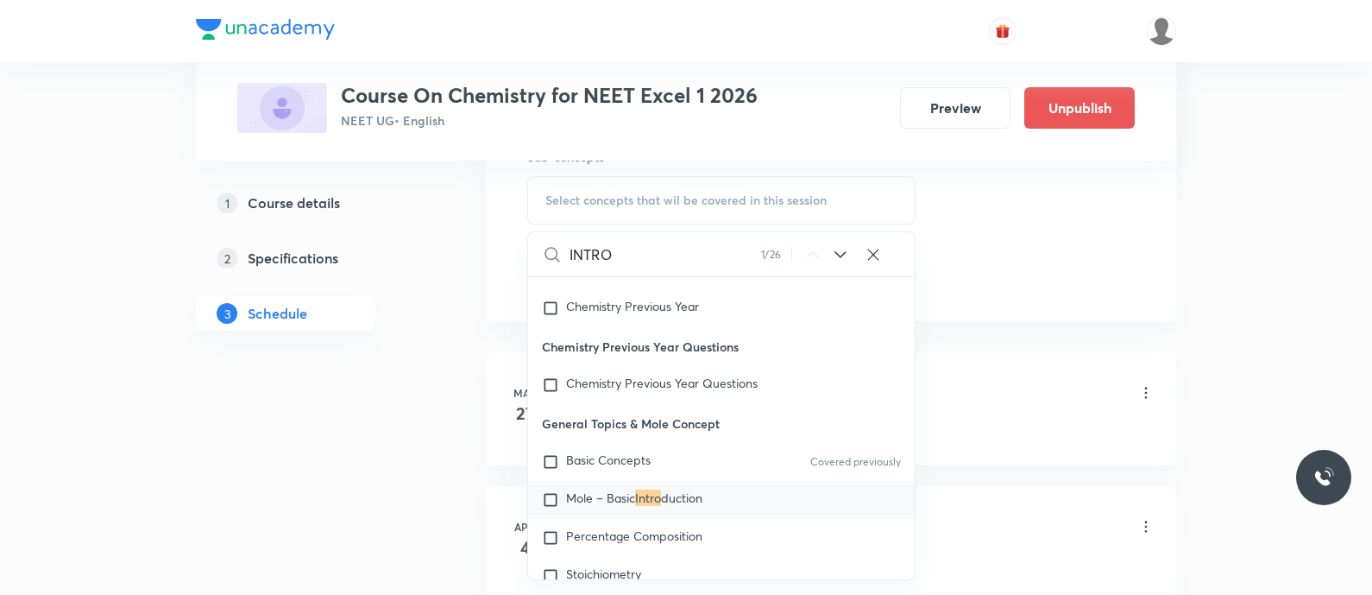
type input "INTRO"
click at [838, 248] on icon at bounding box center [840, 254] width 21 height 21
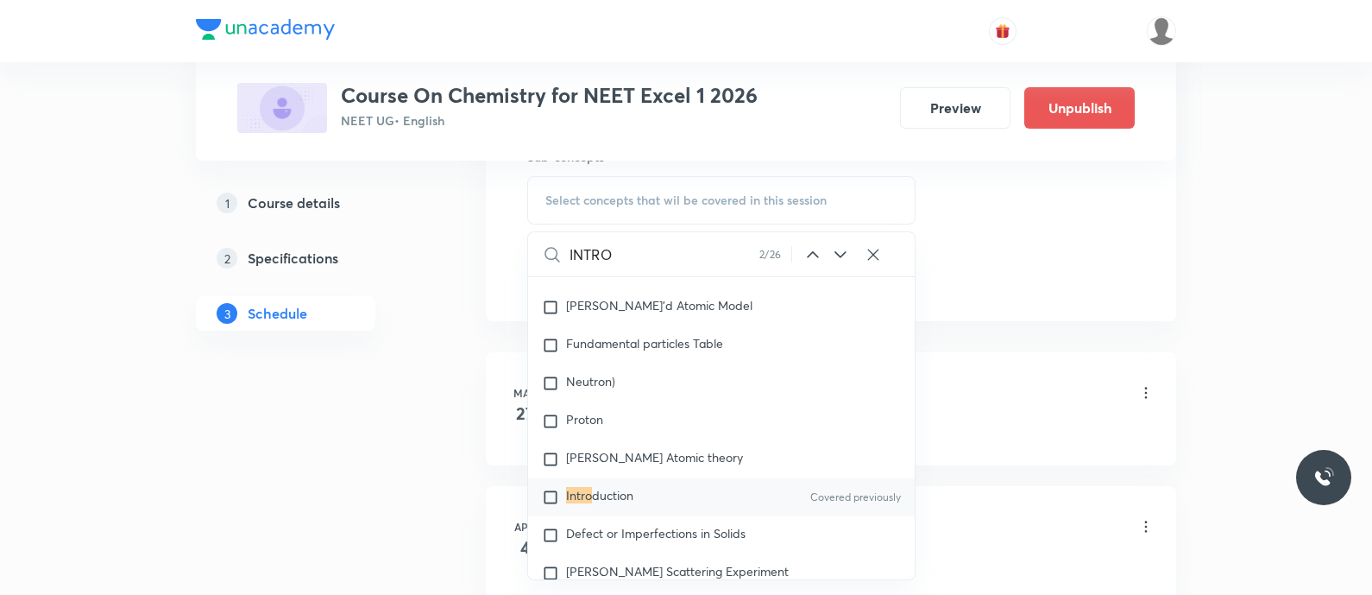
scroll to position [2162, 0]
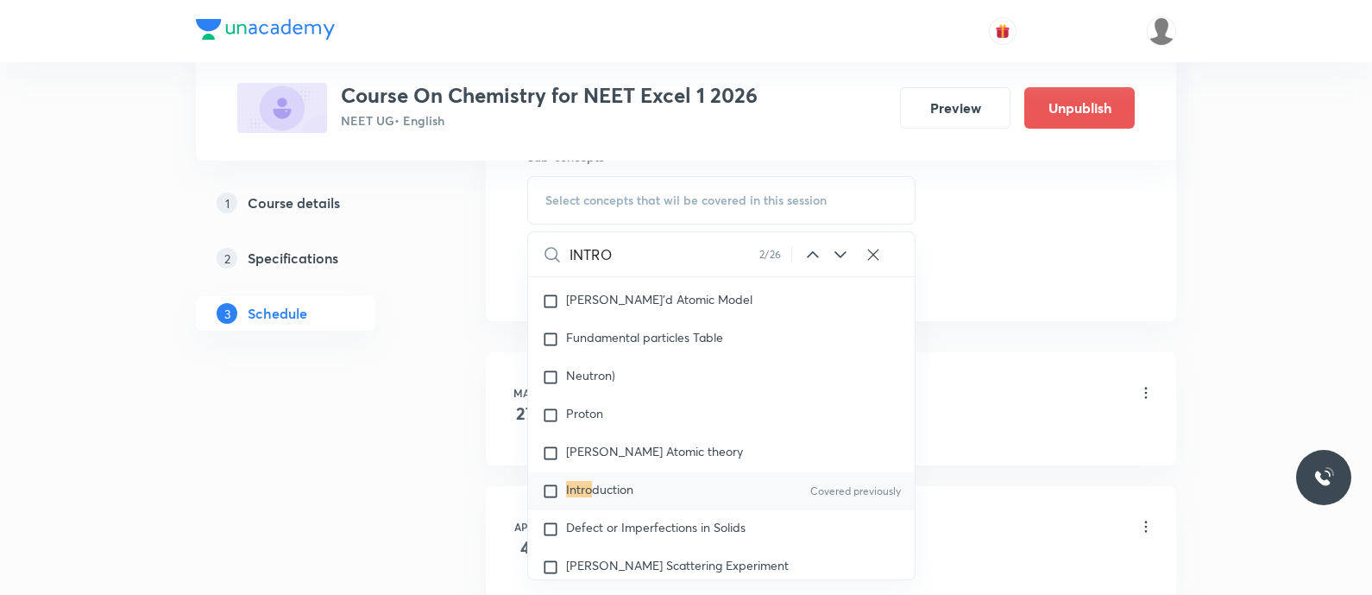
click at [621, 494] on span "duction" at bounding box center [612, 489] width 41 height 16
checkbox input "true"
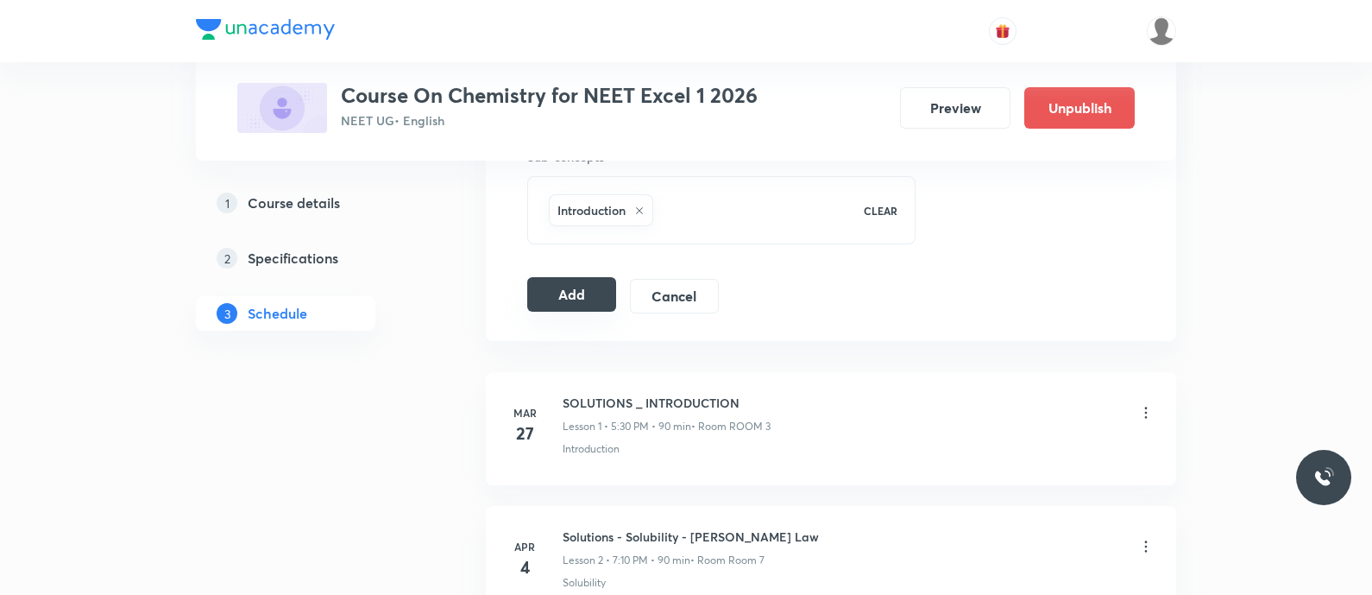
click at [557, 299] on button "Add" at bounding box center [571, 294] width 89 height 35
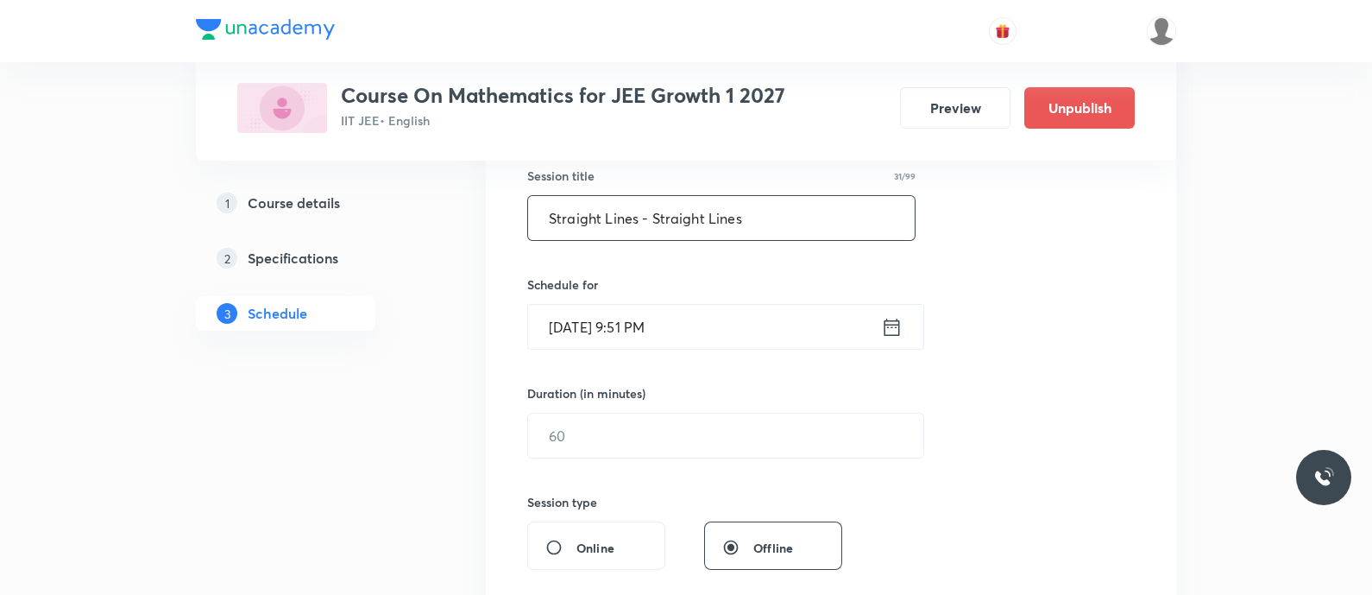
scroll to position [324, 0]
type input "Straight Lines - Straight Lines"
click at [881, 322] on icon at bounding box center [892, 326] width 22 height 24
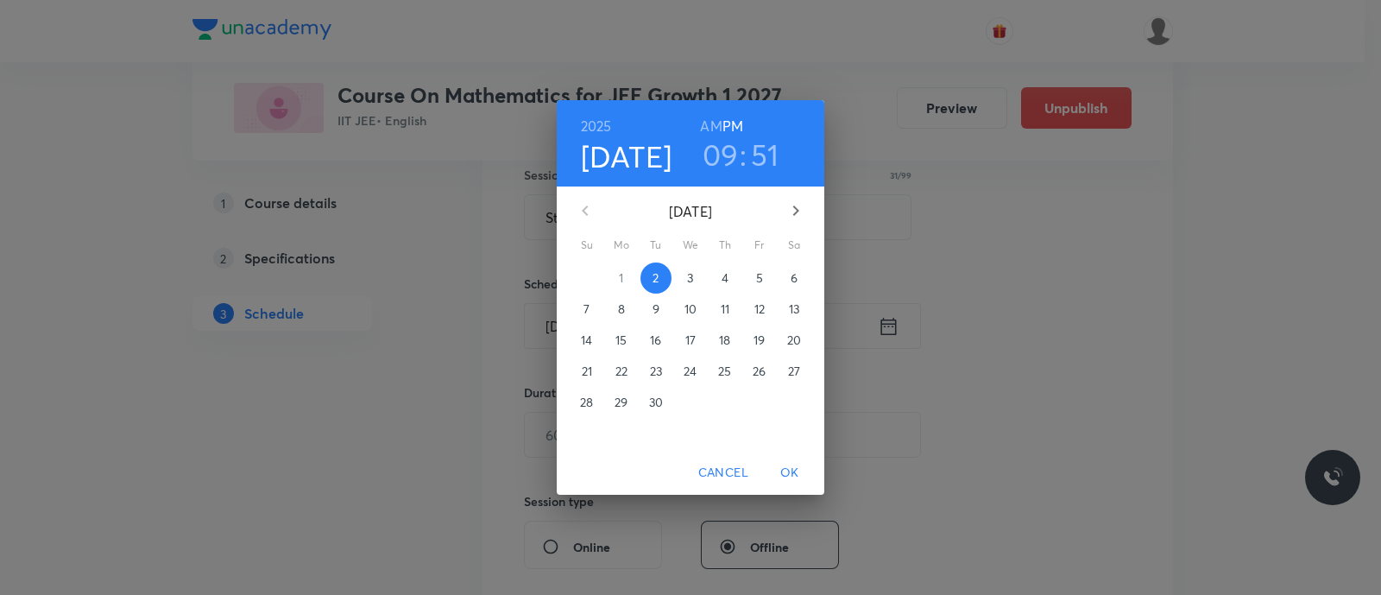
click at [717, 280] on span "4" at bounding box center [724, 277] width 31 height 17
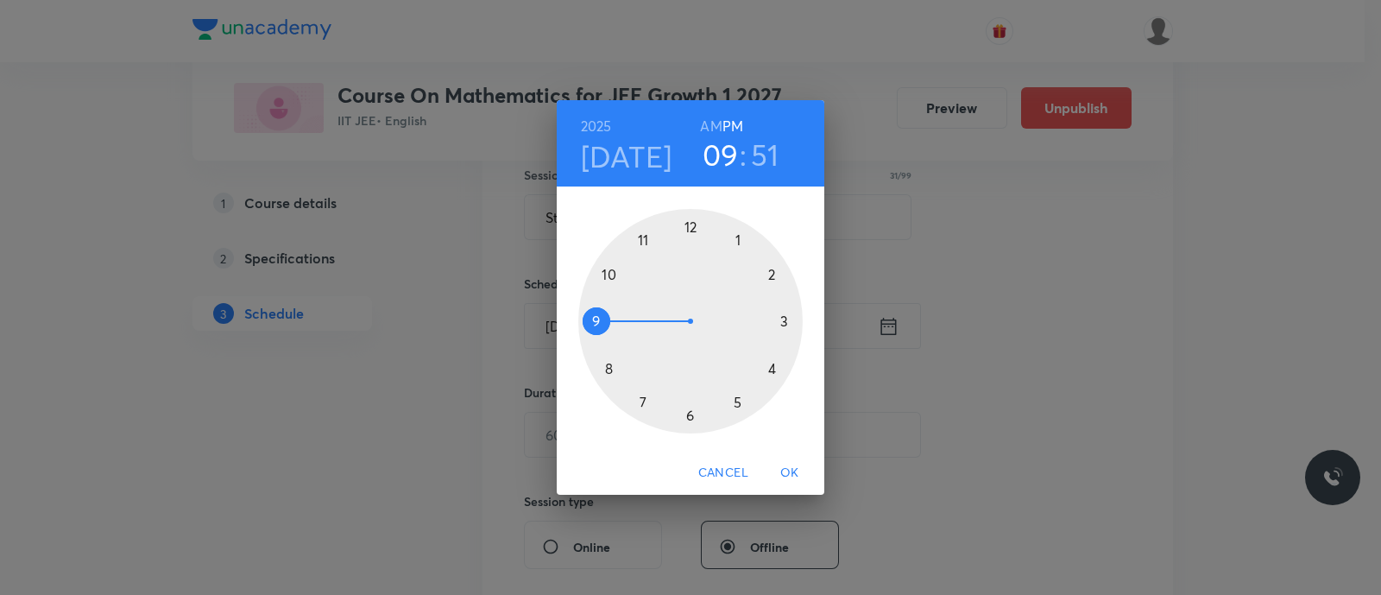
click at [737, 406] on div at bounding box center [690, 321] width 224 height 224
click at [689, 419] on div at bounding box center [690, 321] width 224 height 224
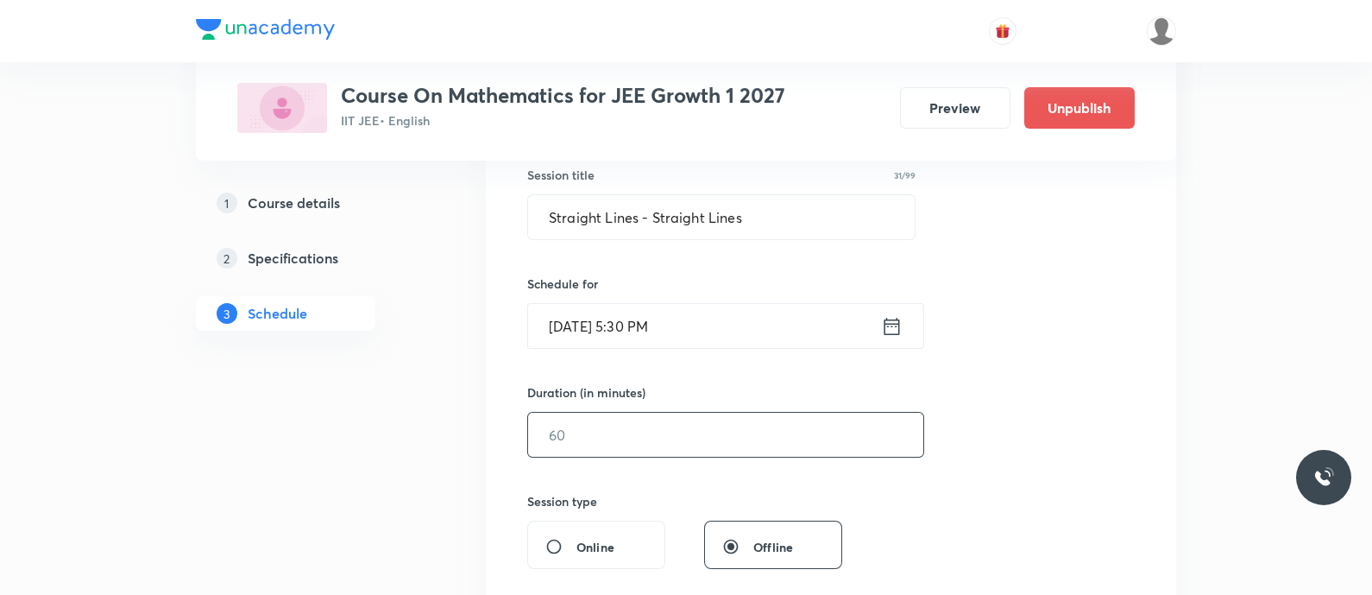
click at [631, 433] on input "text" at bounding box center [725, 434] width 395 height 44
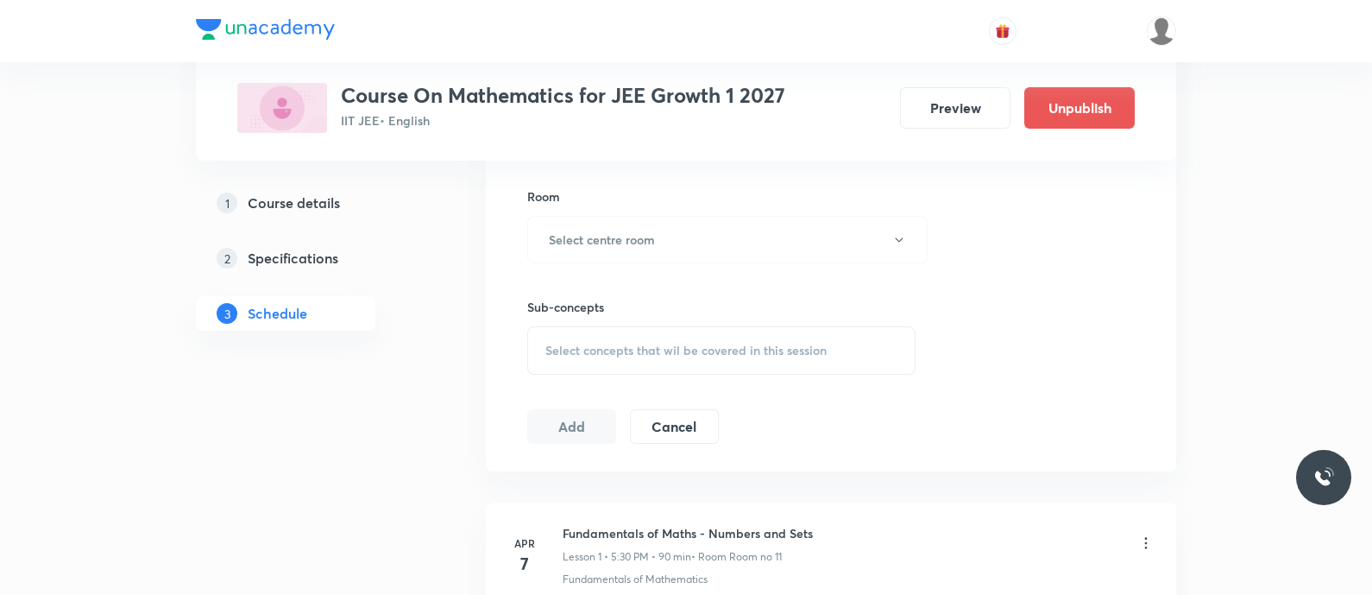
scroll to position [743, 0]
type input "90"
click at [603, 242] on h6 "Select centre room" at bounding box center [602, 236] width 106 height 18
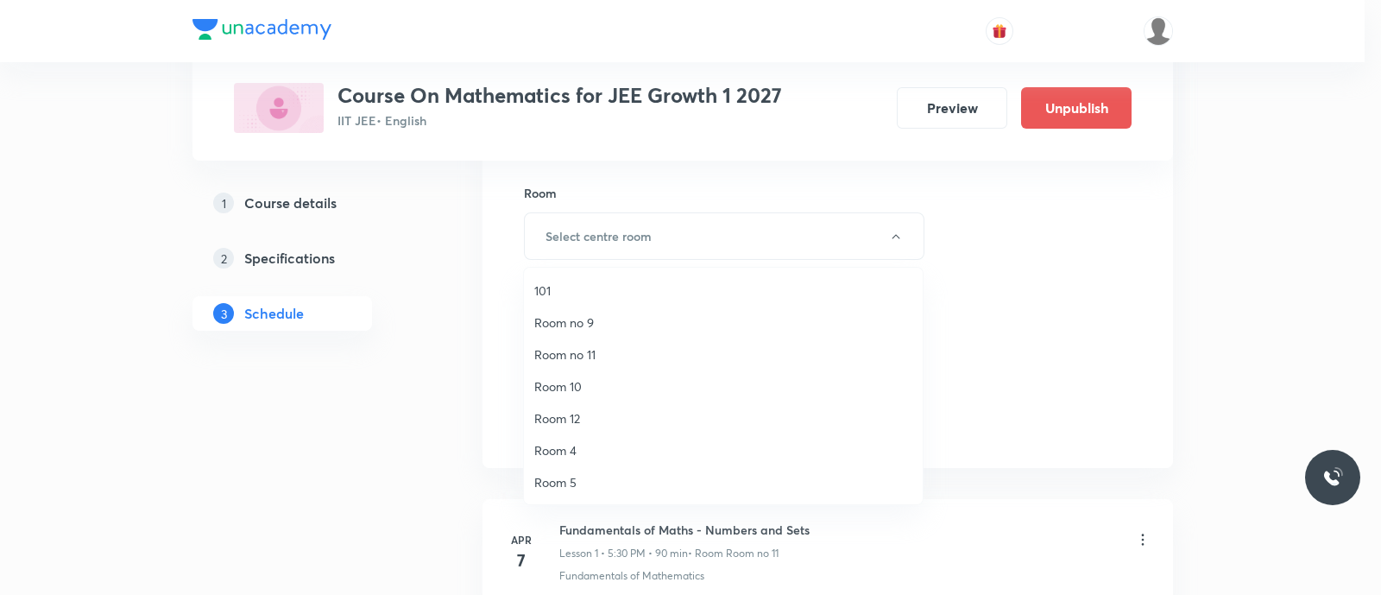
click at [600, 352] on span "Room no 11" at bounding box center [723, 354] width 378 height 18
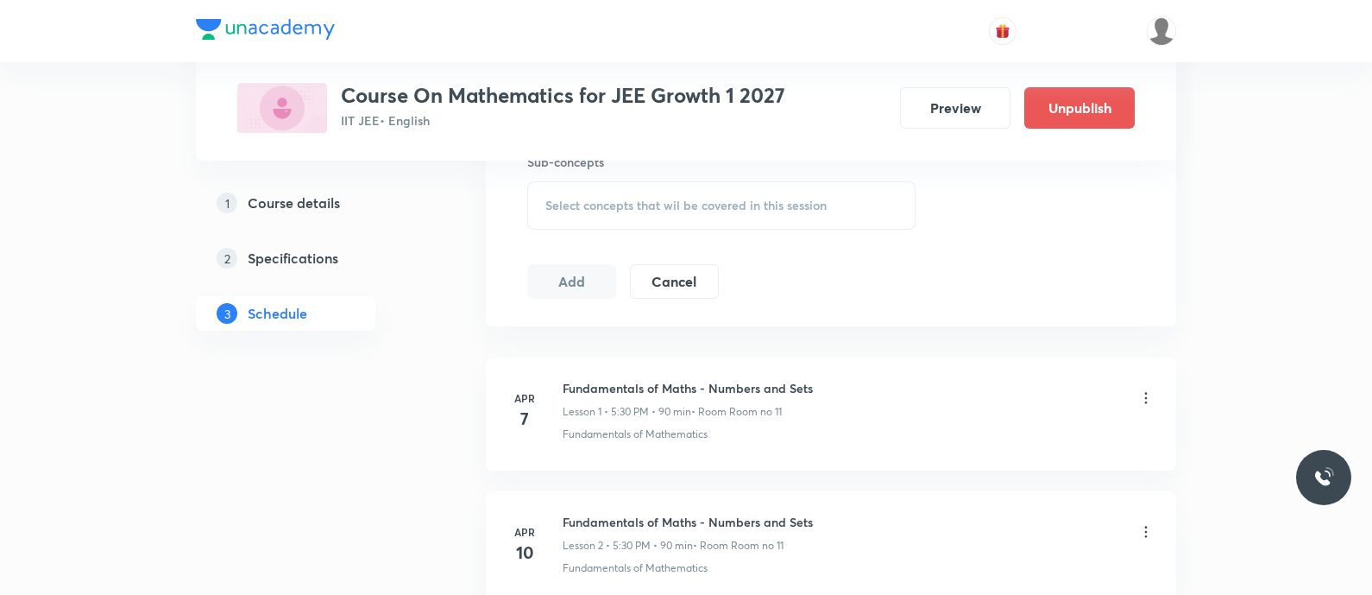
scroll to position [888, 0]
click at [580, 210] on div "Select concepts that wil be covered in this session" at bounding box center [721, 202] width 388 height 48
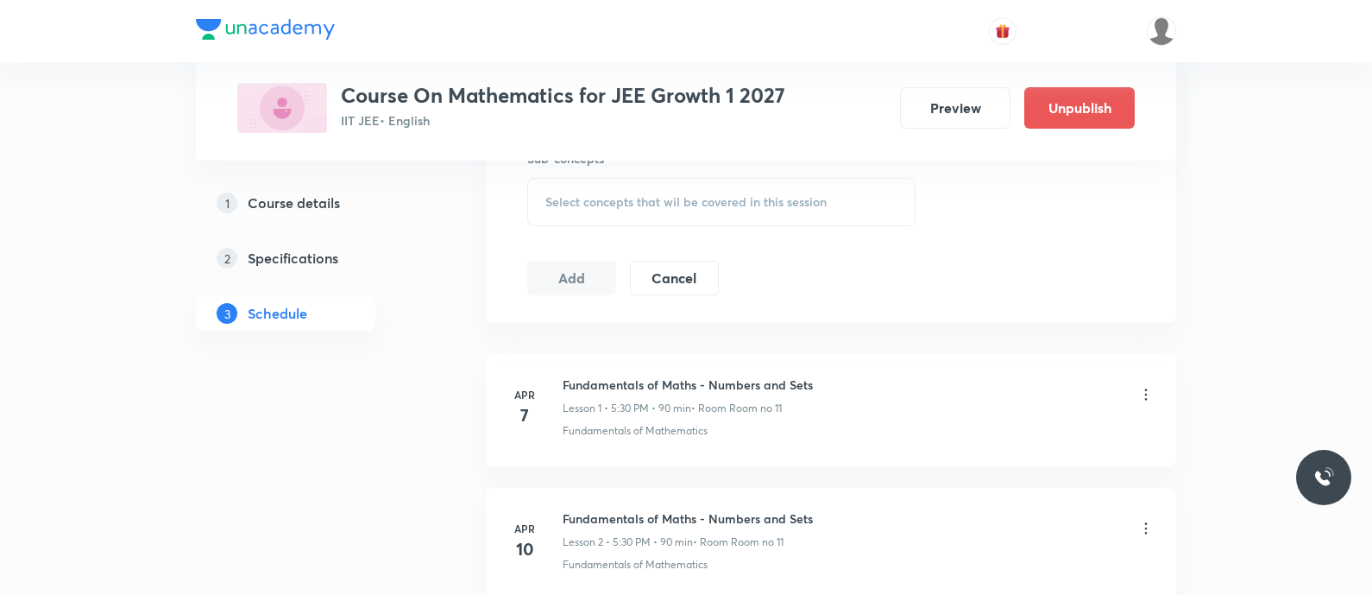
click at [598, 198] on span "Select concepts that wil be covered in this session" at bounding box center [685, 202] width 281 height 14
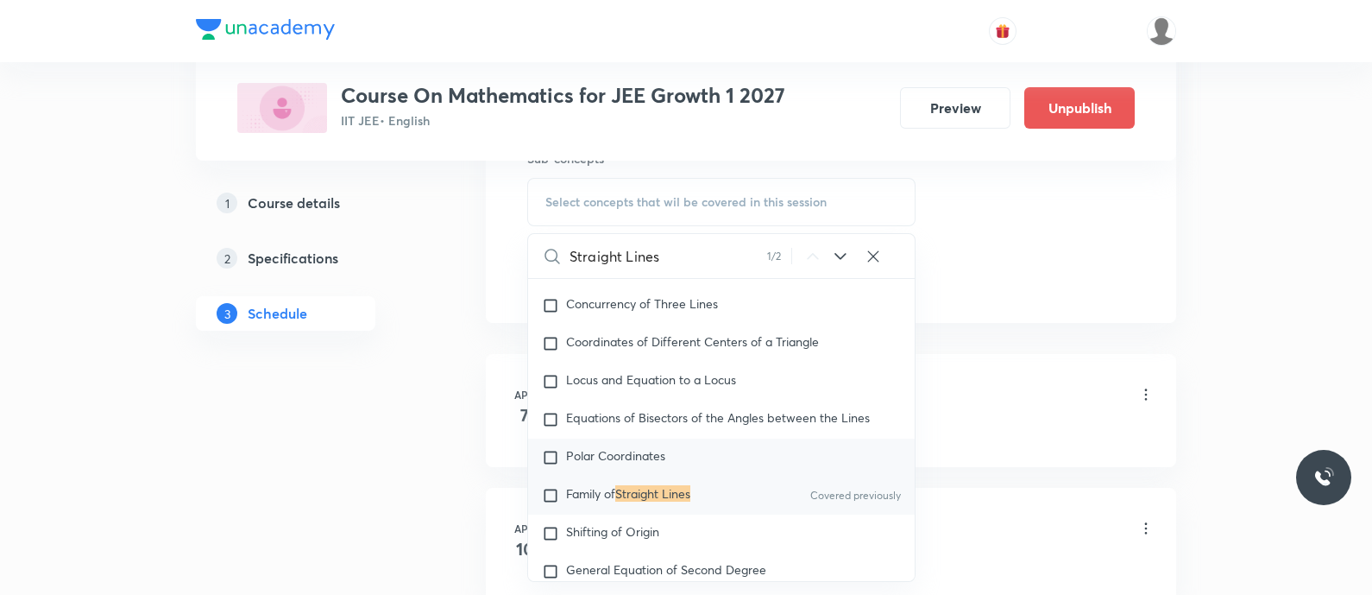
scroll to position [9815, 0]
type input "Straight Lines"
click at [841, 252] on icon at bounding box center [840, 256] width 21 height 21
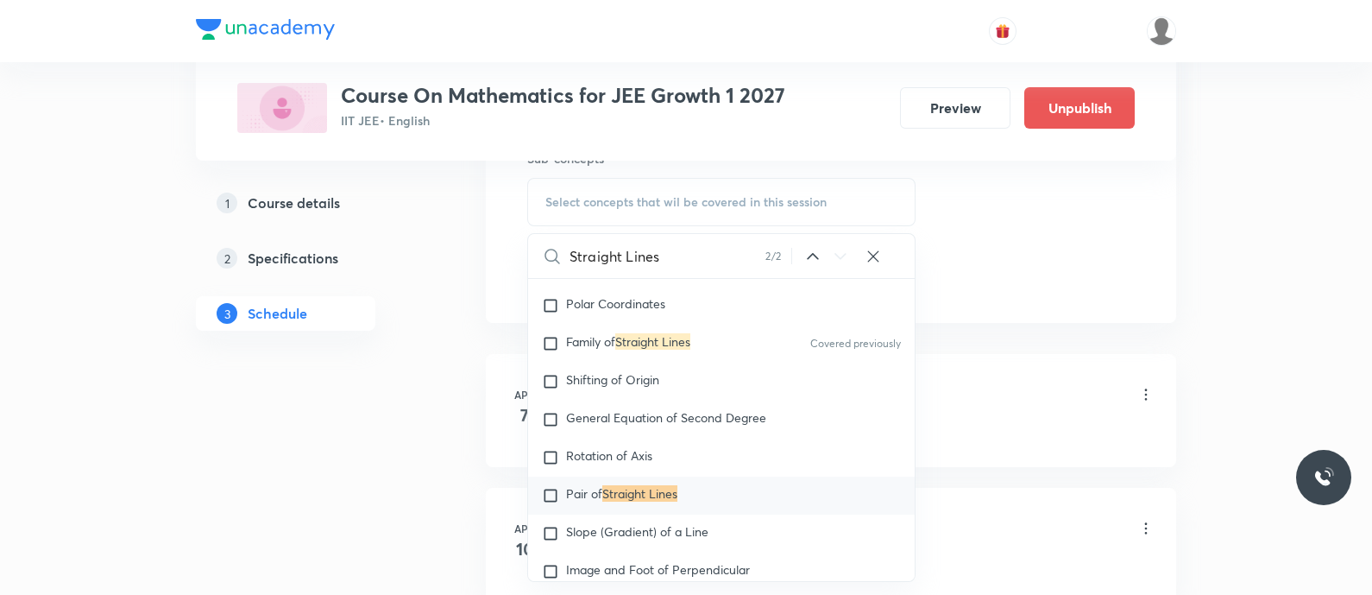
scroll to position [9966, 0]
click at [571, 498] on span "Pair of" at bounding box center [584, 493] width 36 height 16
checkbox input "true"
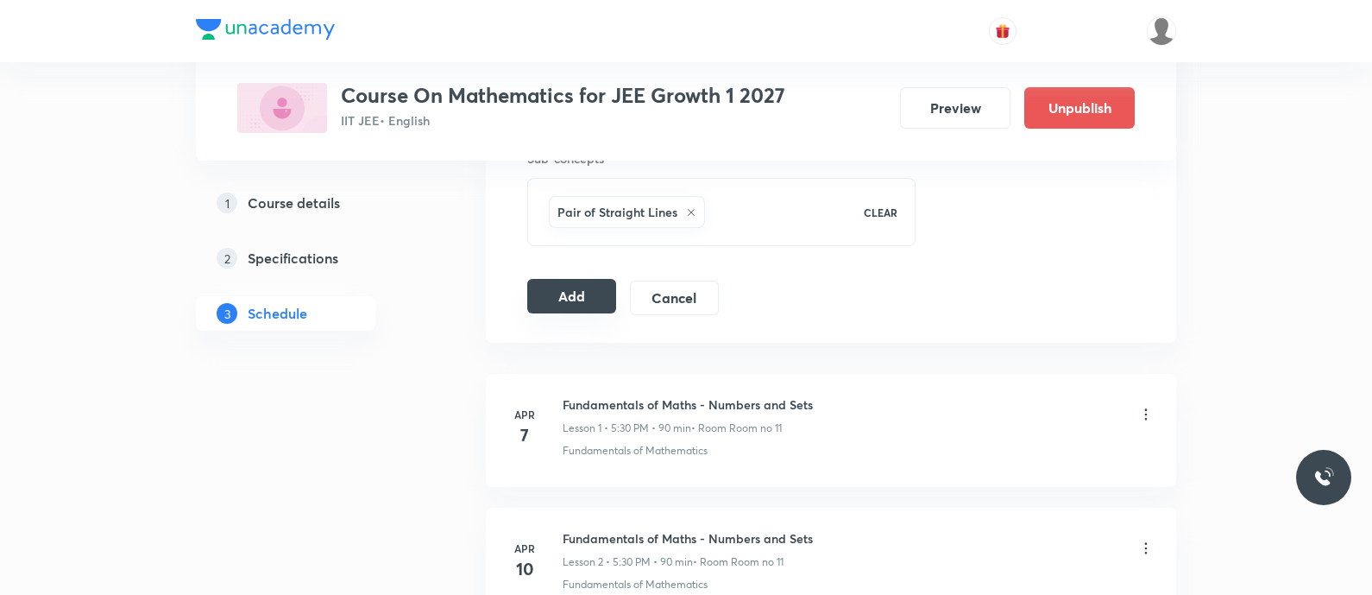
click at [582, 293] on button "Add" at bounding box center [571, 296] width 89 height 35
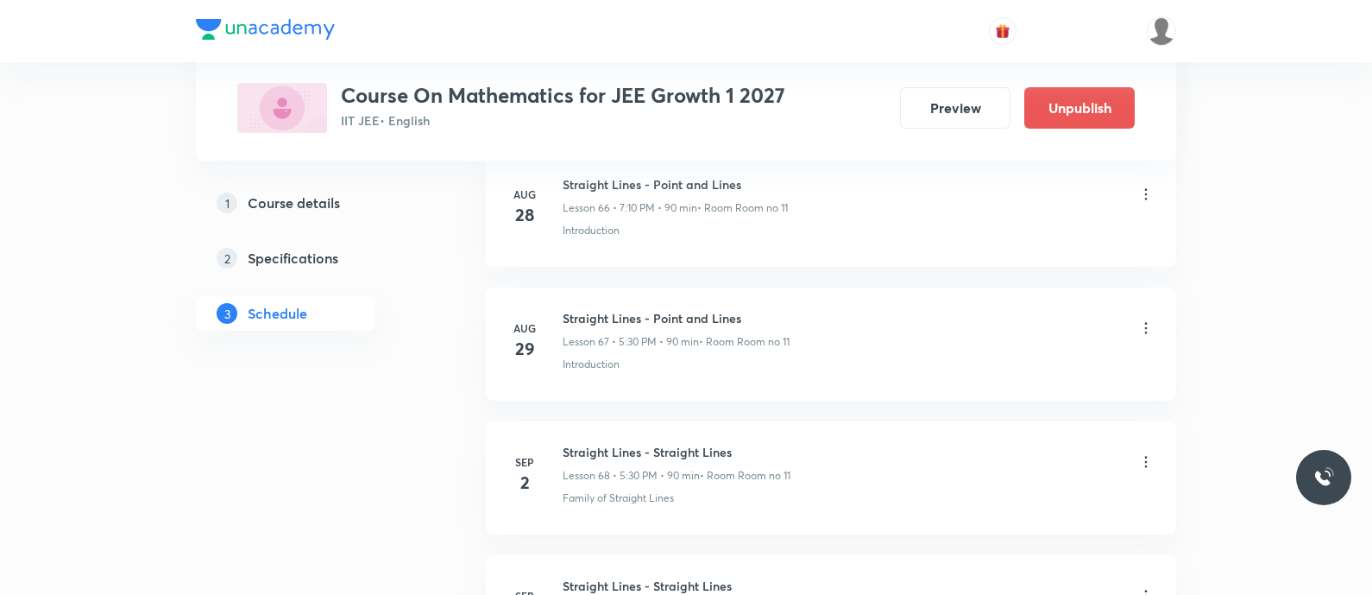
scroll to position [9203, 0]
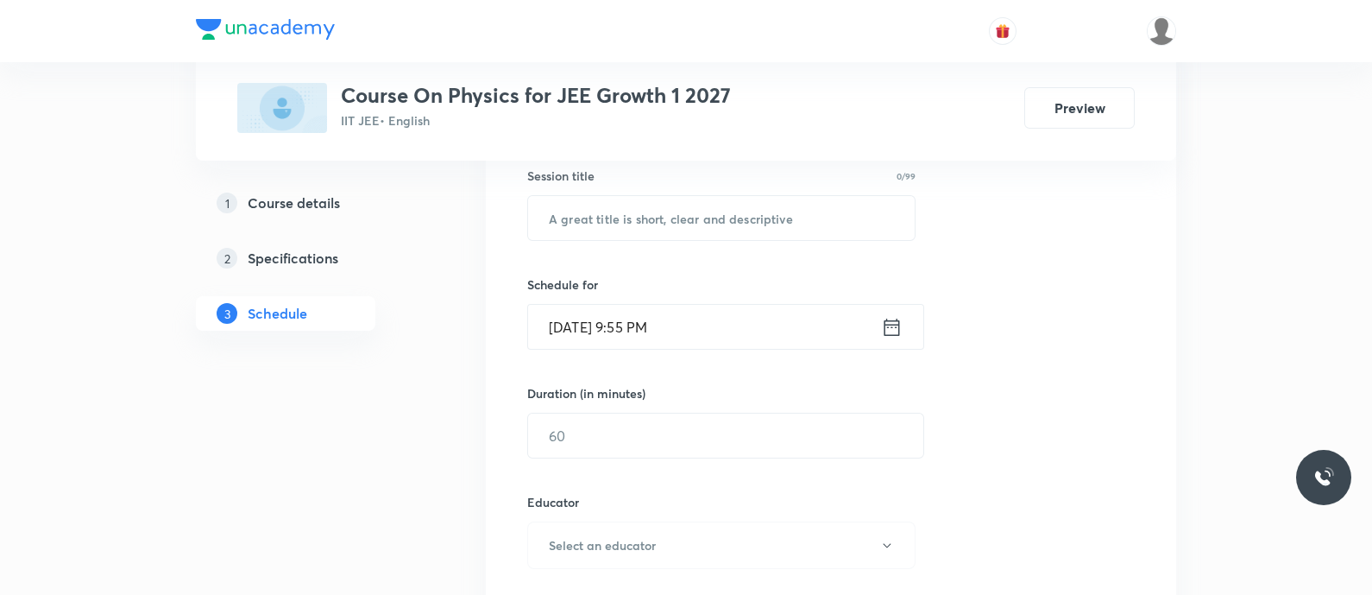
scroll to position [324, 0]
click at [615, 218] on input "text" at bounding box center [721, 217] width 387 height 44
paste input "Circular motion, center of mass & collision - Banking of roads"
type input "Circular Motion, Center of Mass & Collision - Banking of Roads"
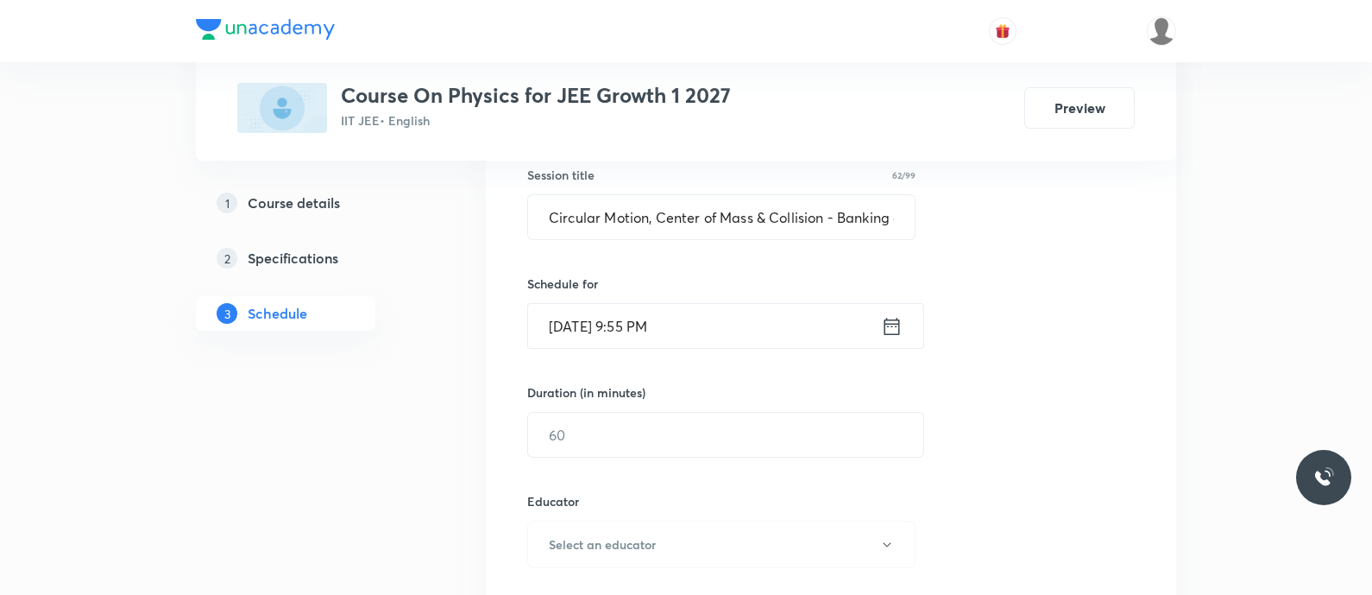
click at [892, 323] on icon at bounding box center [892, 325] width 16 height 17
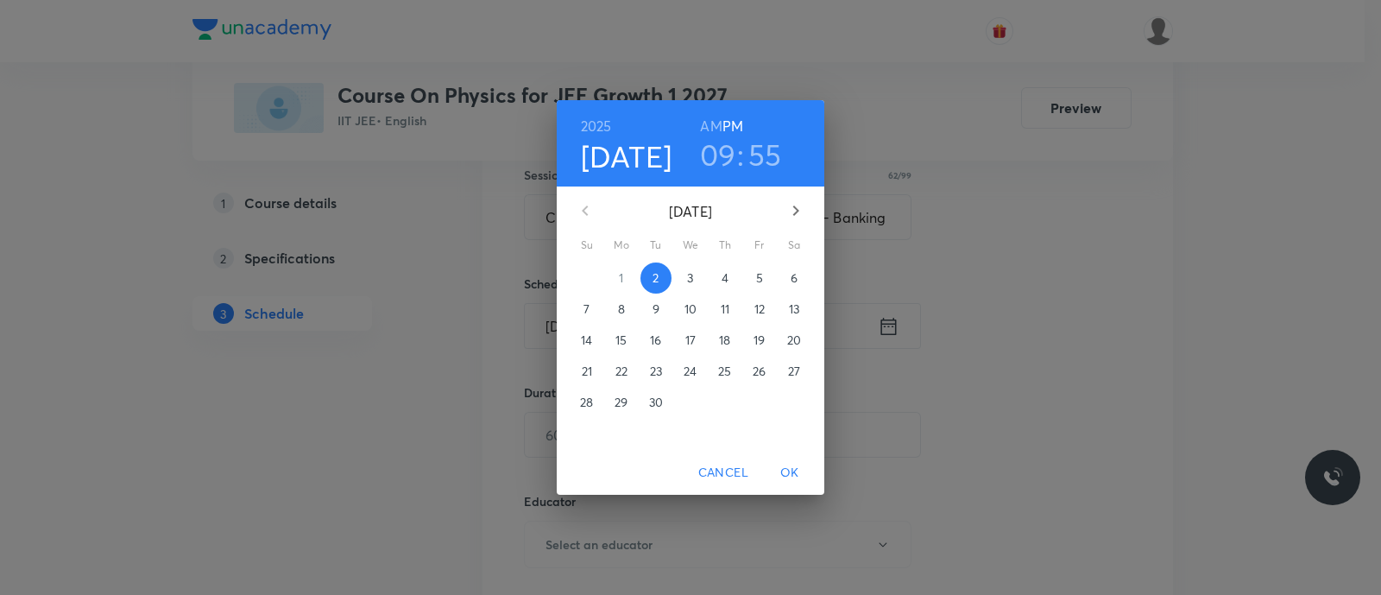
click at [728, 281] on span "4" at bounding box center [724, 277] width 31 height 17
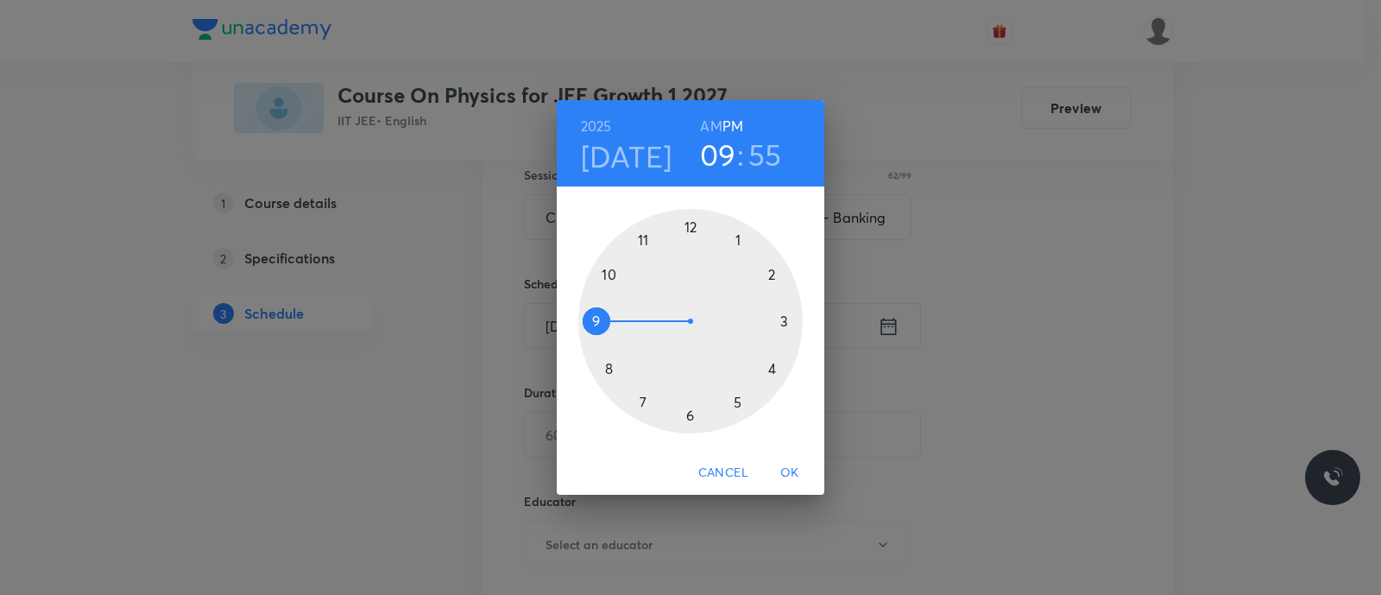
click at [639, 402] on div at bounding box center [690, 321] width 224 height 224
click at [774, 274] on div at bounding box center [690, 321] width 224 height 224
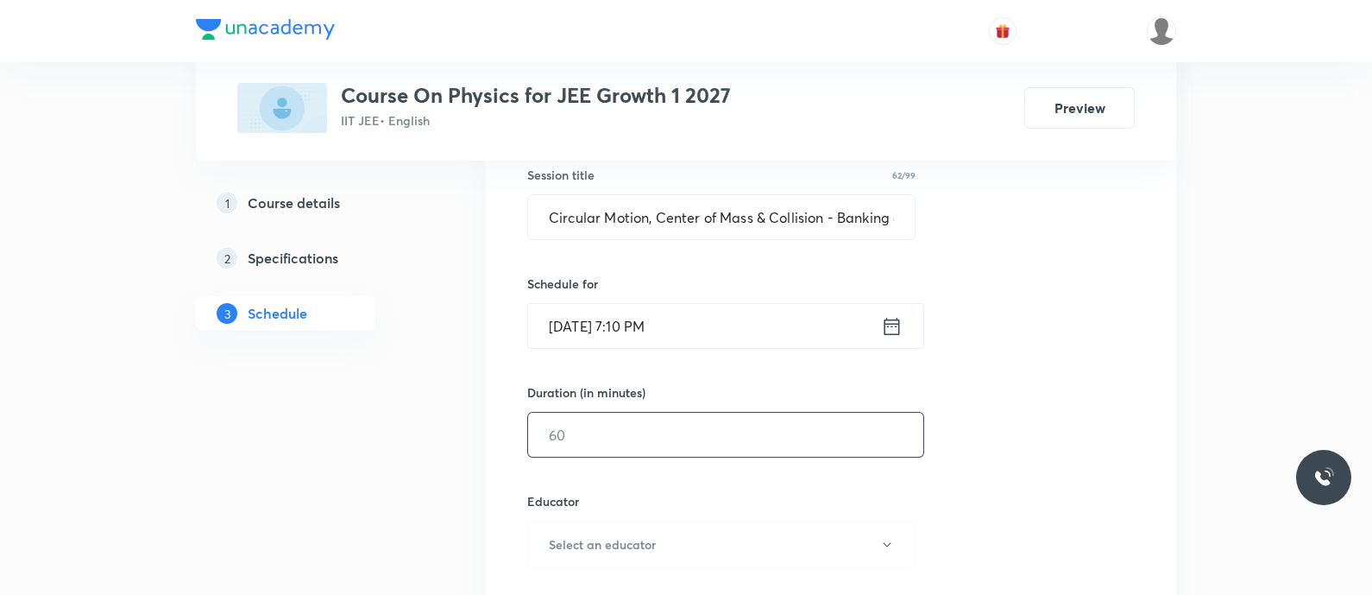
click at [645, 425] on input "text" at bounding box center [725, 434] width 395 height 44
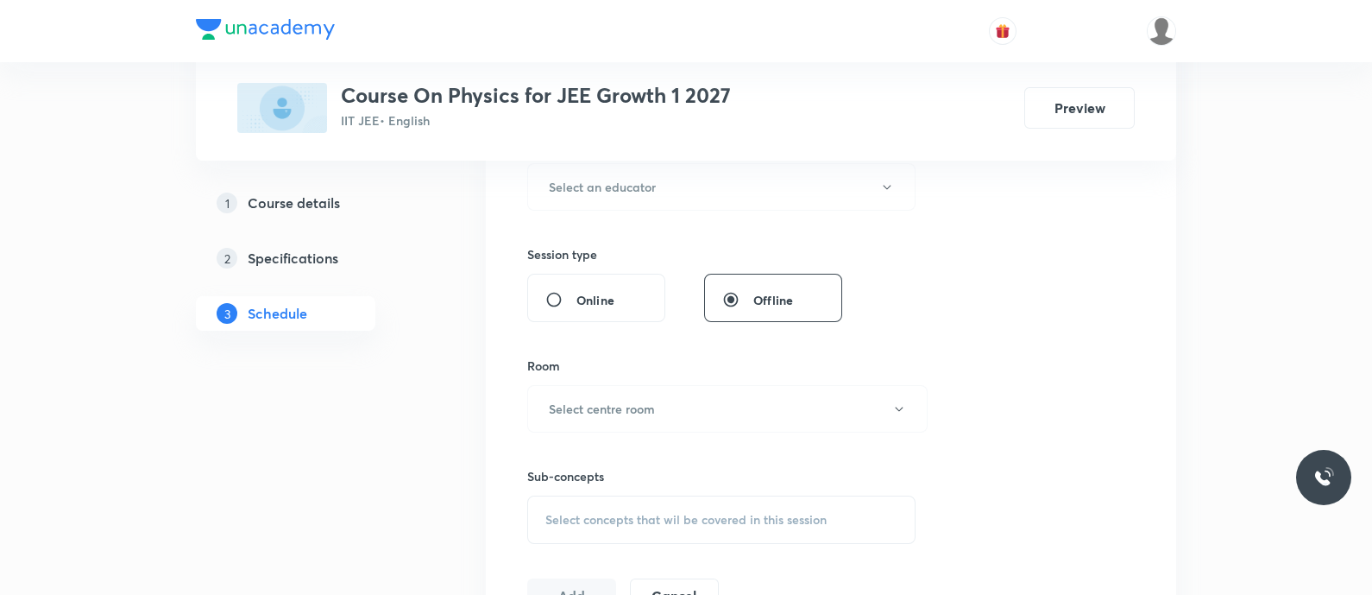
scroll to position [685, 0]
type input "90"
click at [626, 186] on h6 "Select an educator" at bounding box center [602, 182] width 107 height 18
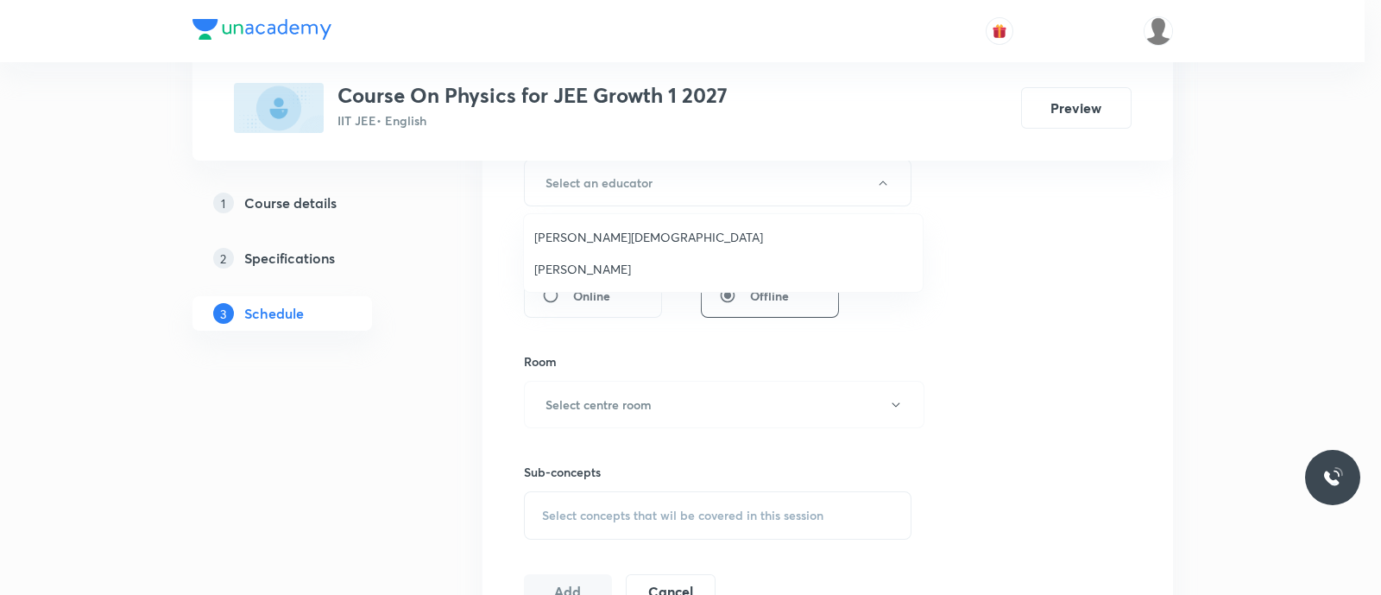
click at [593, 235] on span "Nammi Venkata Rama Krishna" at bounding box center [723, 237] width 378 height 18
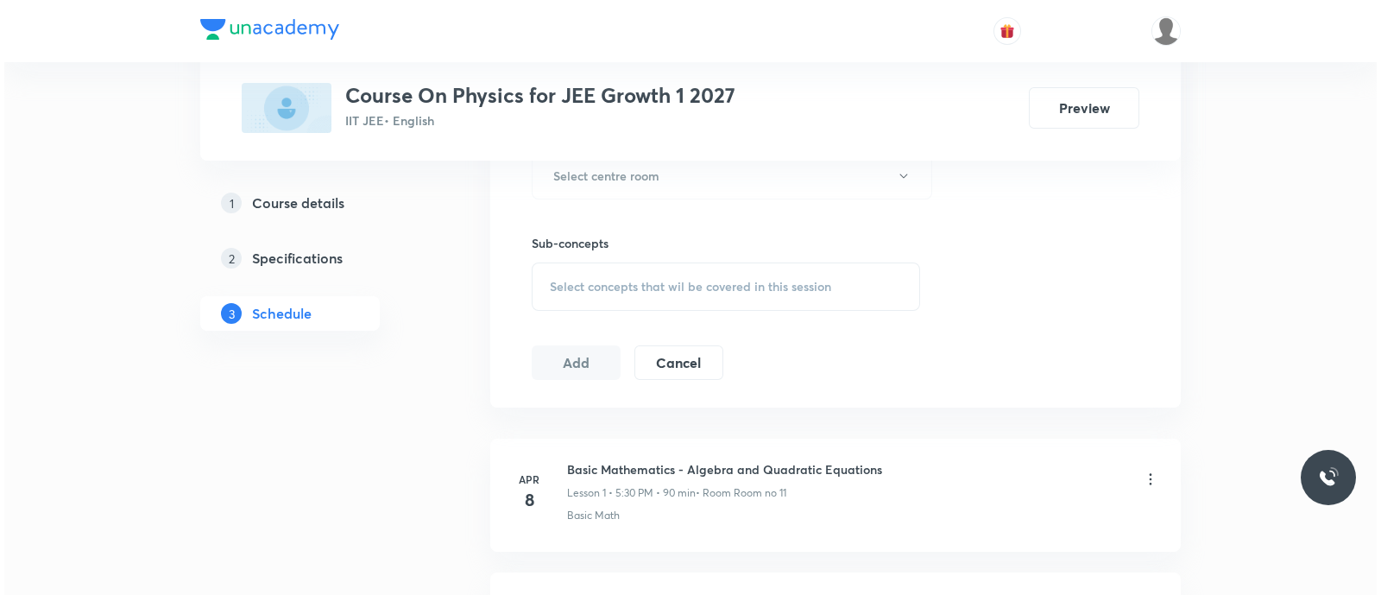
scroll to position [915, 0]
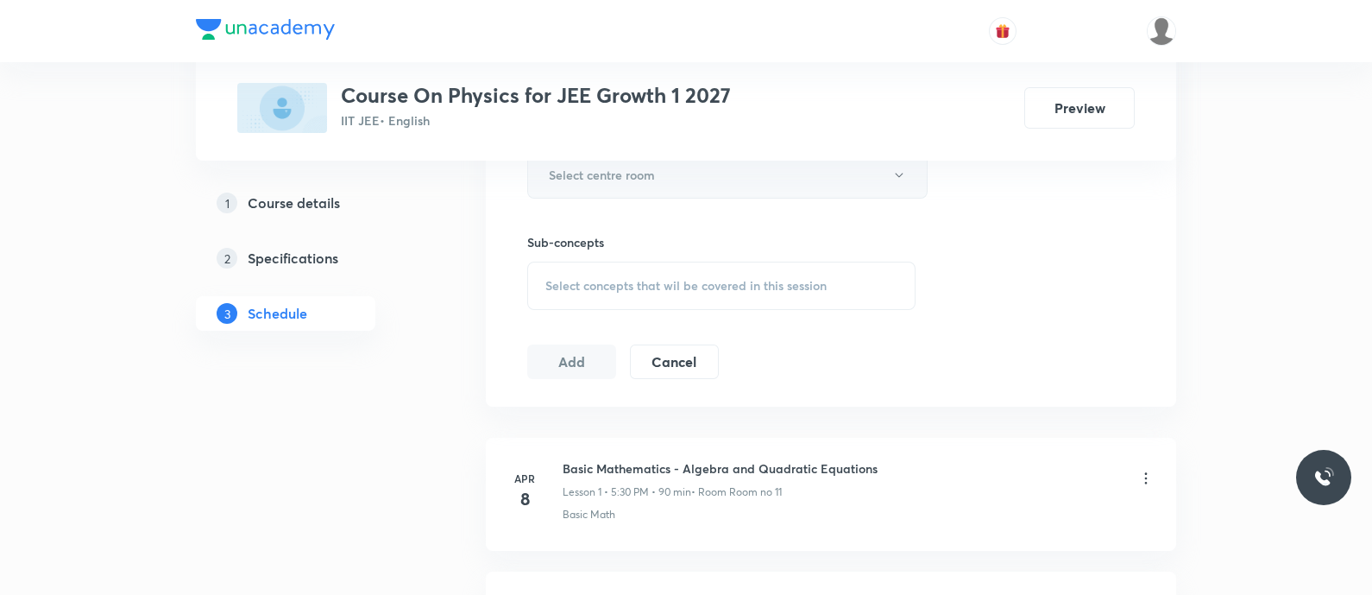
click at [592, 188] on button "Select centre room" at bounding box center [727, 174] width 400 height 47
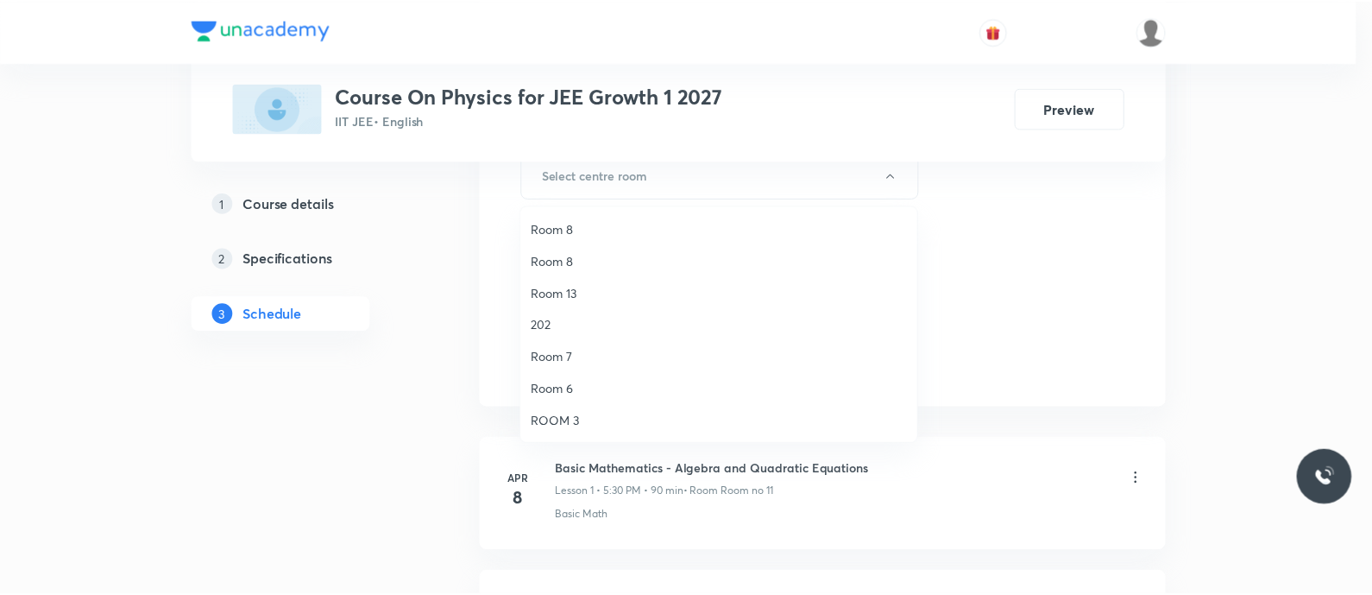
scroll to position [0, 0]
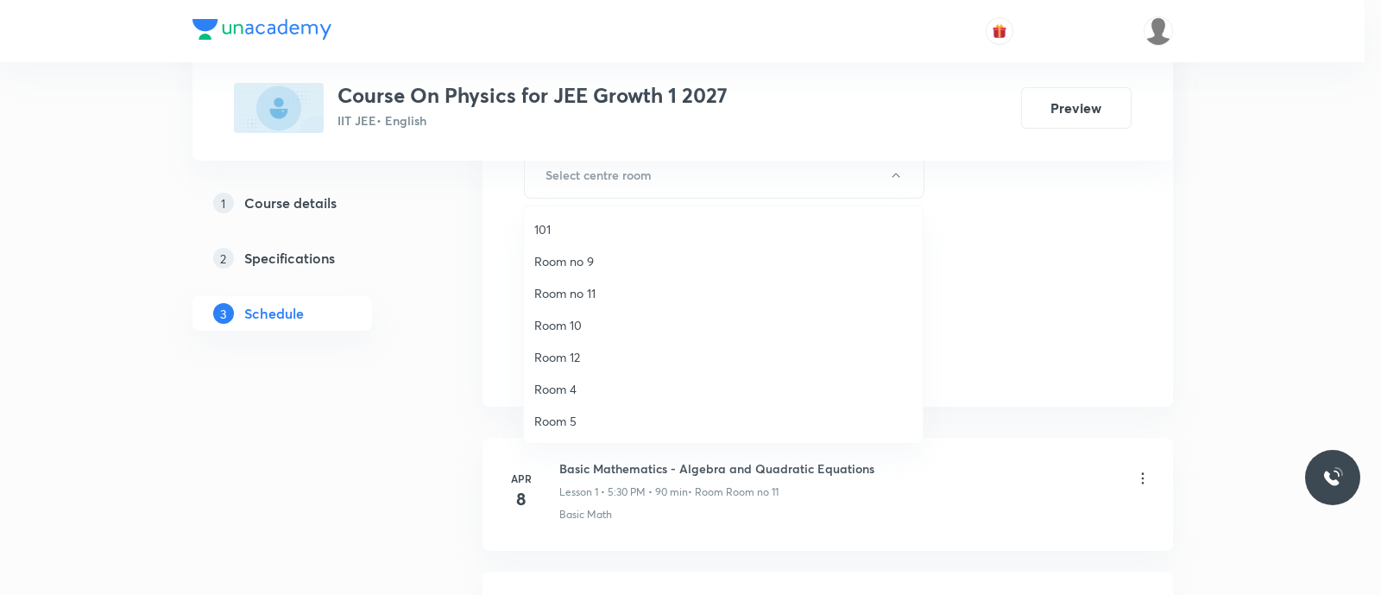
click at [587, 290] on span "Room no 11" at bounding box center [723, 293] width 378 height 18
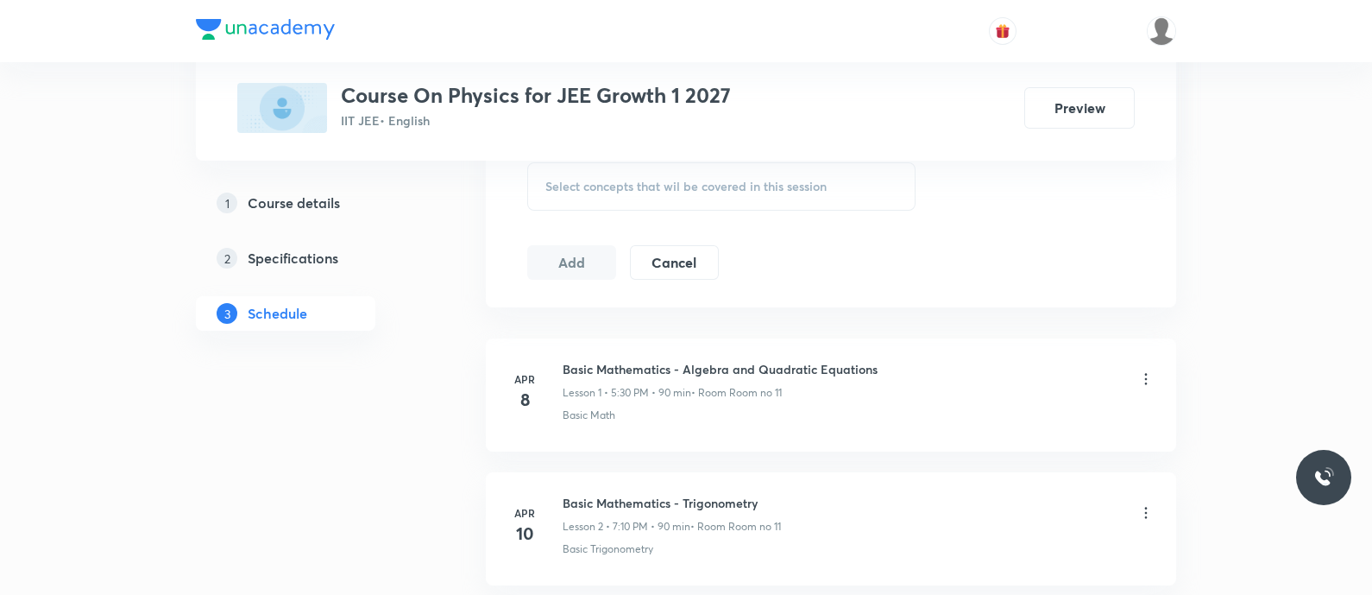
scroll to position [1016, 0]
click at [581, 187] on span "Select concepts that wil be covered in this session" at bounding box center [685, 185] width 281 height 14
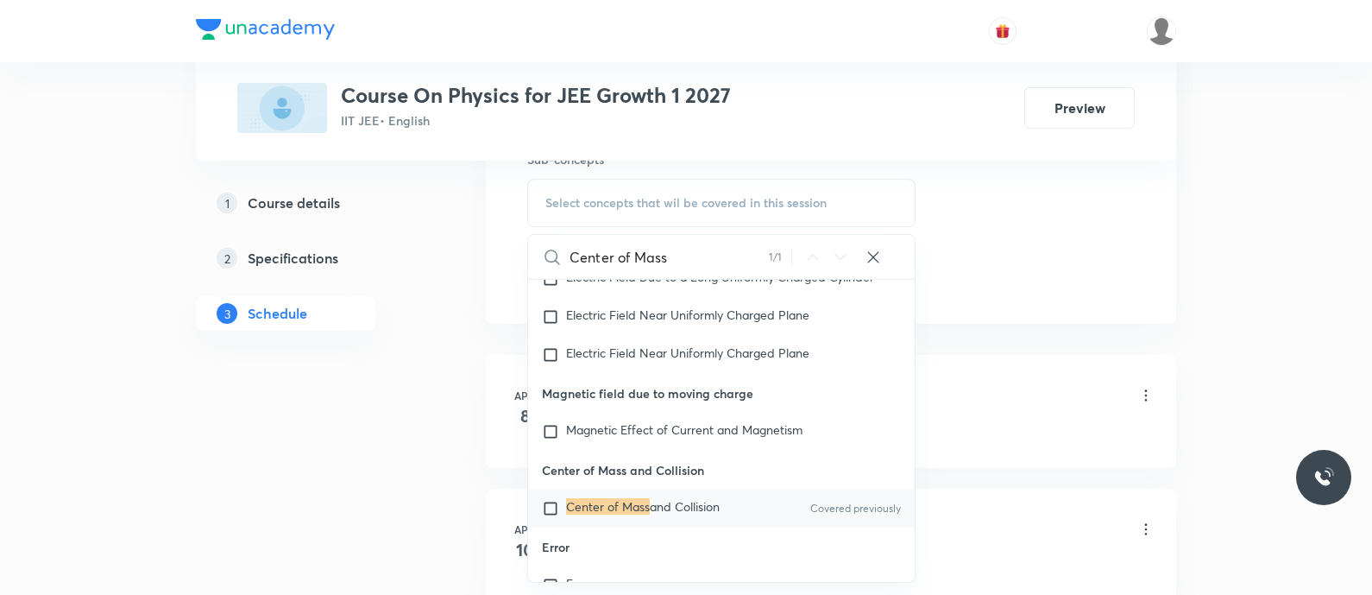
scroll to position [43765, 0]
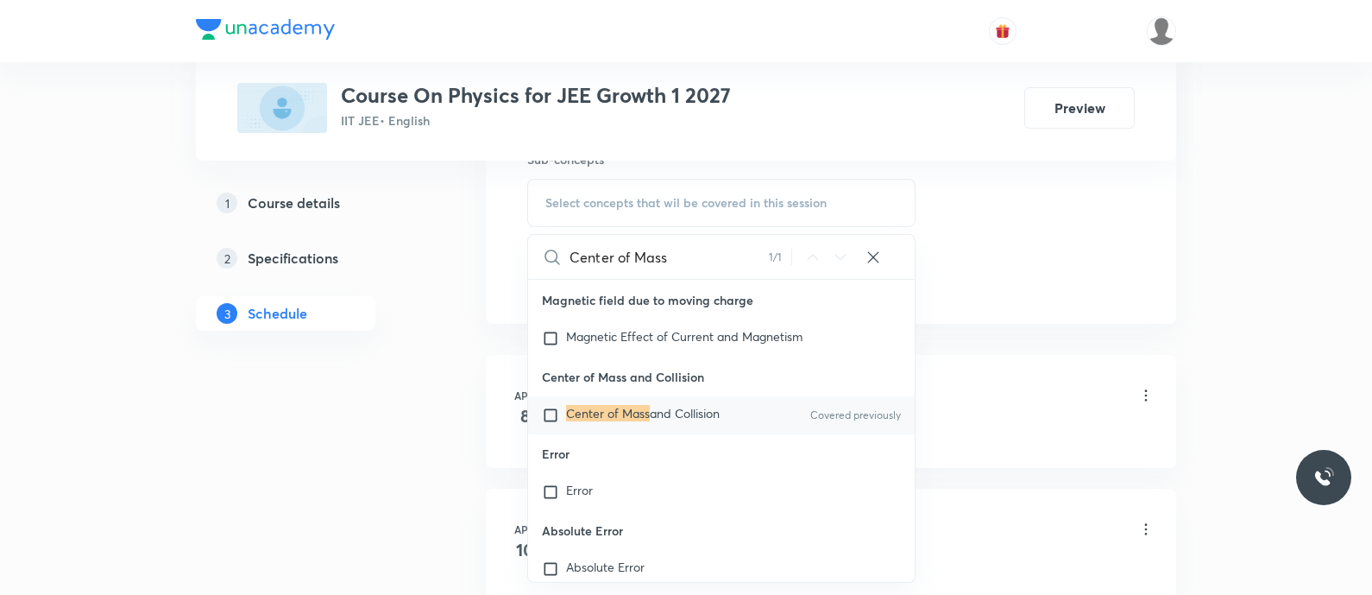
type input "Center of Mass"
click at [582, 421] on mark "Center of Mass" at bounding box center [608, 413] width 84 height 16
checkbox input "true"
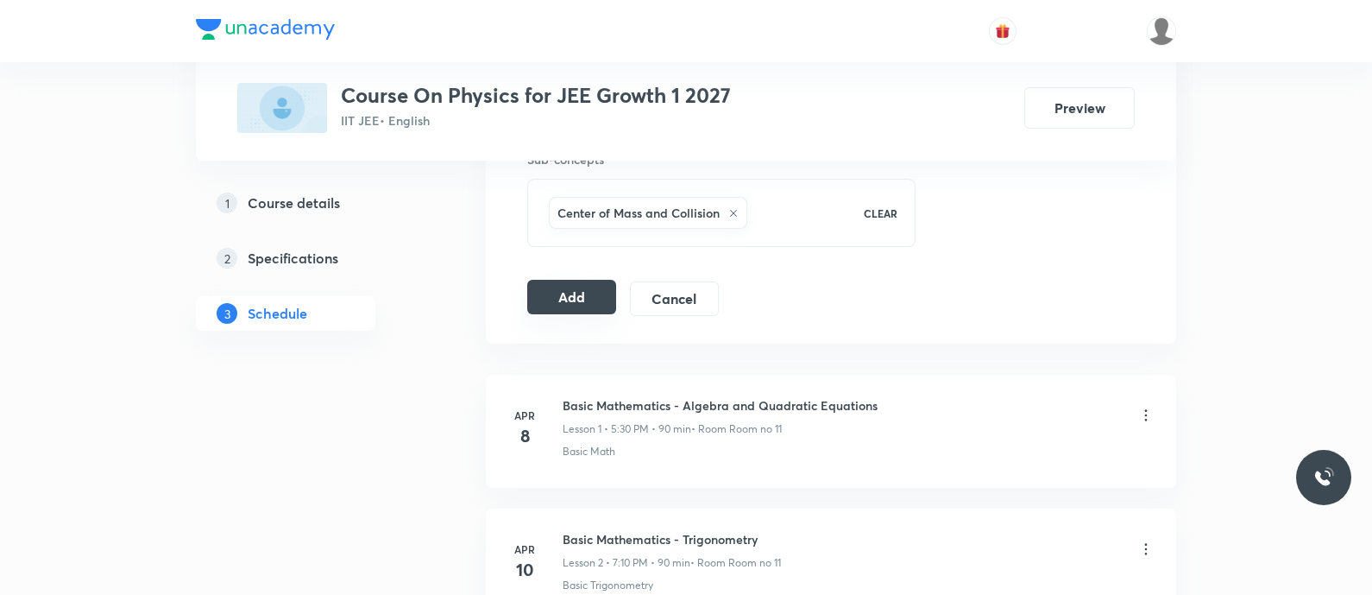
click at [578, 295] on button "Add" at bounding box center [571, 297] width 89 height 35
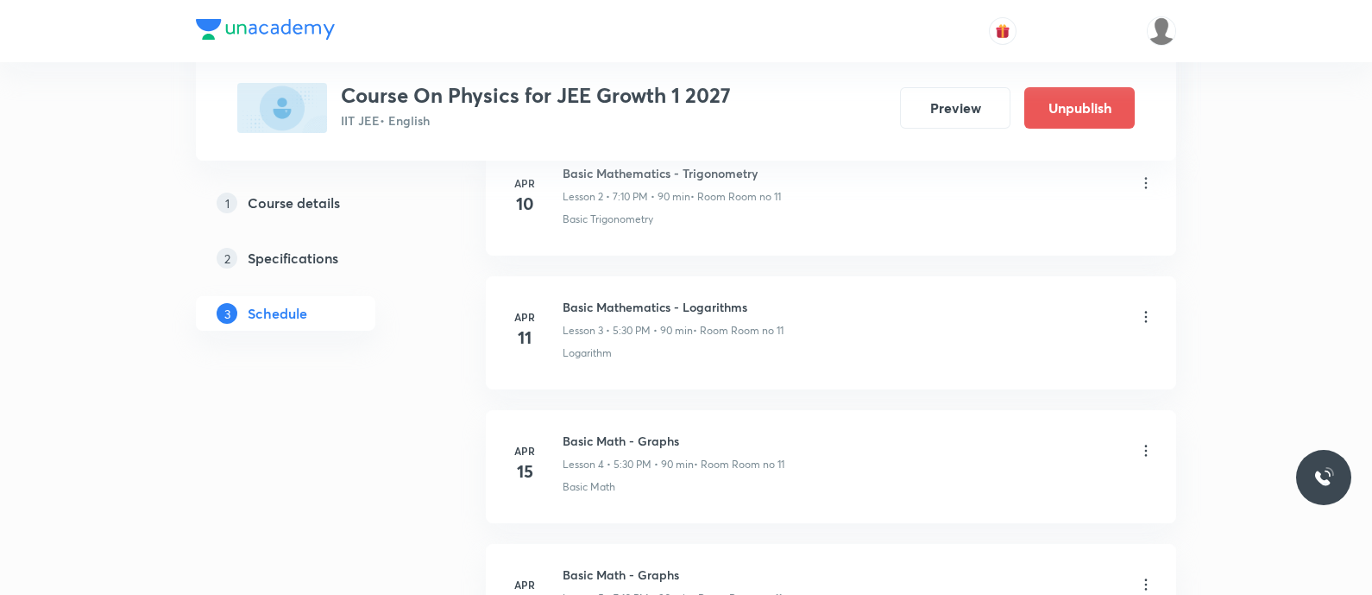
scroll to position [0, 0]
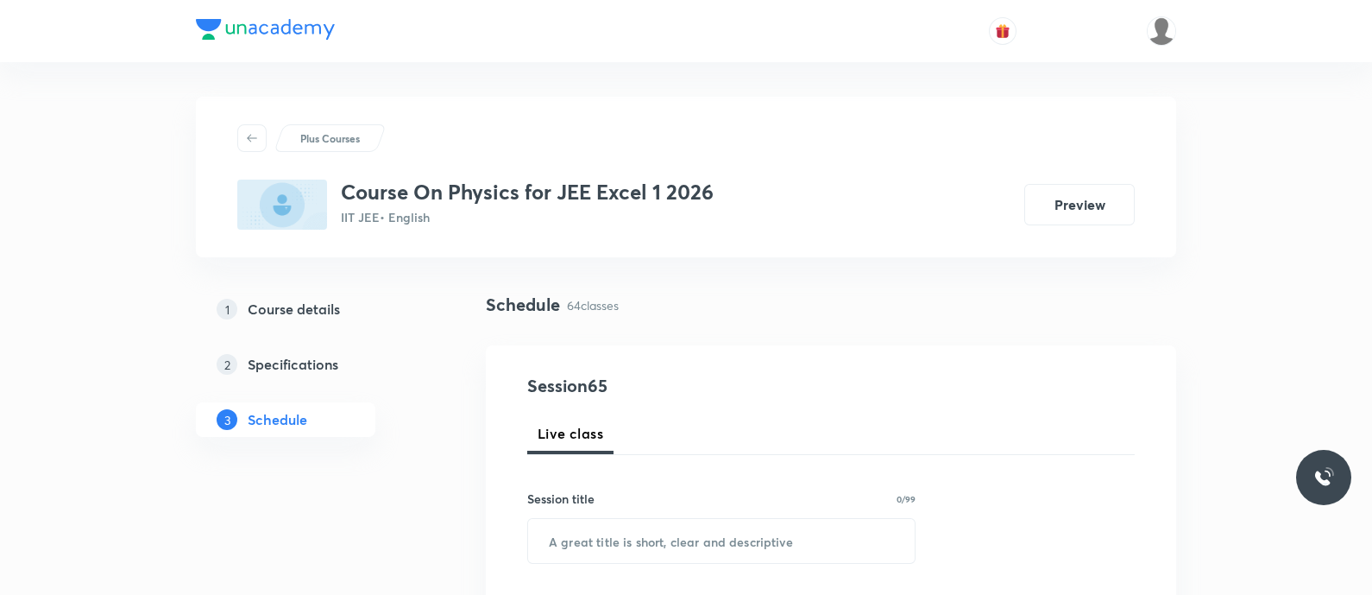
click at [621, 332] on div "Schedule 64 classes" at bounding box center [831, 318] width 690 height 53
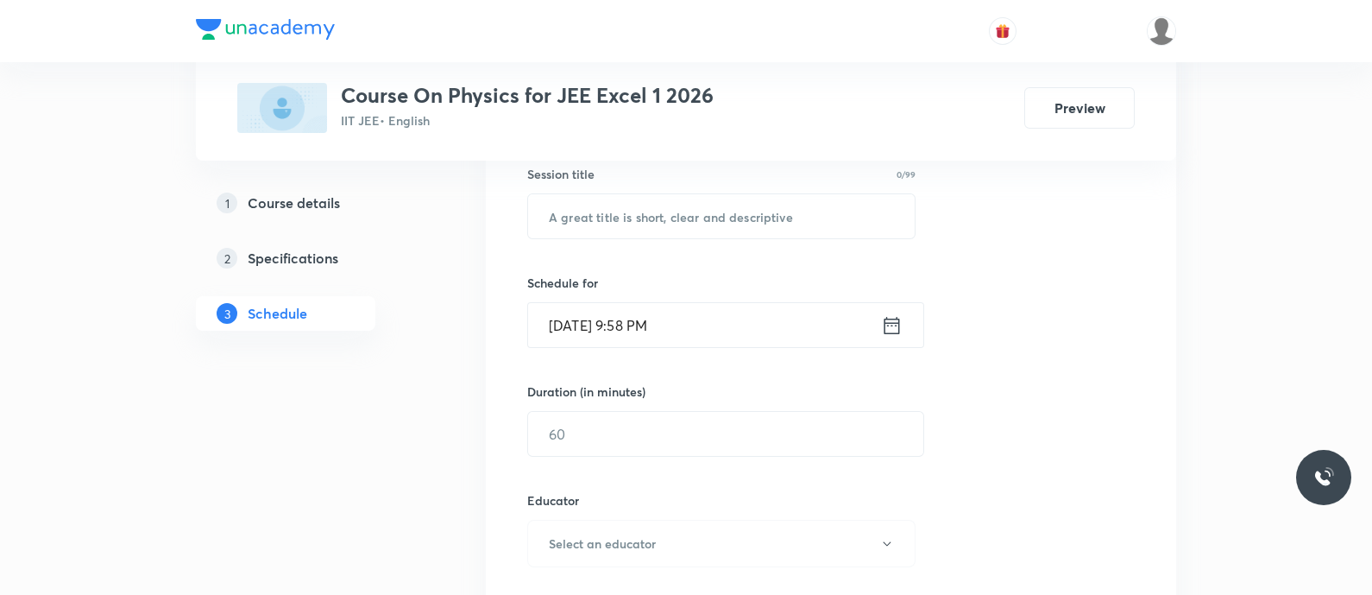
scroll to position [327, 0]
click at [582, 211] on input "text" at bounding box center [721, 214] width 387 height 44
paste input "Ray optics - Lenses, silvering of lenses"
type input "Ray Optics - Lenses, Silvering of lenses"
click at [886, 324] on icon at bounding box center [892, 323] width 22 height 24
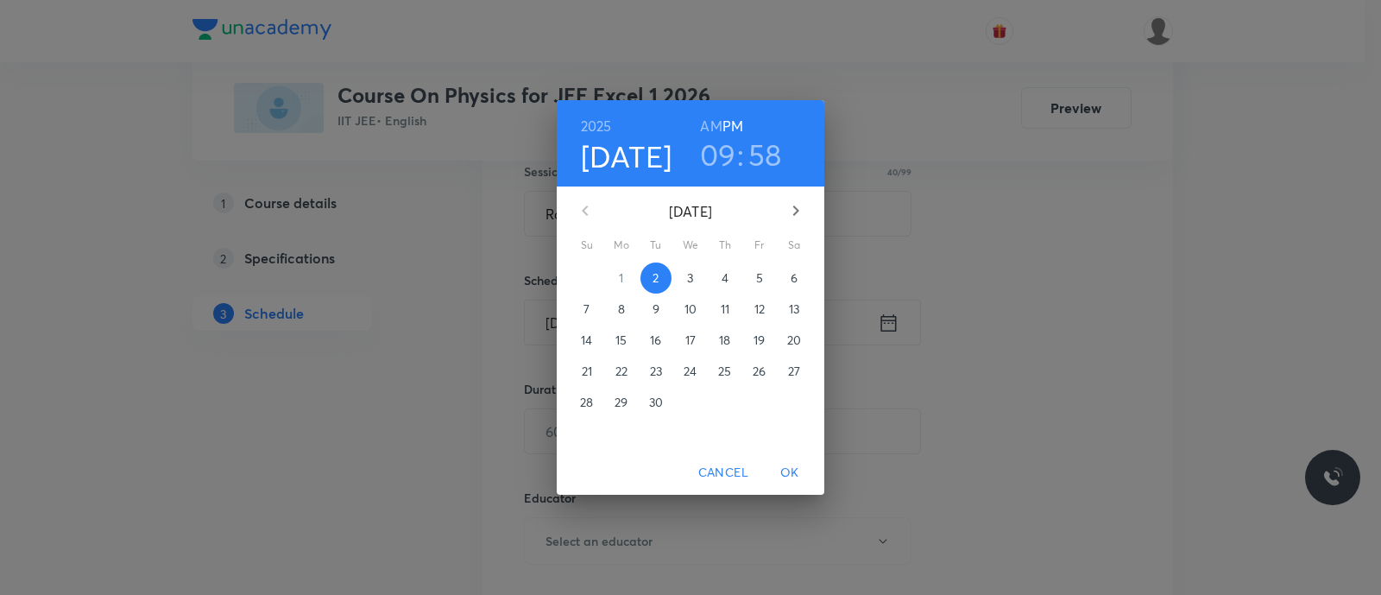
click at [718, 280] on span "4" at bounding box center [724, 277] width 31 height 17
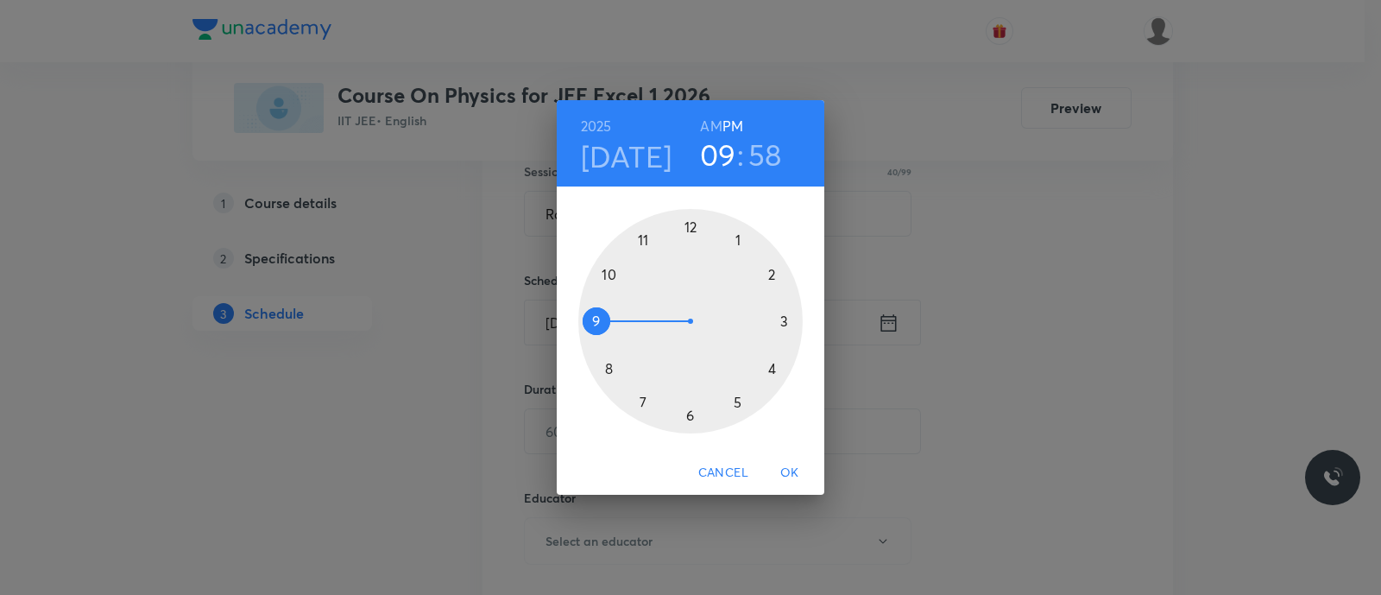
click at [738, 401] on div at bounding box center [690, 321] width 224 height 224
click at [689, 415] on div at bounding box center [690, 321] width 224 height 224
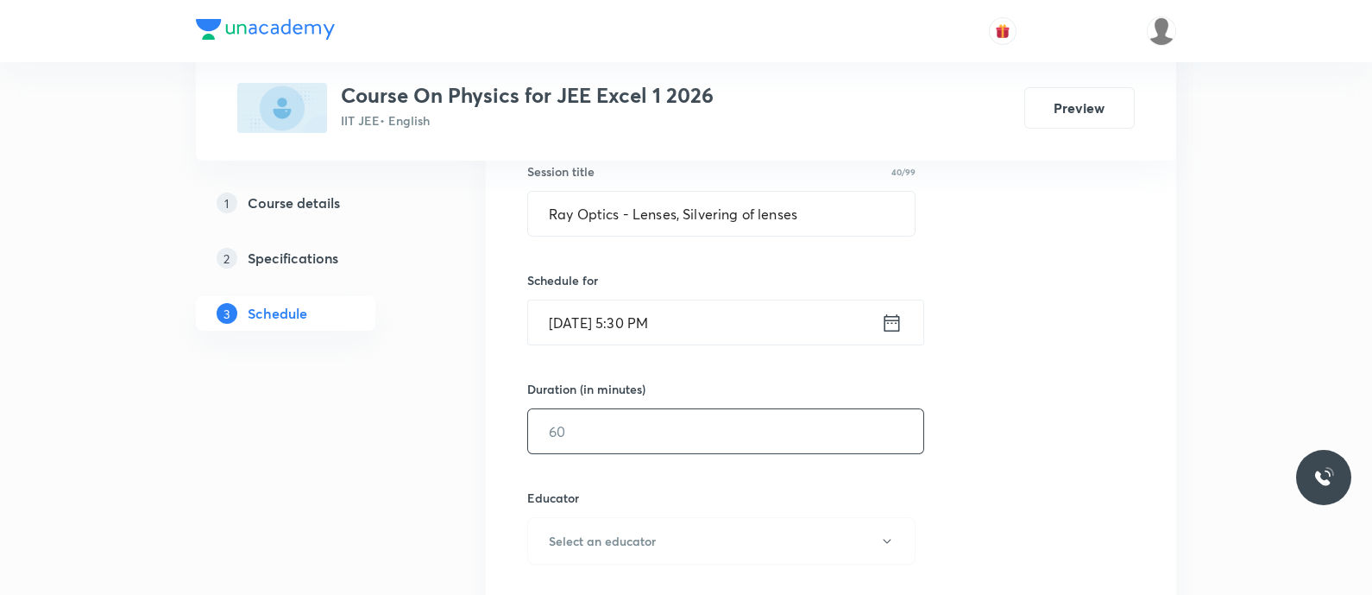
click at [656, 429] on input "text" at bounding box center [725, 431] width 395 height 44
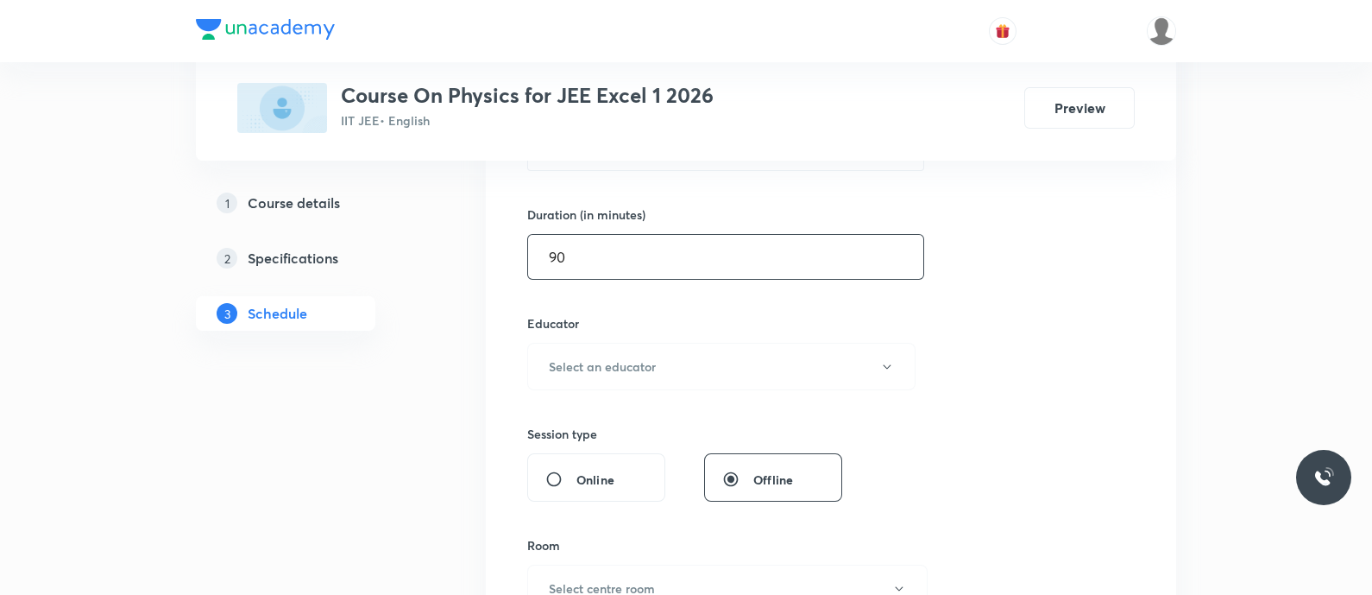
scroll to position [511, 0]
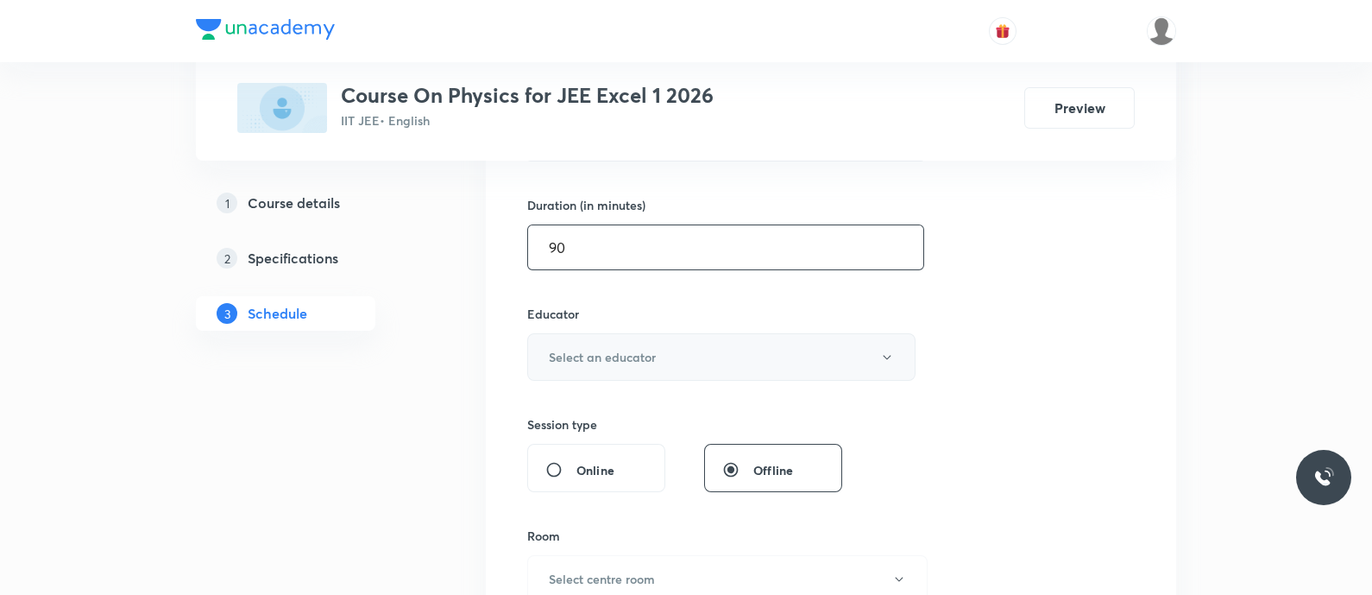
type input "90"
click at [590, 354] on h6 "Select an educator" at bounding box center [602, 357] width 107 height 18
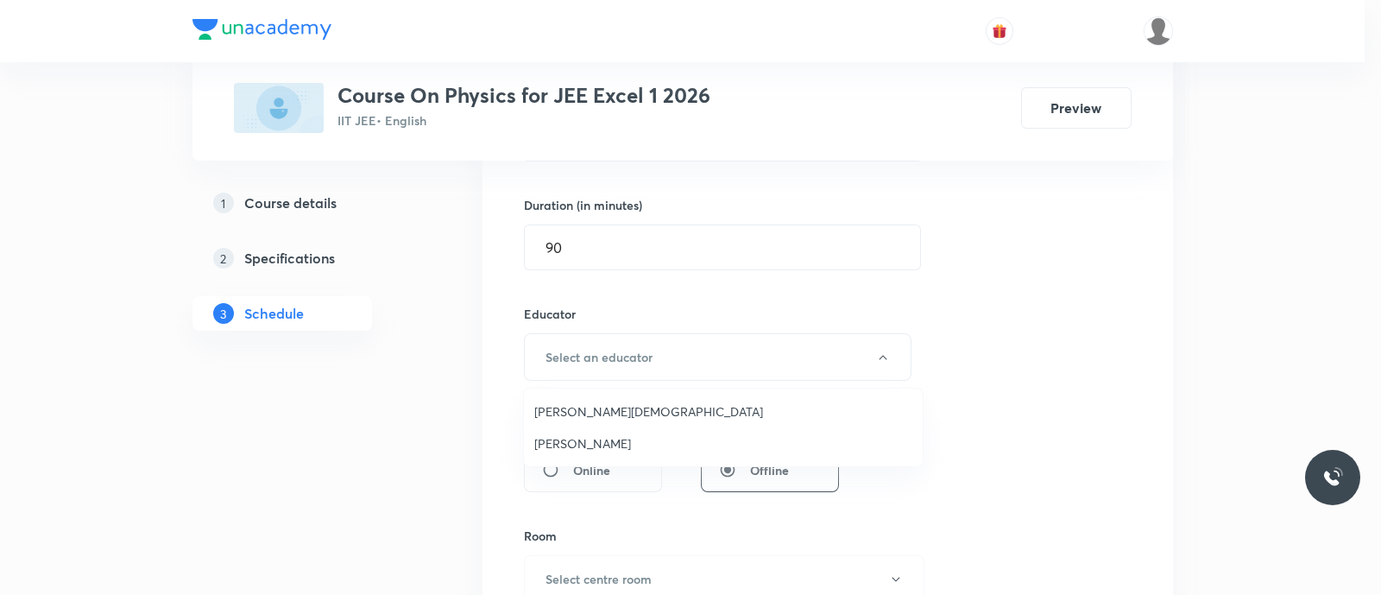
click at [593, 403] on span "[PERSON_NAME][DEMOGRAPHIC_DATA]" at bounding box center [723, 411] width 378 height 18
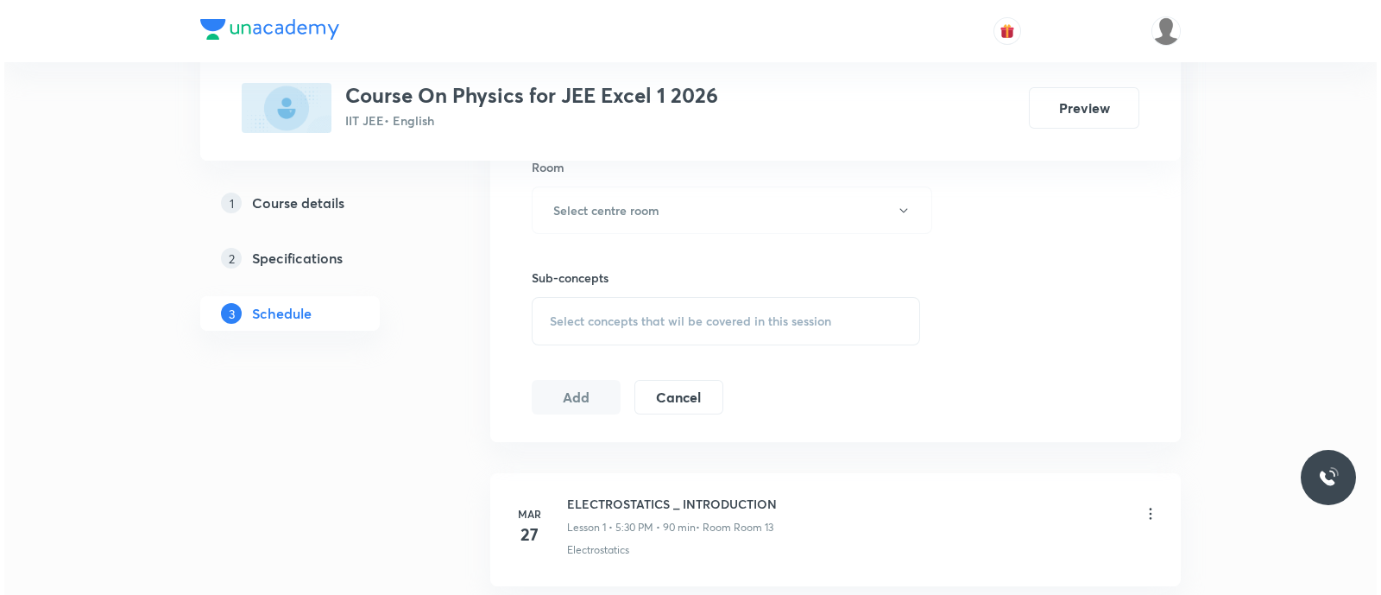
scroll to position [884, 0]
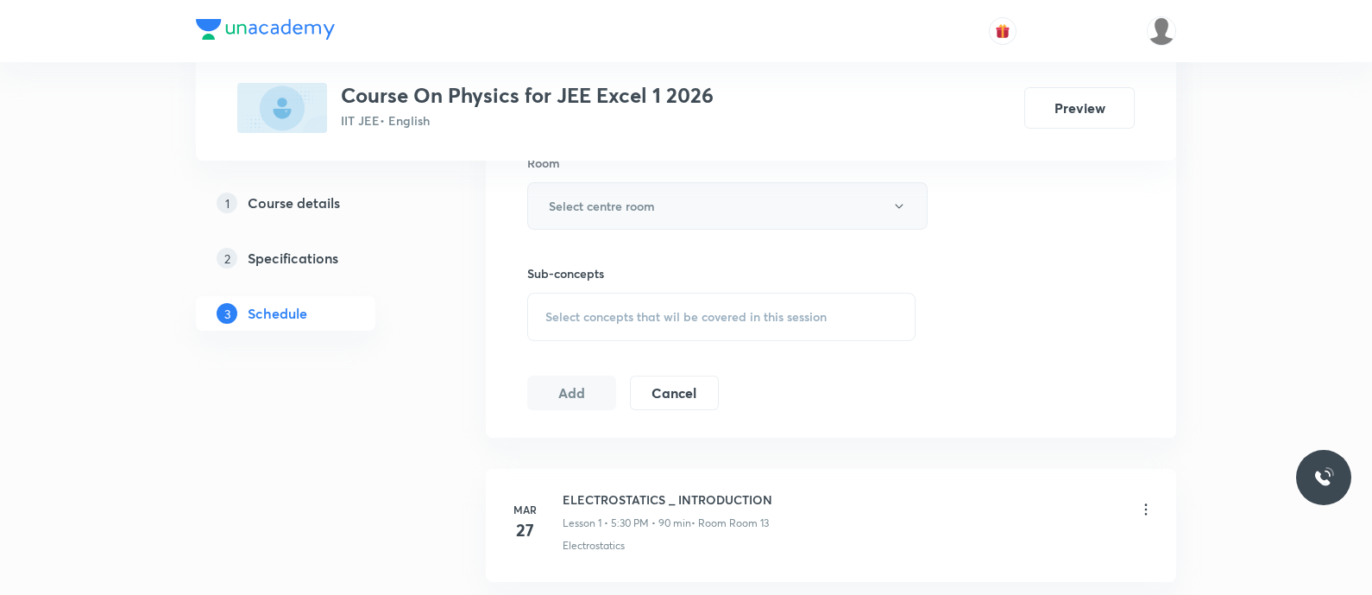
click at [565, 197] on h6 "Select centre room" at bounding box center [602, 206] width 106 height 18
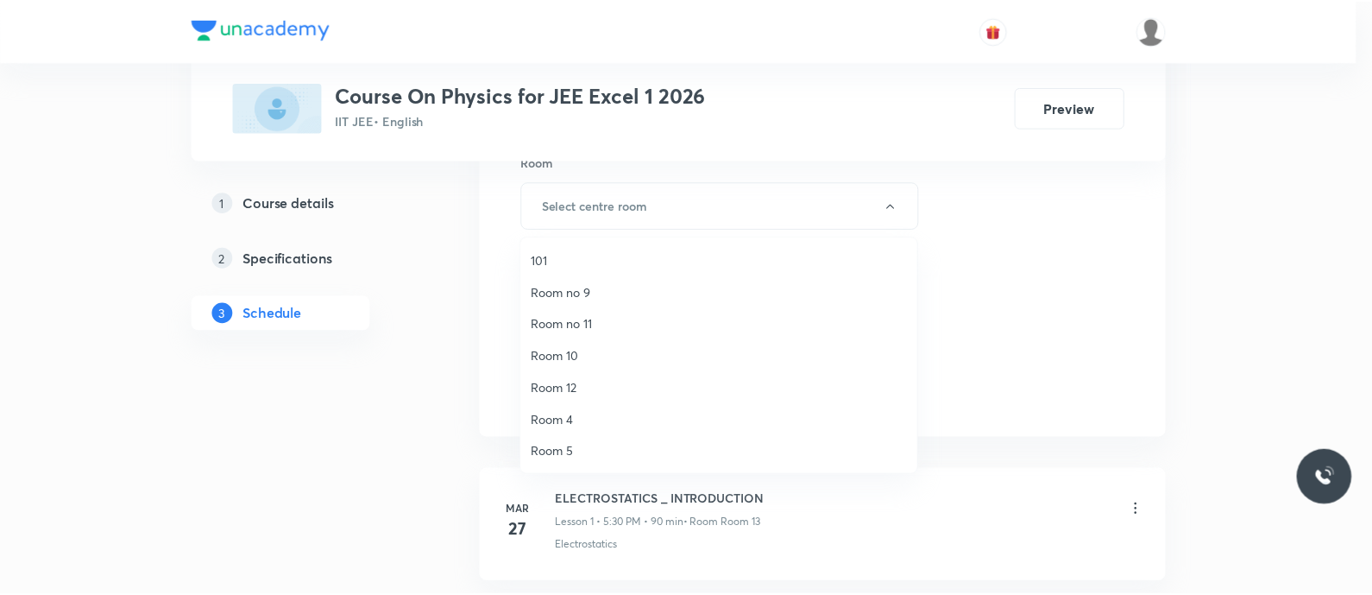
scroll to position [223, 0]
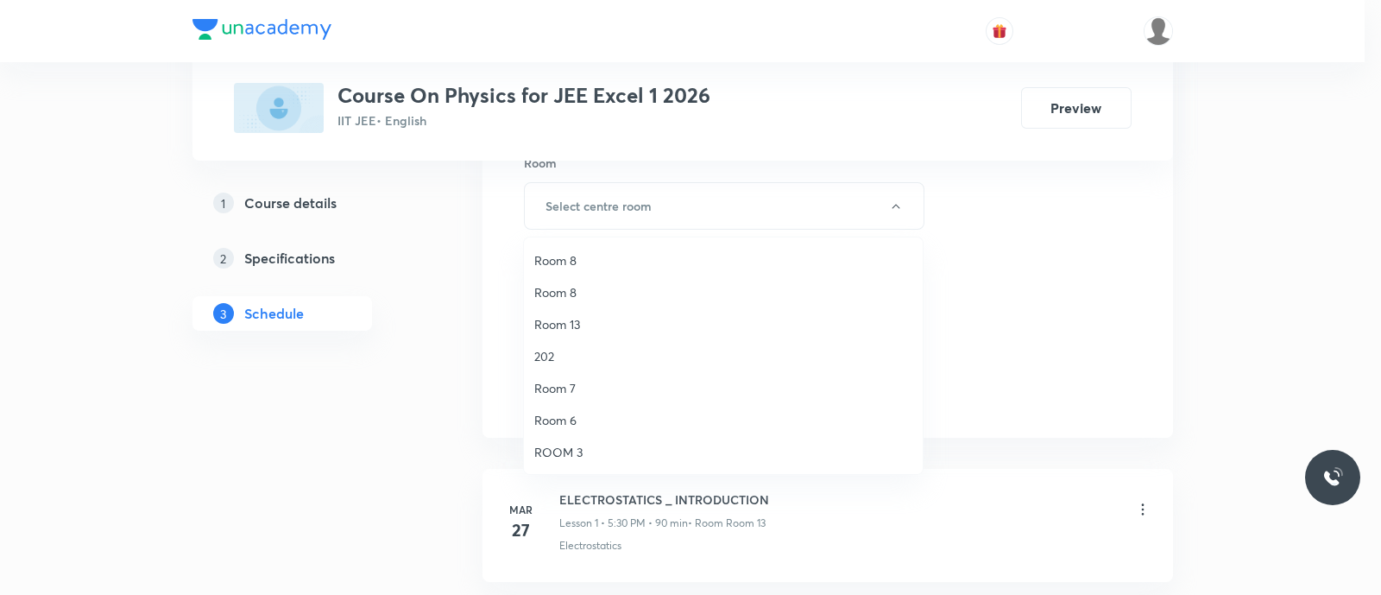
click at [567, 325] on span "Room 13" at bounding box center [723, 324] width 378 height 18
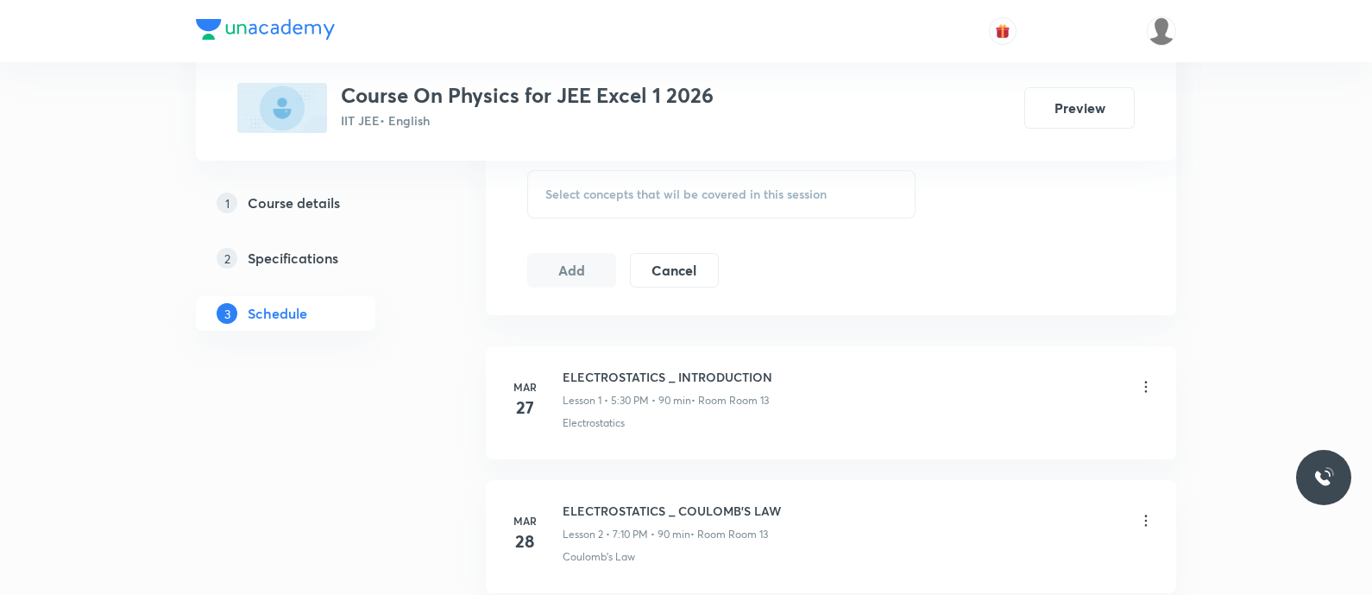
scroll to position [1010, 0]
click at [577, 190] on span "Select concepts that wil be covered in this session" at bounding box center [685, 191] width 281 height 14
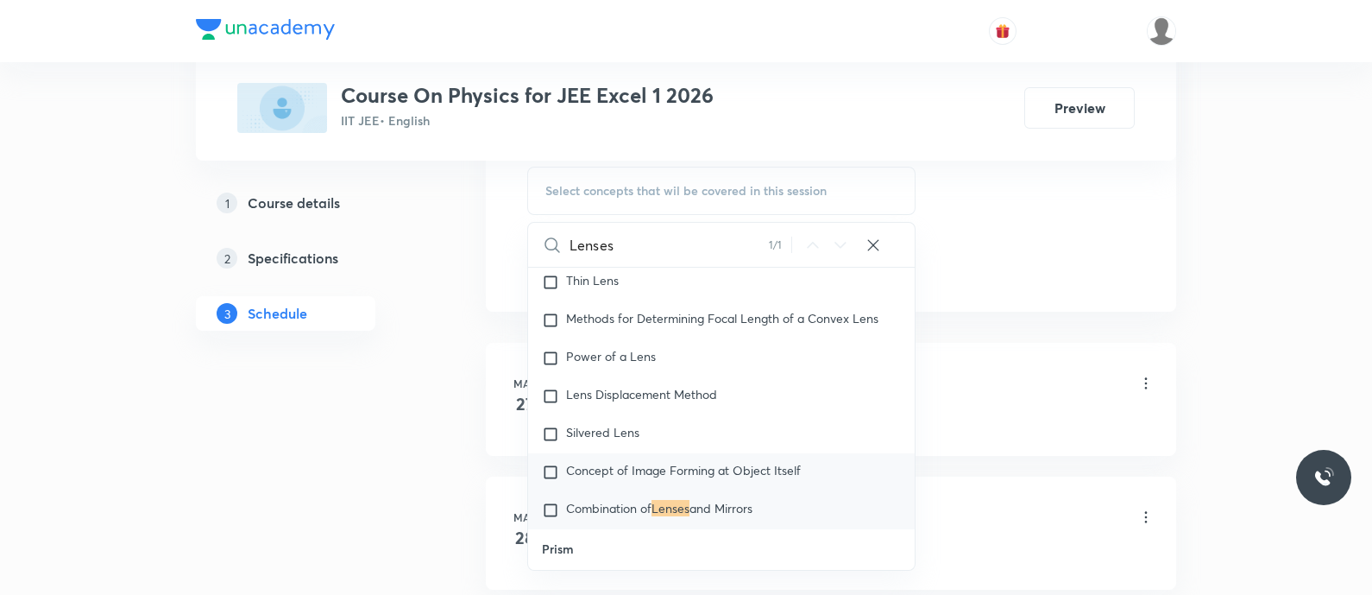
scroll to position [12184, 0]
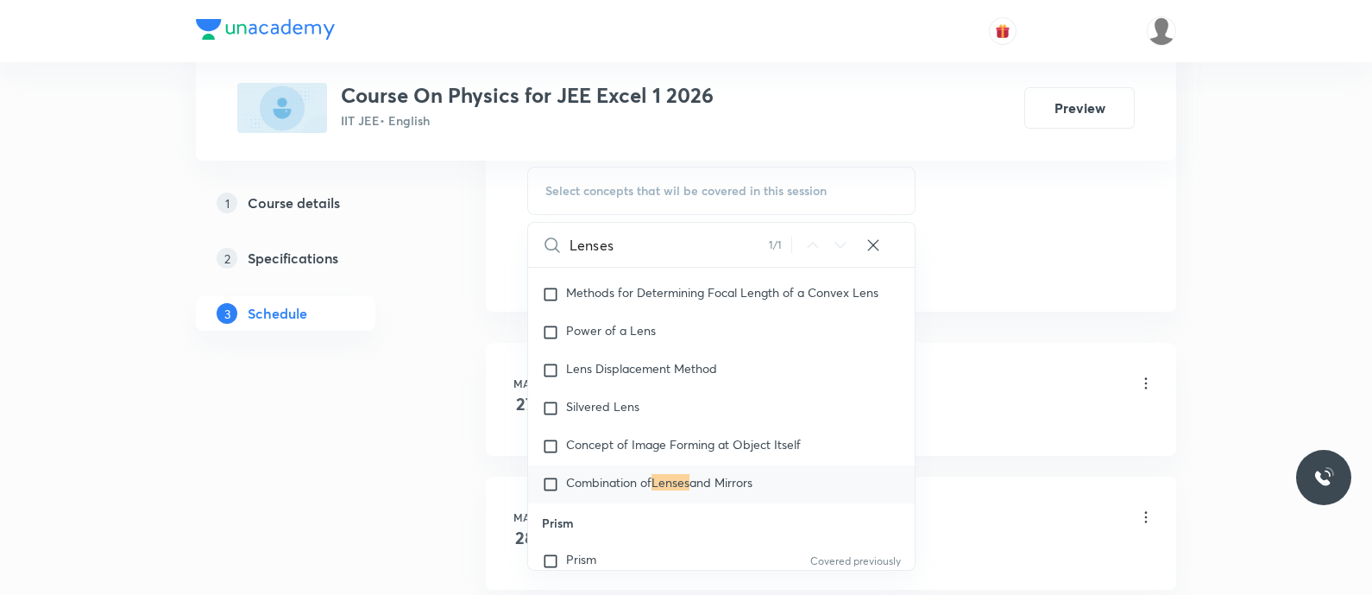
click at [722, 248] on input "Lenses" at bounding box center [668, 245] width 199 height 44
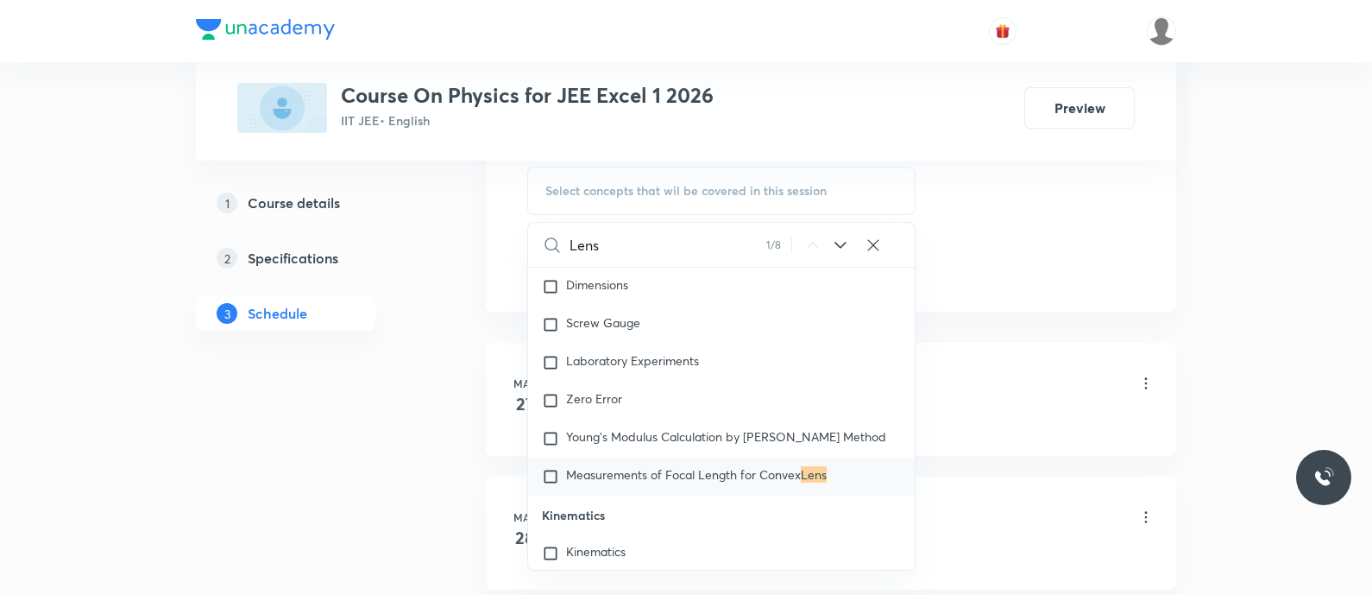
scroll to position [1566, 0]
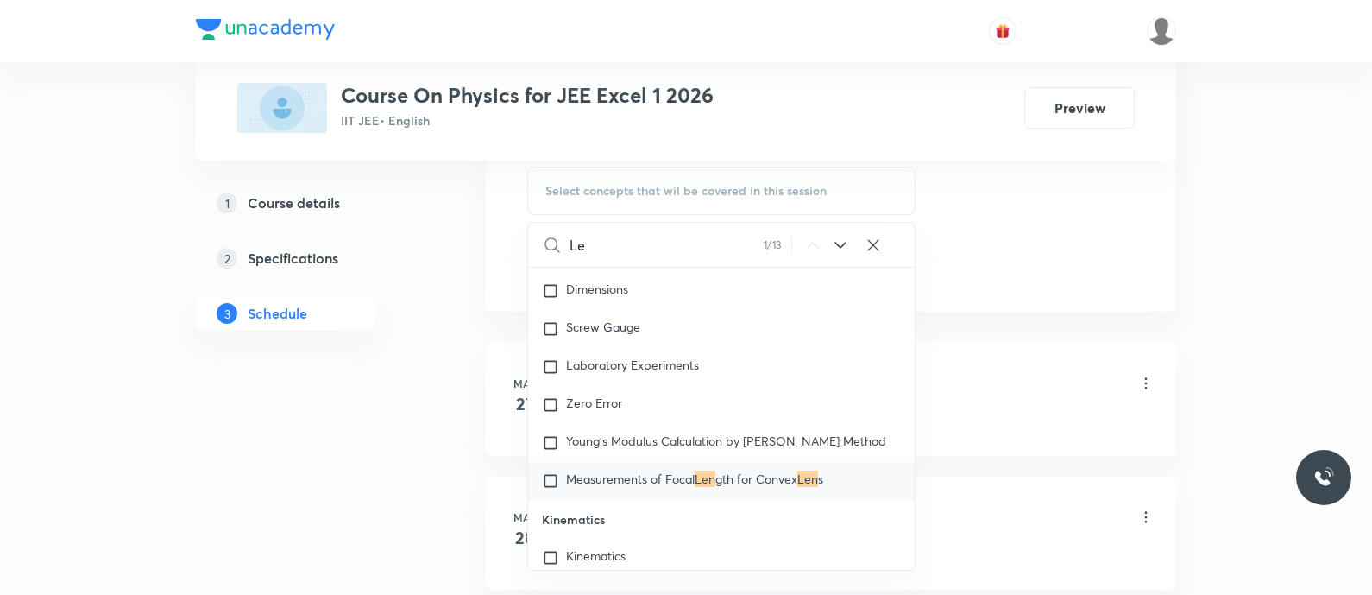
type input "L"
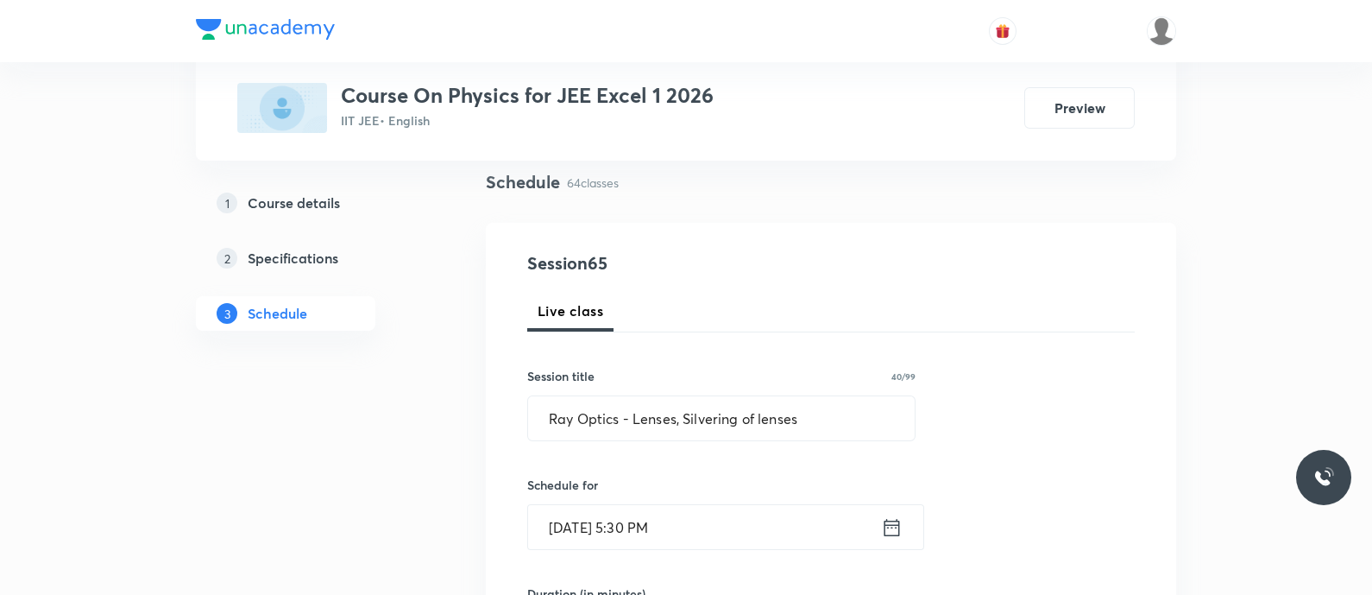
scroll to position [143, 0]
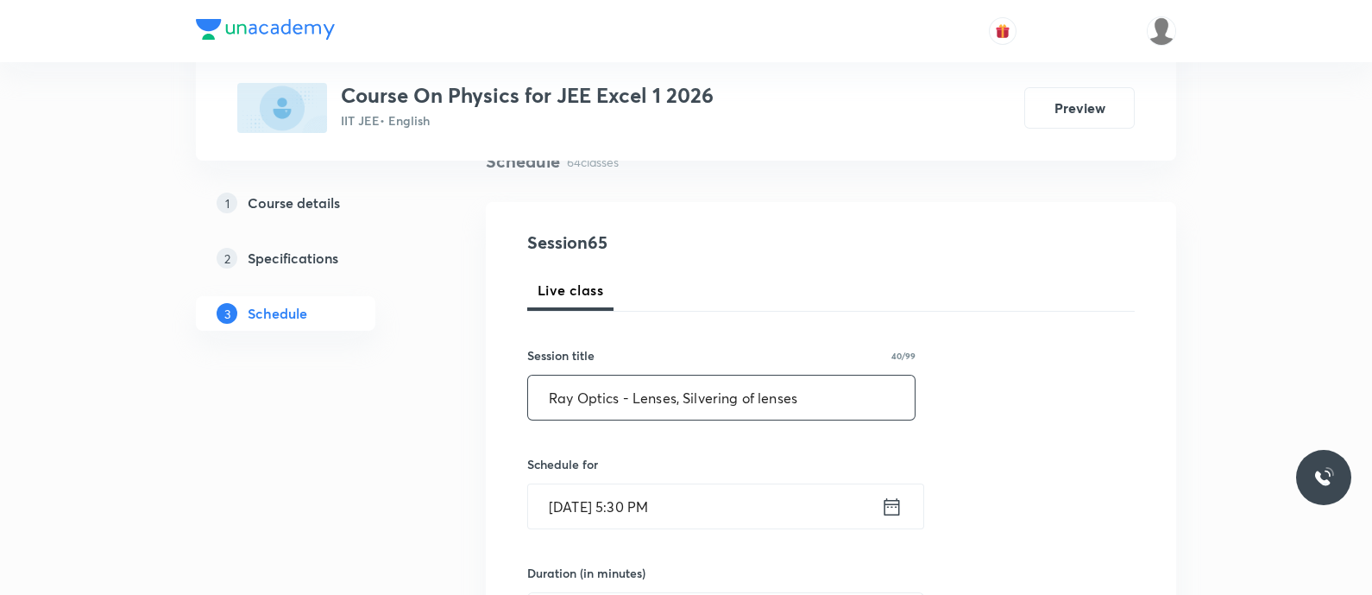
click at [543, 399] on input "Ray Optics - Lenses, Silvering of lenses" at bounding box center [721, 397] width 387 height 44
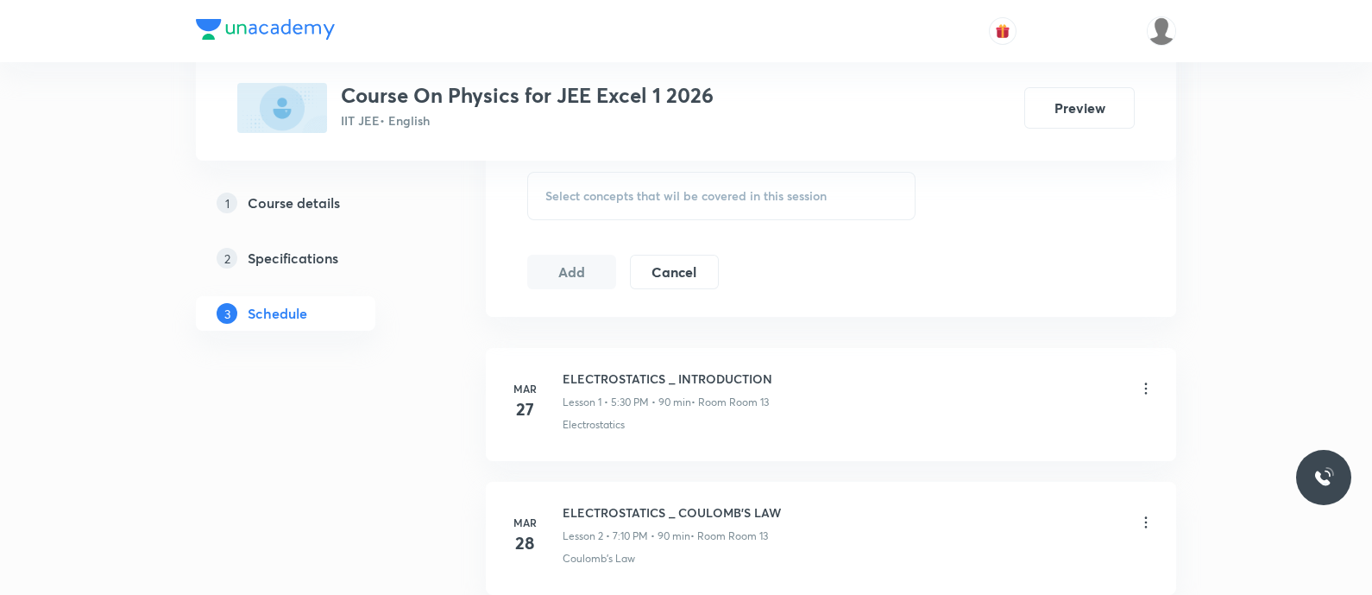
scroll to position [989, 0]
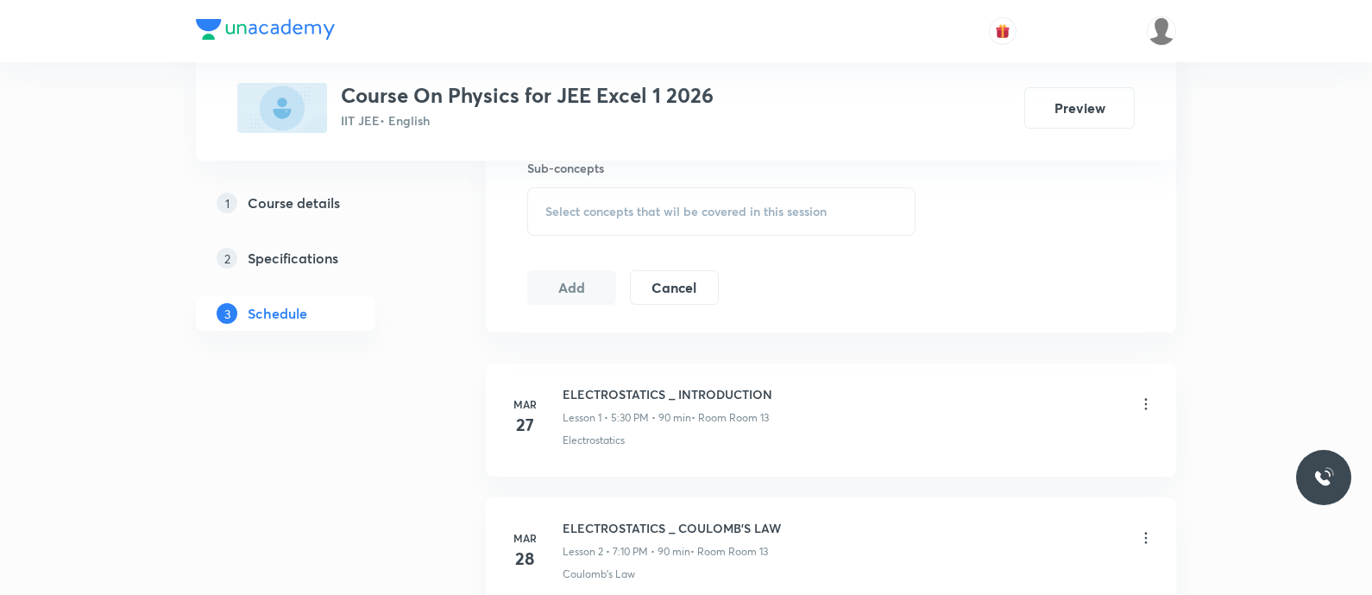
click at [566, 214] on span "Select concepts that wil be covered in this session" at bounding box center [685, 212] width 281 height 14
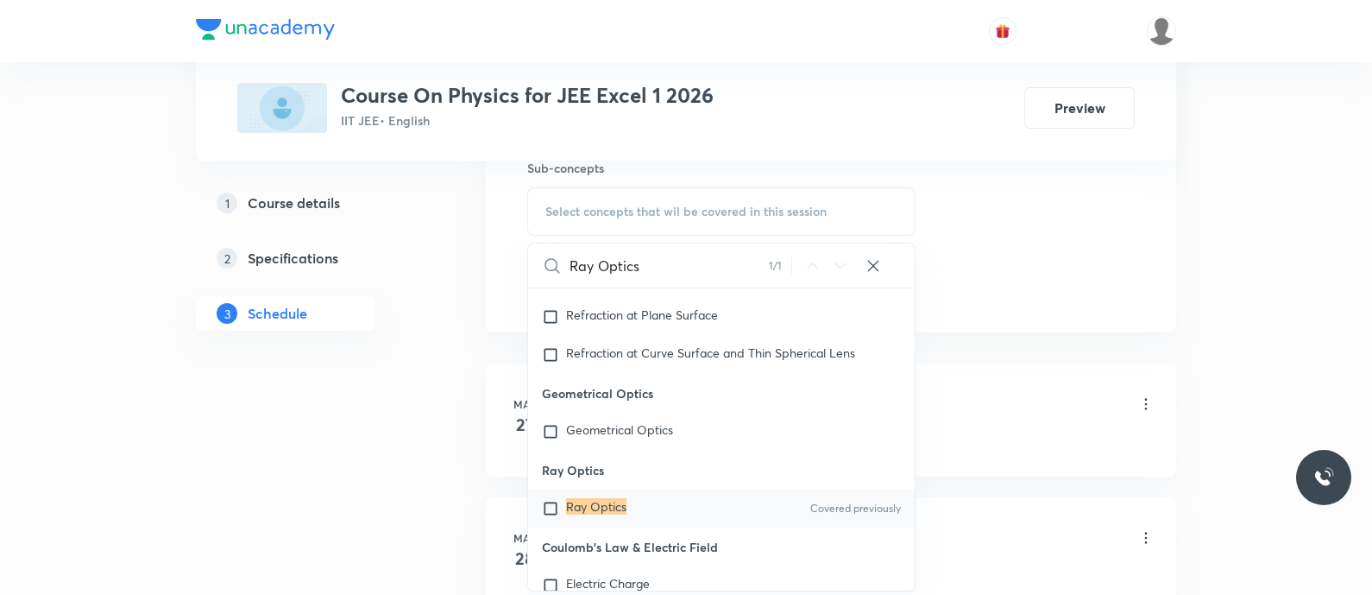
scroll to position [14470, 0]
type input "Ray Optics"
click at [583, 503] on mark "Ray Optics" at bounding box center [596, 503] width 60 height 16
checkbox input "true"
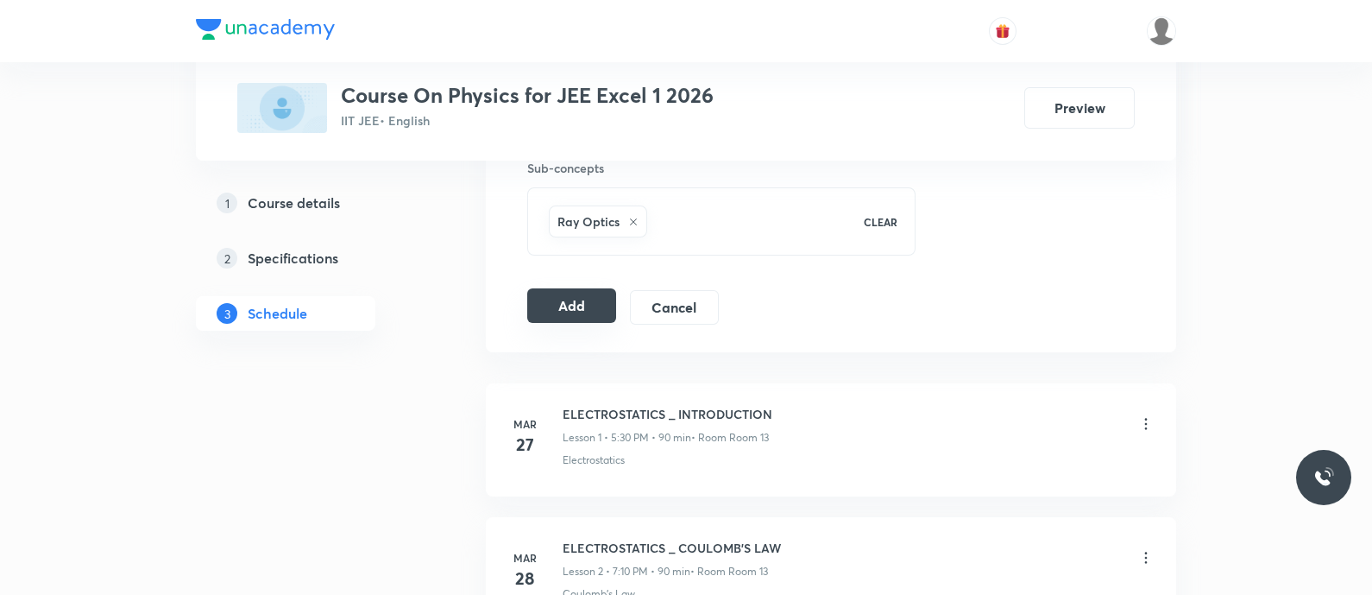
click at [577, 302] on button "Add" at bounding box center [571, 305] width 89 height 35
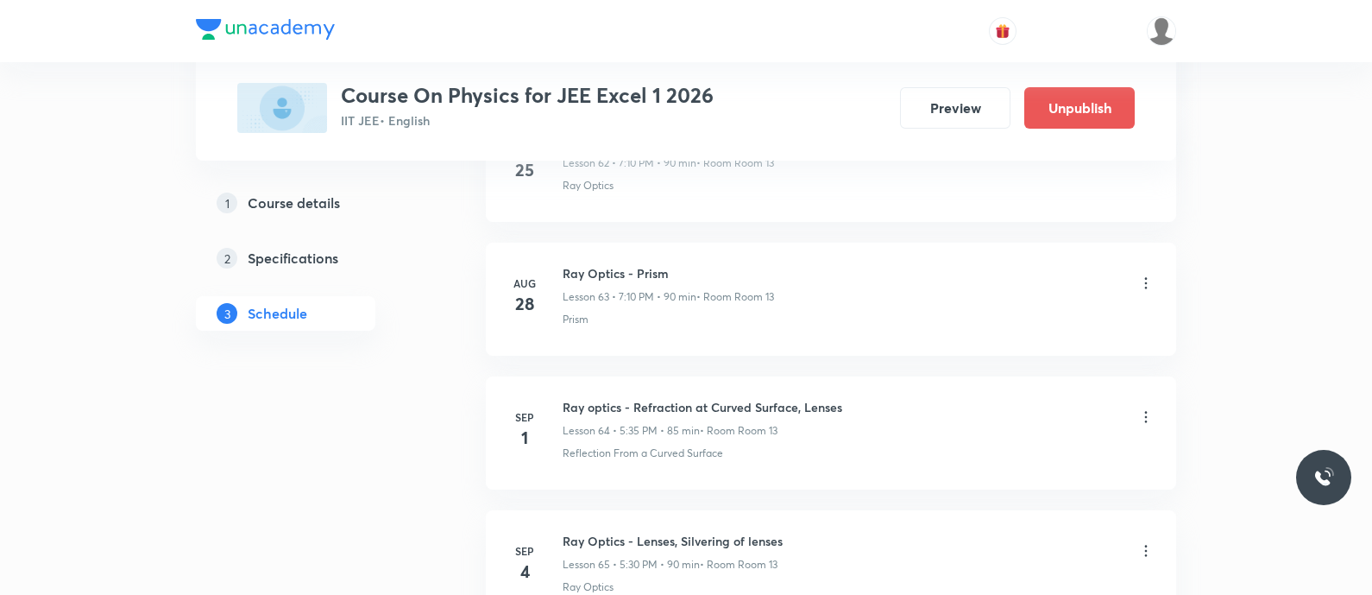
scroll to position [8668, 0]
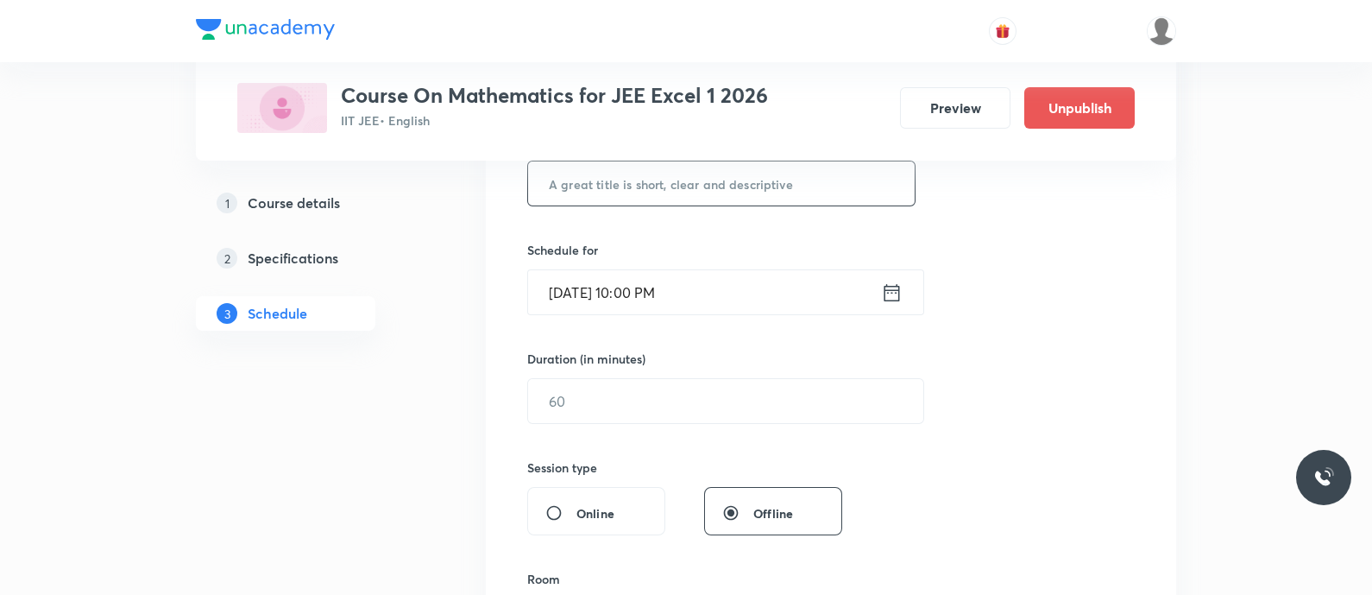
click at [590, 194] on input "text" at bounding box center [721, 183] width 387 height 44
paste input "Definite Integration - Definite Integration"
type input "Definite Integration - Definite Integration"
click at [875, 293] on input "[DATE] 10:00 PM" at bounding box center [704, 292] width 353 height 44
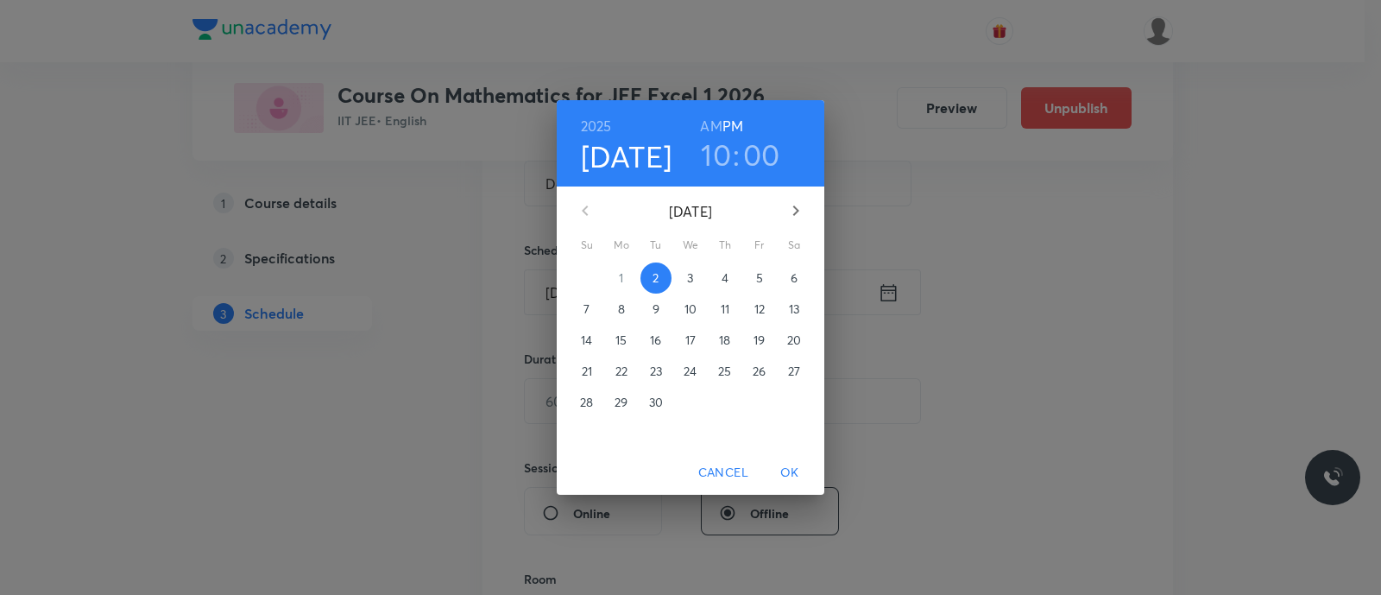
click at [719, 274] on span "4" at bounding box center [724, 277] width 31 height 17
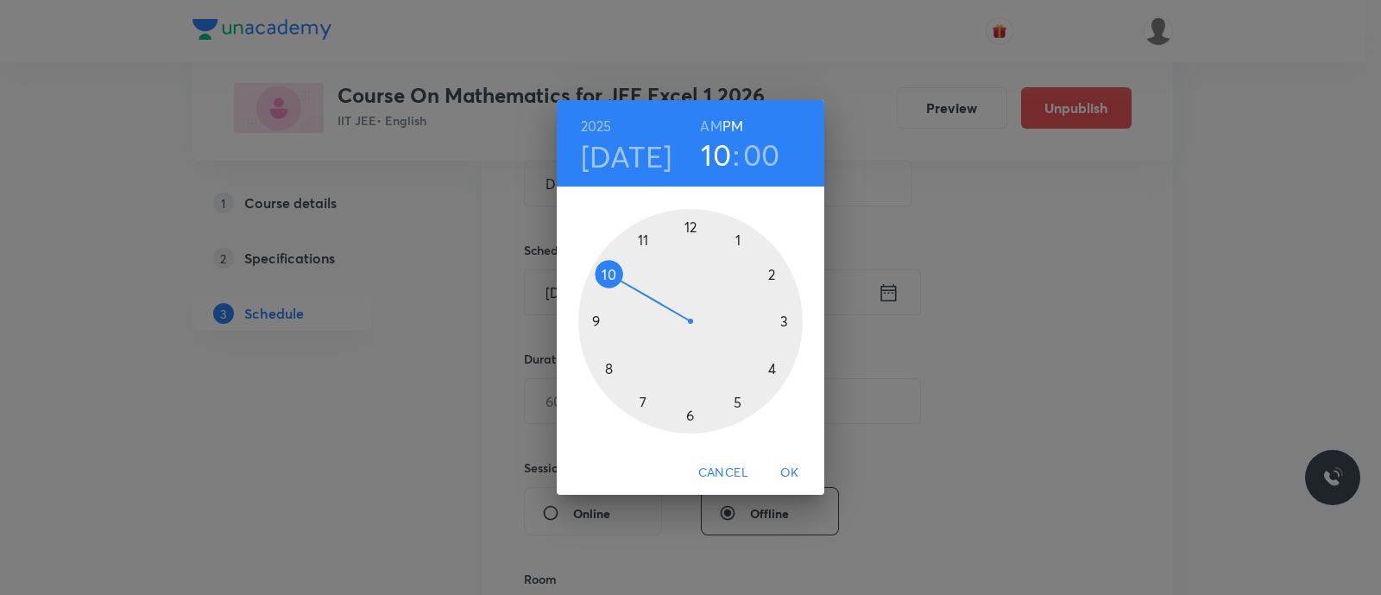
click at [639, 401] on div at bounding box center [690, 321] width 224 height 224
click at [771, 276] on div at bounding box center [690, 321] width 224 height 224
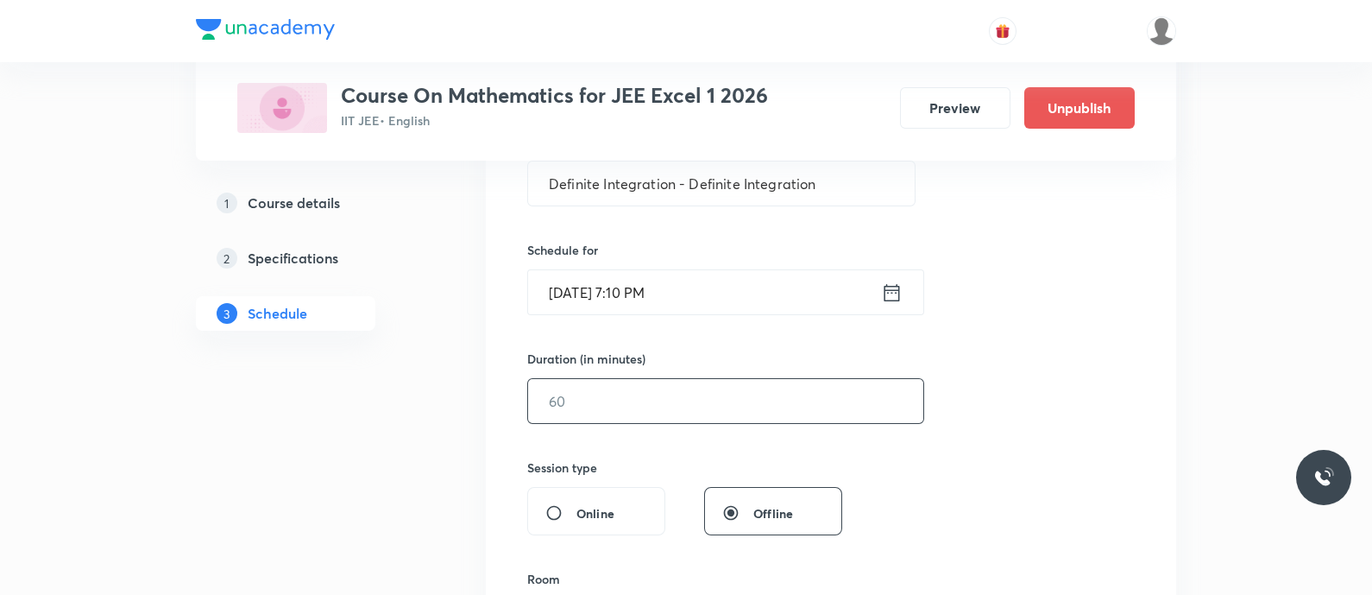
click at [691, 402] on input "text" at bounding box center [725, 401] width 395 height 44
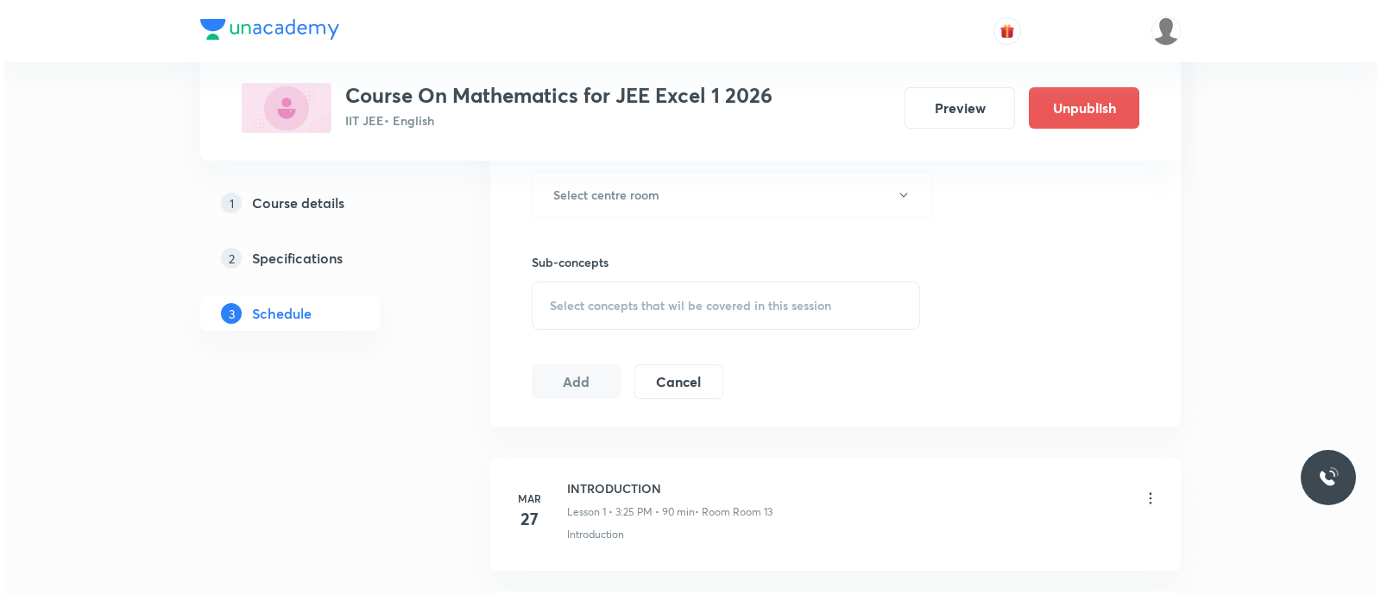
scroll to position [790, 0]
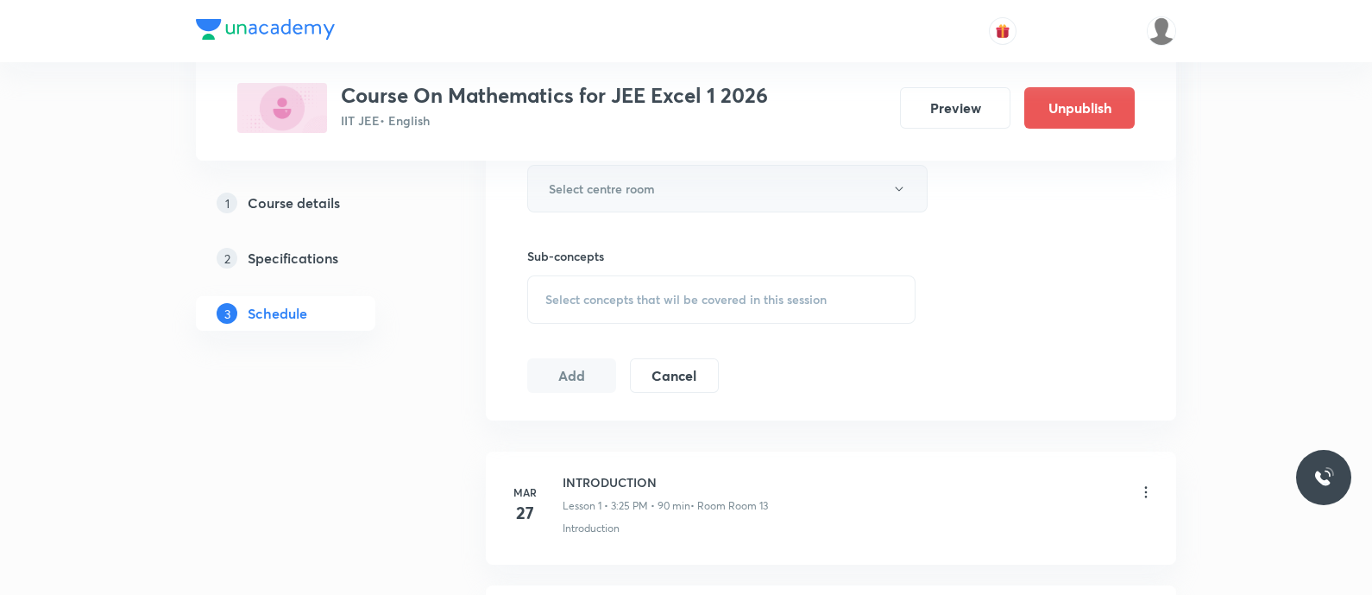
type input "90"
click at [588, 188] on h6 "Select centre room" at bounding box center [602, 188] width 106 height 18
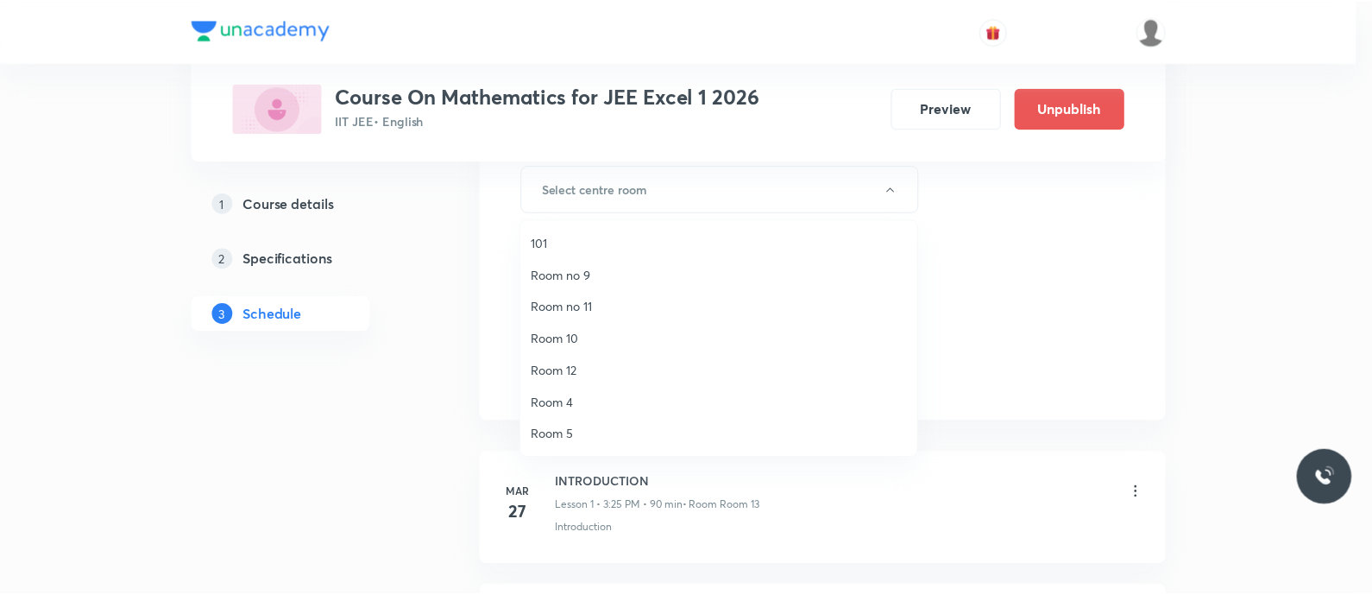
scroll to position [223, 0]
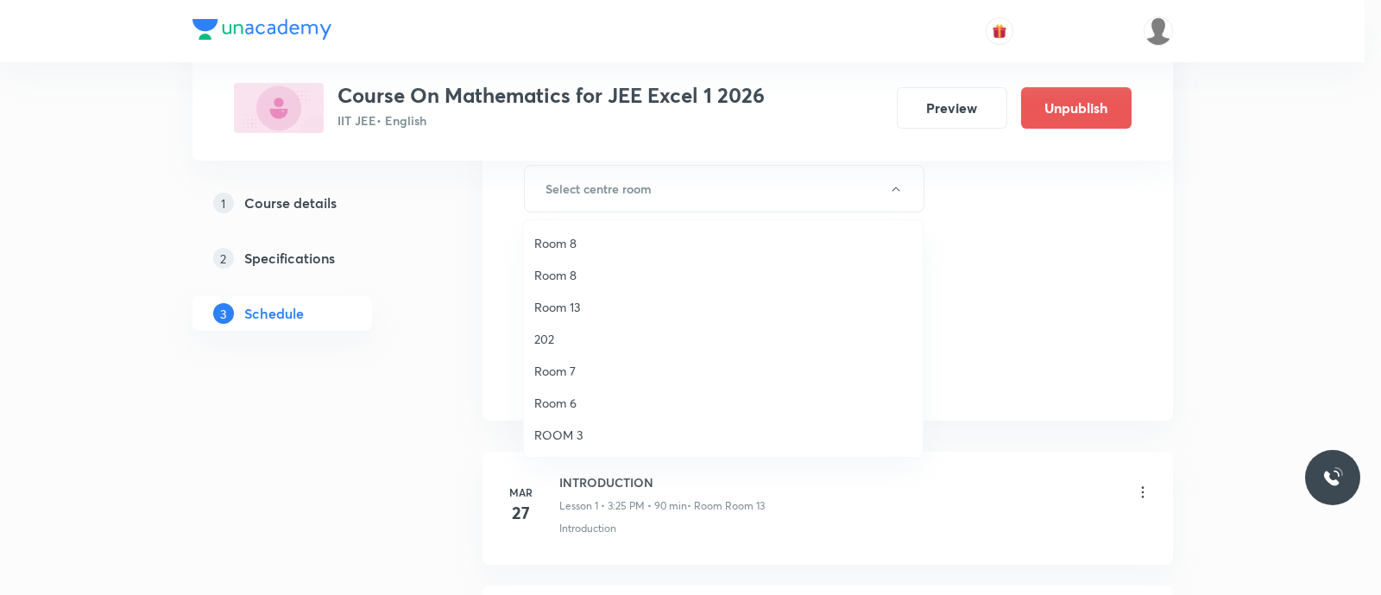
click at [570, 311] on span "Room 13" at bounding box center [723, 307] width 378 height 18
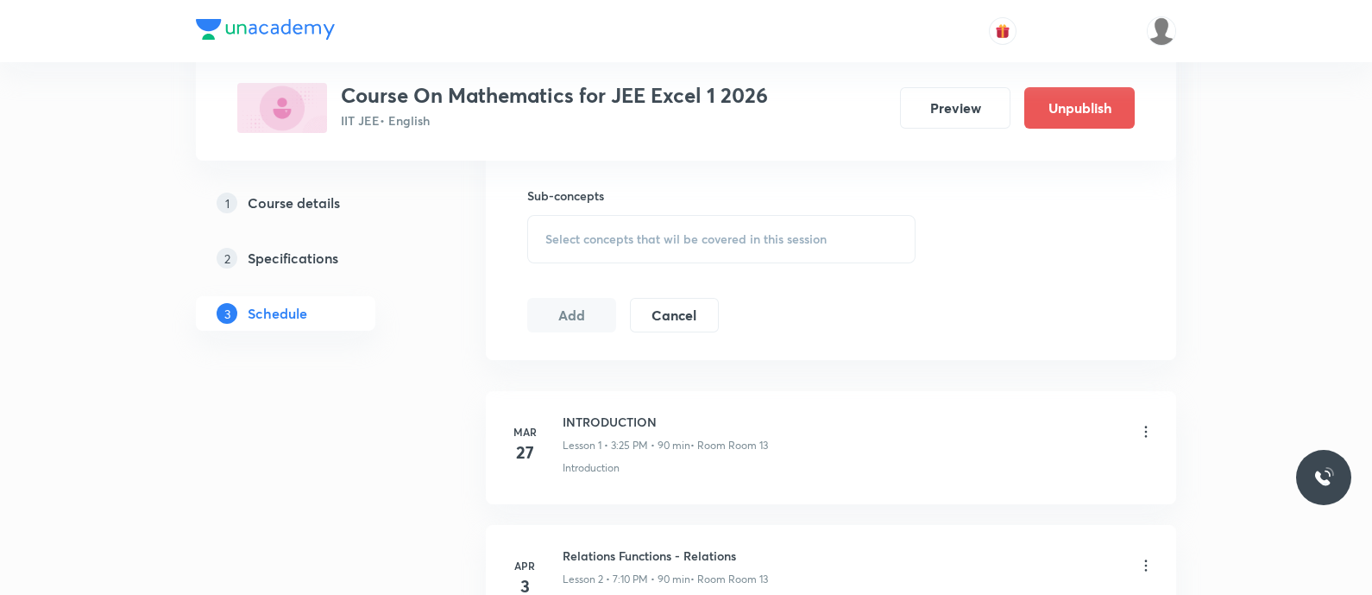
scroll to position [853, 0]
click at [557, 230] on span "Select concepts that wil be covered in this session" at bounding box center [685, 237] width 281 height 14
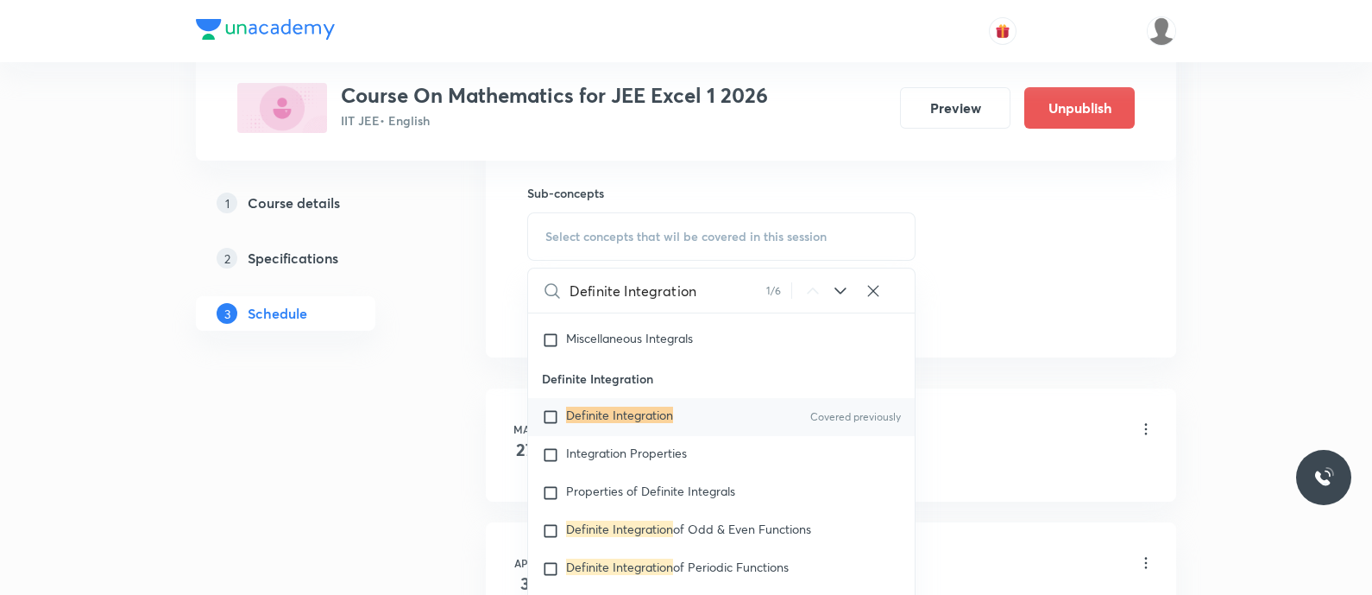
scroll to position [14653, 0]
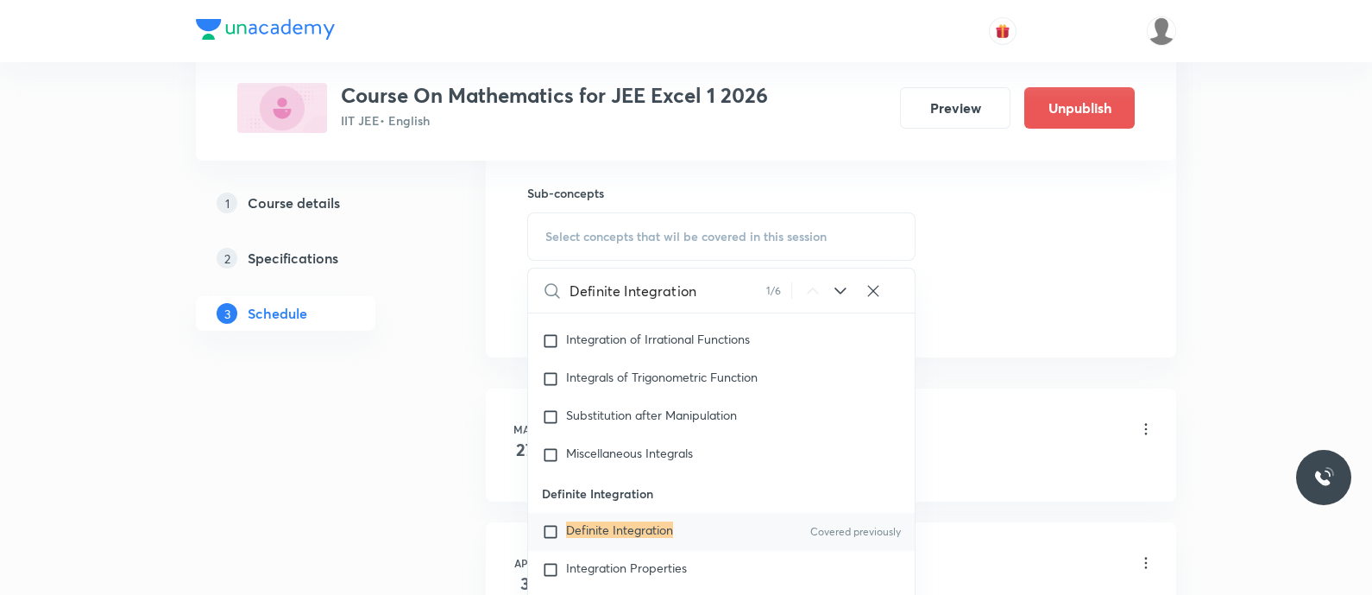
type input "Definite Integration"
click at [552, 535] on input "checkbox" at bounding box center [554, 531] width 24 height 17
checkbox input "true"
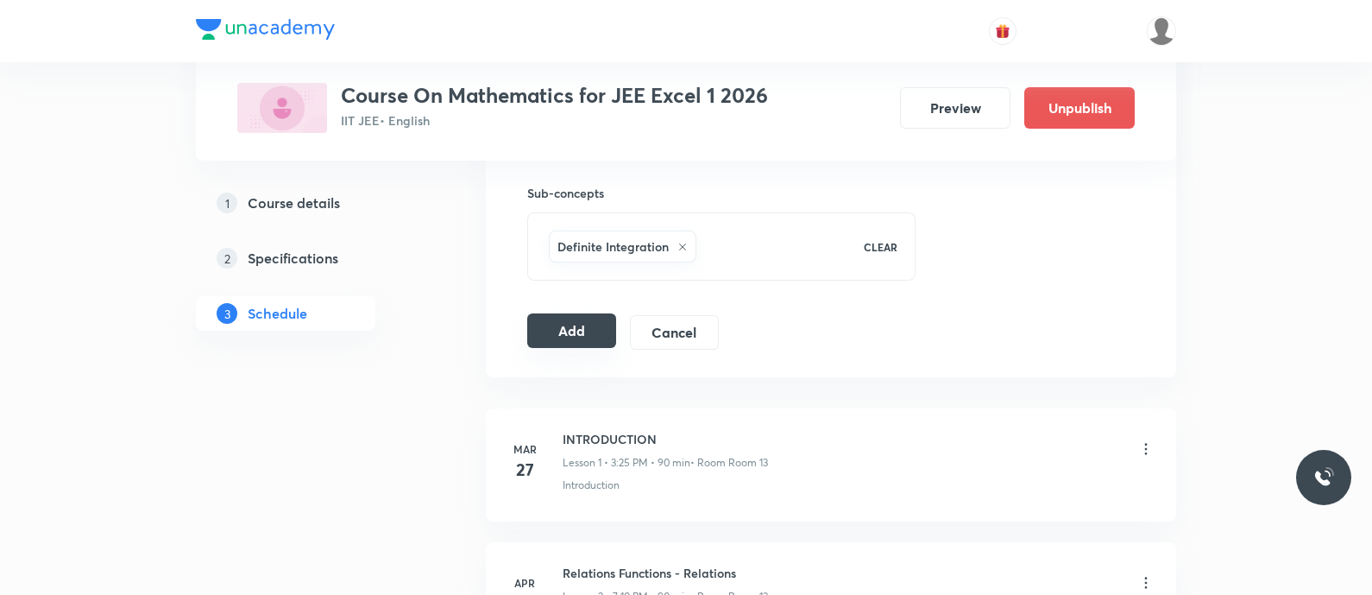
click at [562, 322] on button "Add" at bounding box center [571, 330] width 89 height 35
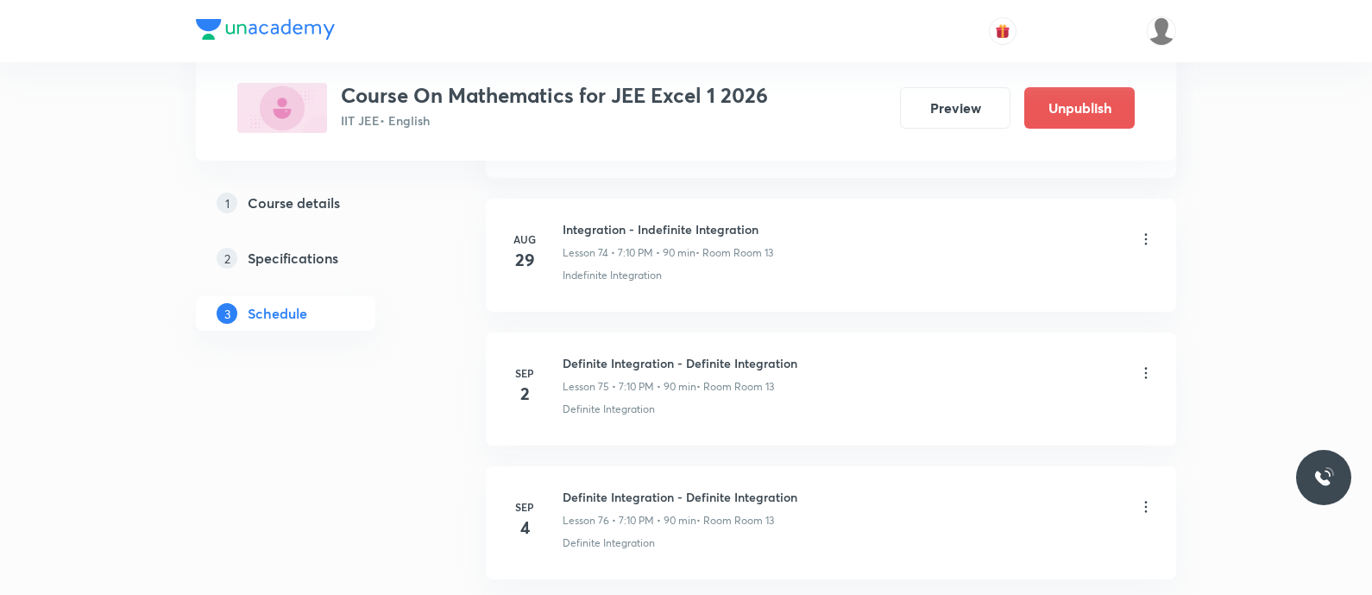
scroll to position [10135, 0]
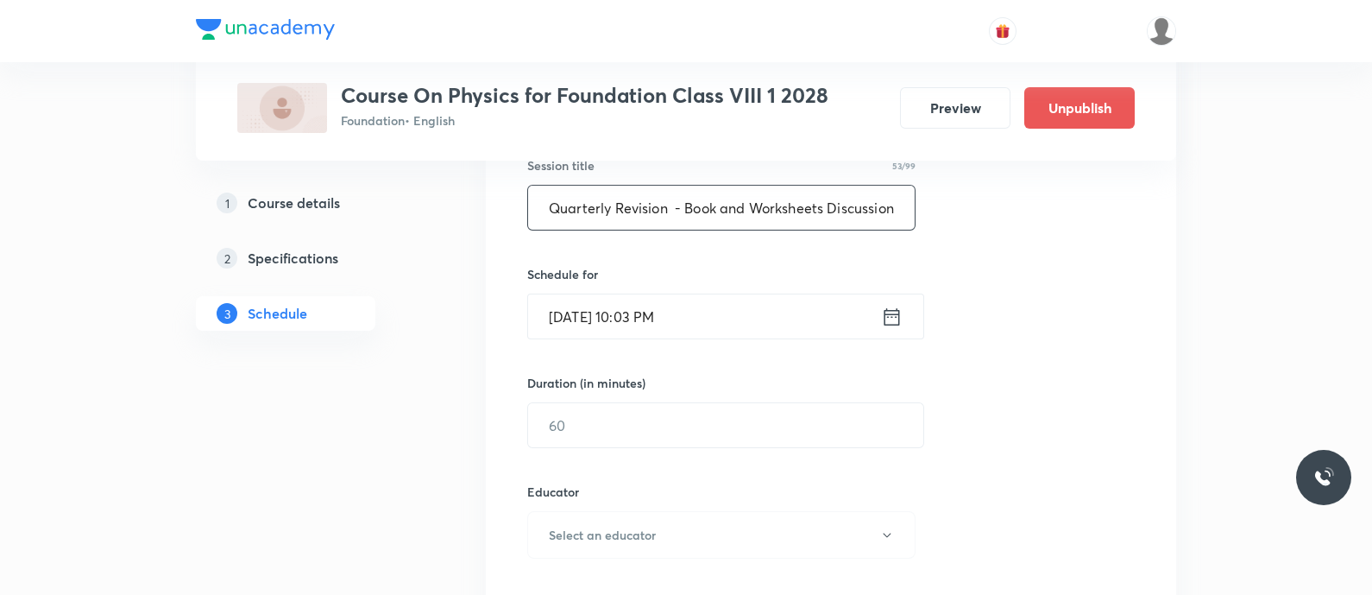
scroll to position [338, 0]
type input "Quarterly Revision - Book and Worksheets Discussion"
click at [896, 308] on icon at bounding box center [892, 310] width 16 height 17
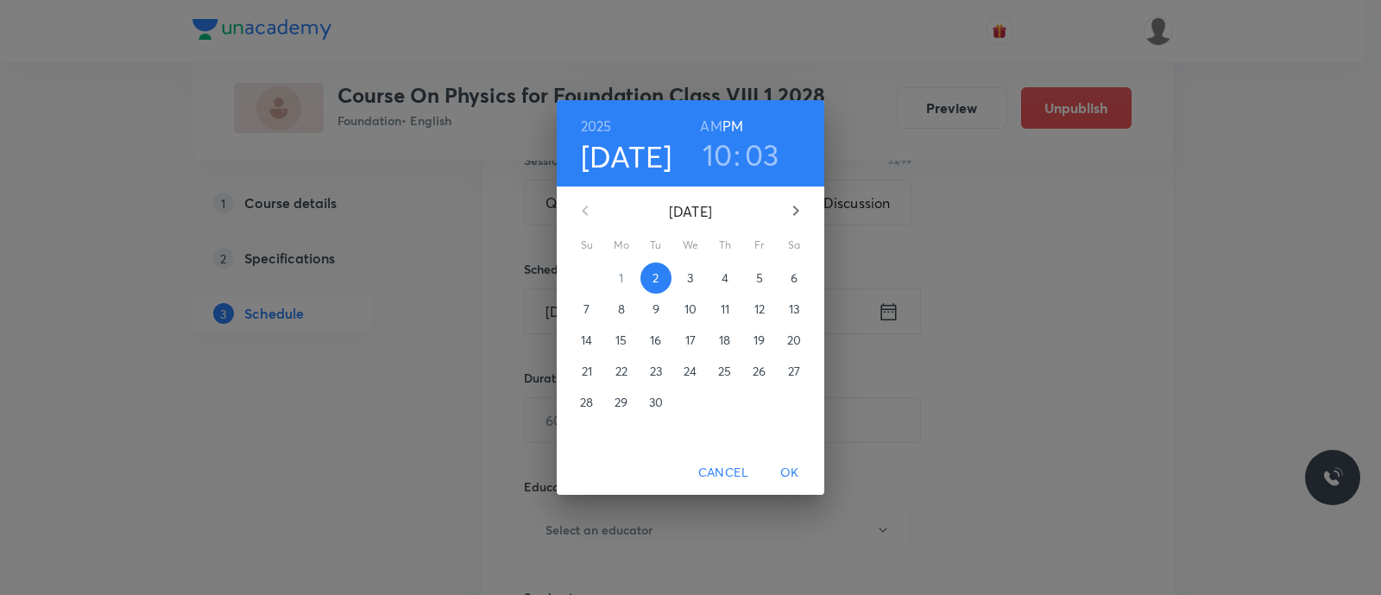
click at [725, 277] on p "4" at bounding box center [724, 277] width 7 height 17
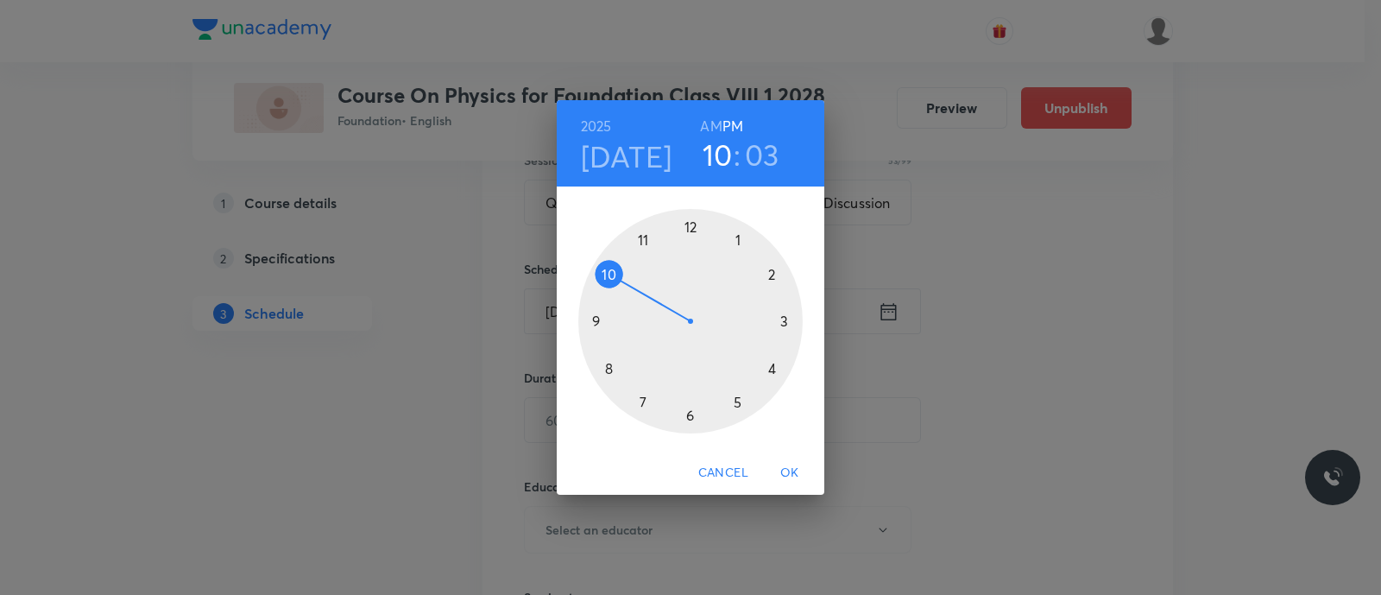
click at [737, 404] on div at bounding box center [690, 321] width 224 height 224
click at [612, 368] on div at bounding box center [690, 321] width 224 height 224
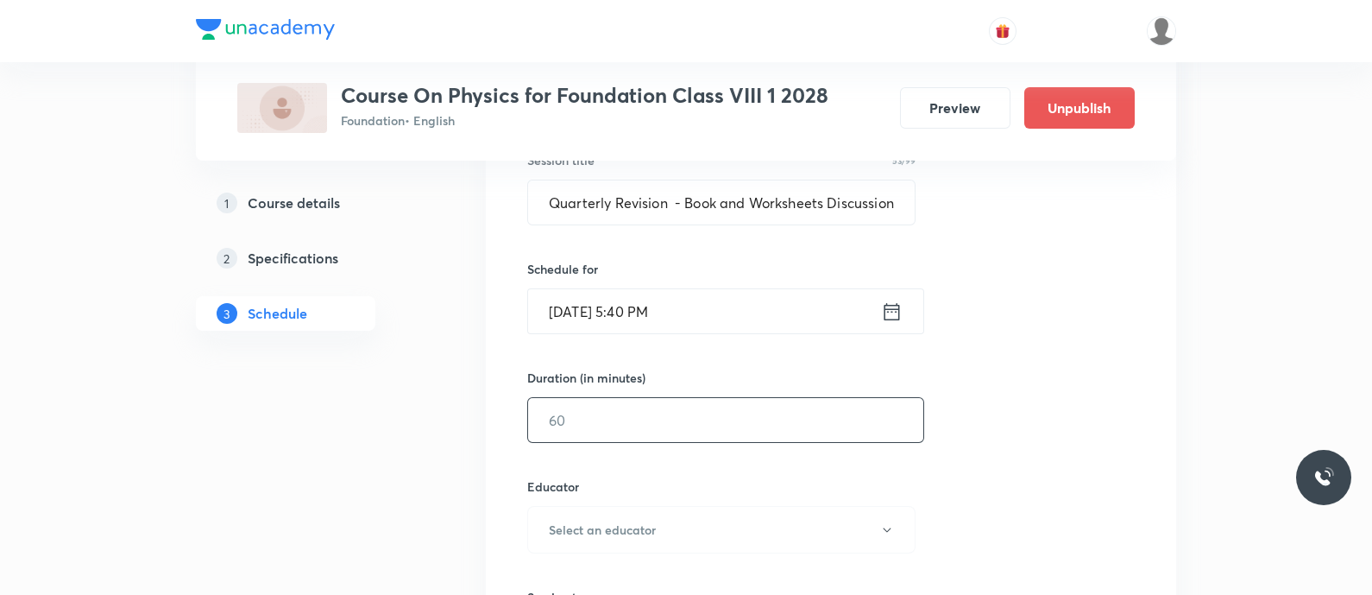
click at [600, 418] on input "text" at bounding box center [725, 420] width 395 height 44
type input "9"
type input "0"
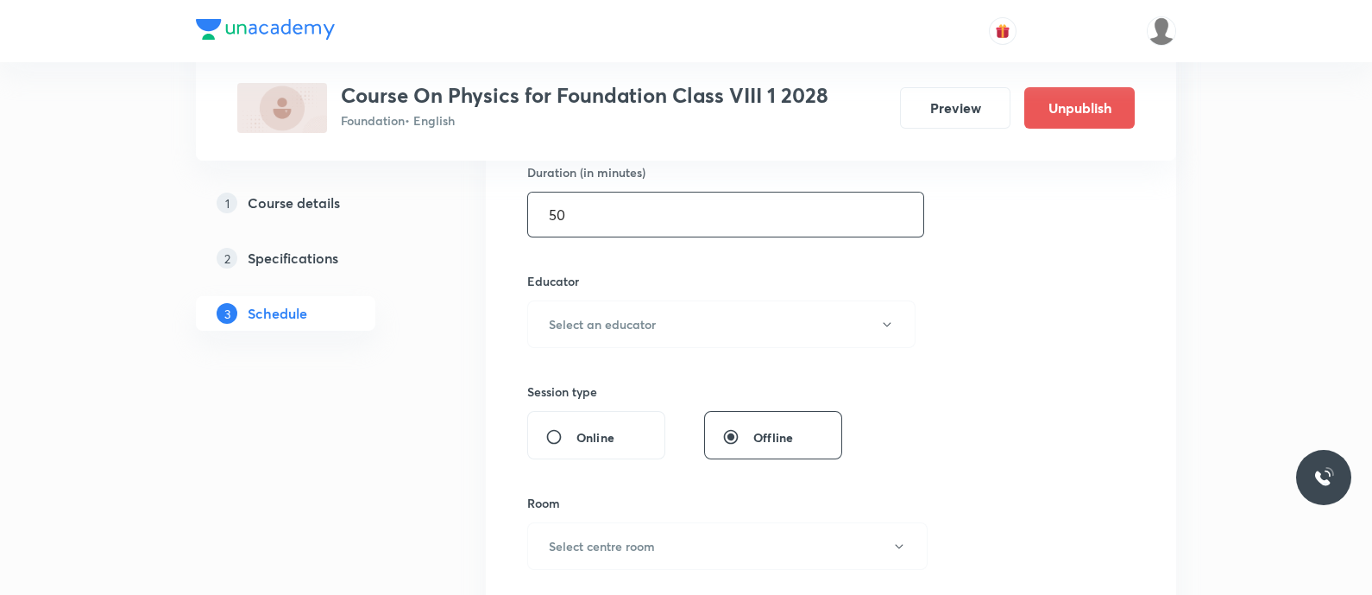
scroll to position [544, 0]
type input "50"
click at [607, 322] on h6 "Select an educator" at bounding box center [602, 323] width 107 height 18
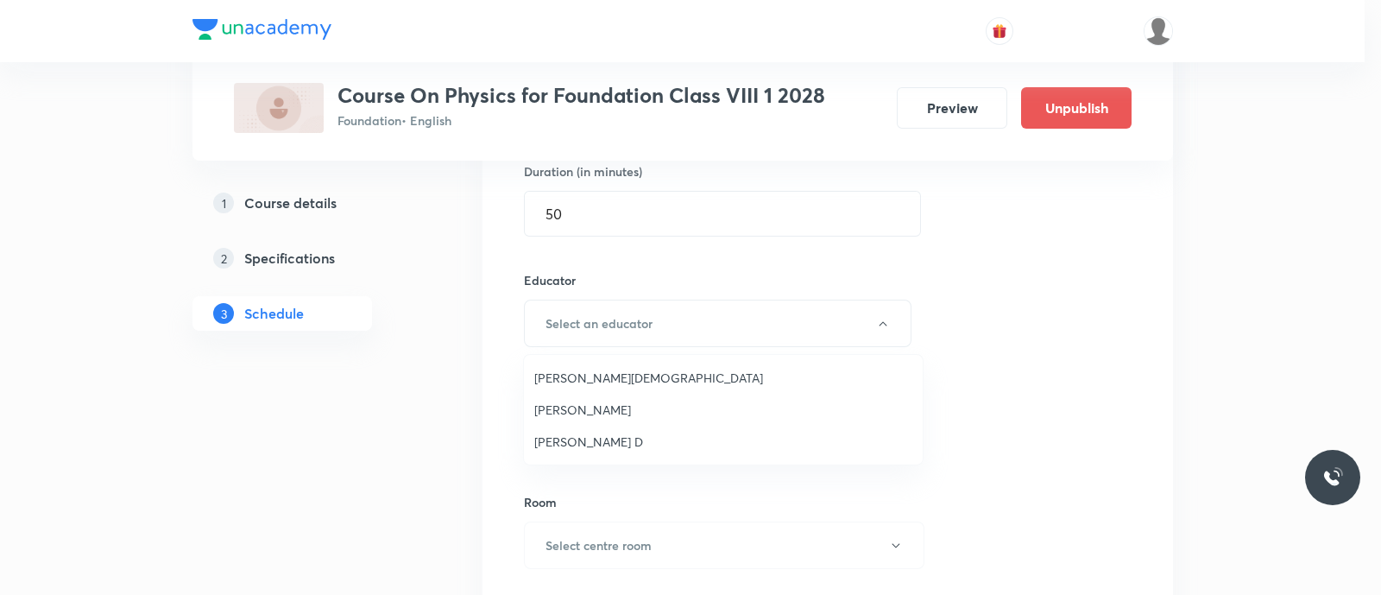
click at [572, 433] on span "[PERSON_NAME] D" at bounding box center [723, 441] width 378 height 18
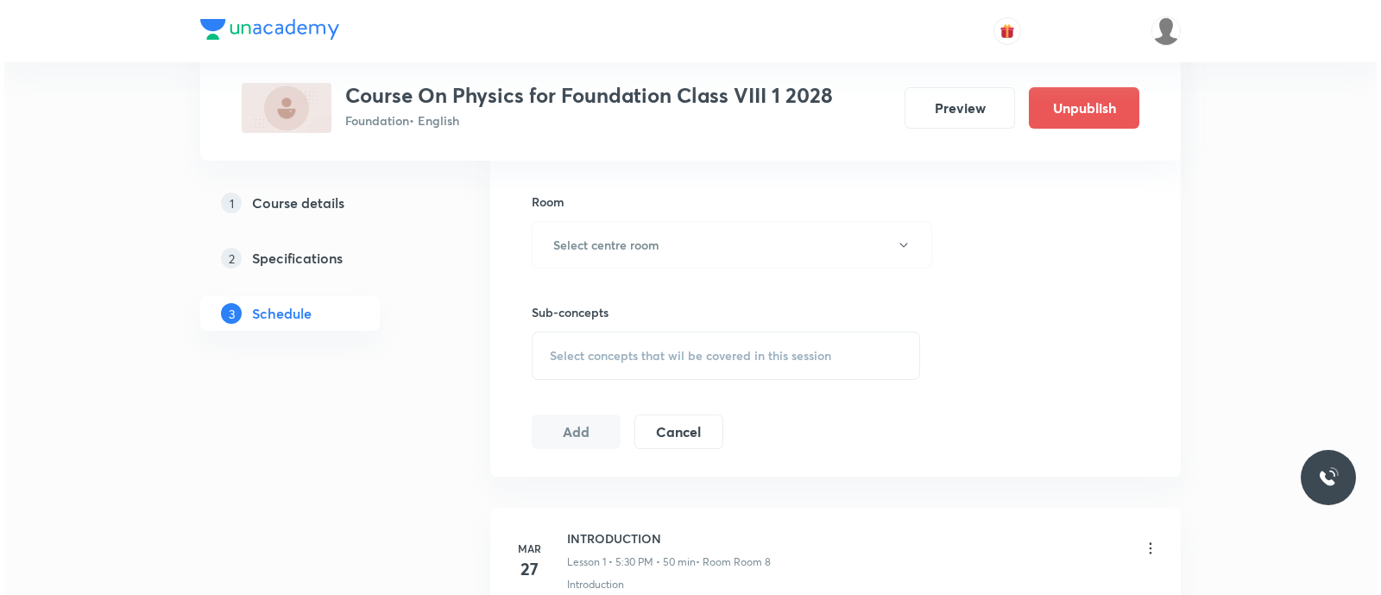
scroll to position [884, 0]
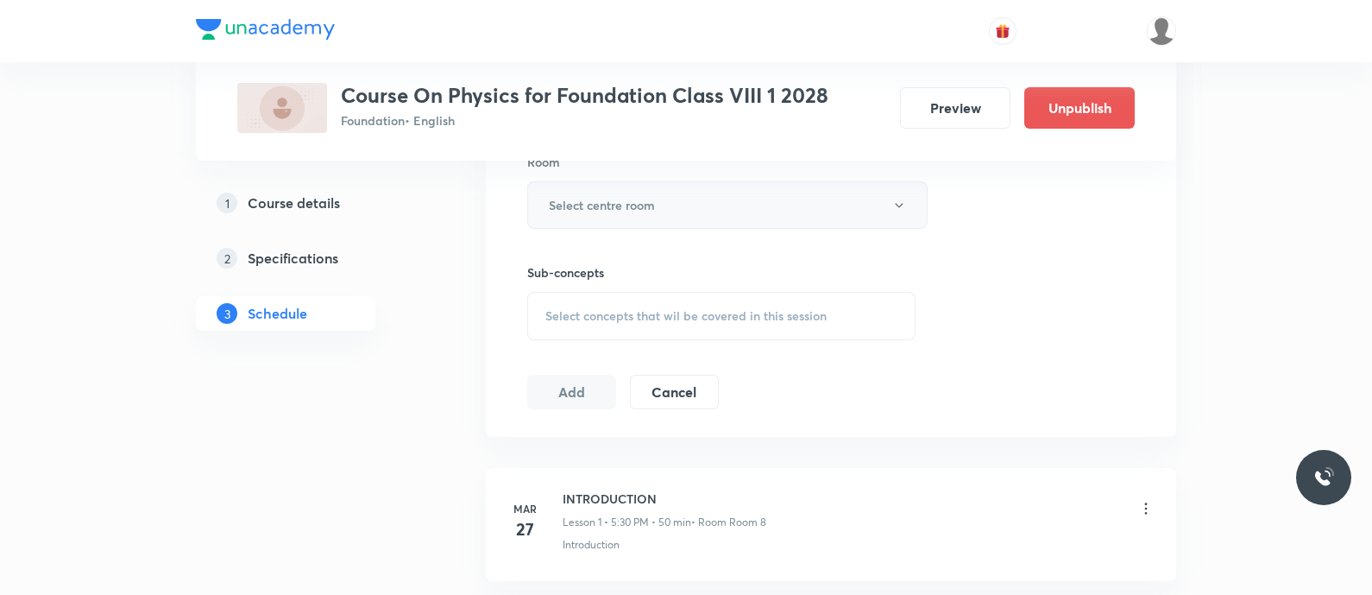
click at [593, 204] on h6 "Select centre room" at bounding box center [602, 205] width 106 height 18
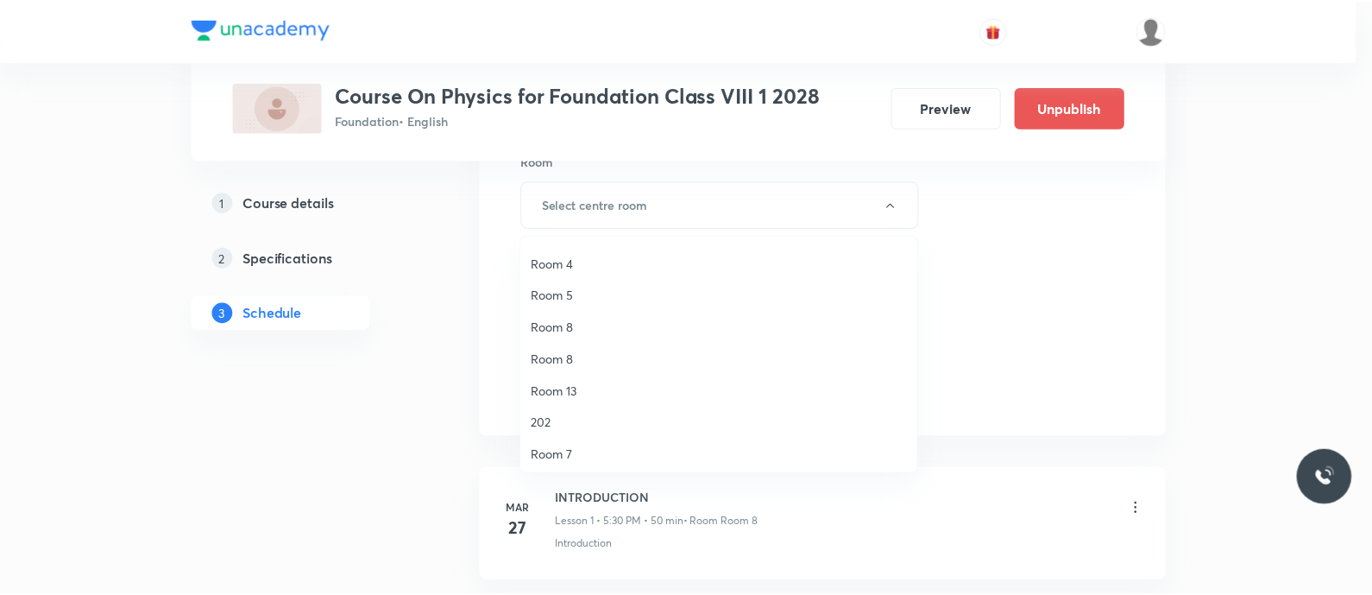
scroll to position [180, 0]
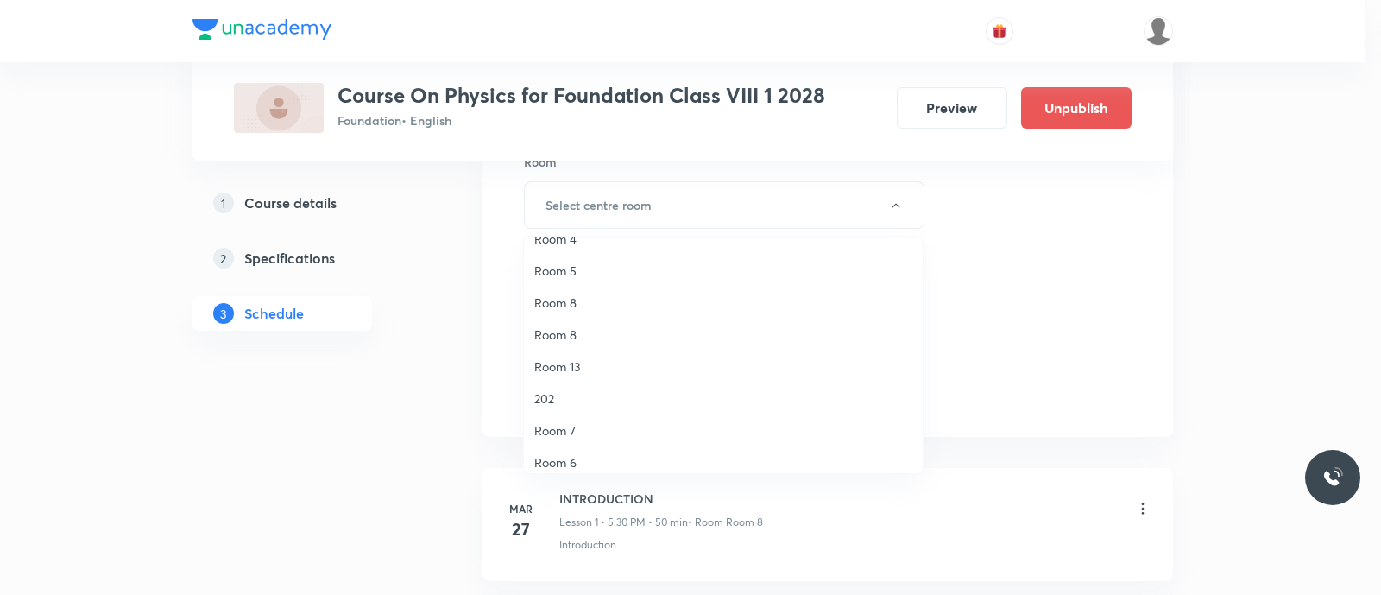
click at [572, 330] on span "Room 8" at bounding box center [723, 334] width 378 height 18
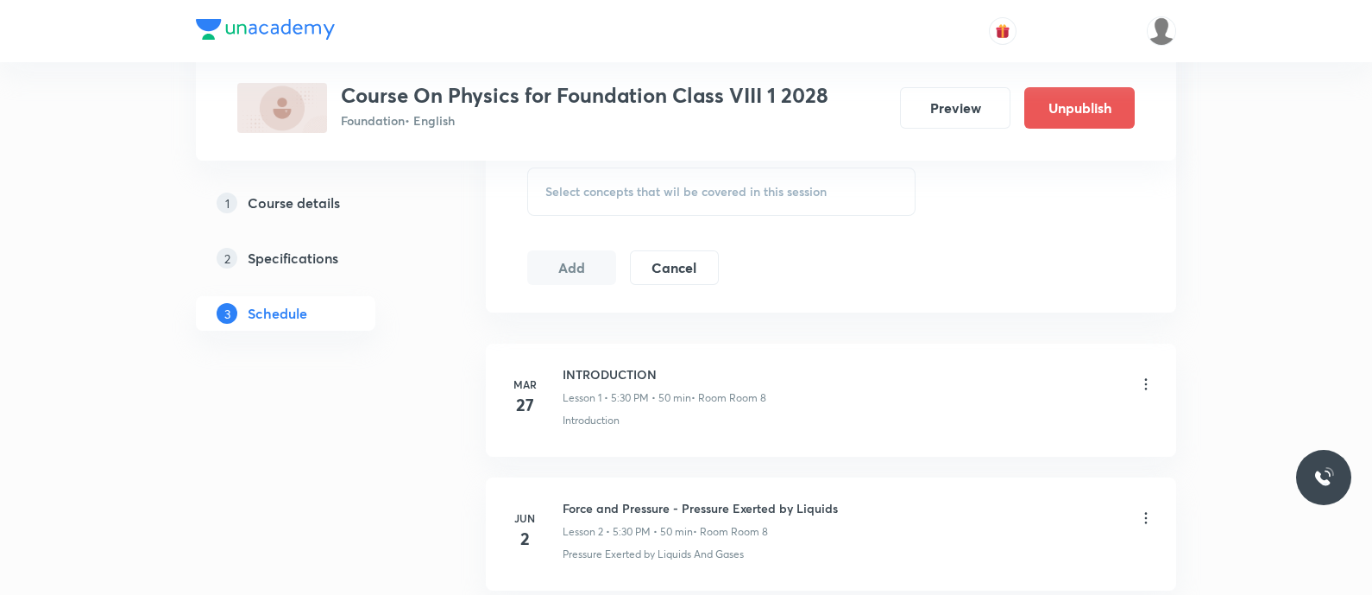
scroll to position [1010, 0]
click at [561, 179] on div "Select concepts that wil be covered in this session" at bounding box center [721, 191] width 388 height 48
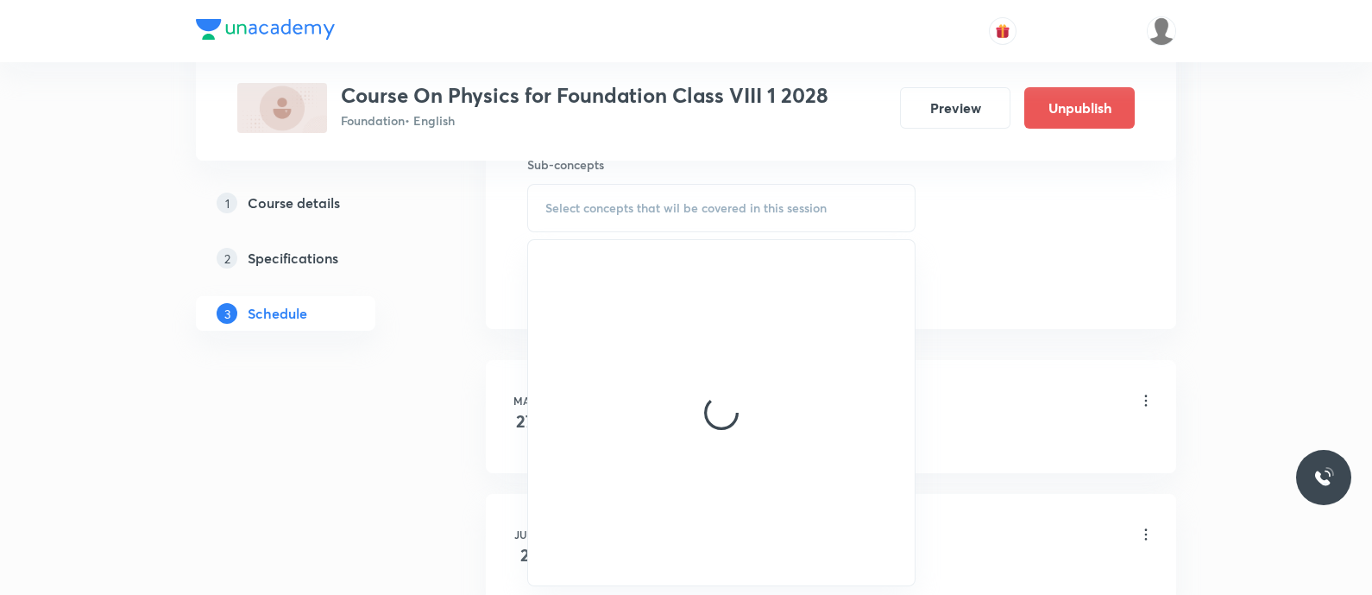
scroll to position [991, 0]
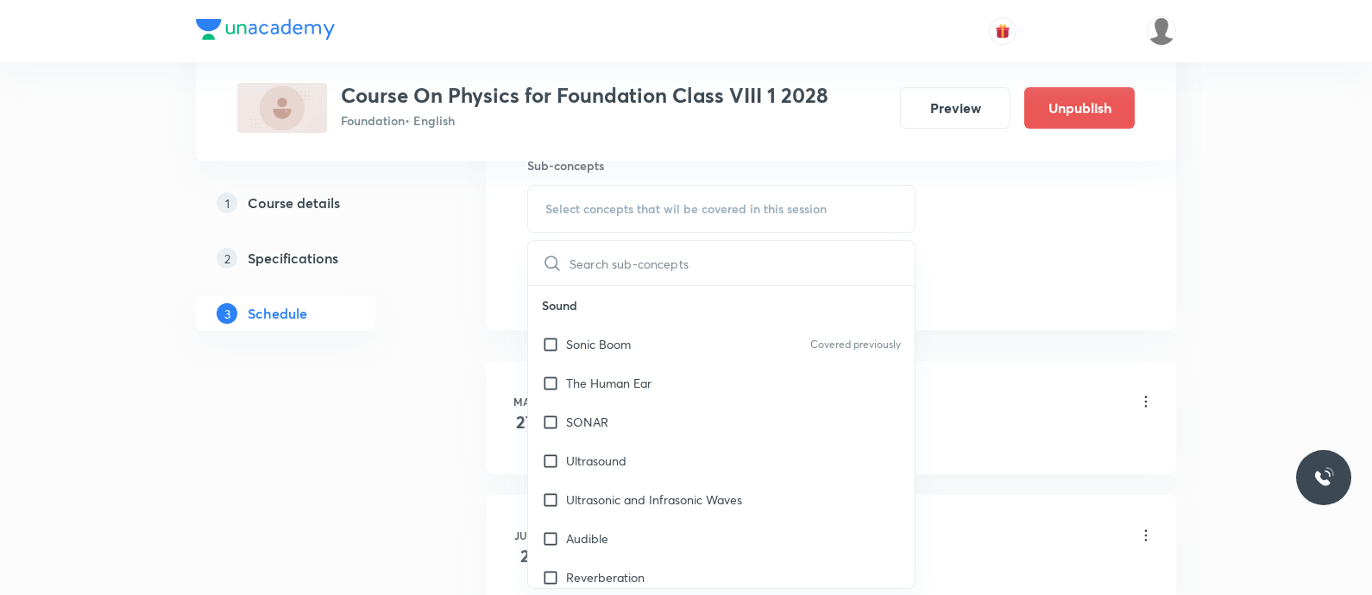
type input "Quarterly Revision - Book and Worksheets Discussion"
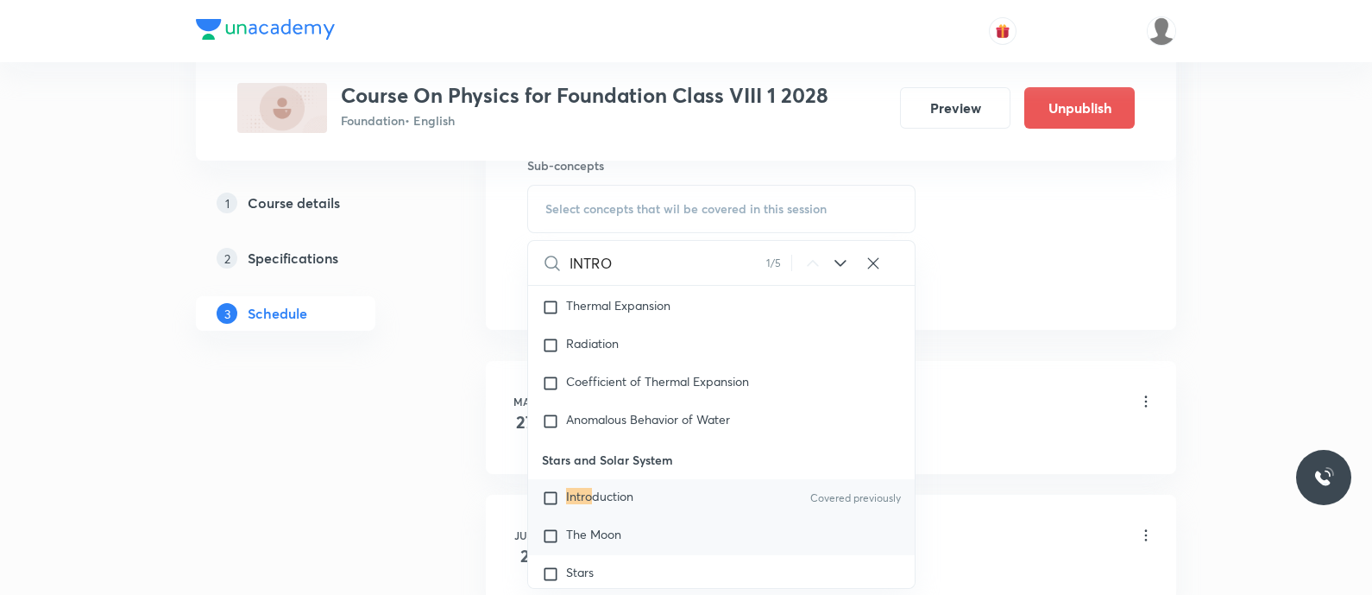
scroll to position [9587, 0]
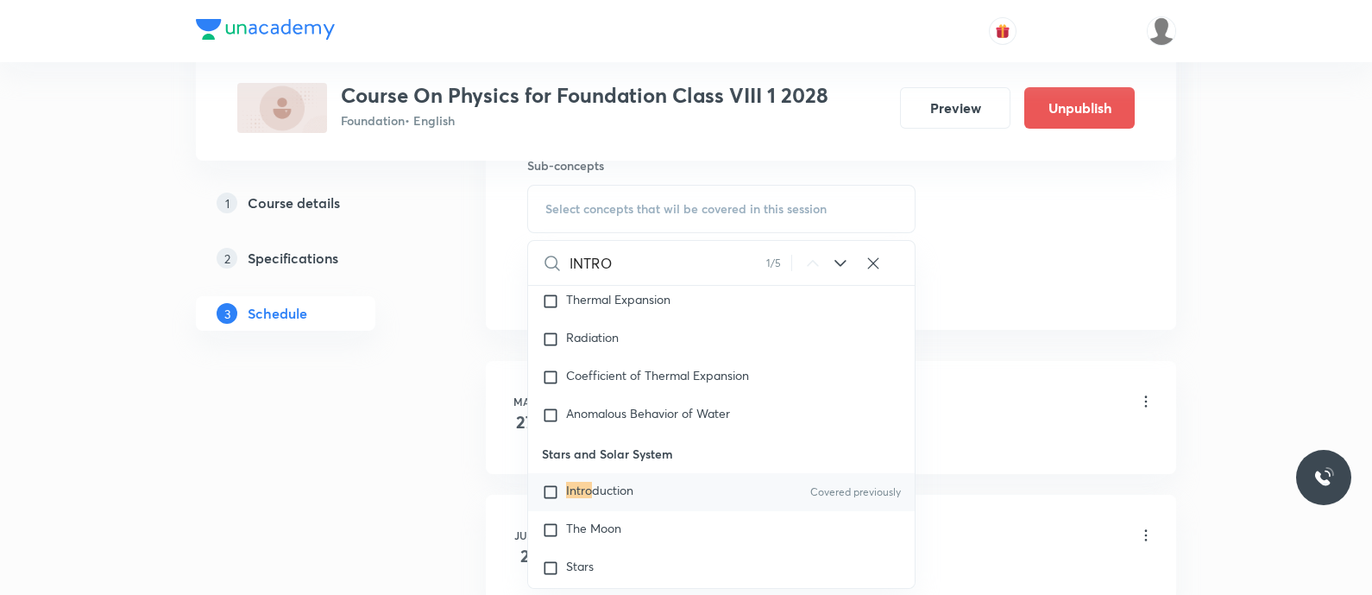
type input "INTRO"
click at [573, 498] on mark "Intro" at bounding box center [579, 489] width 26 height 16
checkbox input "true"
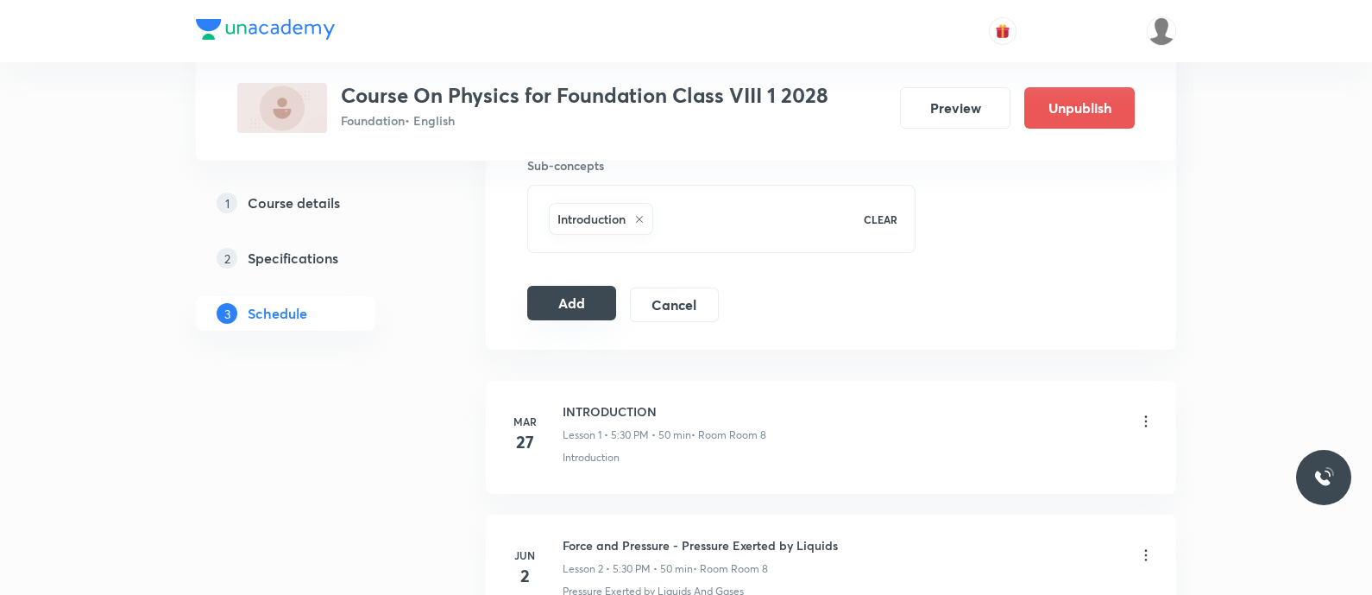
click at [569, 301] on button "Add" at bounding box center [571, 303] width 89 height 35
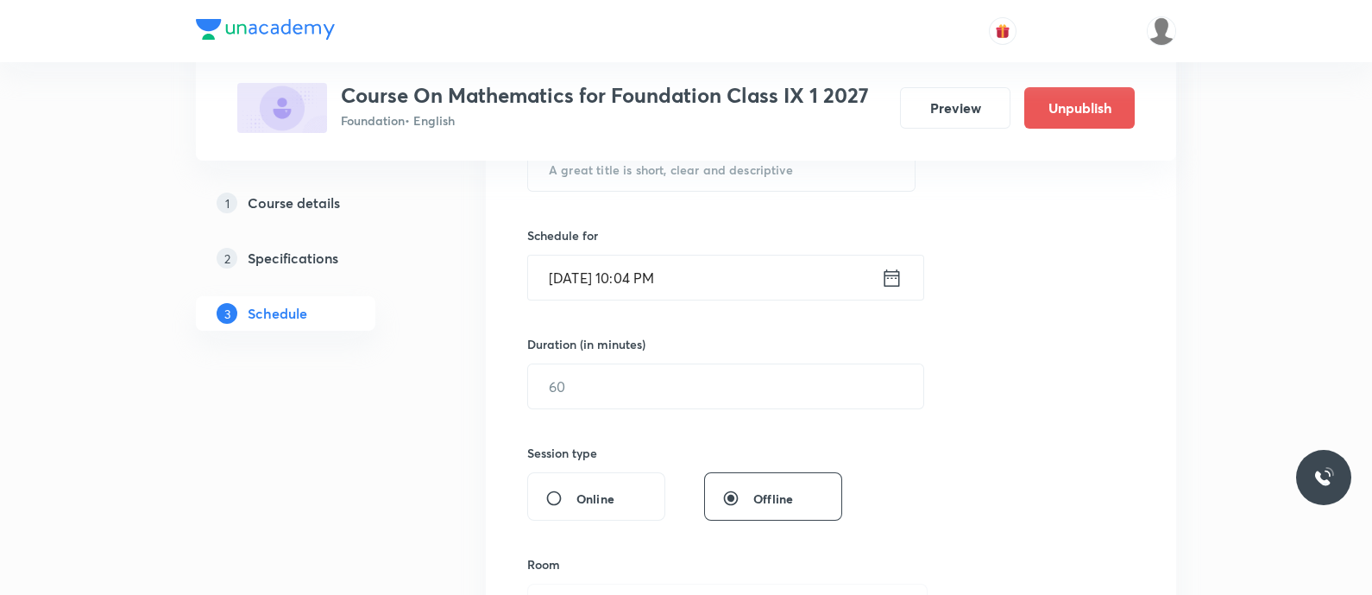
scroll to position [373, 0]
click at [588, 173] on input "text" at bounding box center [721, 168] width 387 height 44
paste input "Quarterly Revision - Book and PYQs Discussion"
type input "Quarterly Revision - Book and PYQs Discussion"
click at [900, 282] on icon at bounding box center [892, 277] width 22 height 24
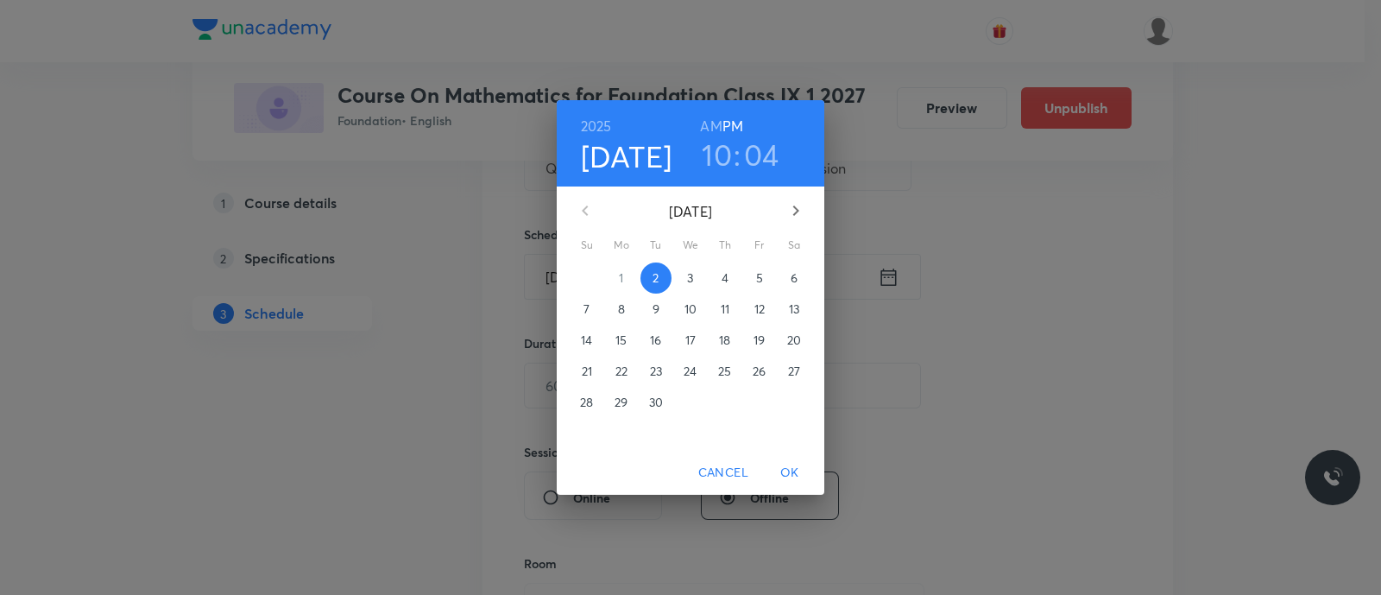
click at [727, 282] on p "4" at bounding box center [724, 277] width 7 height 17
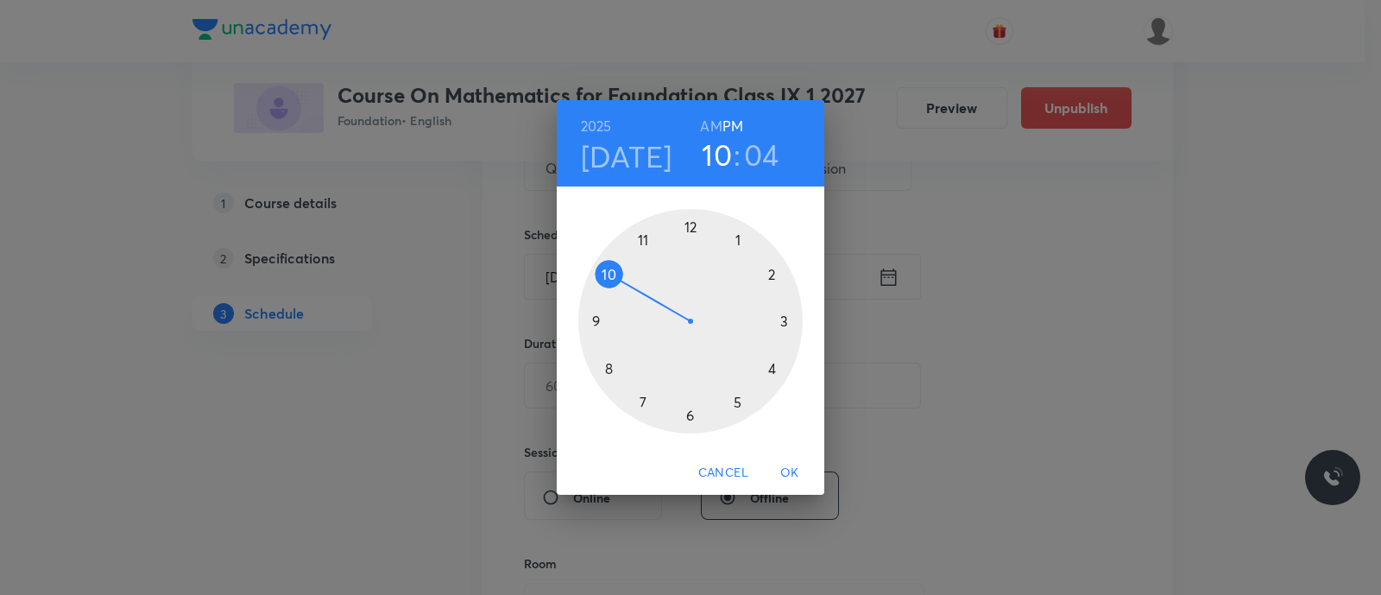
click at [736, 402] on div at bounding box center [690, 321] width 224 height 224
click at [609, 372] on div at bounding box center [690, 321] width 224 height 224
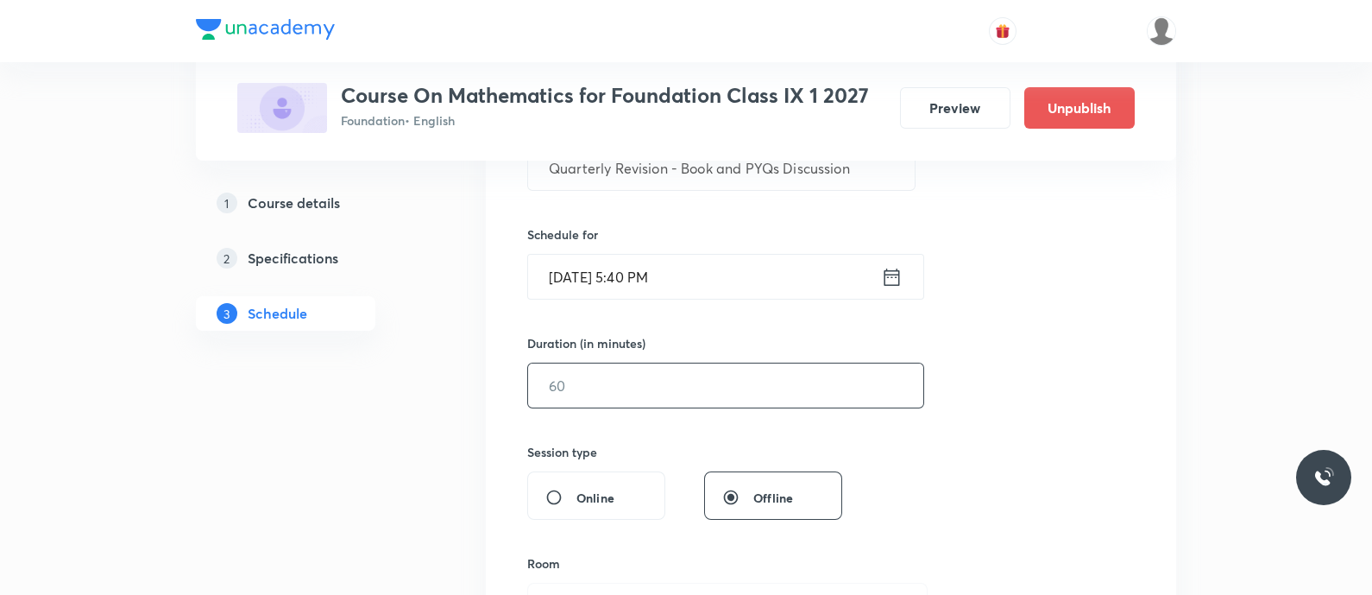
click at [609, 372] on input "text" at bounding box center [725, 385] width 395 height 44
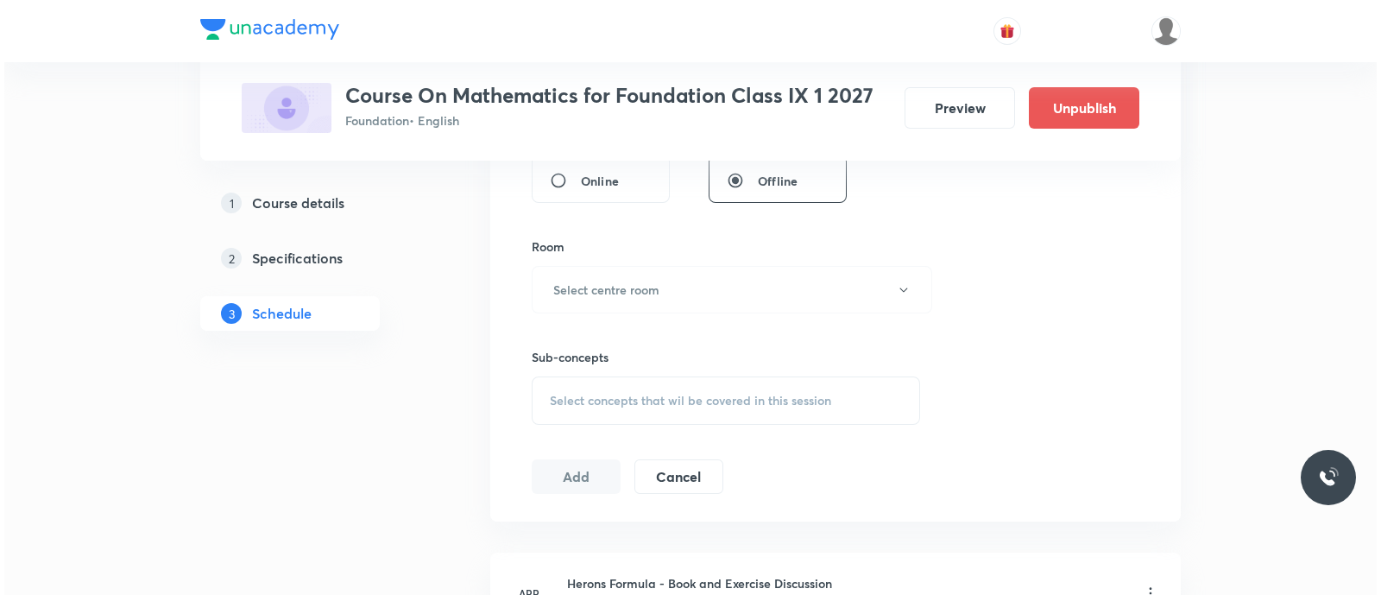
scroll to position [691, 0]
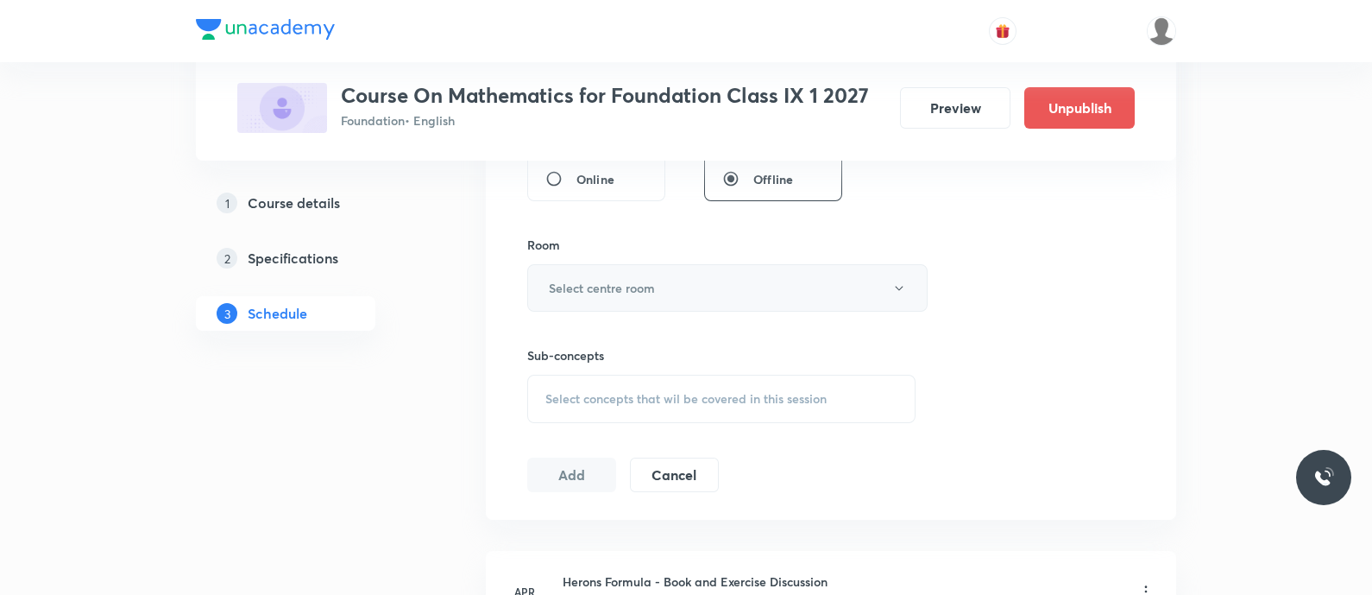
type input "50"
click at [581, 285] on h6 "Select centre room" at bounding box center [602, 288] width 106 height 18
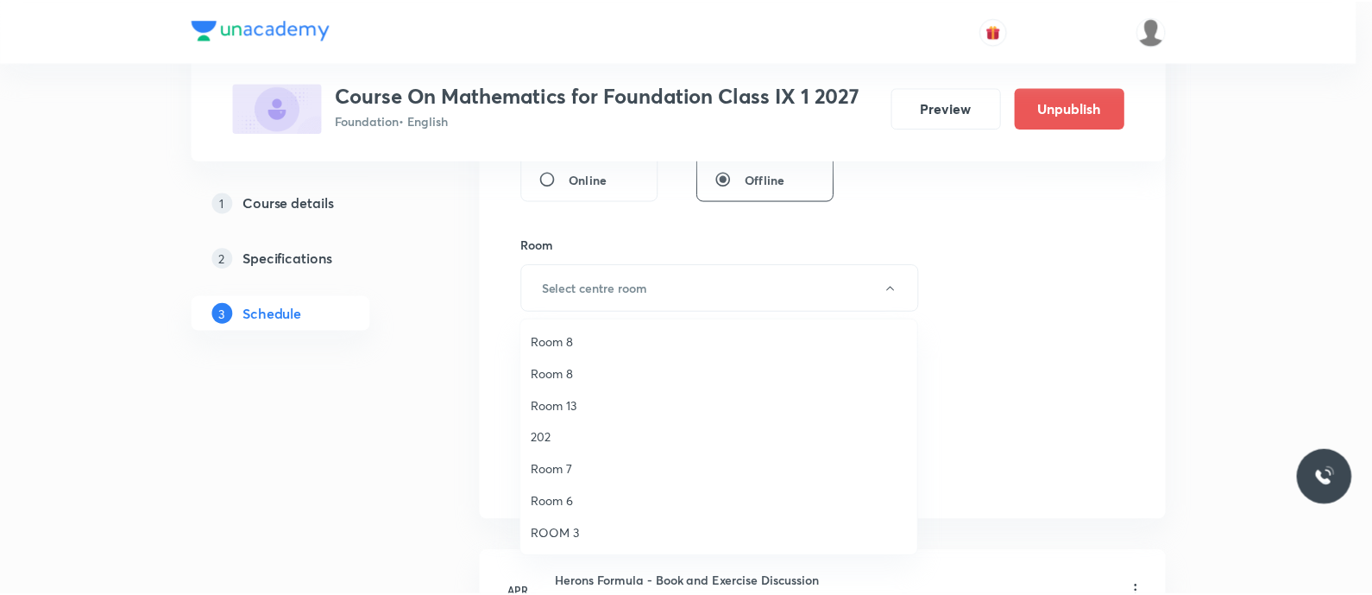
scroll to position [0, 0]
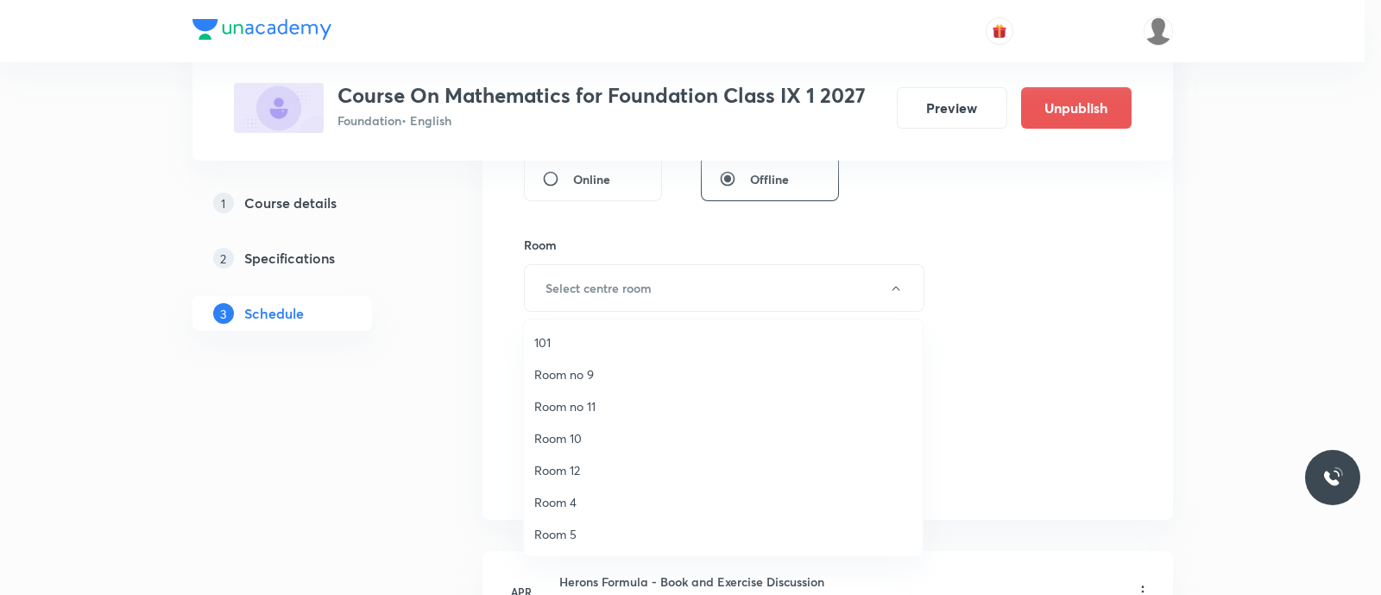
click at [574, 369] on span "Room no 9" at bounding box center [723, 374] width 378 height 18
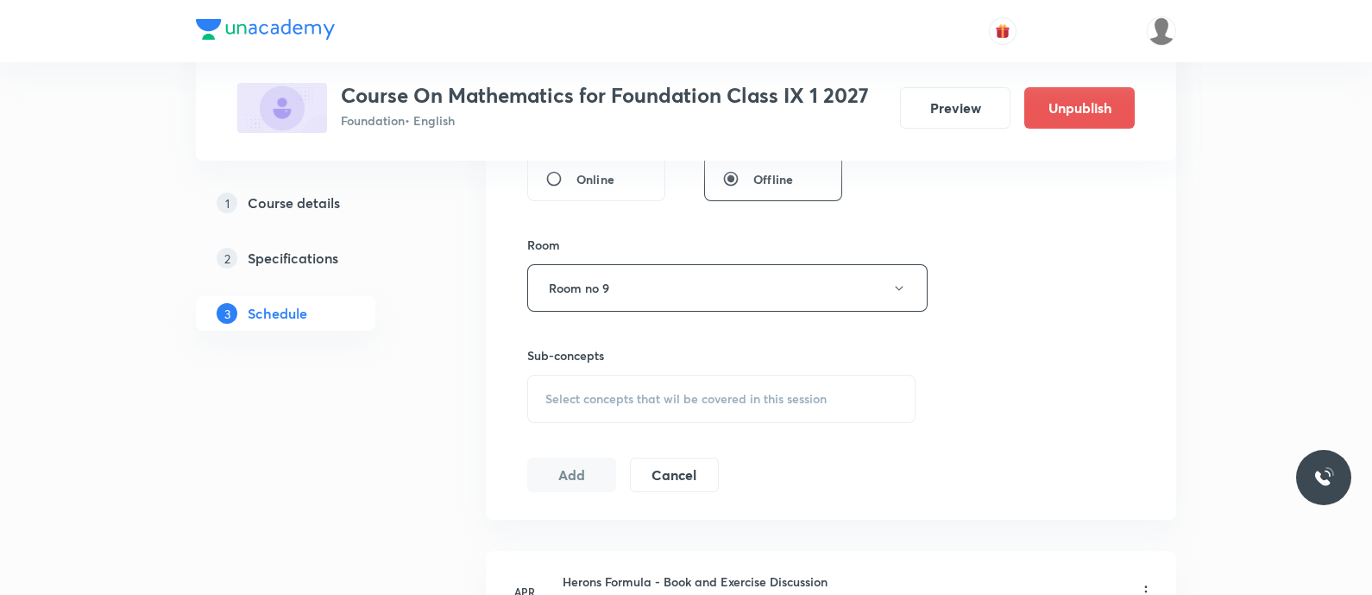
click at [588, 392] on span "Select concepts that wil be covered in this session" at bounding box center [685, 399] width 281 height 14
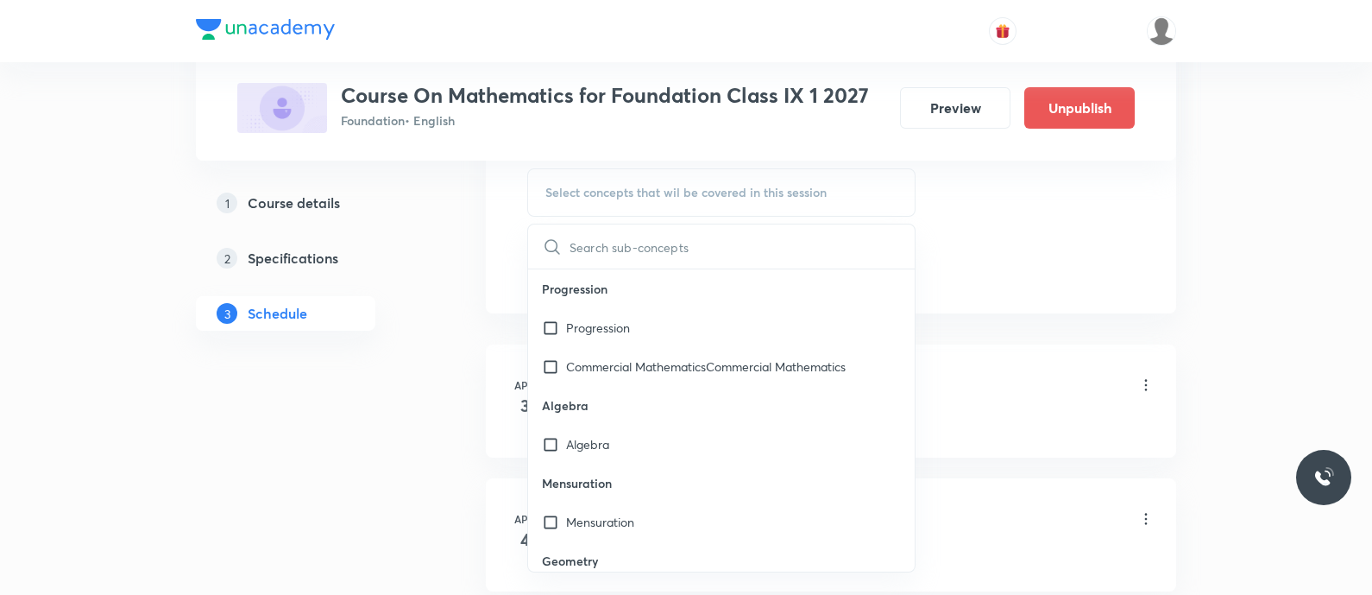
scroll to position [898, 0]
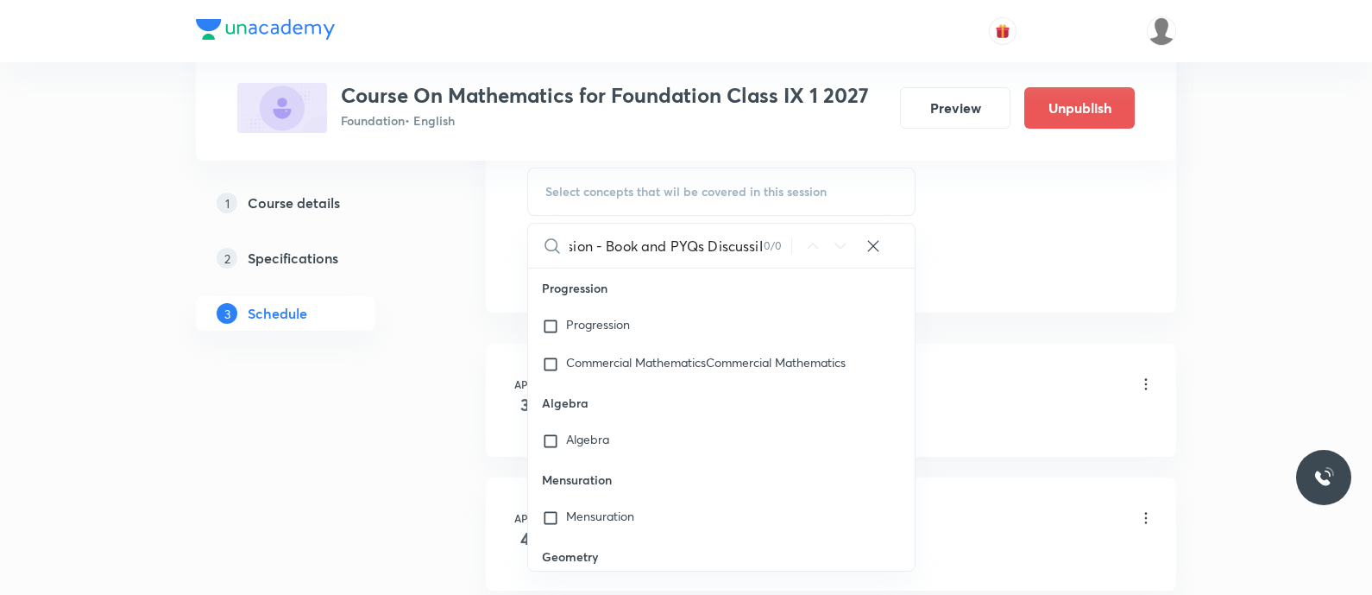
type input "]Quarterly Revision - Book and PYQs DiscussiINT"
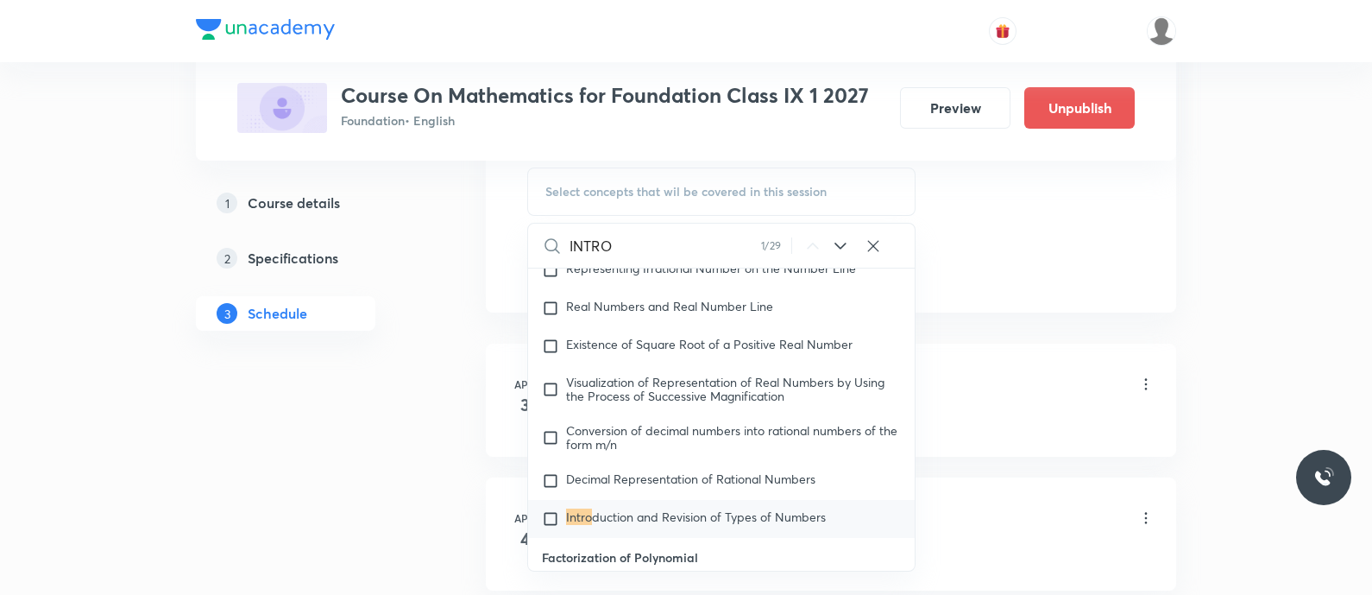
scroll to position [8472, 0]
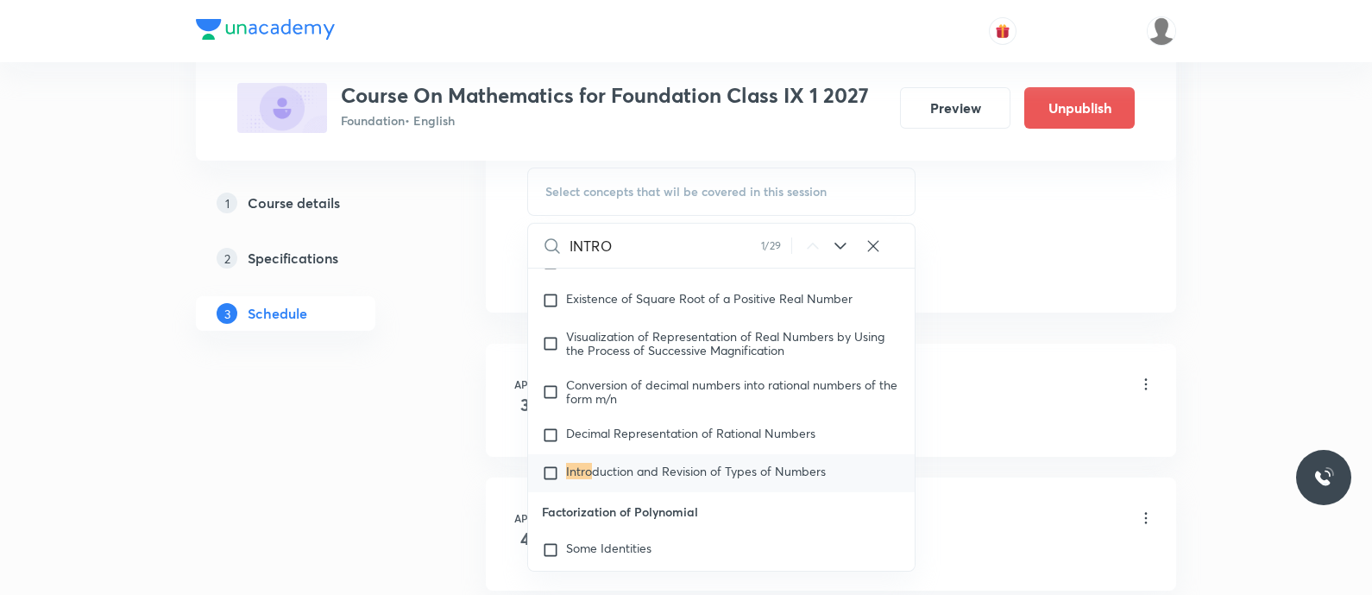
type input "INTRO"
click at [835, 246] on icon at bounding box center [840, 246] width 21 height 21
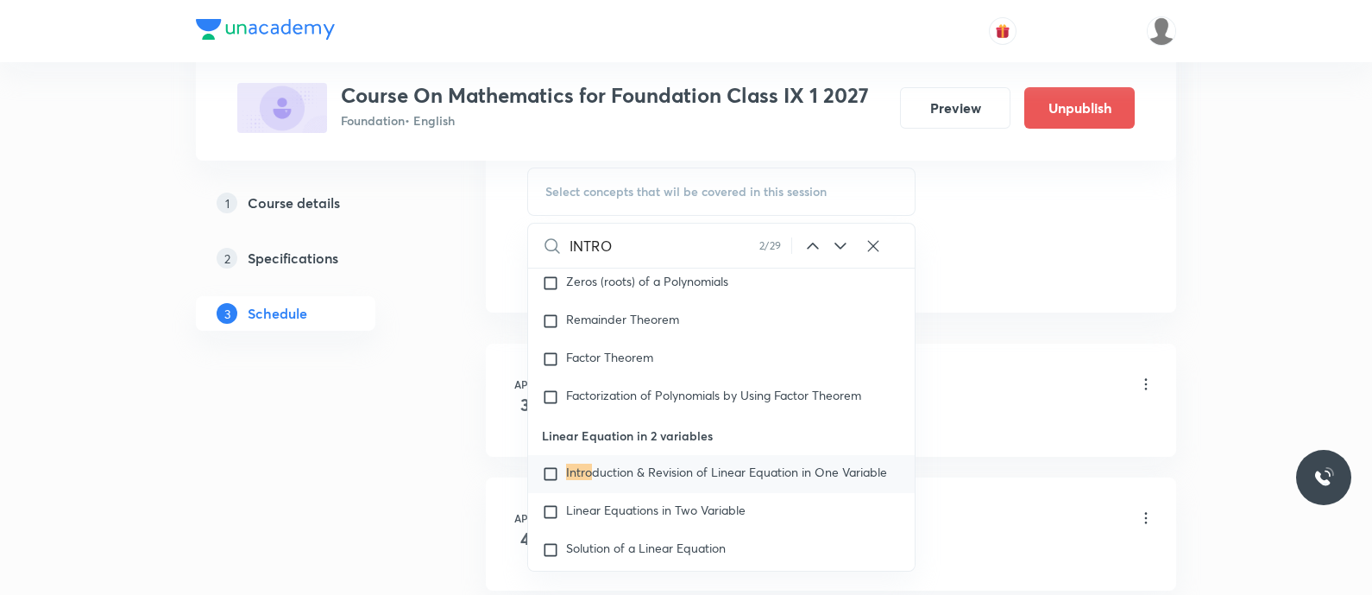
click at [835, 246] on icon at bounding box center [840, 246] width 21 height 21
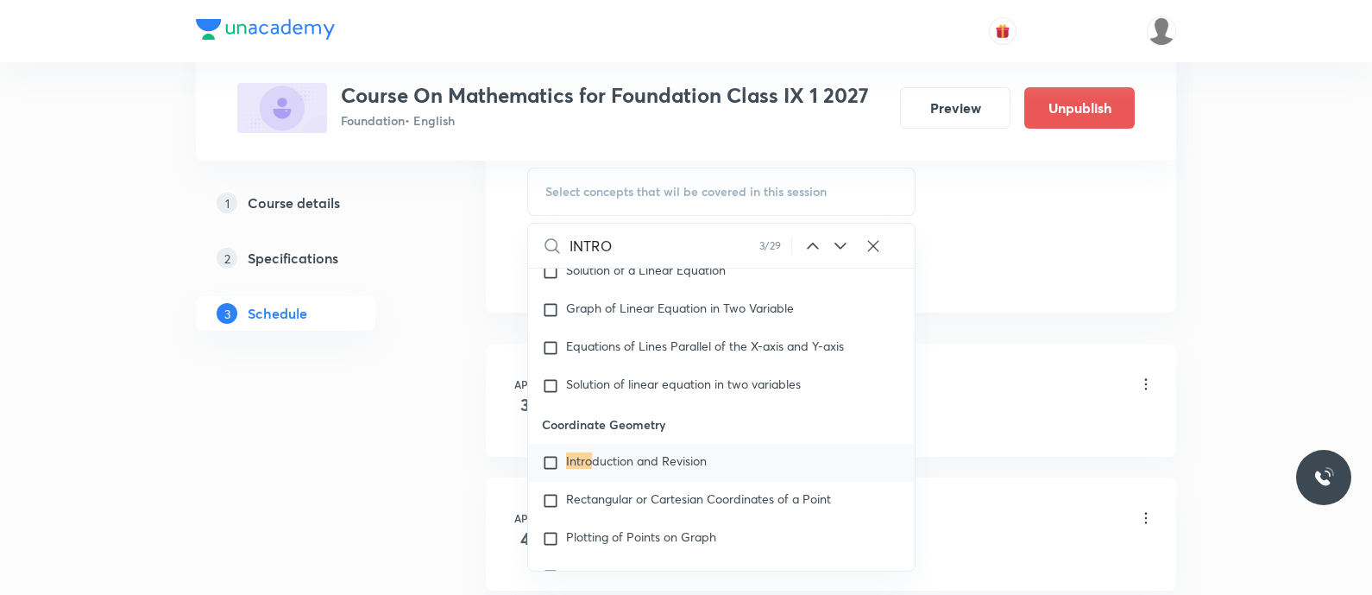
click at [835, 246] on icon at bounding box center [840, 246] width 21 height 21
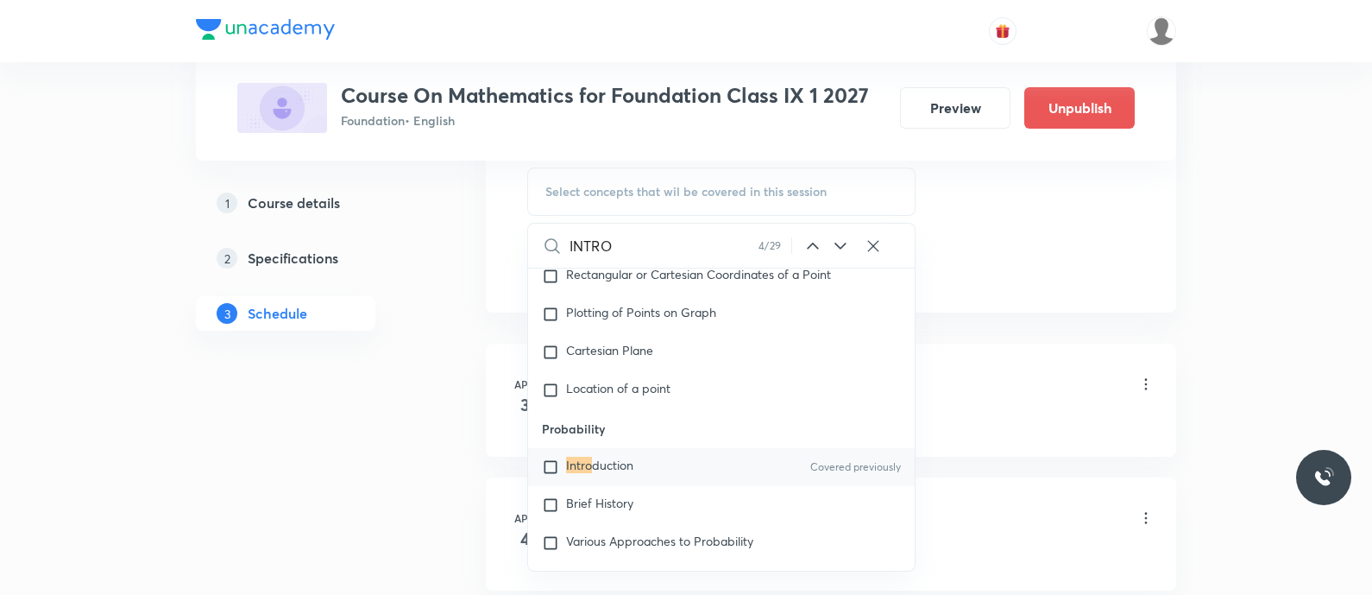
scroll to position [9283, 0]
click at [595, 469] on span "duction" at bounding box center [612, 460] width 41 height 16
checkbox input "true"
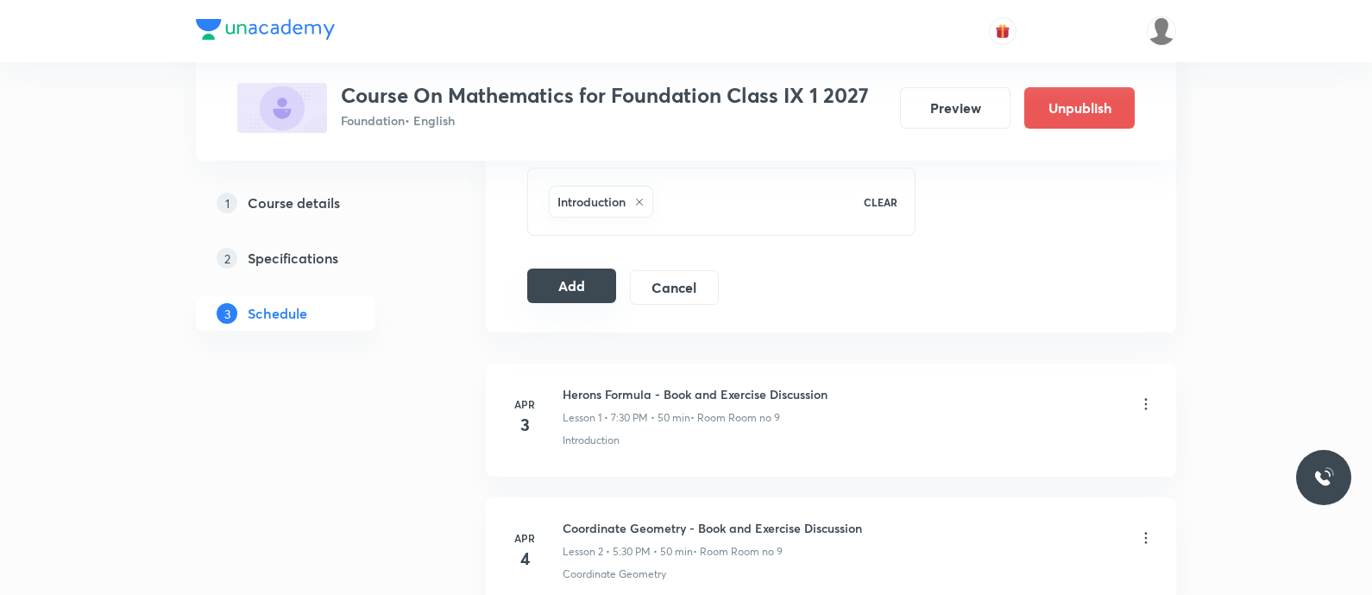
click at [561, 278] on button "Add" at bounding box center [571, 285] width 89 height 35
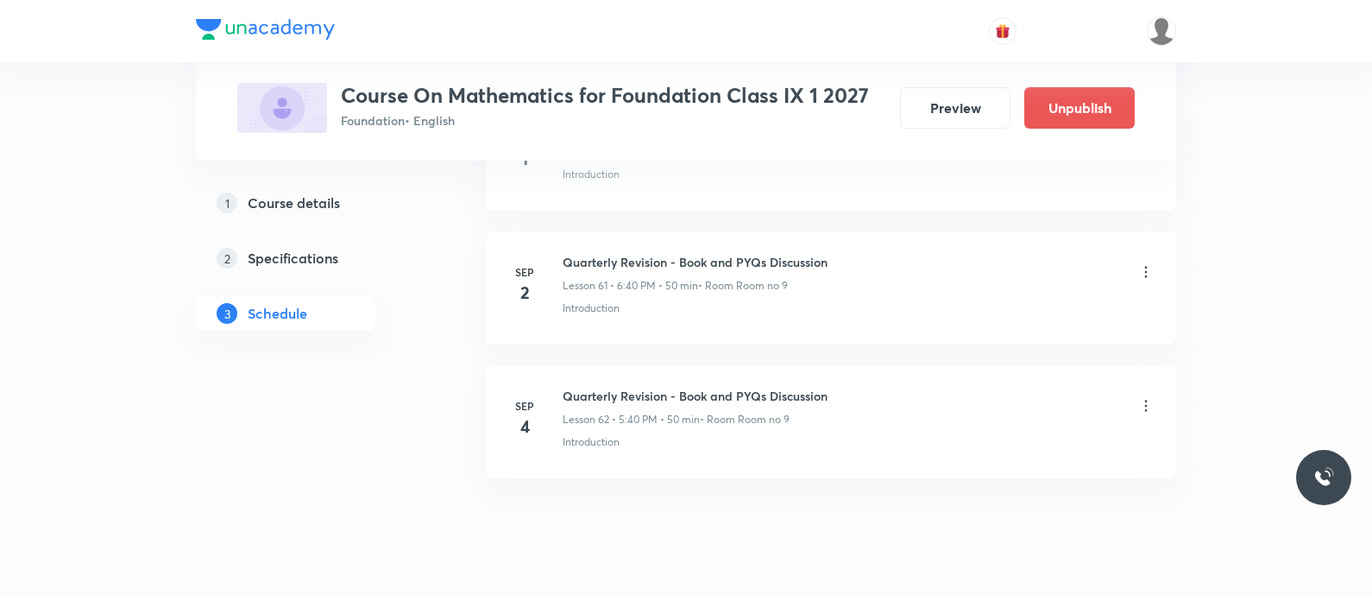
scroll to position [8236, 0]
